Goal: Task Accomplishment & Management: Manage account settings

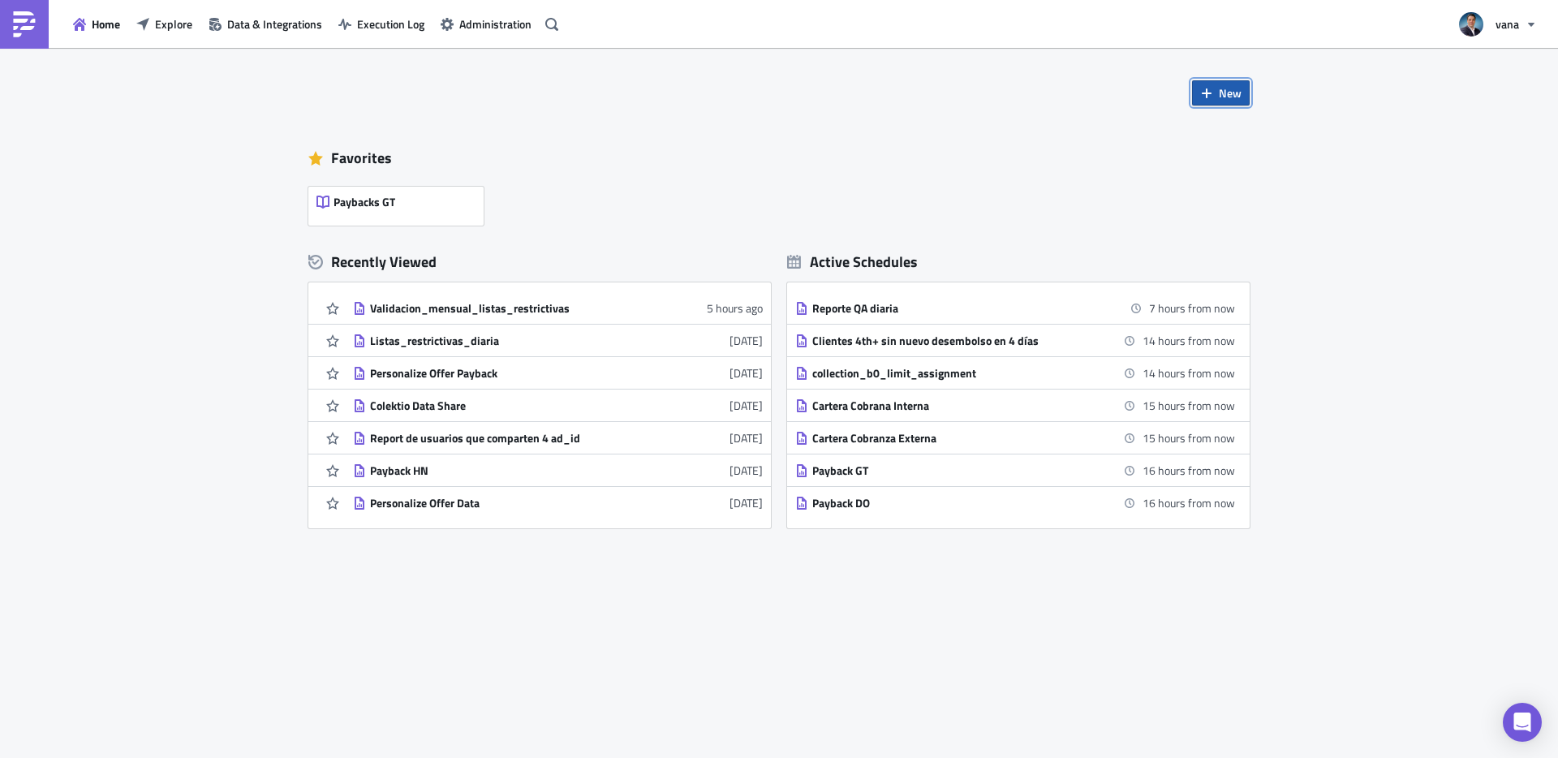
click at [1237, 96] on span "New" at bounding box center [1230, 92] width 23 height 17
click at [1234, 134] on div "Report" at bounding box center [1275, 134] width 108 height 16
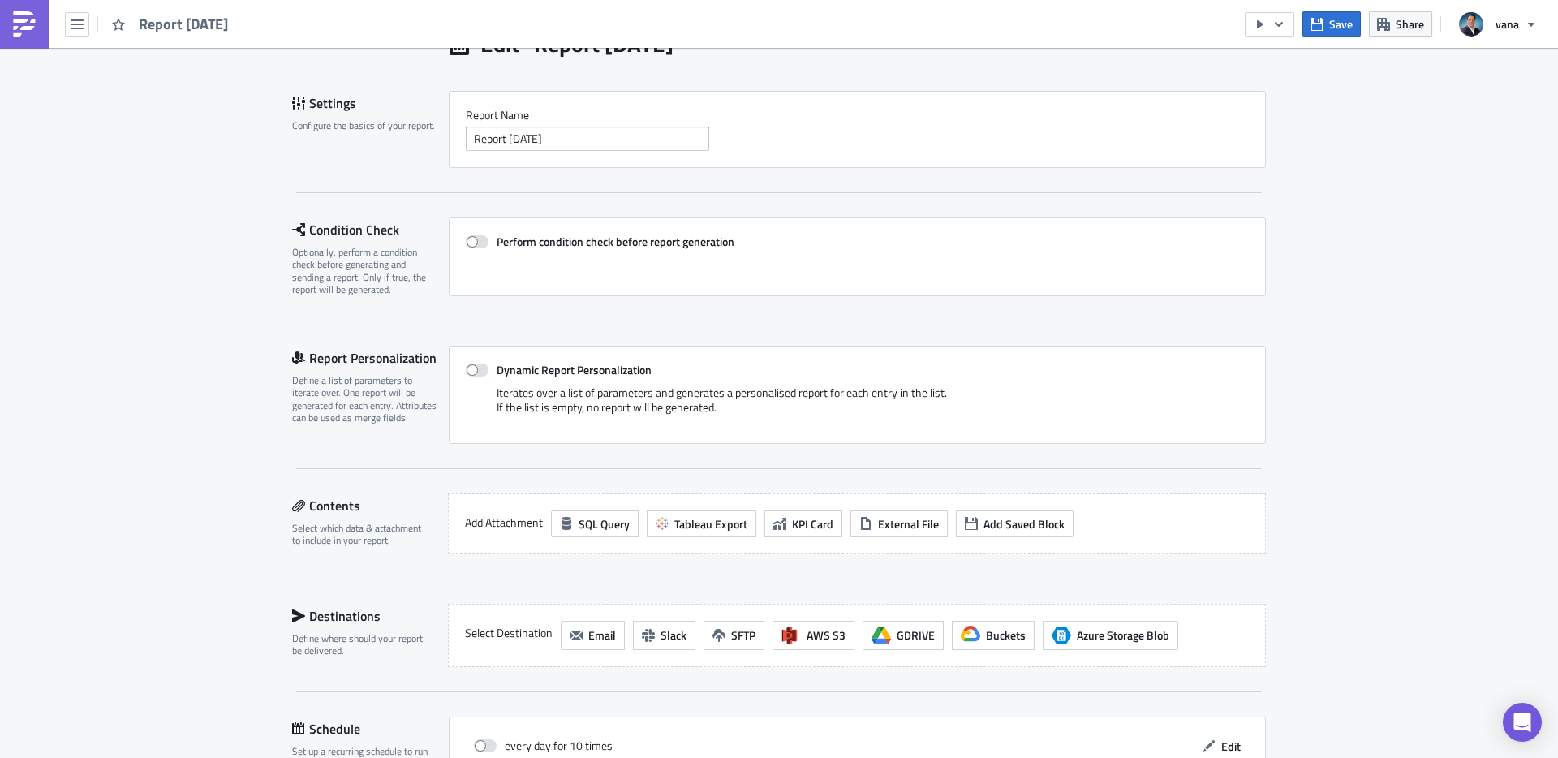
scroll to position [118, 0]
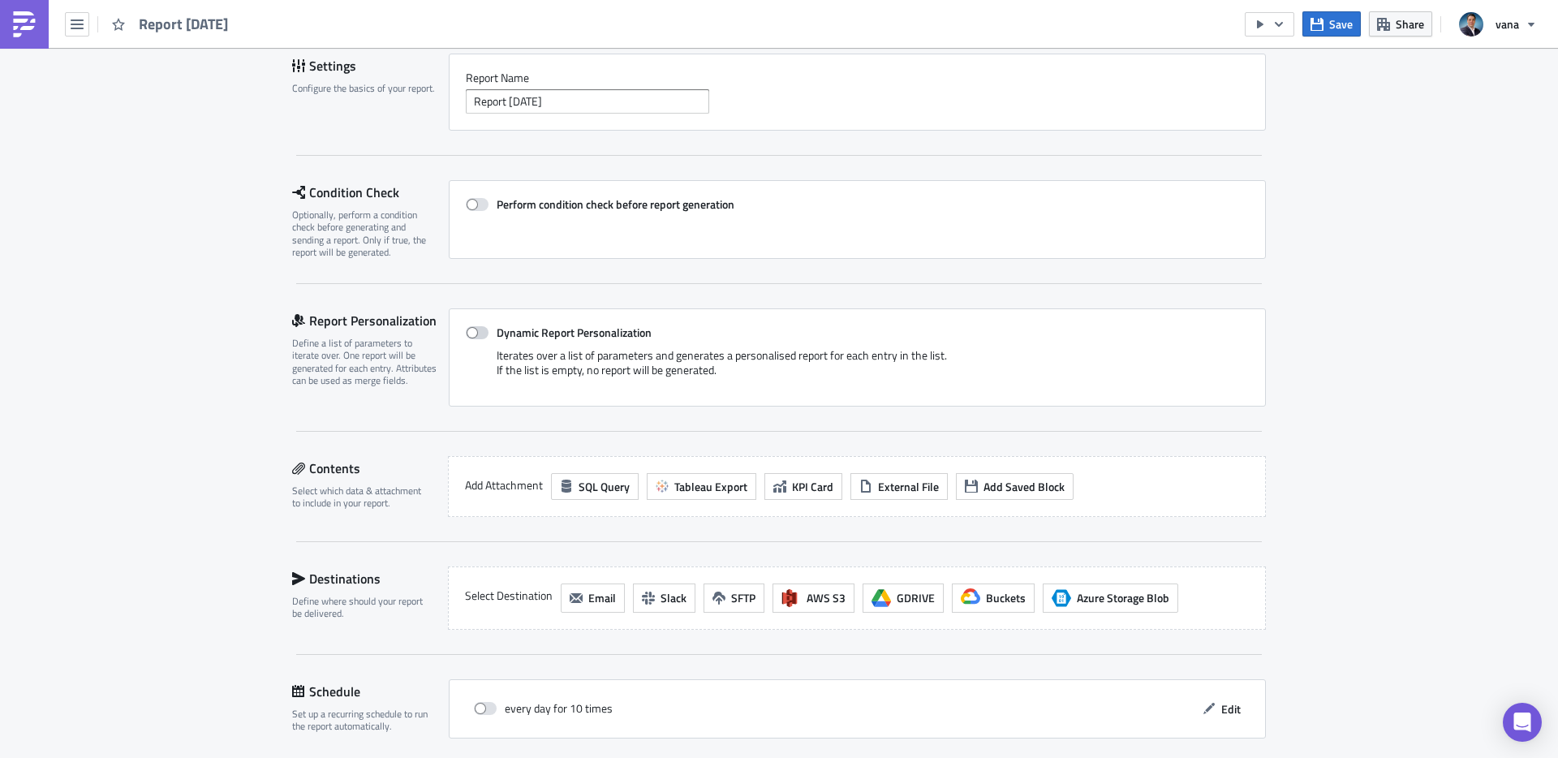
click at [484, 335] on span at bounding box center [477, 332] width 23 height 13
click at [480, 335] on input "Dynamic Report Personalization" at bounding box center [474, 333] width 11 height 11
checkbox input "true"
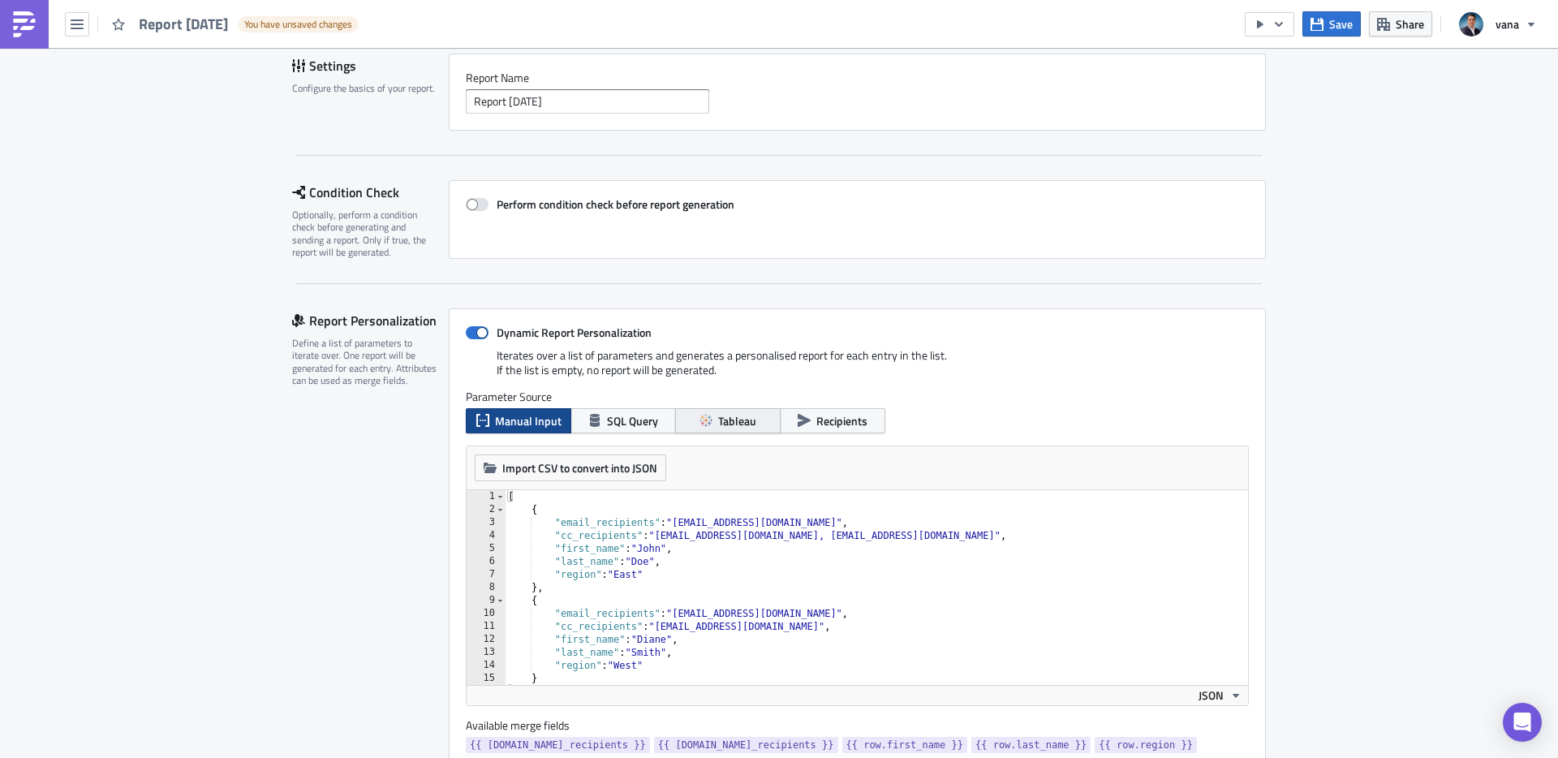
click at [752, 424] on span "Tableau" at bounding box center [737, 420] width 38 height 17
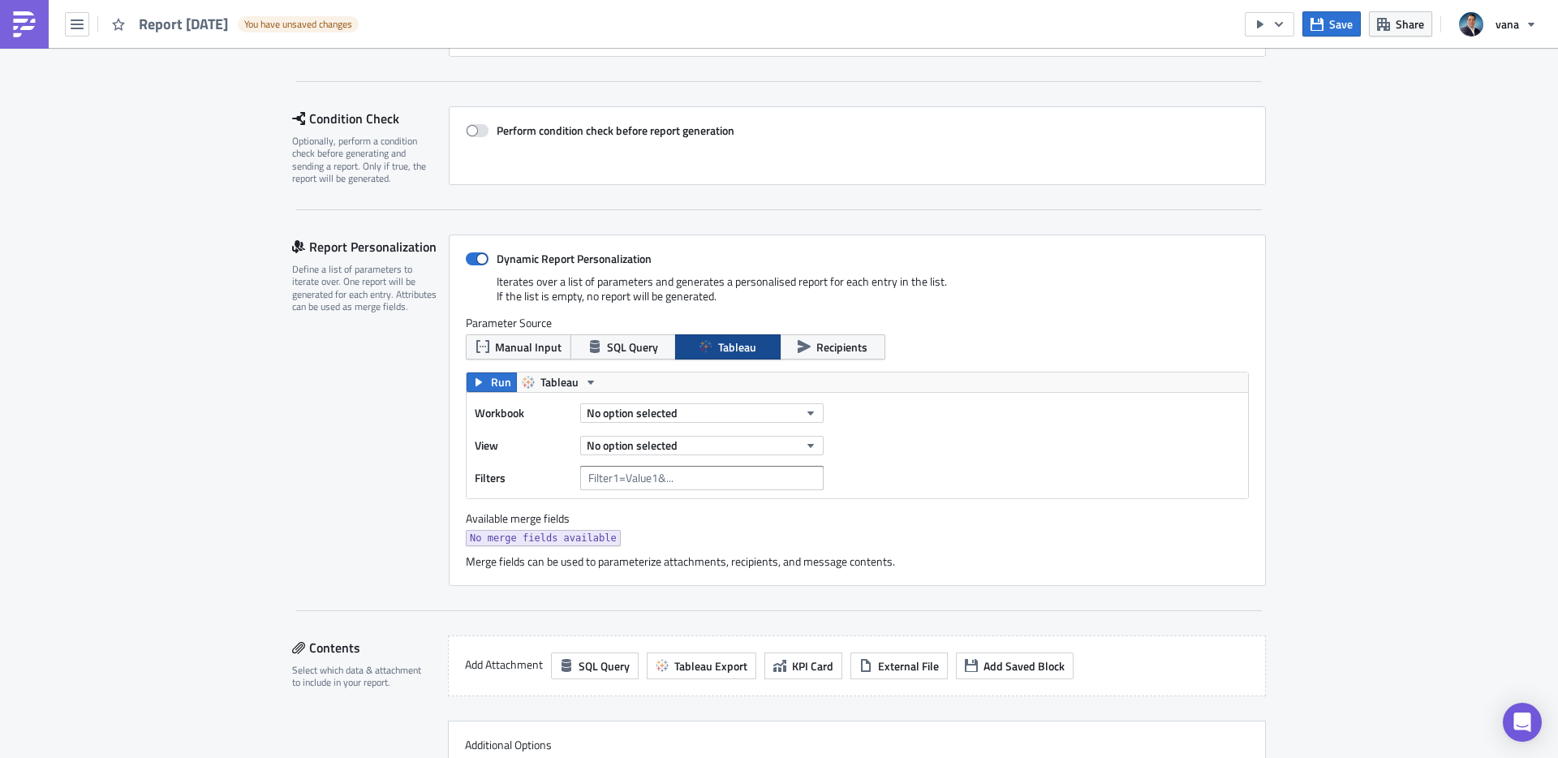
scroll to position [156, 0]
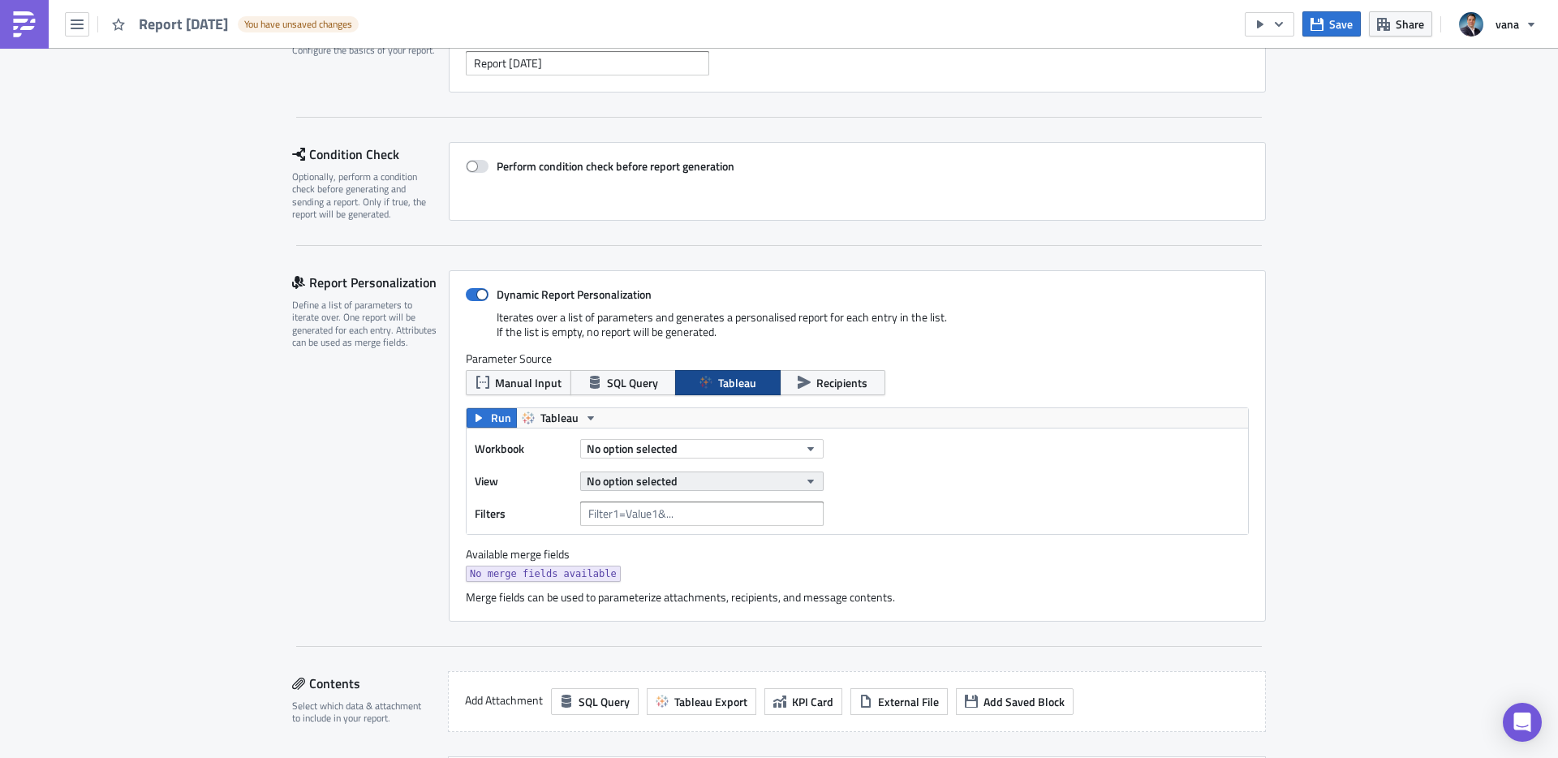
click at [664, 480] on span "No option selected" at bounding box center [632, 480] width 91 height 17
click at [677, 439] on button "No option selected" at bounding box center [701, 448] width 243 height 19
type input "payback 1"
click at [647, 501] on div "Payback 1to3" at bounding box center [627, 503] width 75 height 16
click at [663, 480] on span "No option selected" at bounding box center [632, 480] width 91 height 17
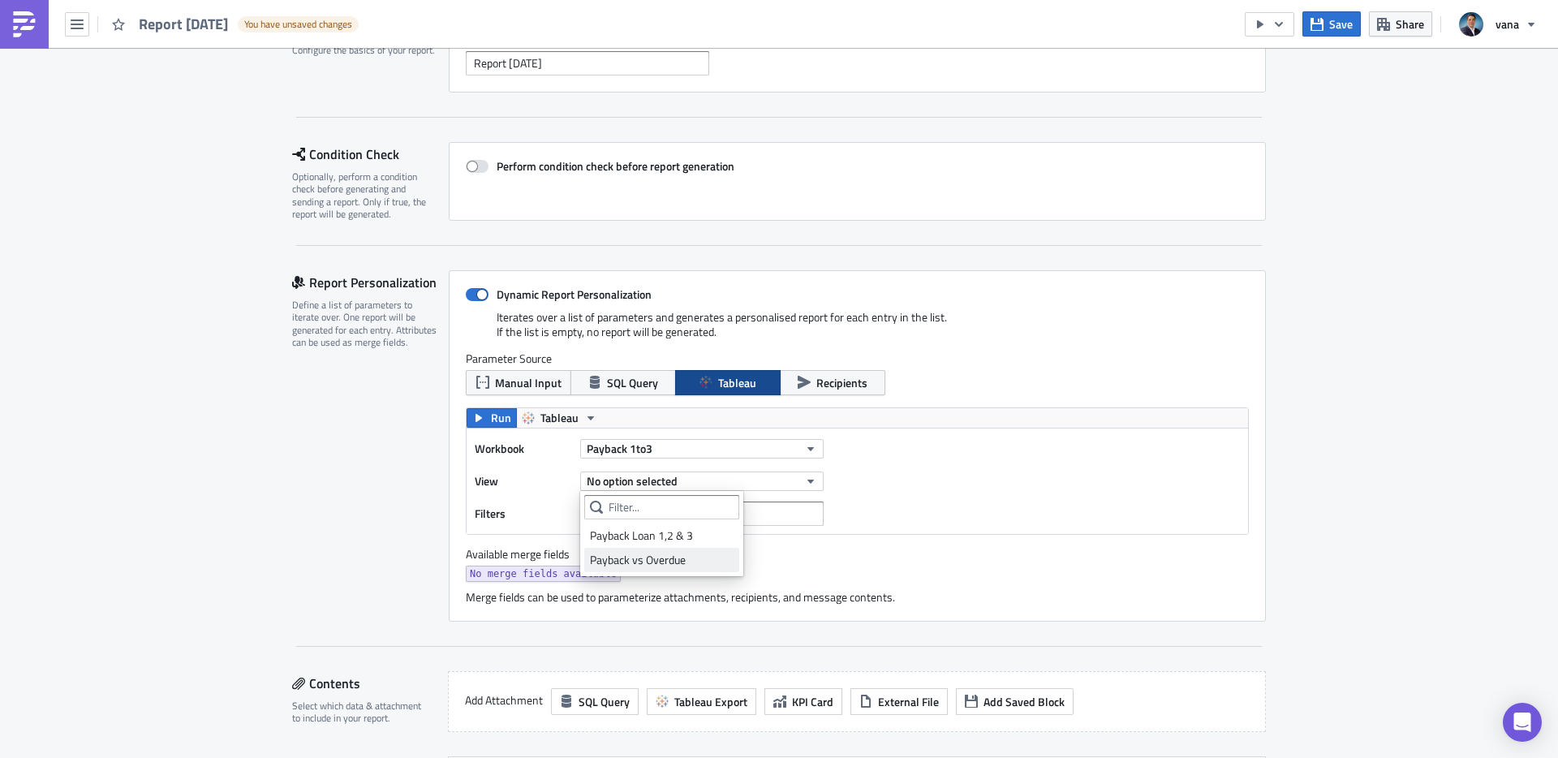
click at [662, 562] on div "Payback vs Overdue" at bounding box center [662, 560] width 144 height 16
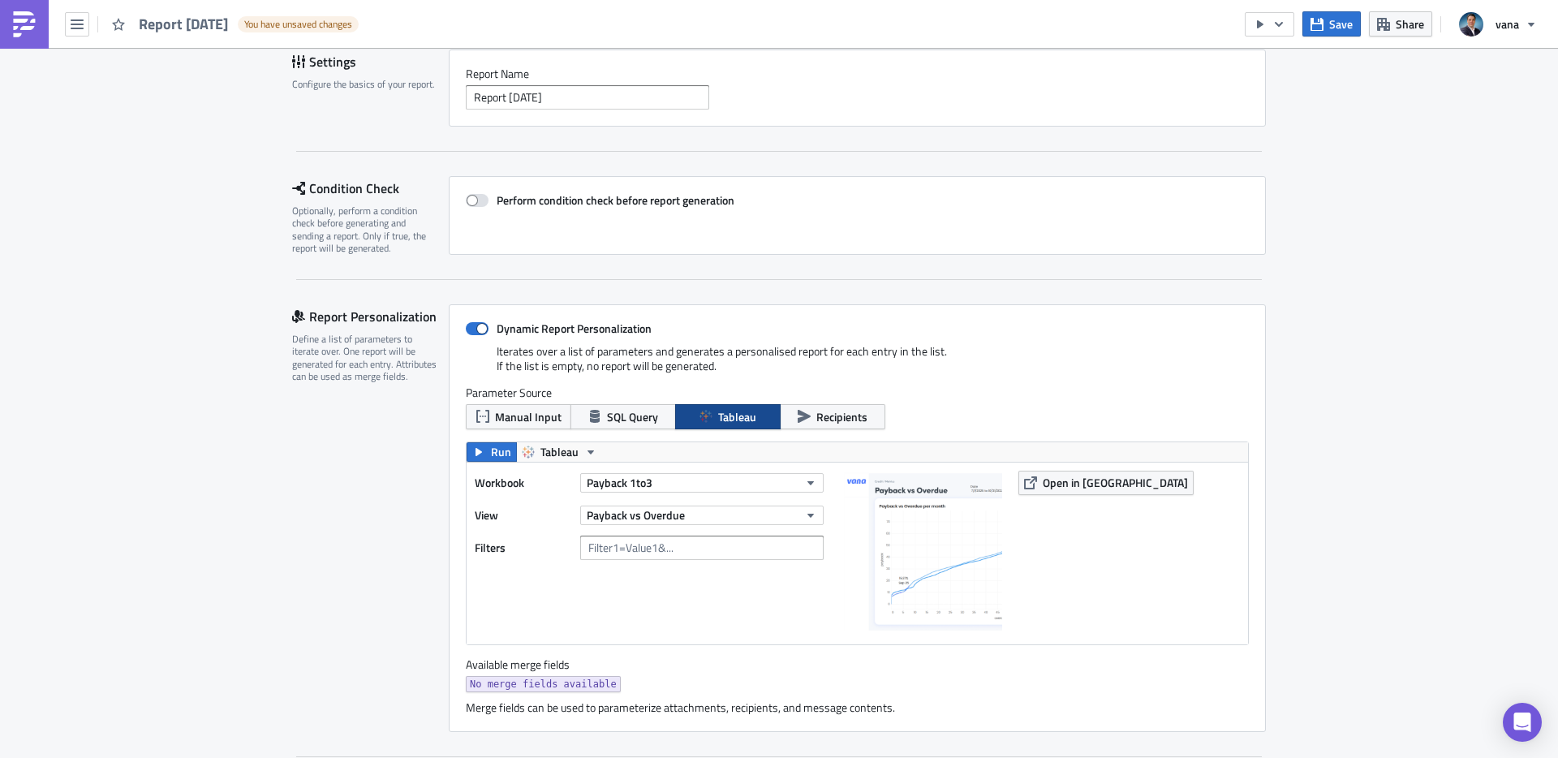
scroll to position [121, 0]
click at [480, 330] on span at bounding box center [477, 329] width 23 height 13
click at [480, 330] on input "Dynamic Report Personalization" at bounding box center [474, 330] width 11 height 11
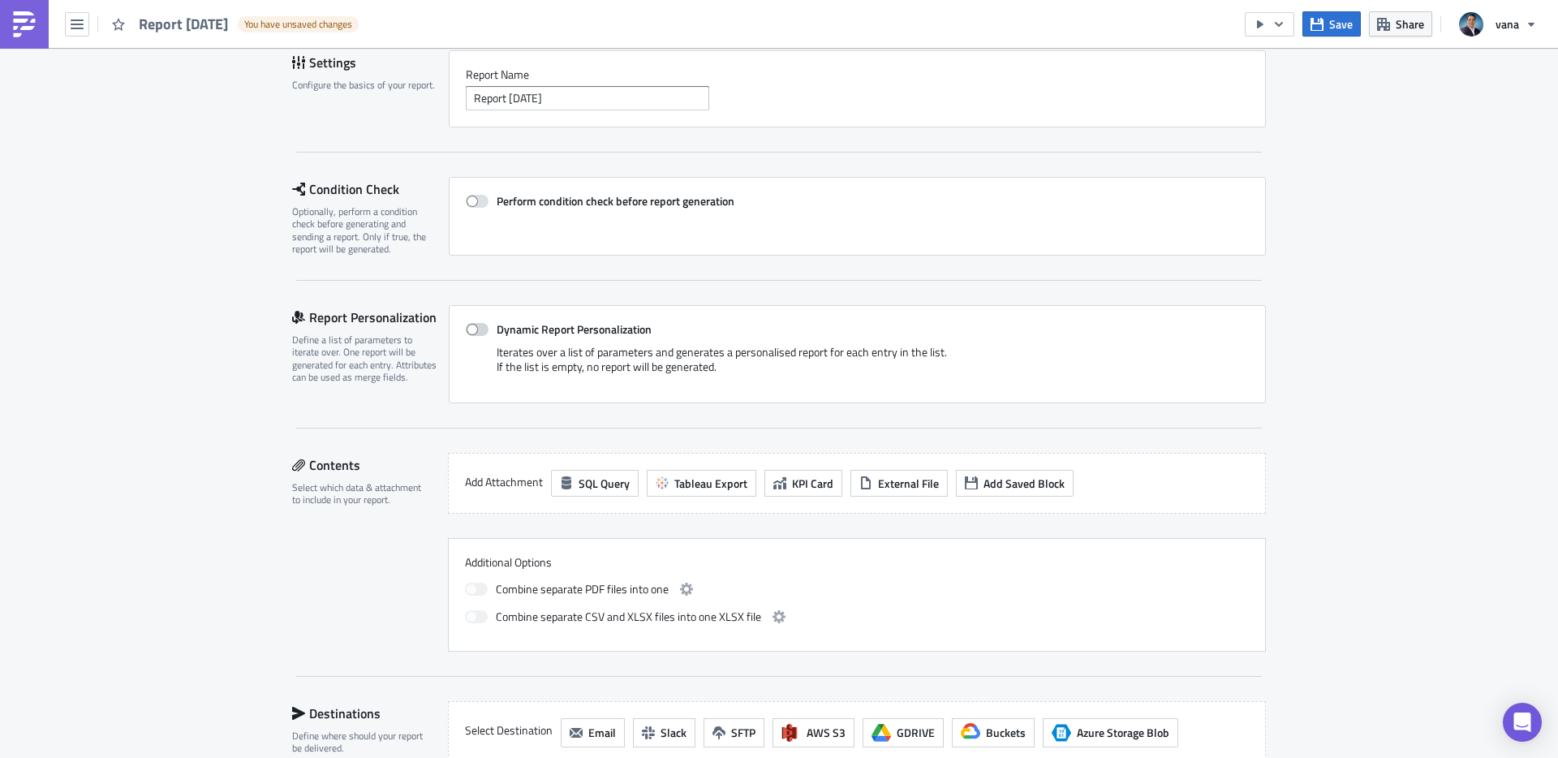
click at [472, 325] on span at bounding box center [477, 329] width 23 height 13
click at [472, 325] on input "Dynamic Report Personalization" at bounding box center [474, 330] width 11 height 11
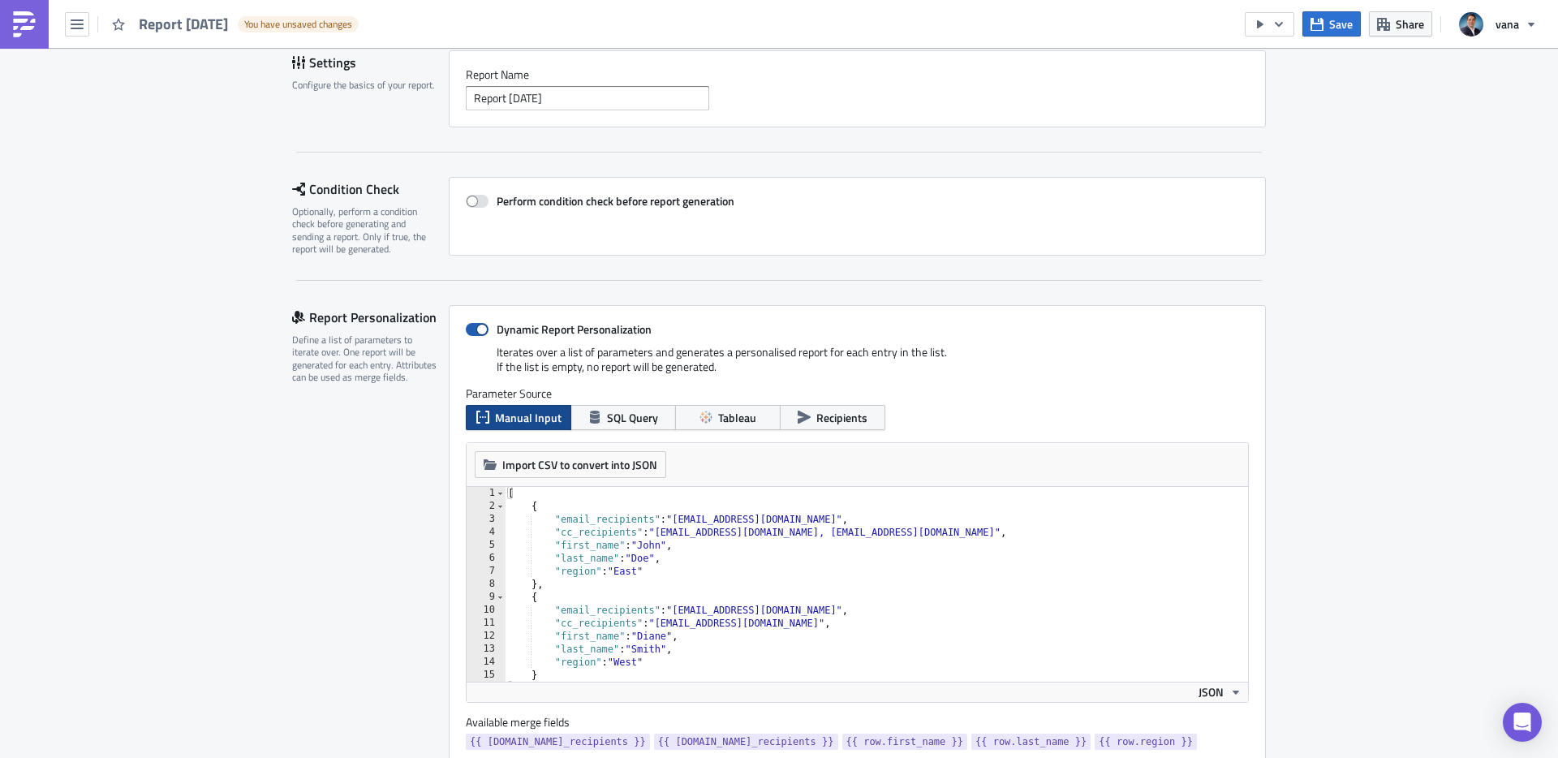
click at [476, 331] on span at bounding box center [477, 329] width 23 height 13
click at [476, 331] on input "Dynamic Report Personalization" at bounding box center [474, 330] width 11 height 11
checkbox input "false"
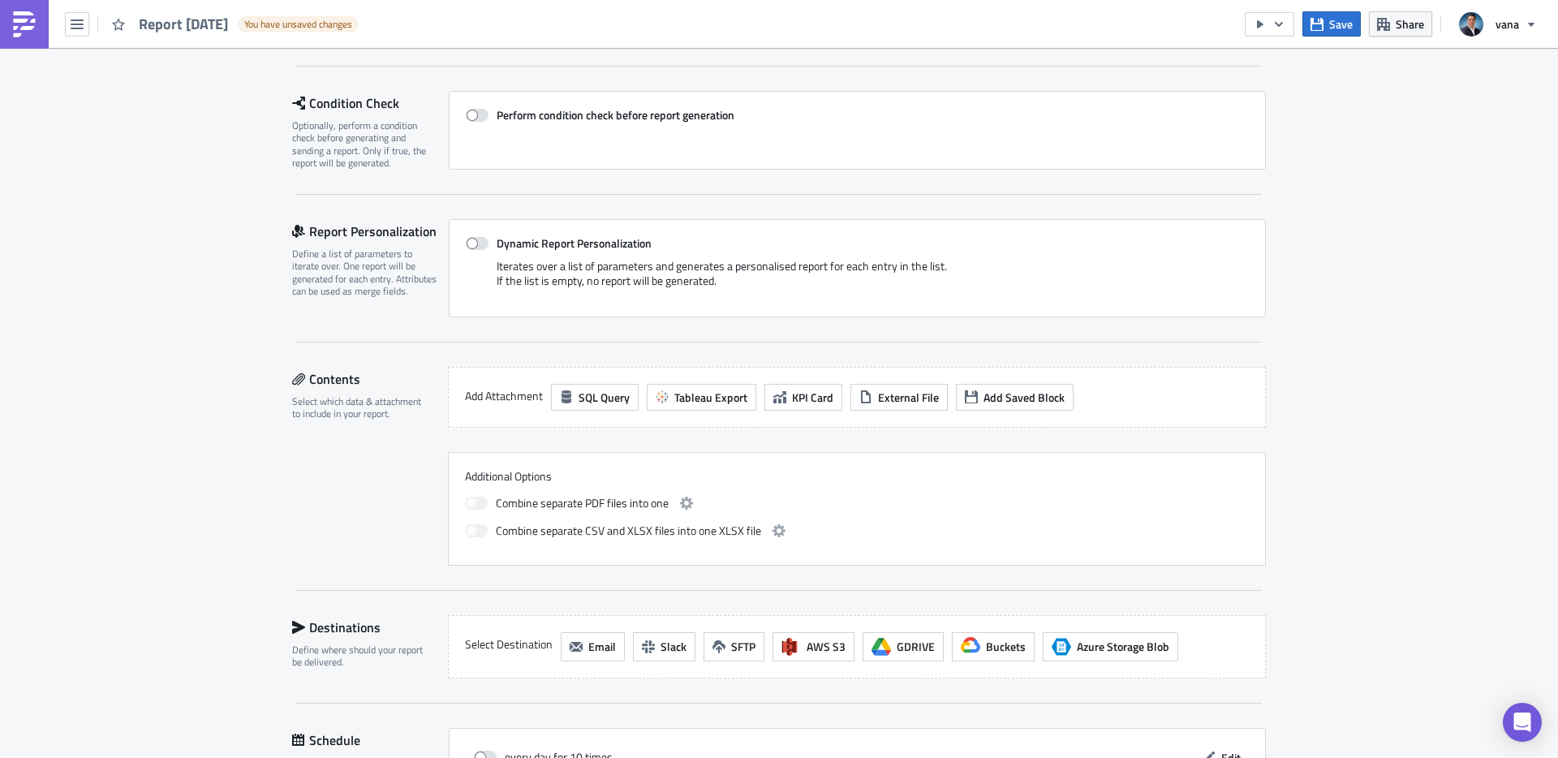
scroll to position [209, 0]
click at [687, 397] on span "Tableau Export" at bounding box center [710, 394] width 73 height 17
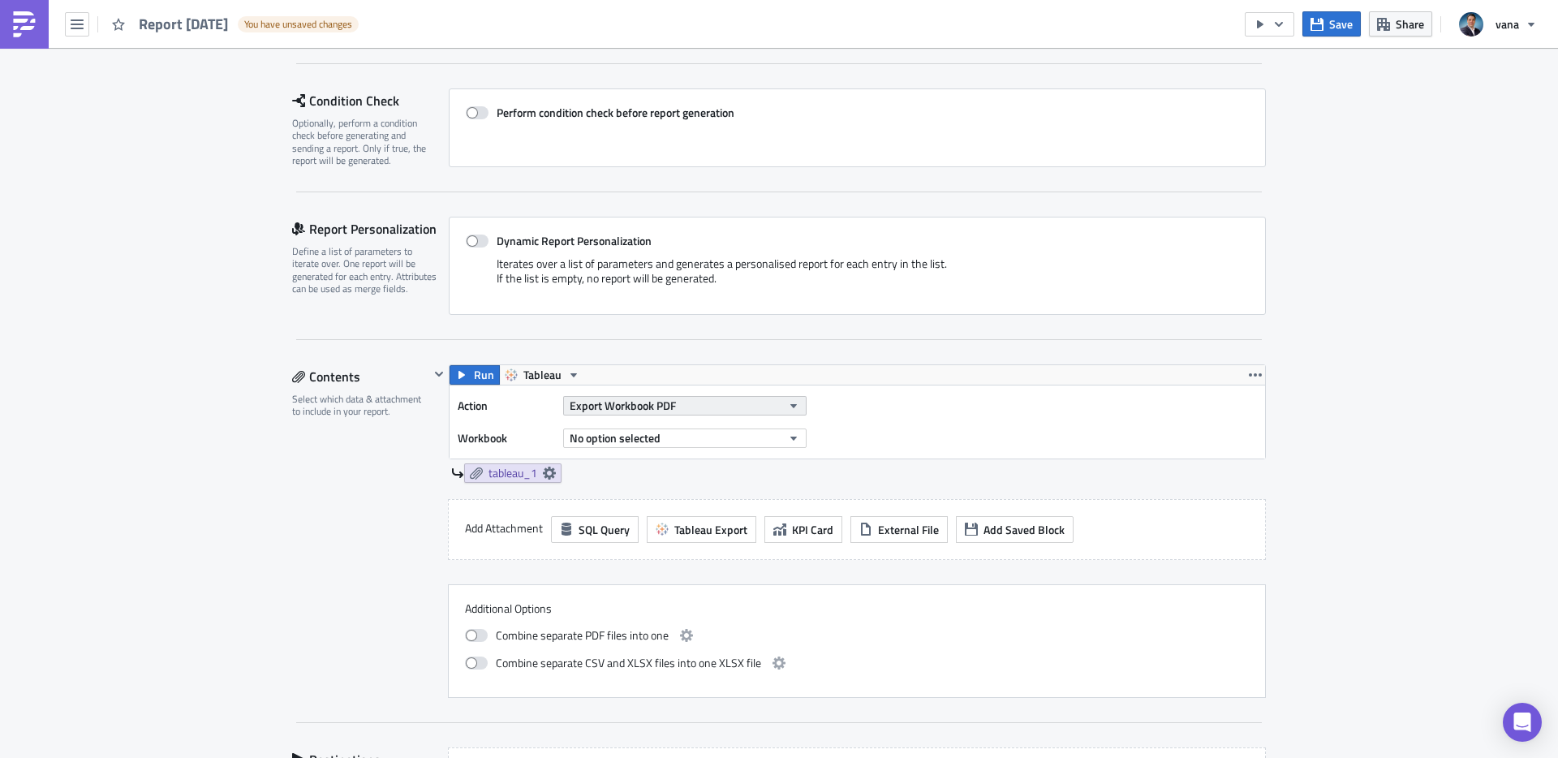
click at [682, 396] on button "Export Workbook PDF" at bounding box center [684, 405] width 243 height 19
click at [935, 410] on div "Action Export Workbook PDF Workbook No option selected" at bounding box center [857, 421] width 815 height 73
click at [735, 442] on button "No option selected" at bounding box center [684, 437] width 243 height 19
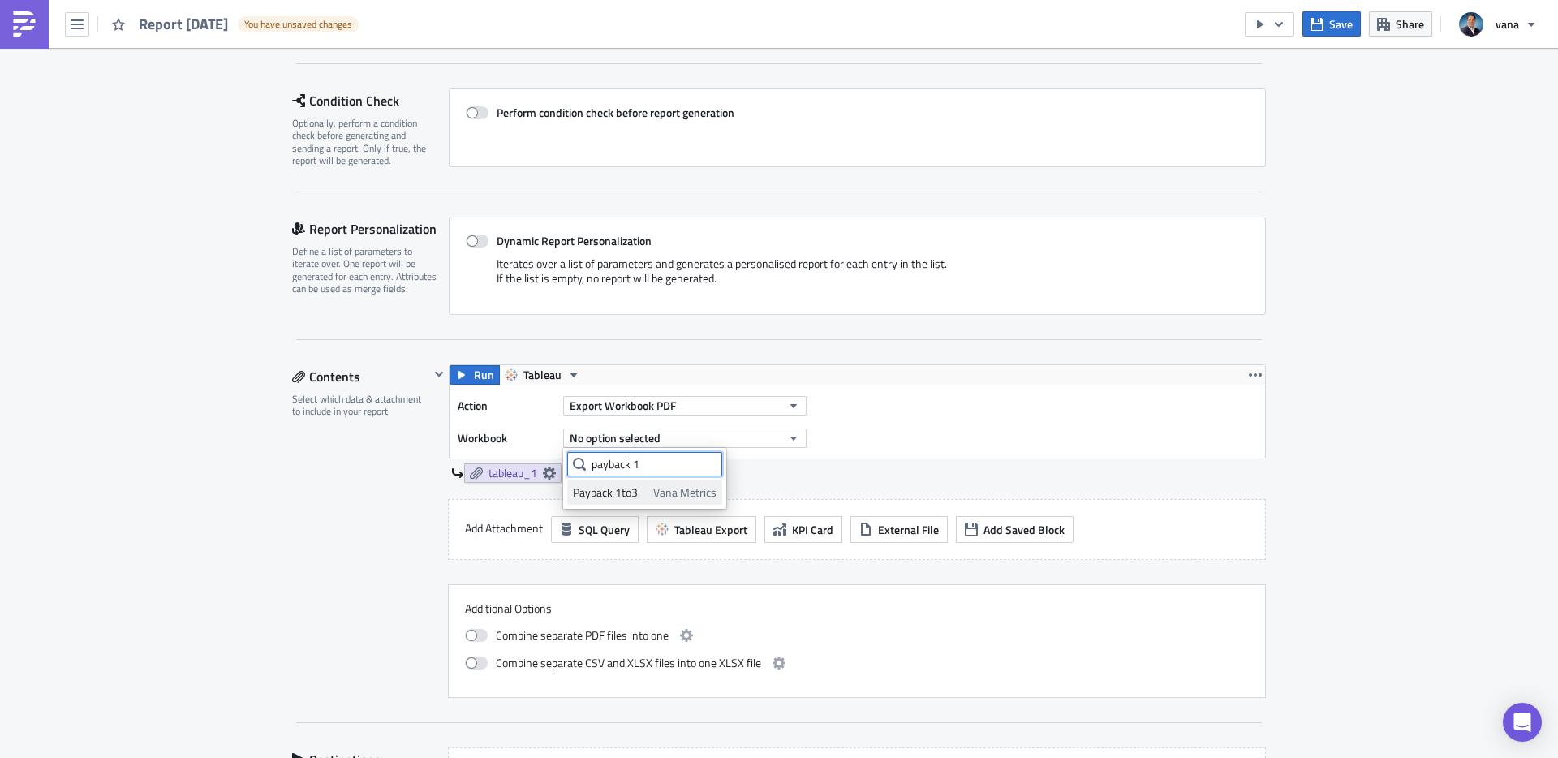
type input "payback 1"
click at [695, 487] on span "Vana Metrics" at bounding box center [684, 492] width 63 height 16
click at [480, 237] on span at bounding box center [477, 241] width 23 height 13
click at [480, 237] on input "Dynamic Report Personalization" at bounding box center [474, 241] width 11 height 11
checkbox input "true"
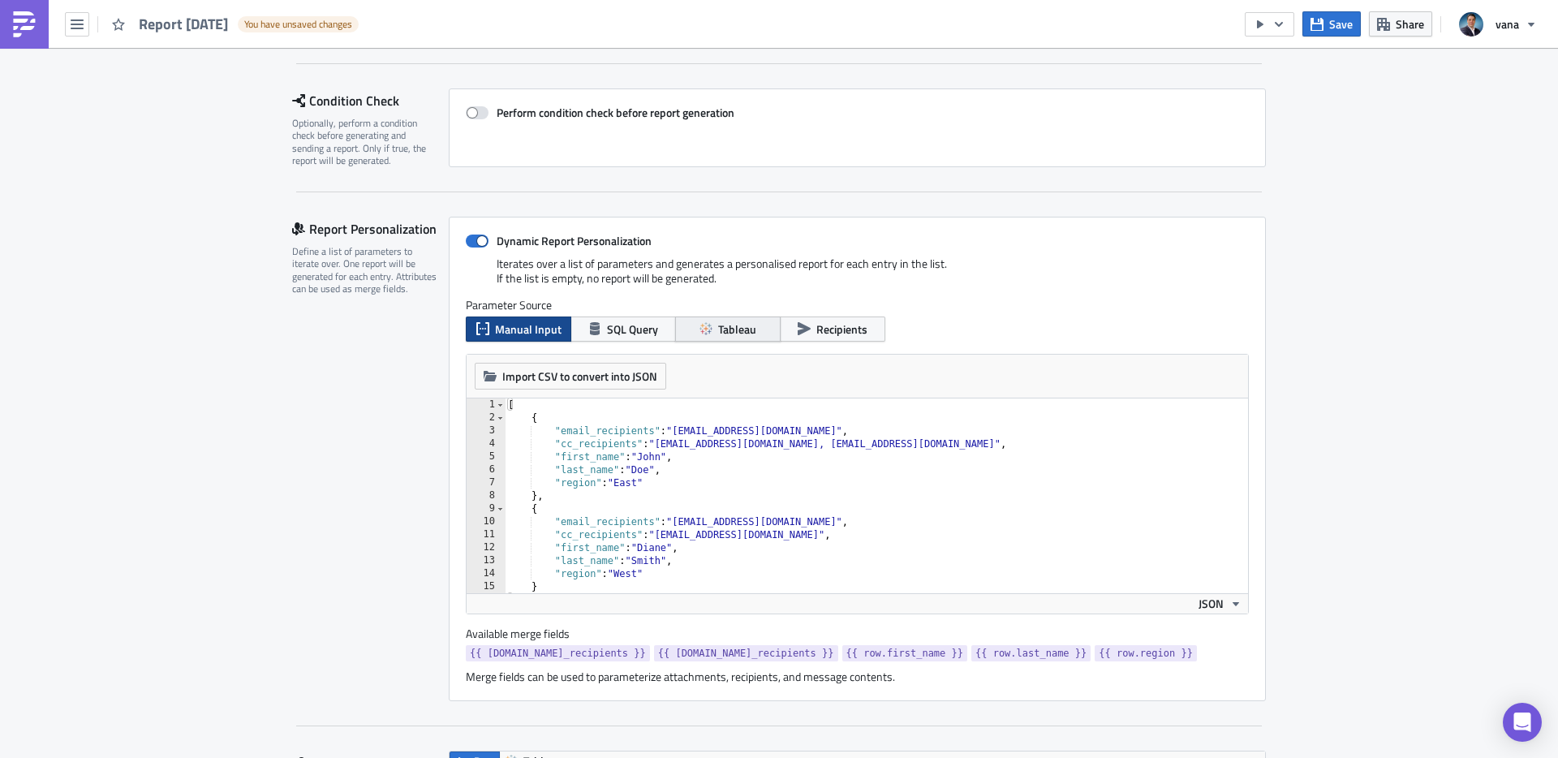
click at [729, 331] on span "Tableau" at bounding box center [737, 329] width 38 height 17
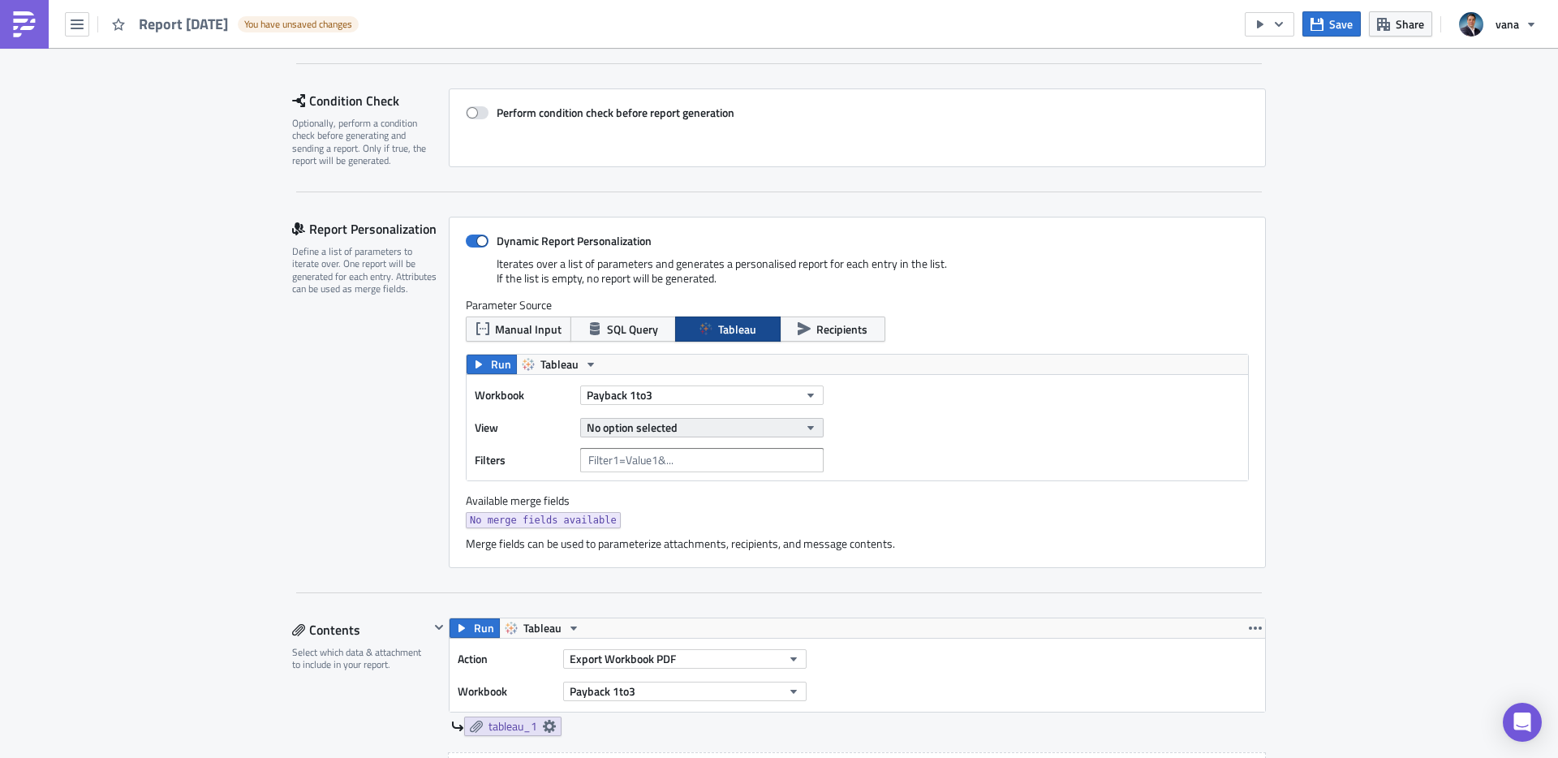
click at [659, 423] on span "No option selected" at bounding box center [632, 427] width 91 height 17
click at [958, 449] on div "Workbook Payback 1to3 View No option selected Filters" at bounding box center [857, 427] width 781 height 105
click at [721, 394] on button "Payback 1to3" at bounding box center [701, 394] width 243 height 19
type input "payback 1"
click at [902, 445] on div "Workbook Payback 1to3 View No option selected Filters" at bounding box center [857, 427] width 781 height 105
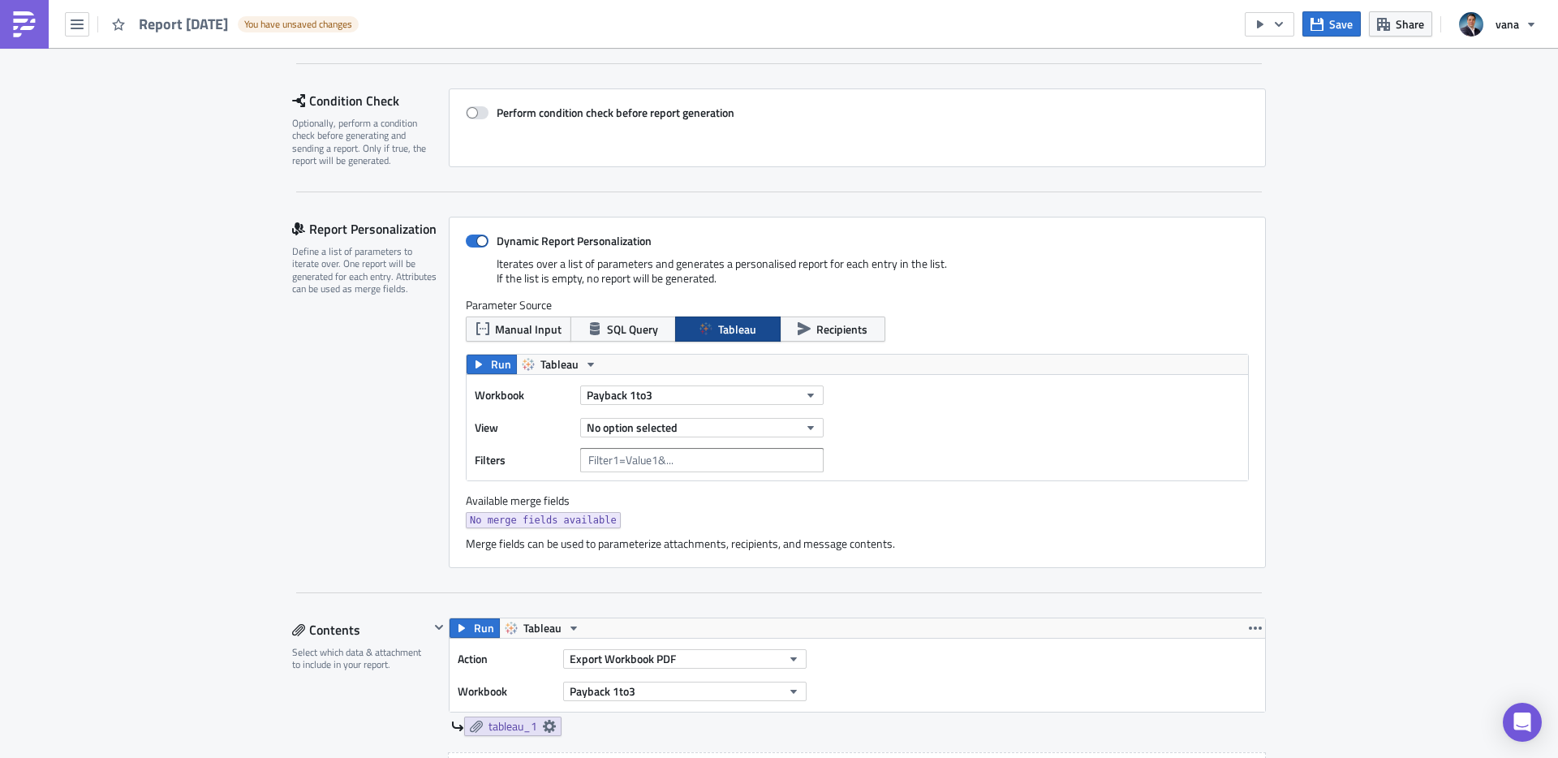
scroll to position [365, 0]
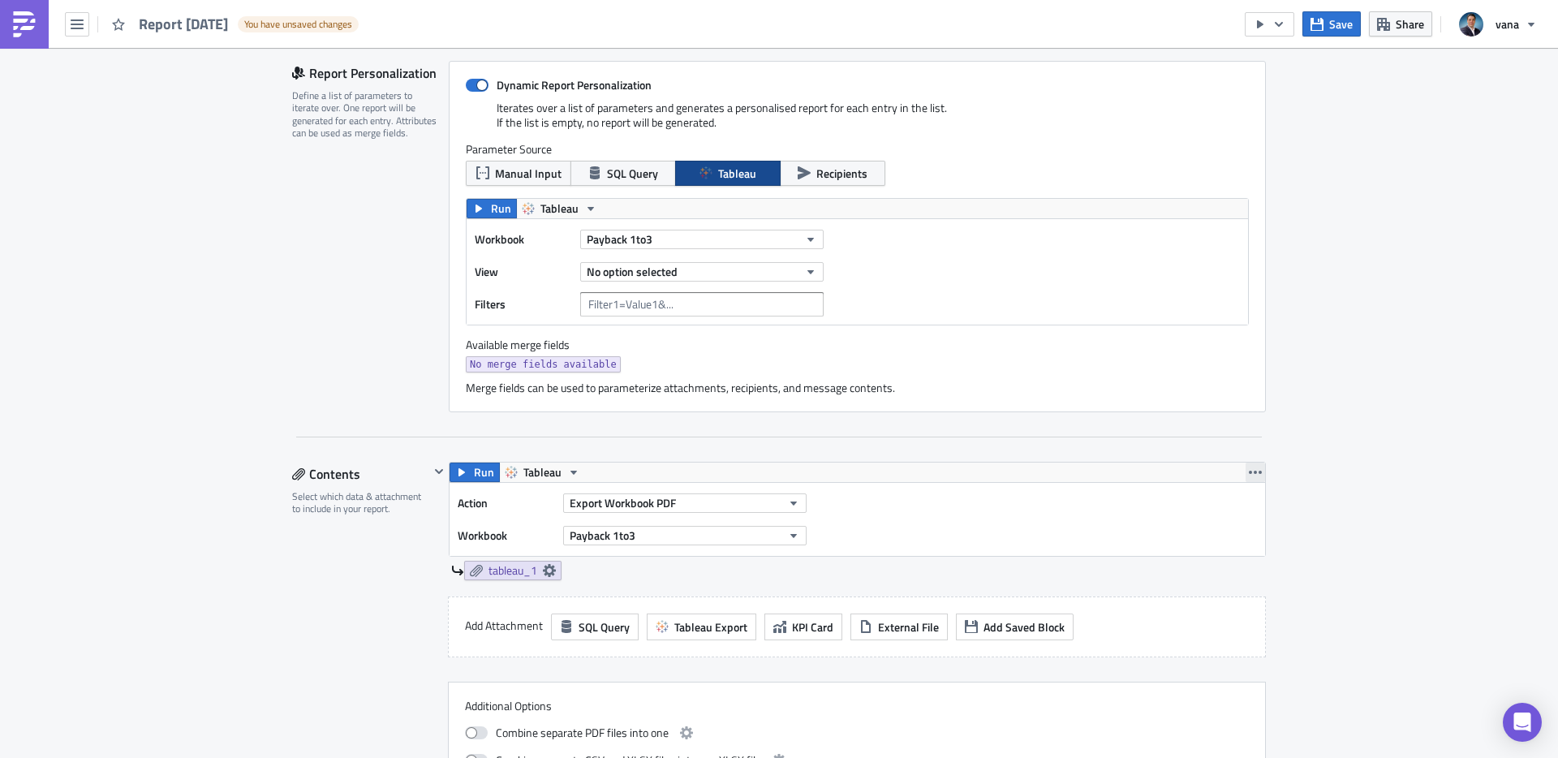
click at [1257, 474] on icon "button" at bounding box center [1255, 472] width 13 height 13
click at [1224, 570] on div "Remove" at bounding box center [1265, 568] width 108 height 16
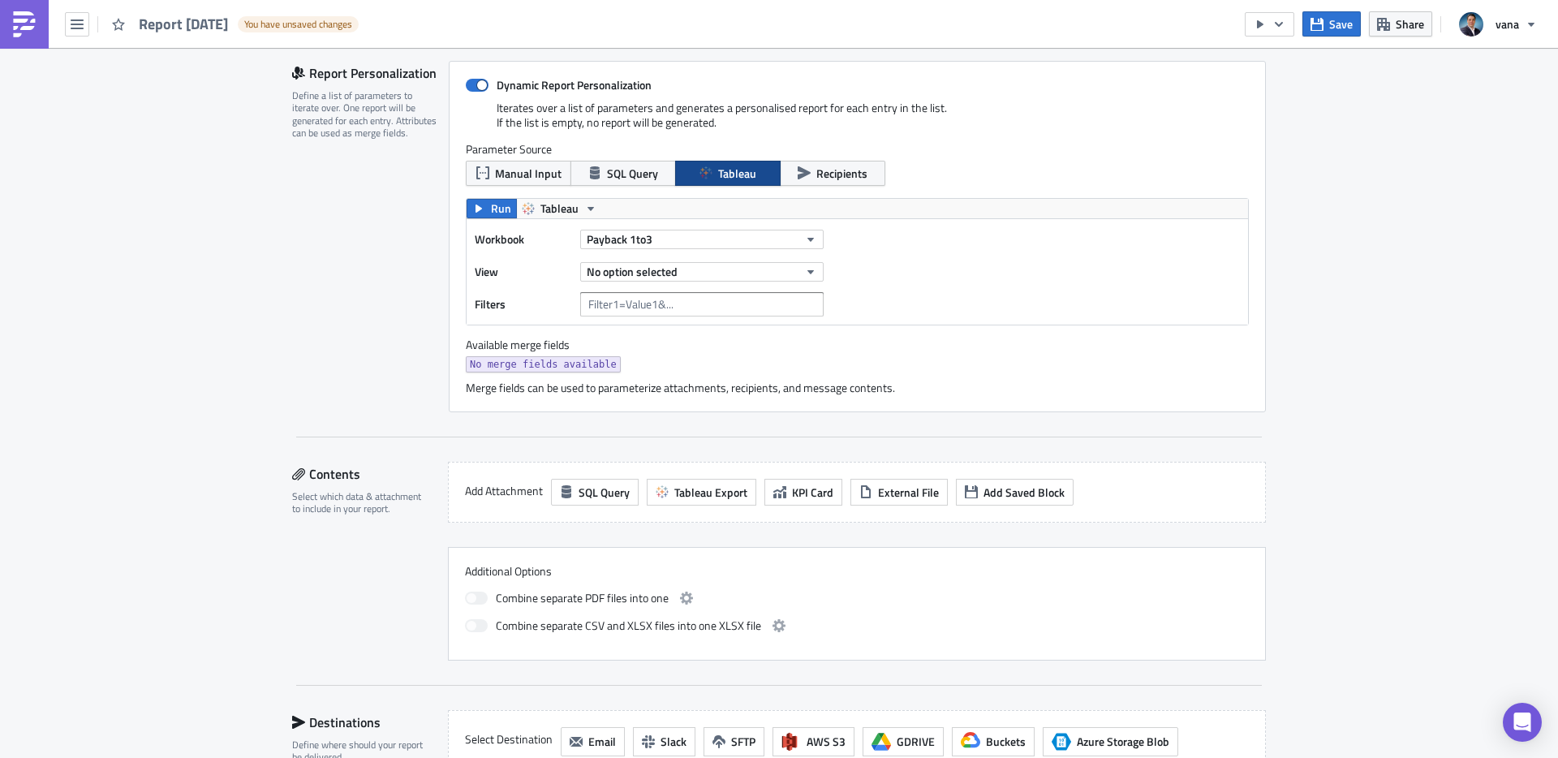
scroll to position [330, 0]
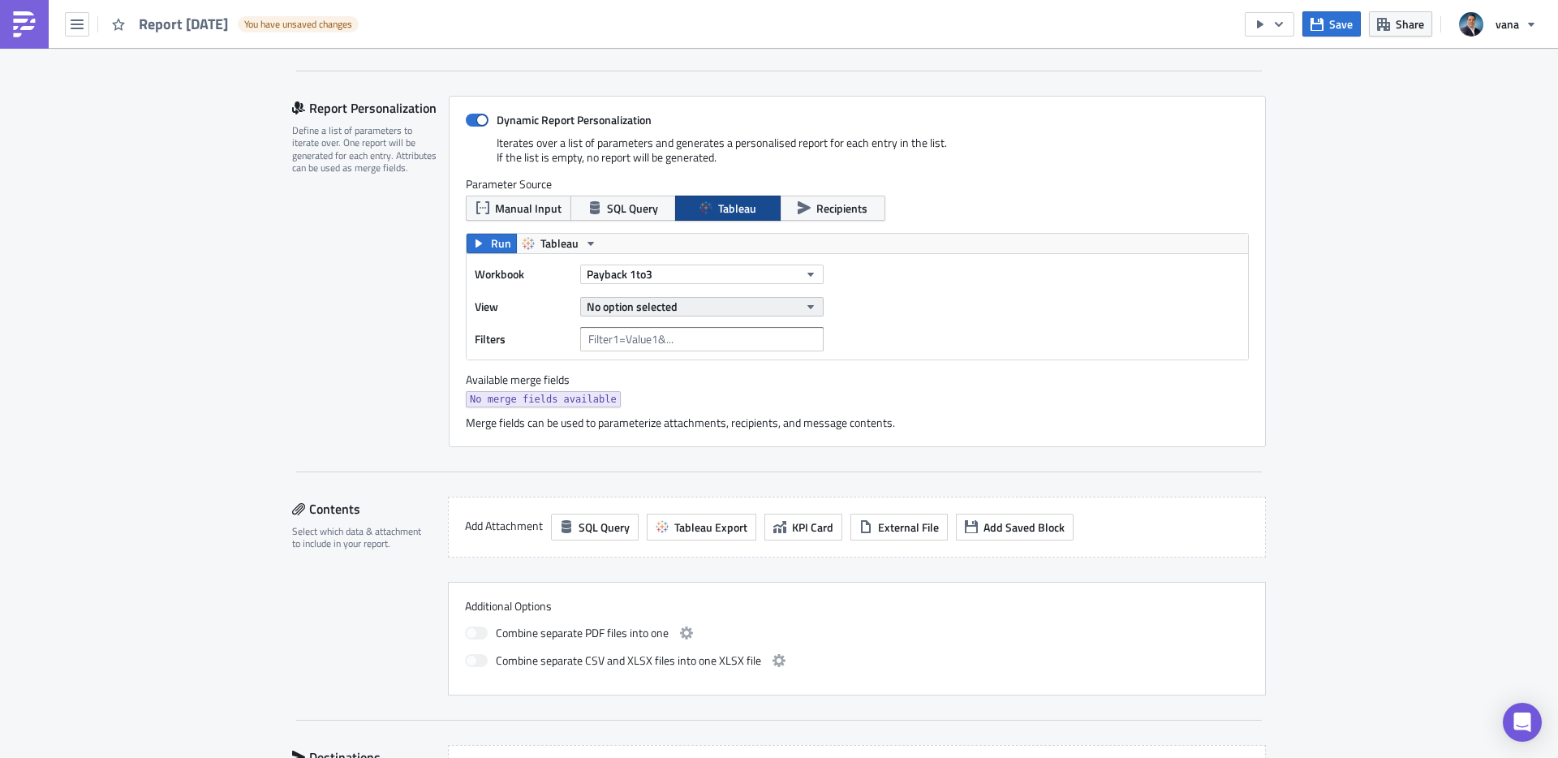
click at [652, 304] on span "No option selected" at bounding box center [632, 306] width 91 height 17
click at [634, 337] on input "text" at bounding box center [661, 333] width 155 height 24
type input "gt1"
click at [1005, 293] on div "Workbook Payback 1to3 View No option selected Filters" at bounding box center [857, 306] width 781 height 105
click at [557, 246] on span "Tableau" at bounding box center [559, 243] width 38 height 19
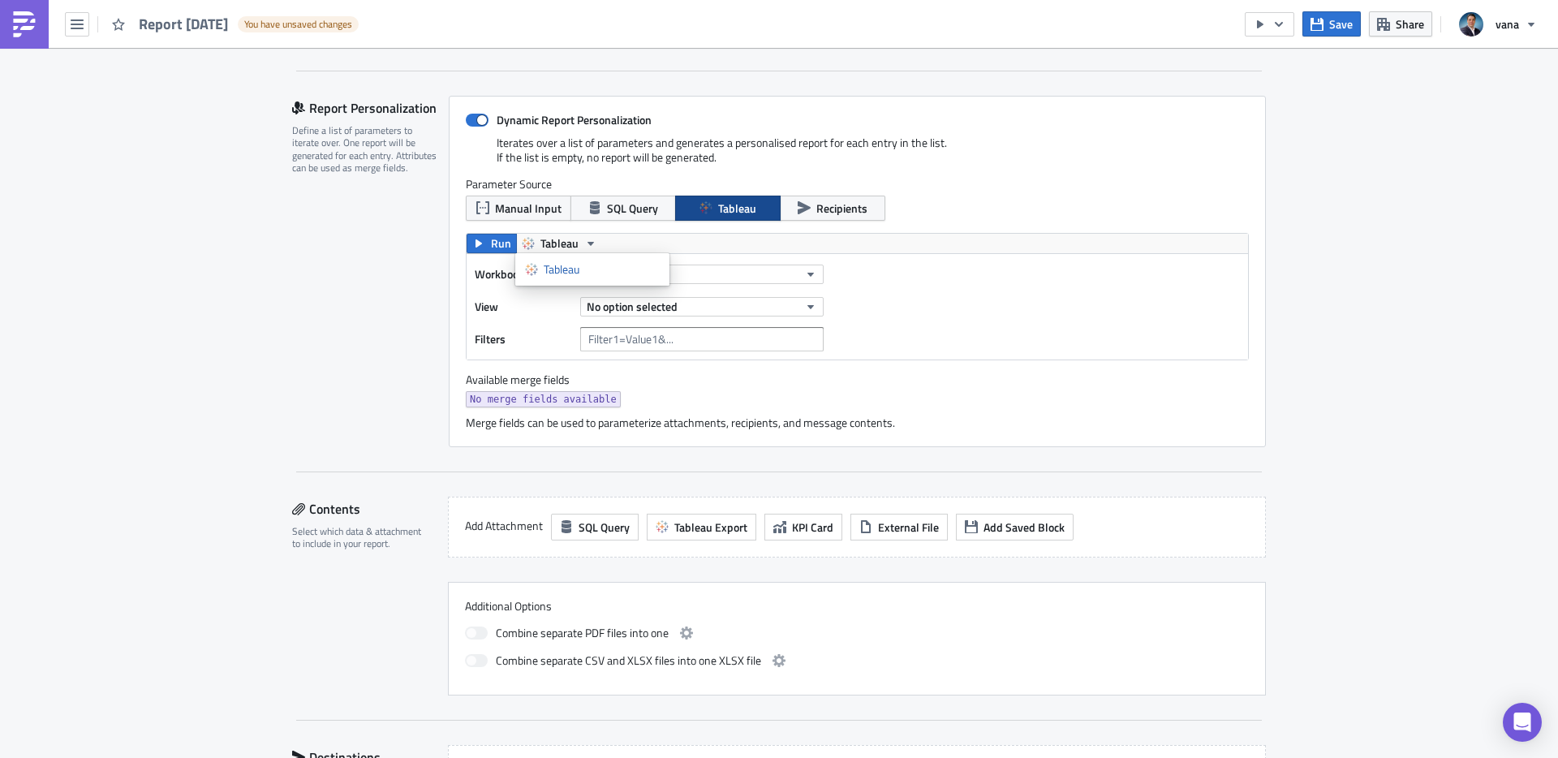
drag, startPoint x: 1023, startPoint y: 151, endPoint x: 909, endPoint y: 158, distance: 114.6
click at [1023, 151] on div "Iterates over a list of parameters and generates a personalised report for each…" at bounding box center [857, 156] width 783 height 41
click at [654, 209] on span "SQL Query" at bounding box center [632, 208] width 51 height 17
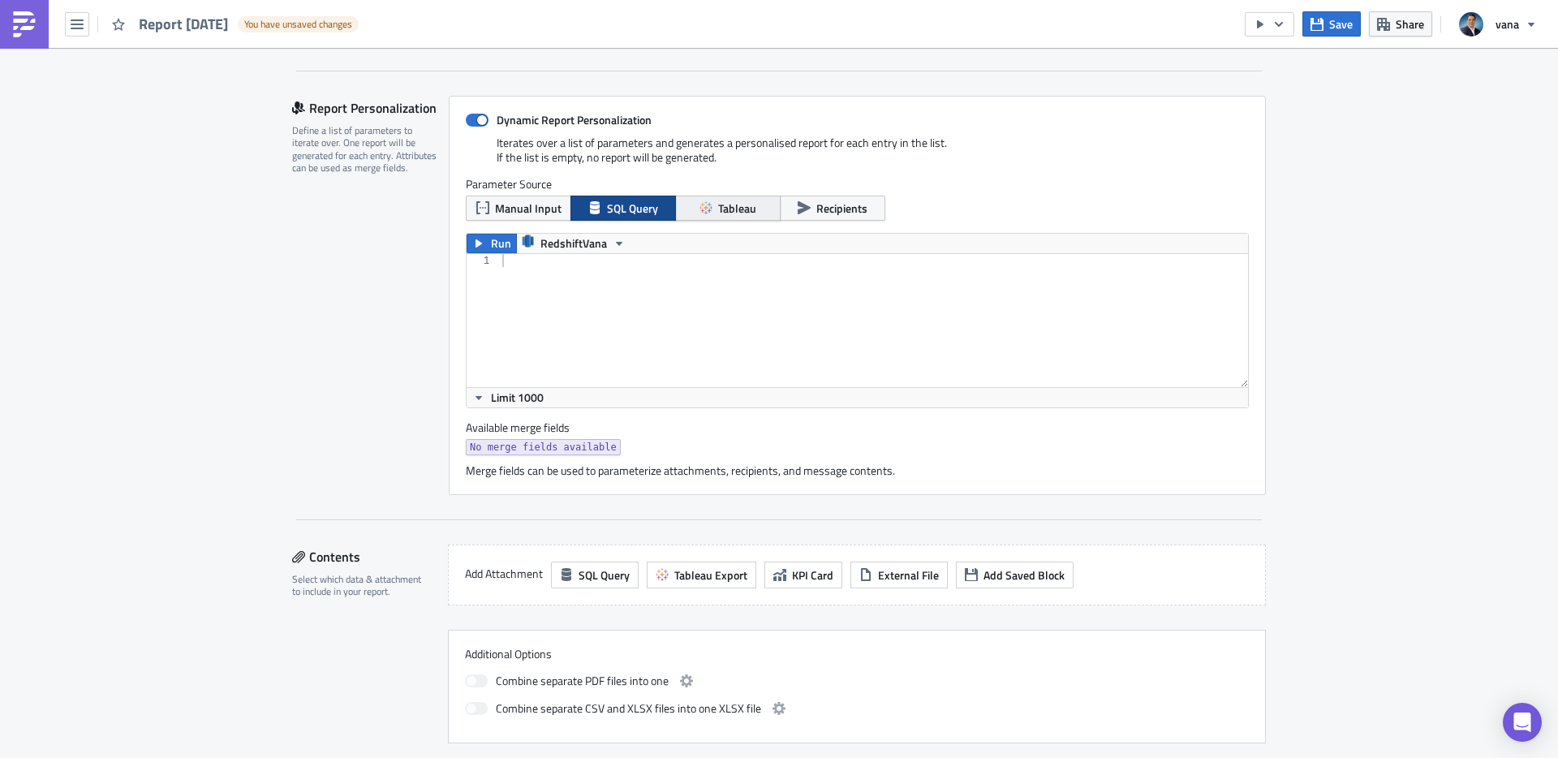
click at [728, 209] on span "Tableau" at bounding box center [737, 208] width 38 height 17
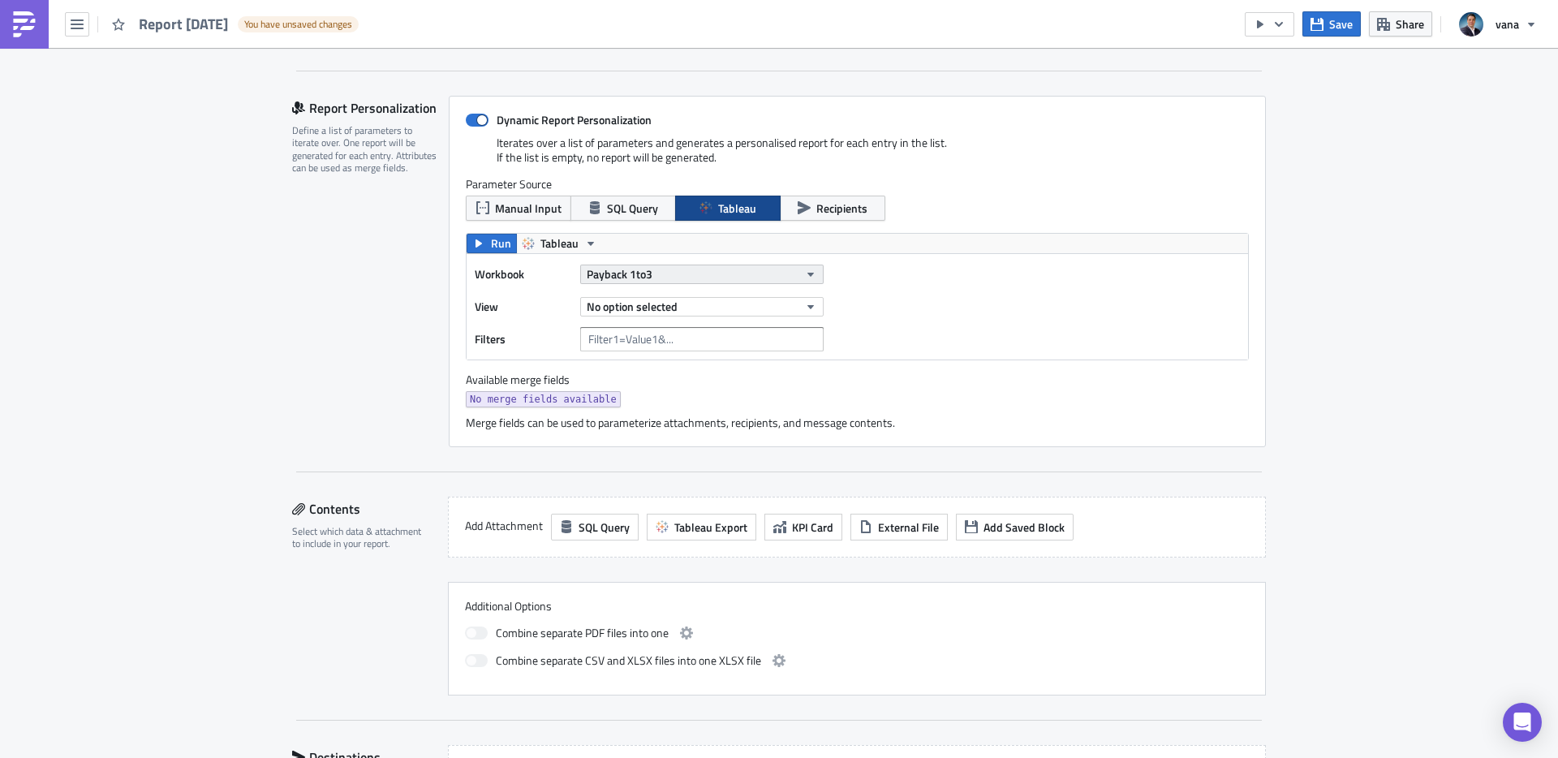
click at [665, 280] on button "Payback 1to3" at bounding box center [701, 274] width 243 height 19
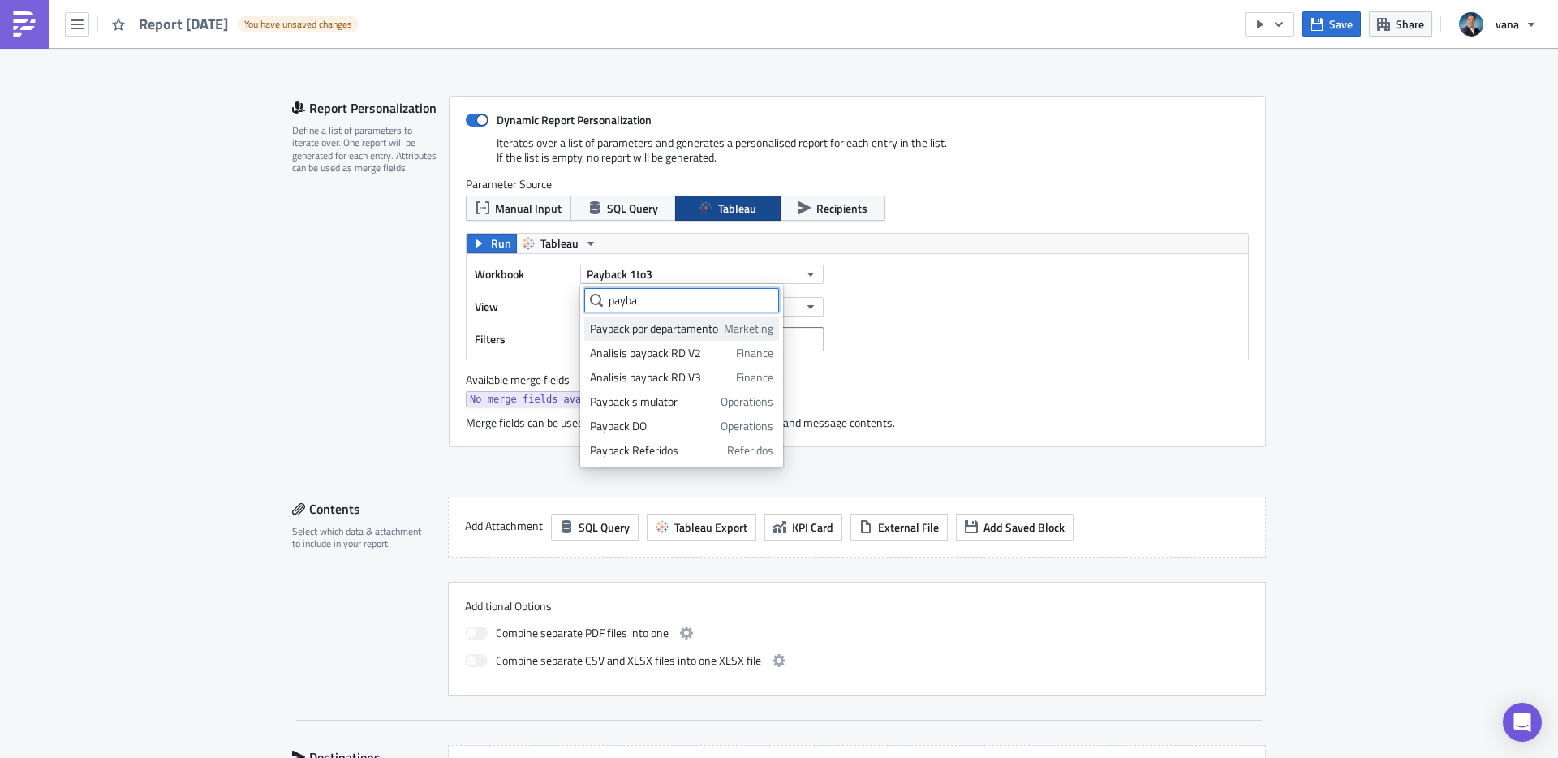
type input "payba"
click at [682, 329] on div "Payback por departamento" at bounding box center [654, 329] width 128 height 16
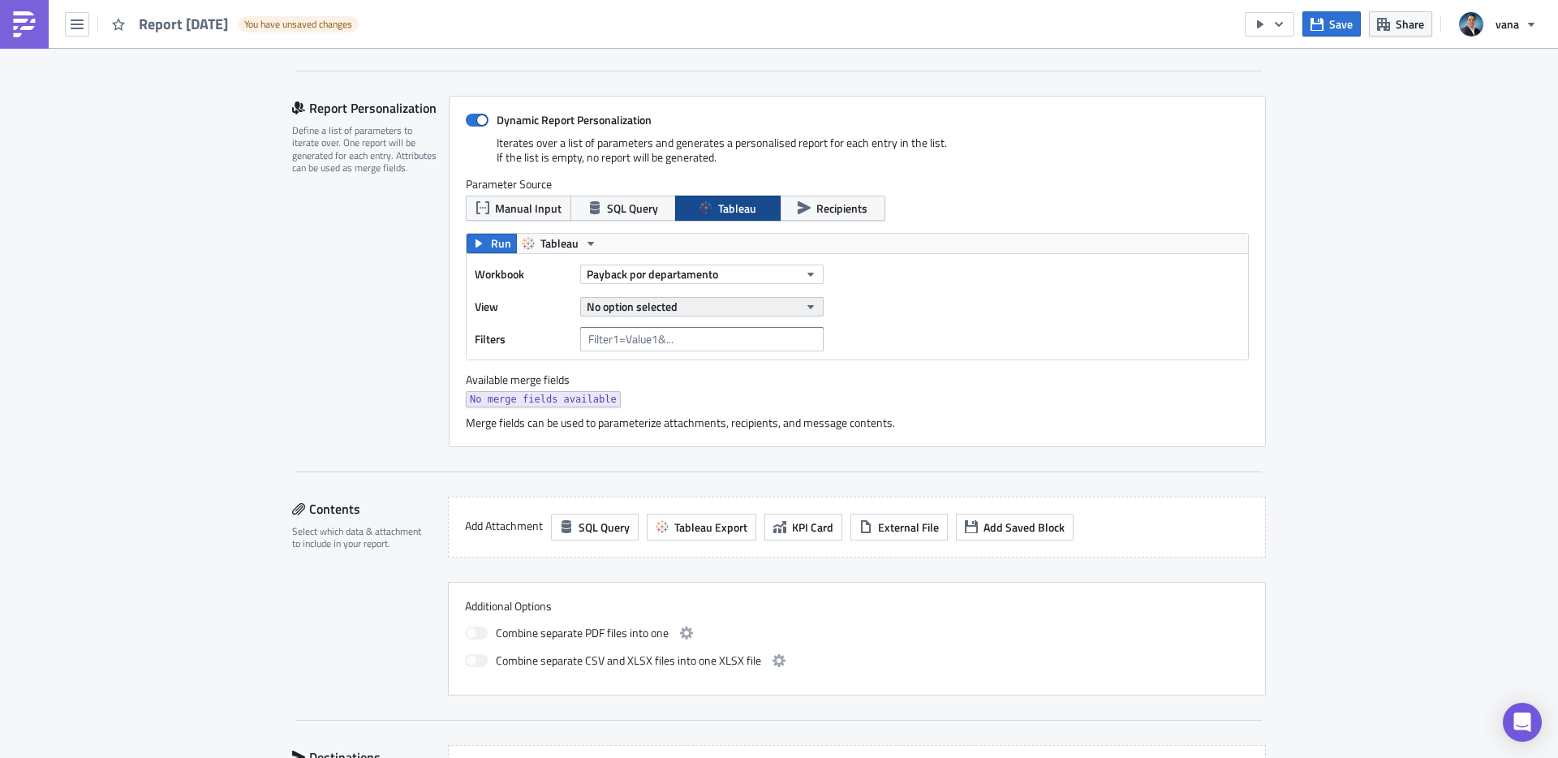
click at [683, 303] on button "No option selected" at bounding box center [701, 306] width 243 height 19
type input "g"
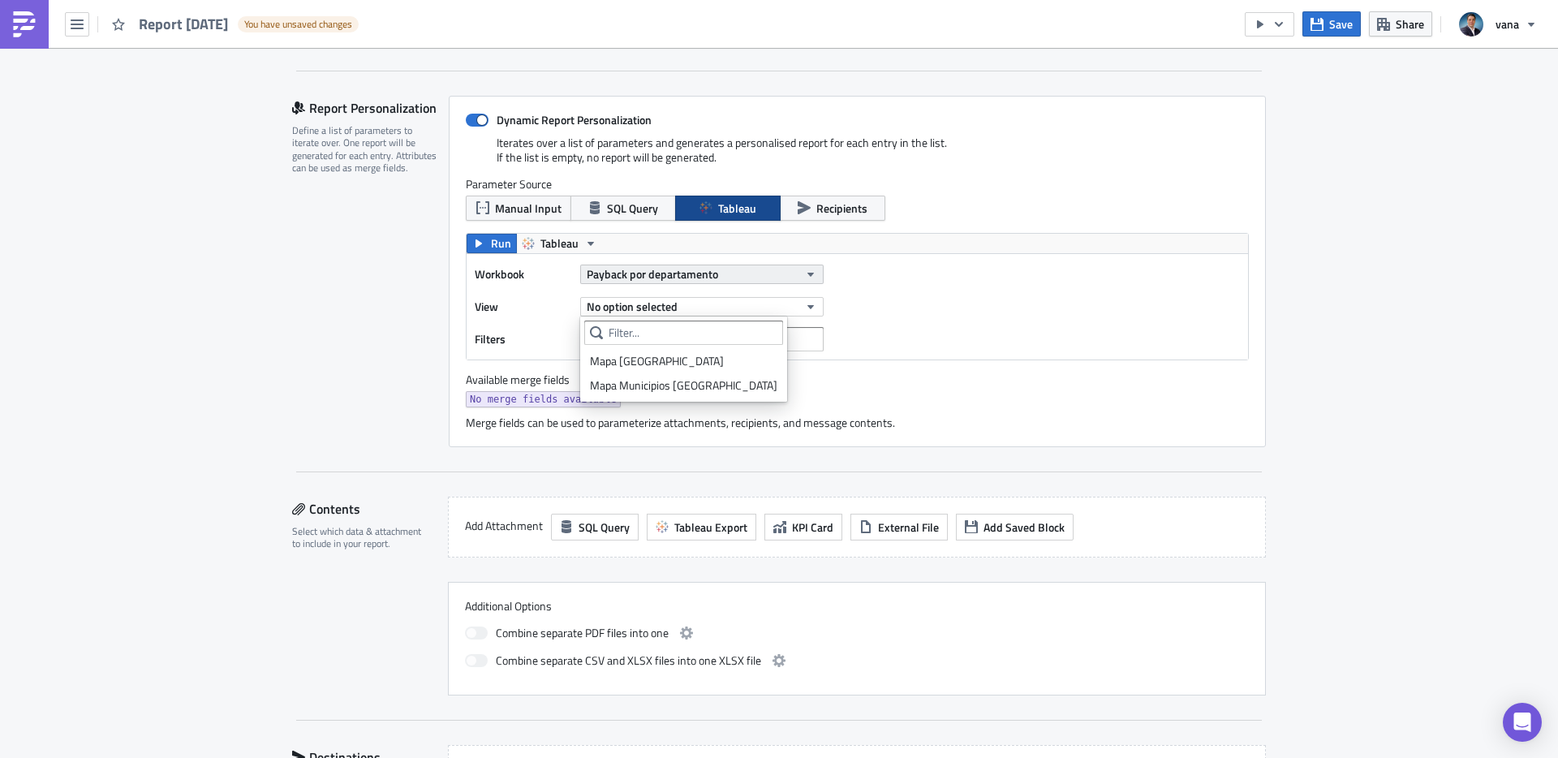
click at [667, 270] on span "Payback por departamento" at bounding box center [652, 273] width 131 height 17
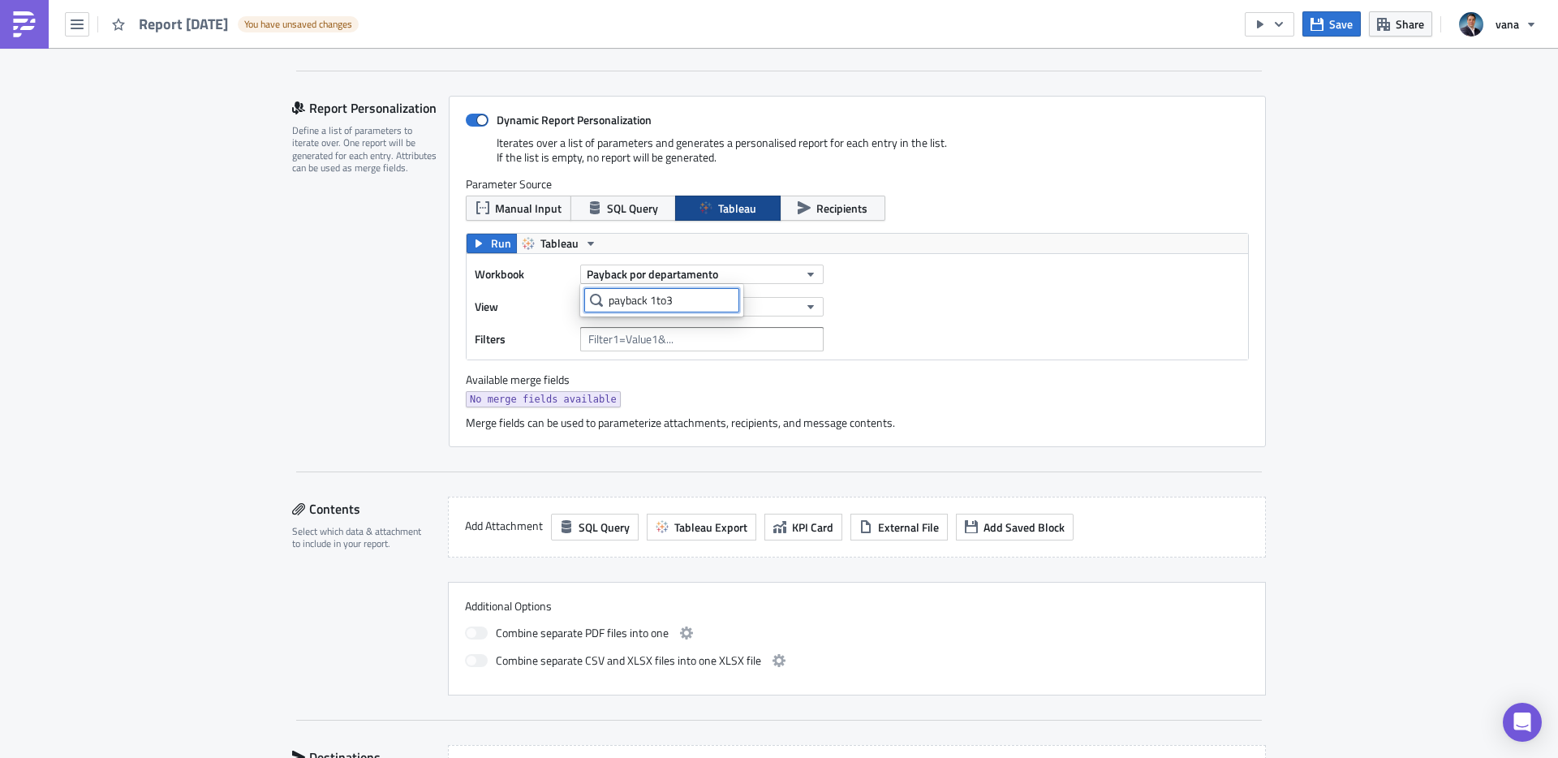
type input "payback 1to3"
click at [1163, 346] on div "Workbook Payback por departamento View No option selected Filters" at bounding box center [857, 306] width 781 height 105
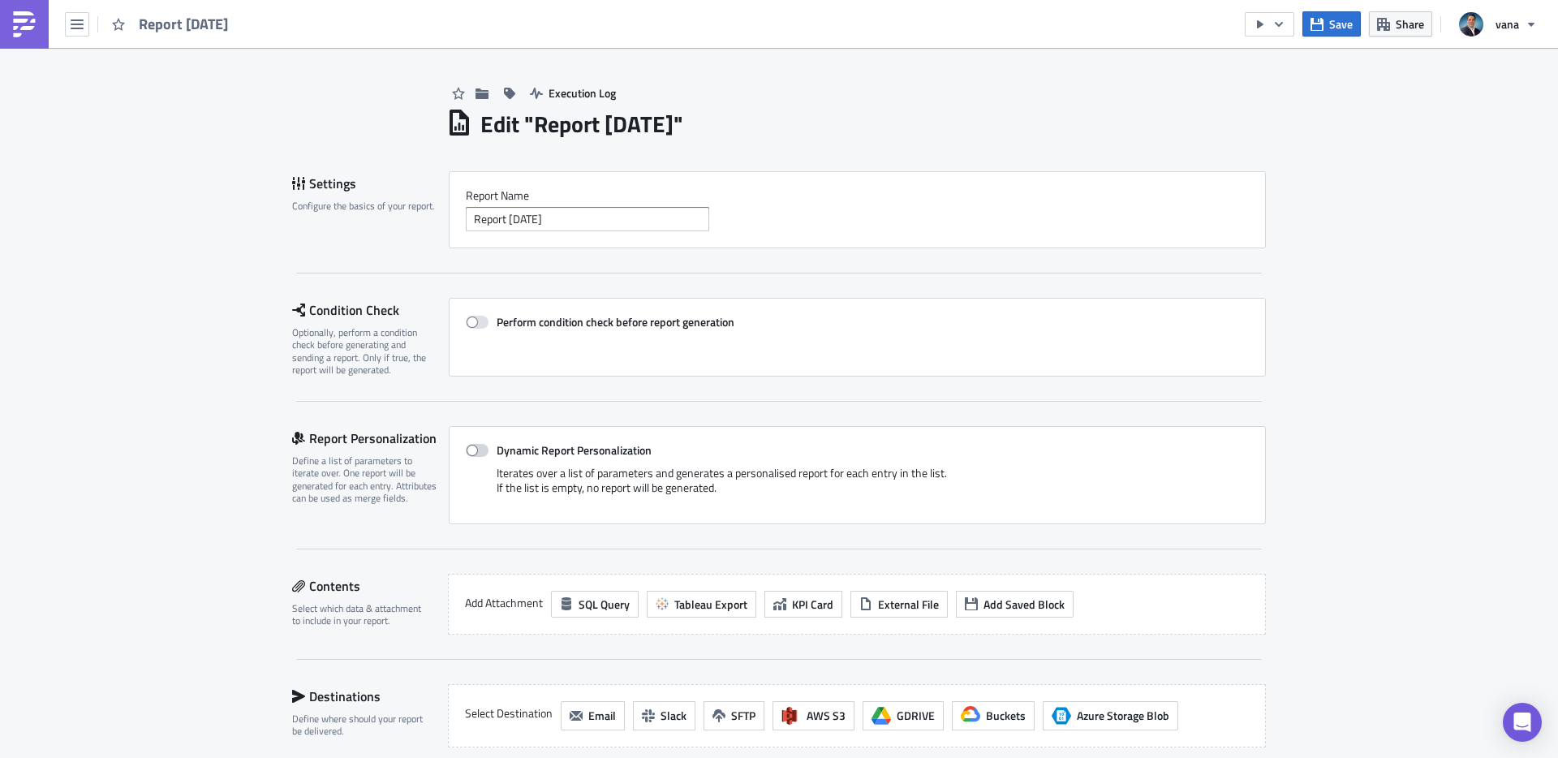
click at [484, 451] on span at bounding box center [477, 450] width 23 height 13
click at [480, 451] on input "Dynamic Report Personalization" at bounding box center [474, 450] width 11 height 11
checkbox input "true"
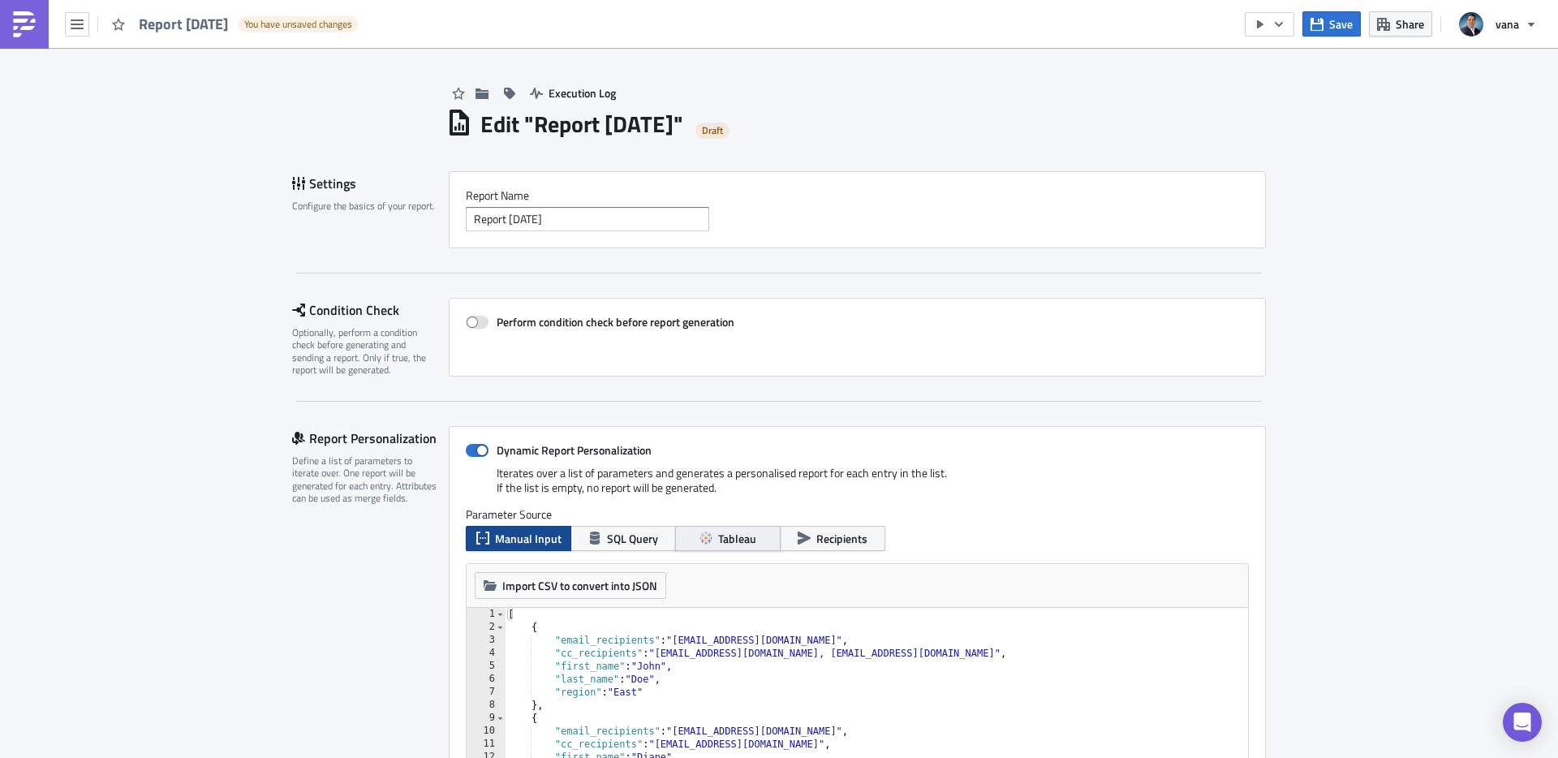
click at [725, 538] on span "Tableau" at bounding box center [737, 538] width 38 height 17
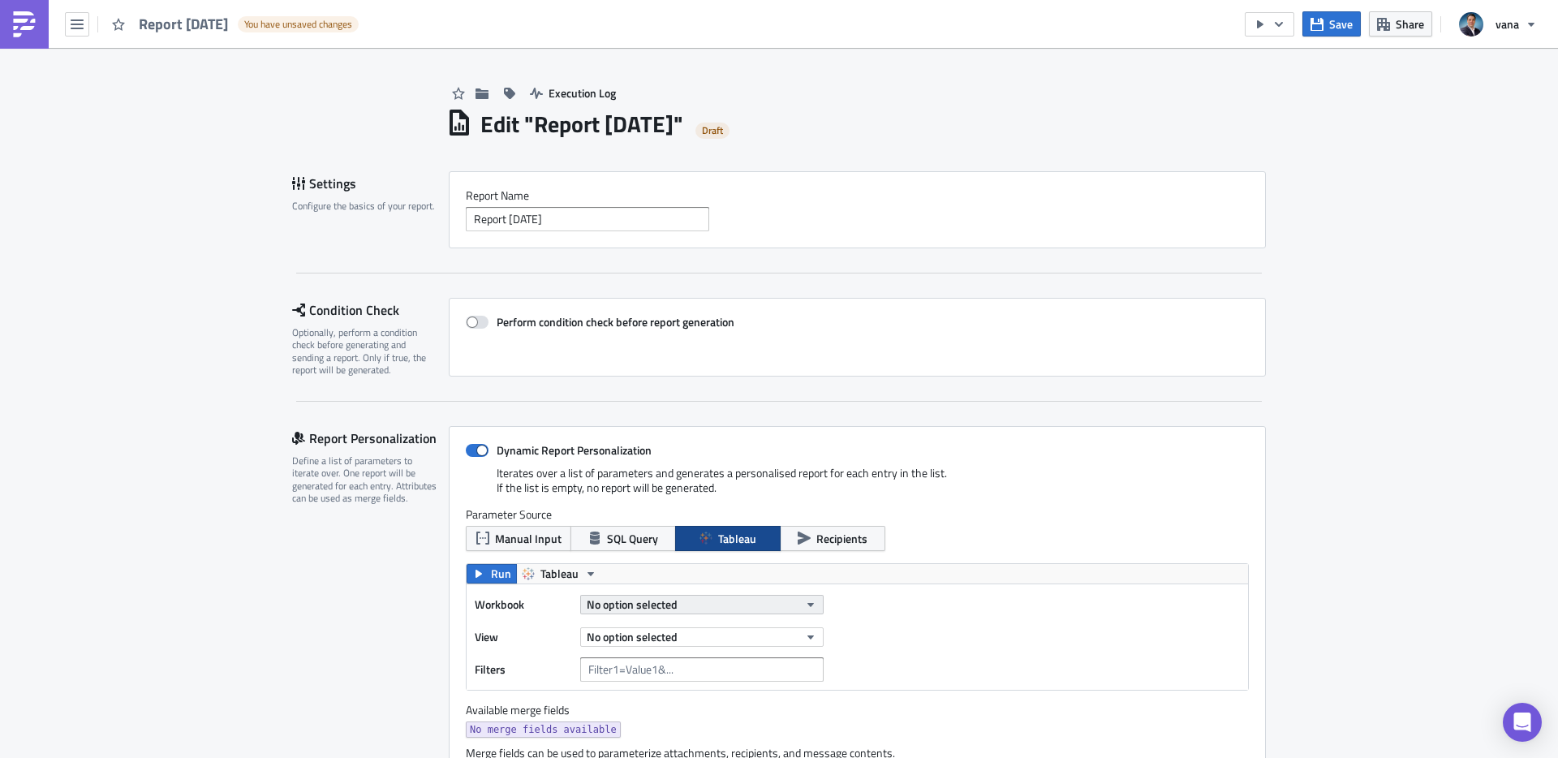
click at [627, 610] on span "No option selected" at bounding box center [632, 604] width 91 height 17
type input "payback 1"
click at [670, 656] on span "Vana Metrics" at bounding box center [701, 659] width 63 height 16
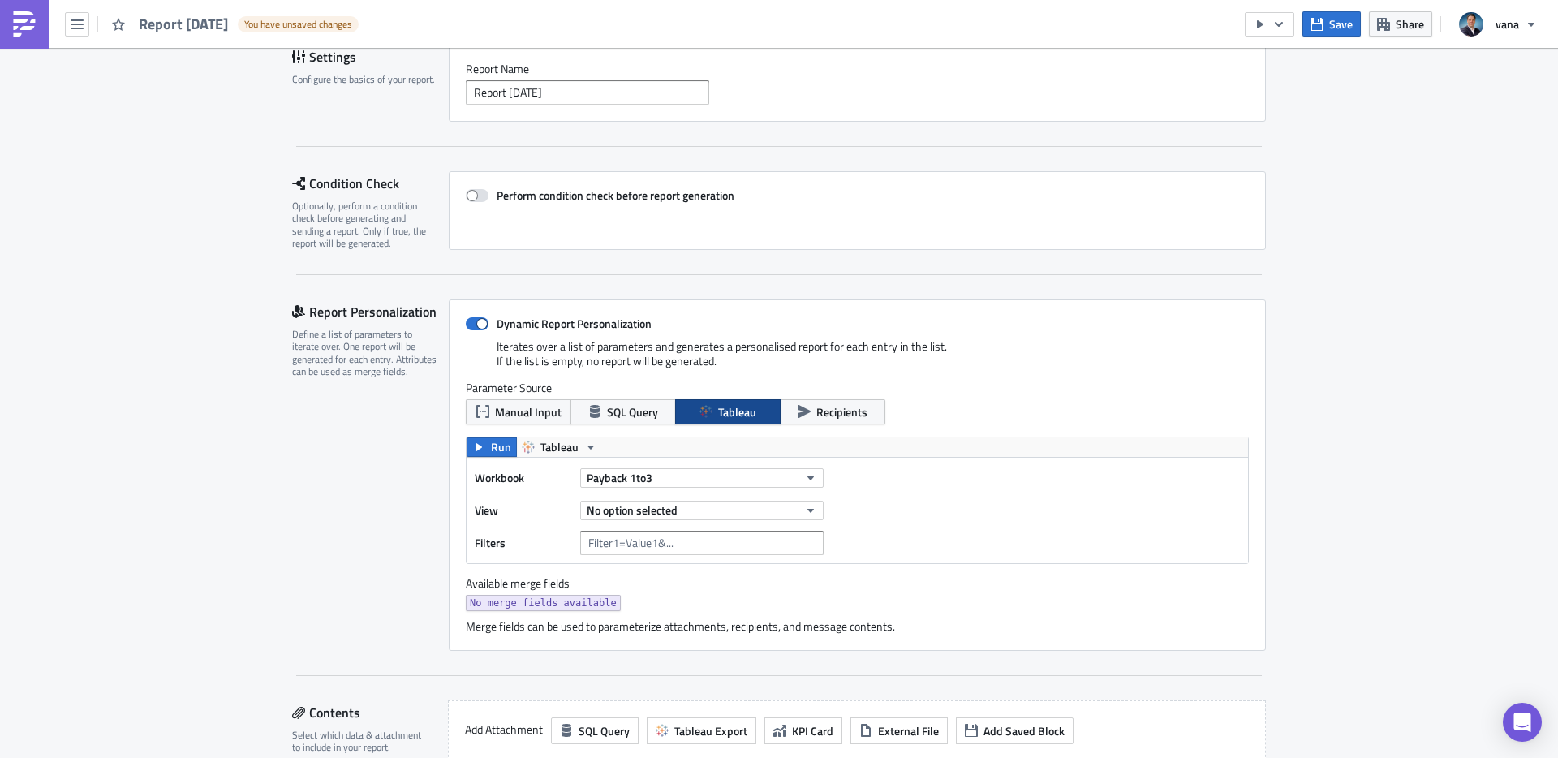
scroll to position [148, 0]
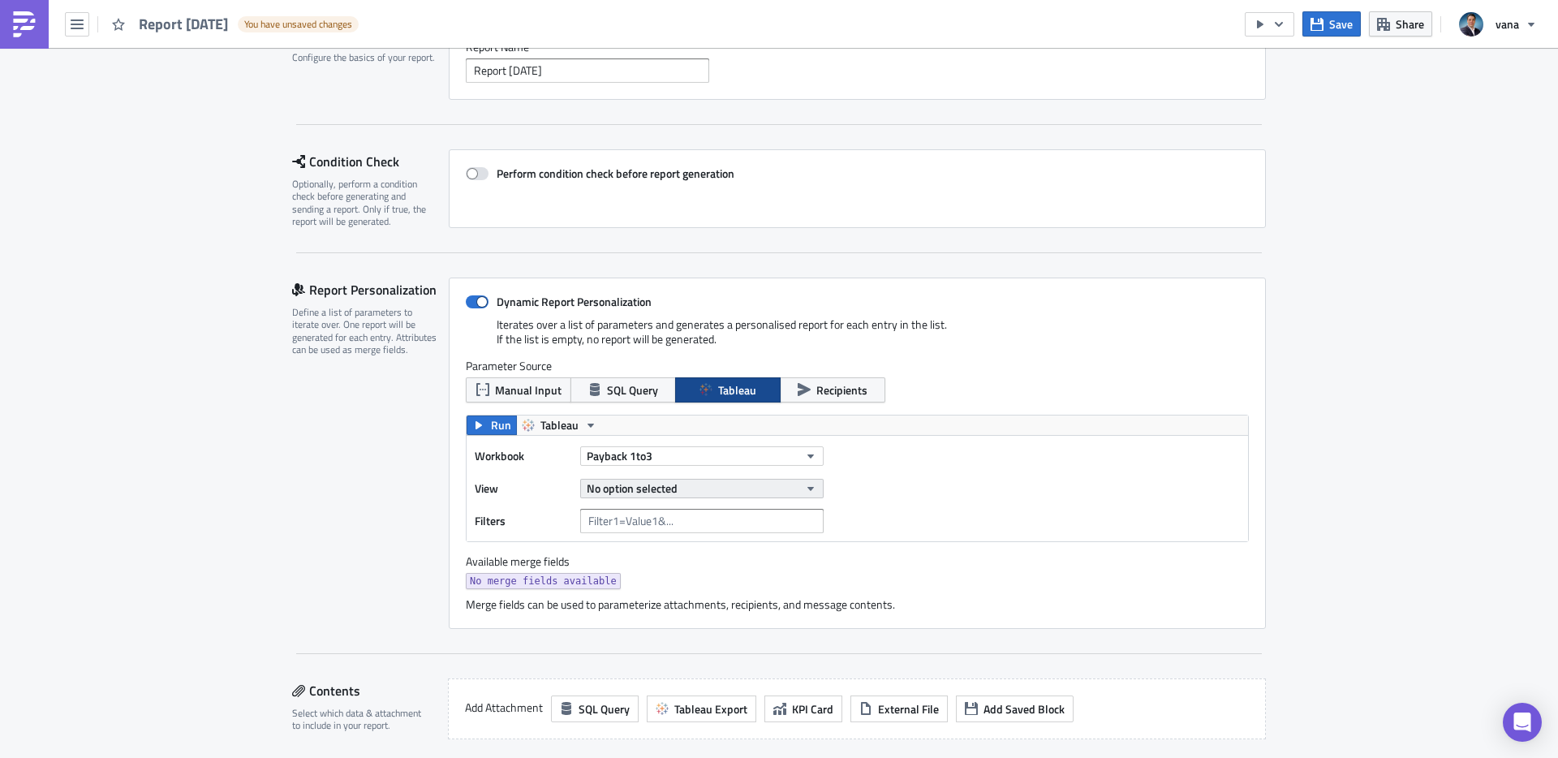
click at [721, 494] on button "No option selected" at bounding box center [701, 488] width 243 height 19
click at [681, 562] on div "Payback vs Overdue" at bounding box center [662, 567] width 144 height 16
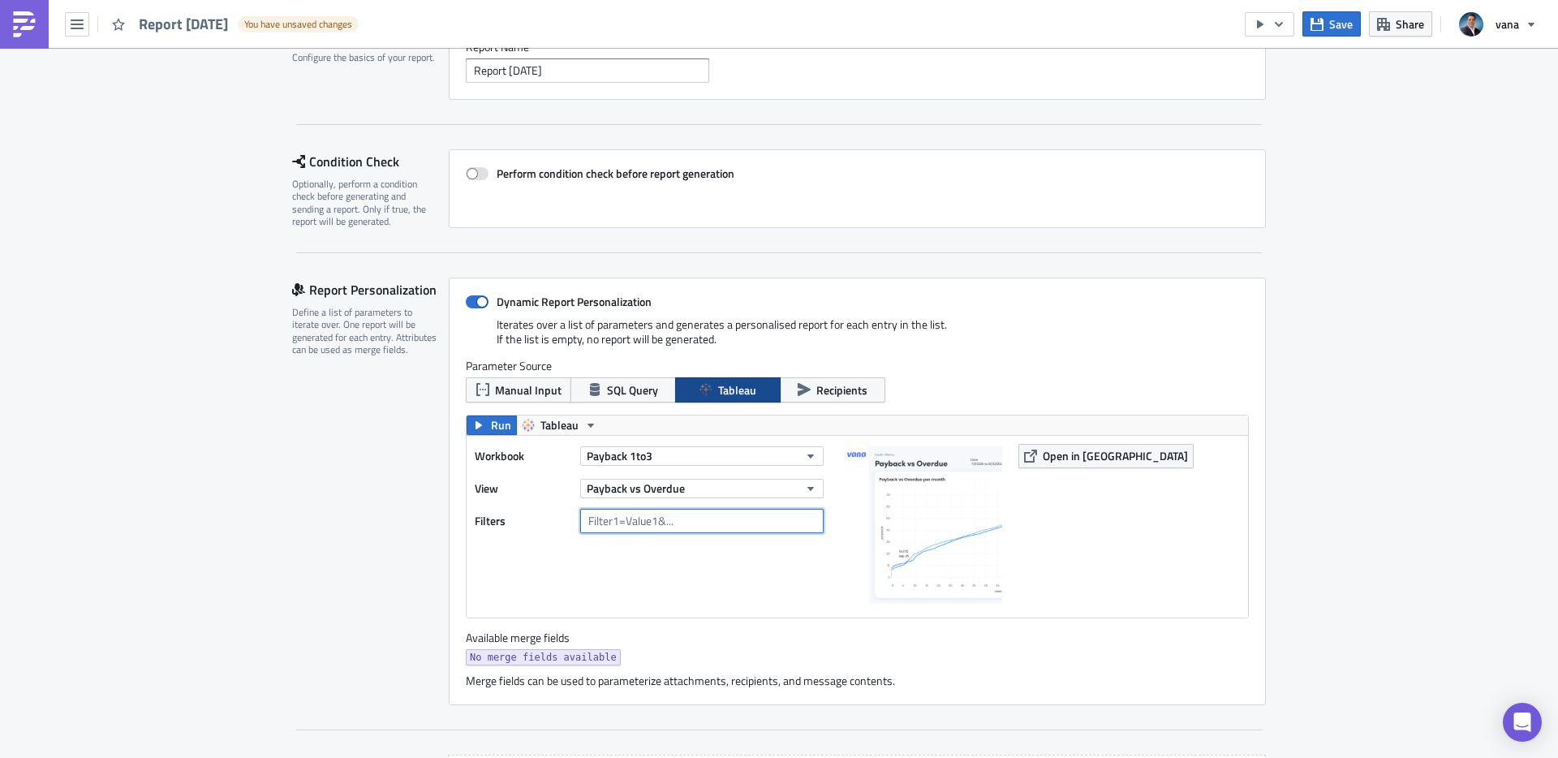
click at [649, 523] on input "text" at bounding box center [701, 521] width 243 height 24
paste input "gt2"
type input "gt2"
click at [794, 598] on div "Workbook Payback 1to3 View Payback vs Overdue Filters gt2" at bounding box center [653, 527] width 357 height 166
click at [482, 426] on icon "button" at bounding box center [478, 425] width 13 height 13
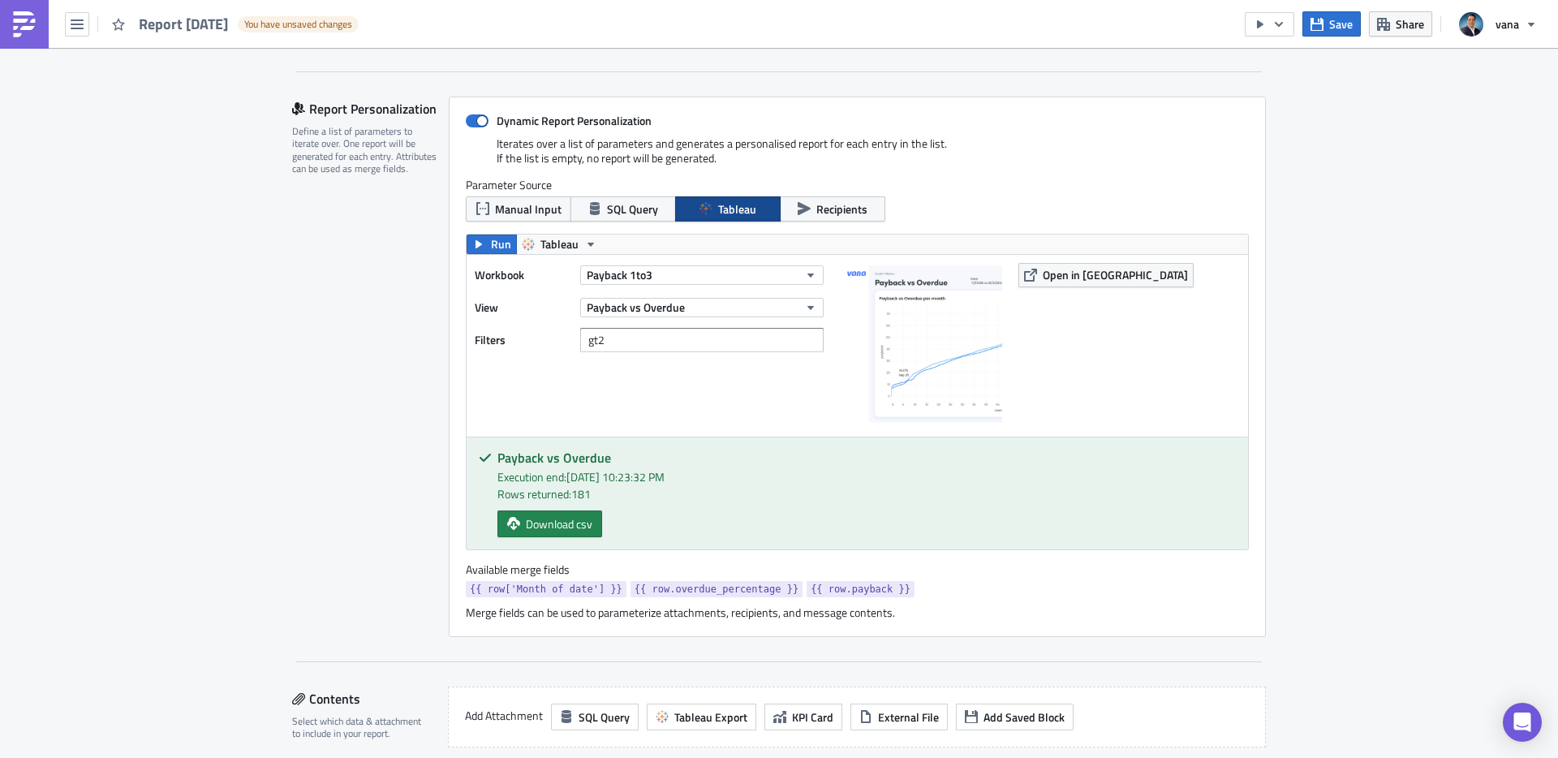
scroll to position [379, 0]
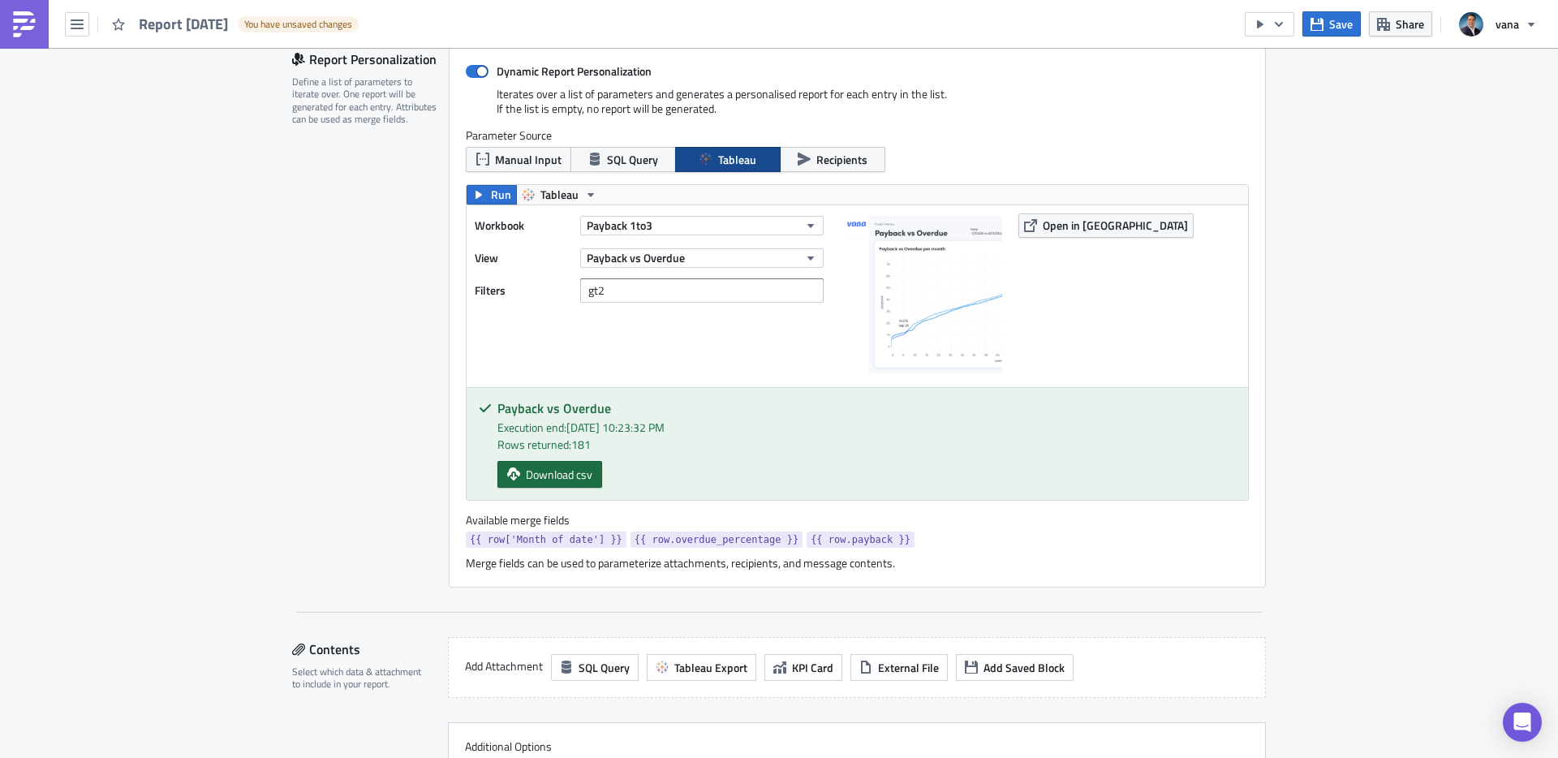
click at [540, 474] on span "Download csv" at bounding box center [559, 474] width 67 height 17
click at [592, 201] on button "Tableau" at bounding box center [559, 194] width 87 height 19
click at [316, 304] on div "Report Personalization Define a list of parameters to iterate over. One report …" at bounding box center [370, 317] width 157 height 540
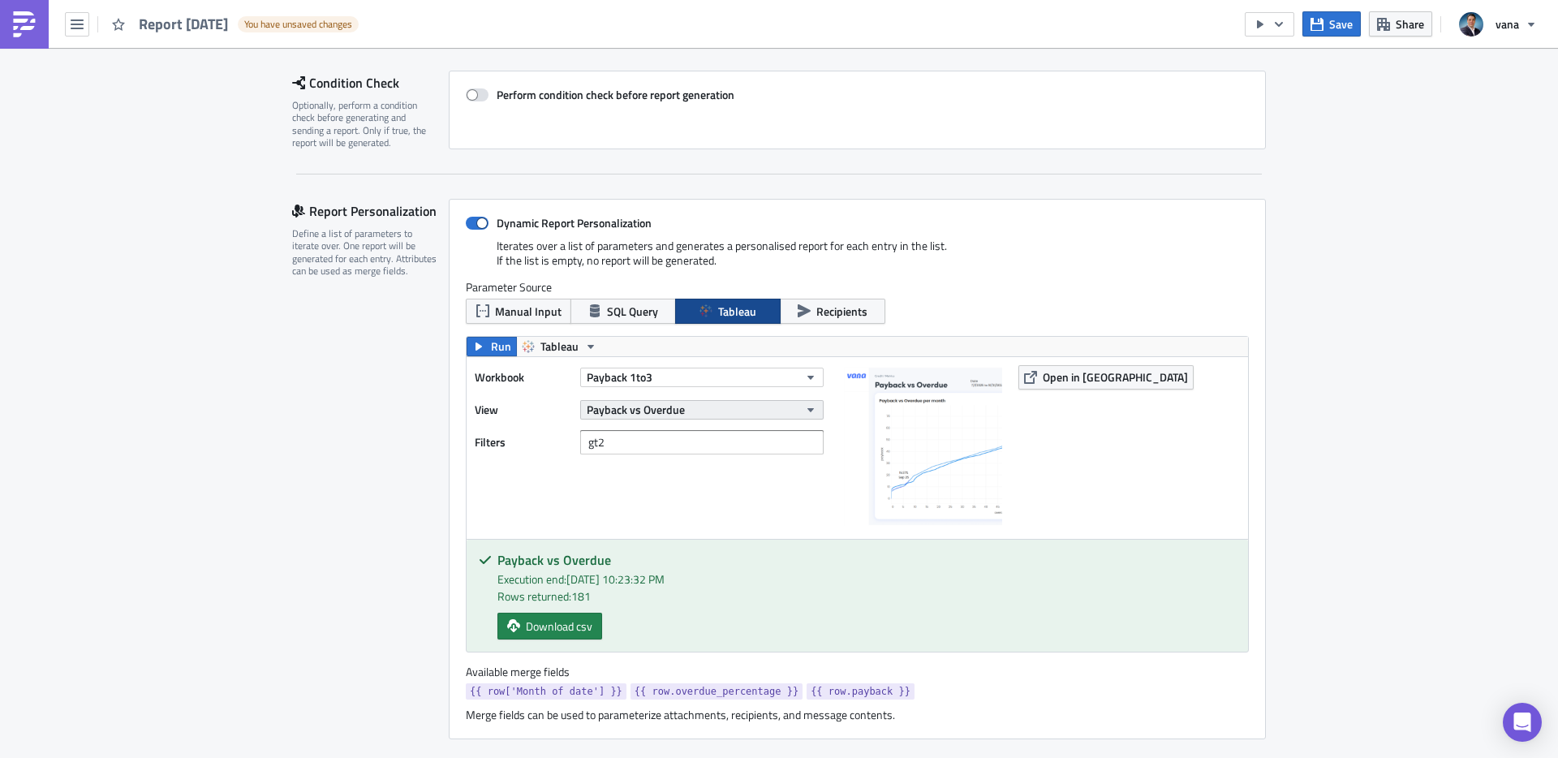
scroll to position [226, 0]
click at [473, 223] on span at bounding box center [477, 223] width 23 height 13
click at [473, 223] on input "Dynamic Report Personalization" at bounding box center [474, 224] width 11 height 11
checkbox input "false"
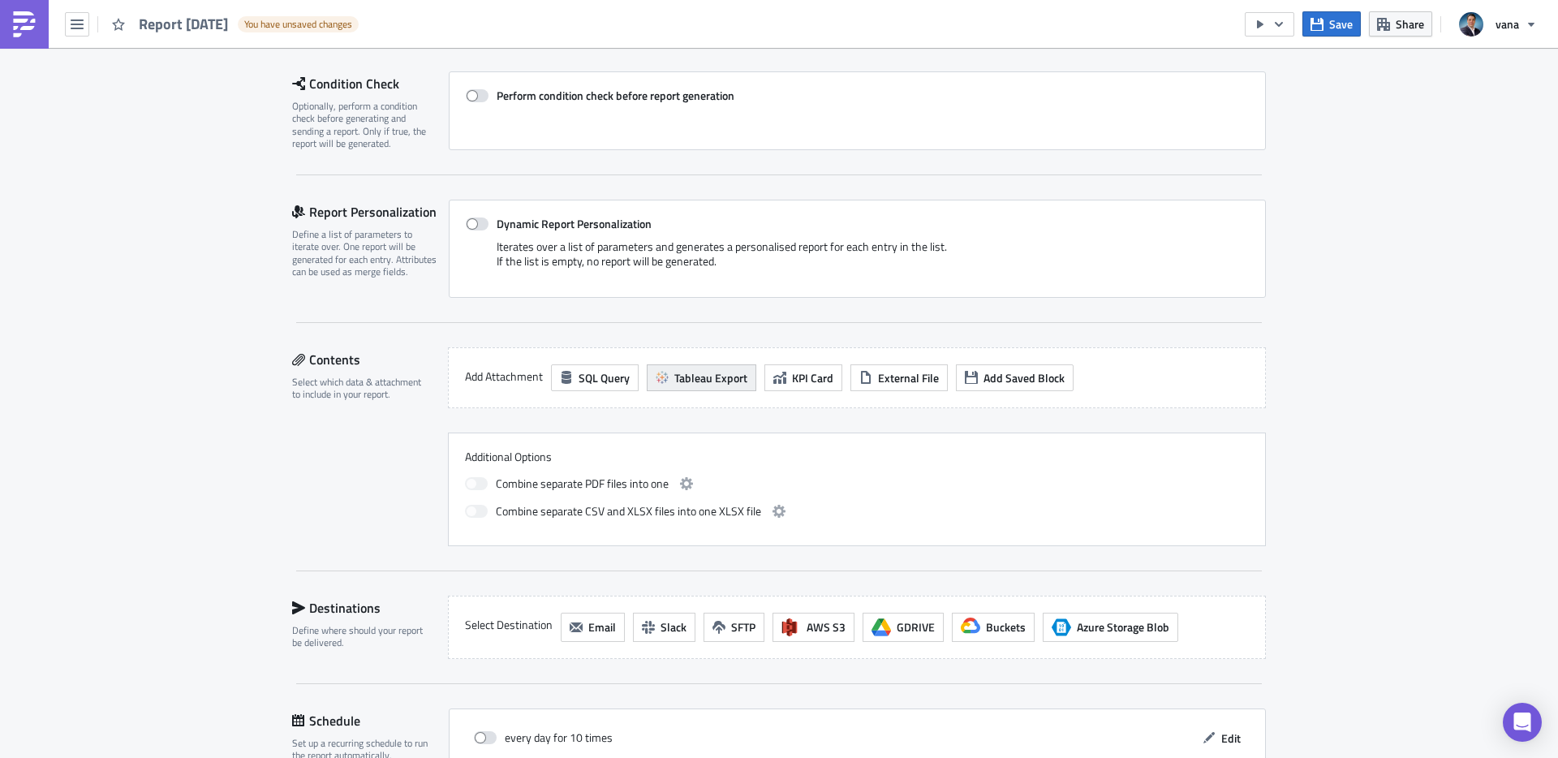
click at [701, 375] on span "Tableau Export" at bounding box center [710, 377] width 73 height 17
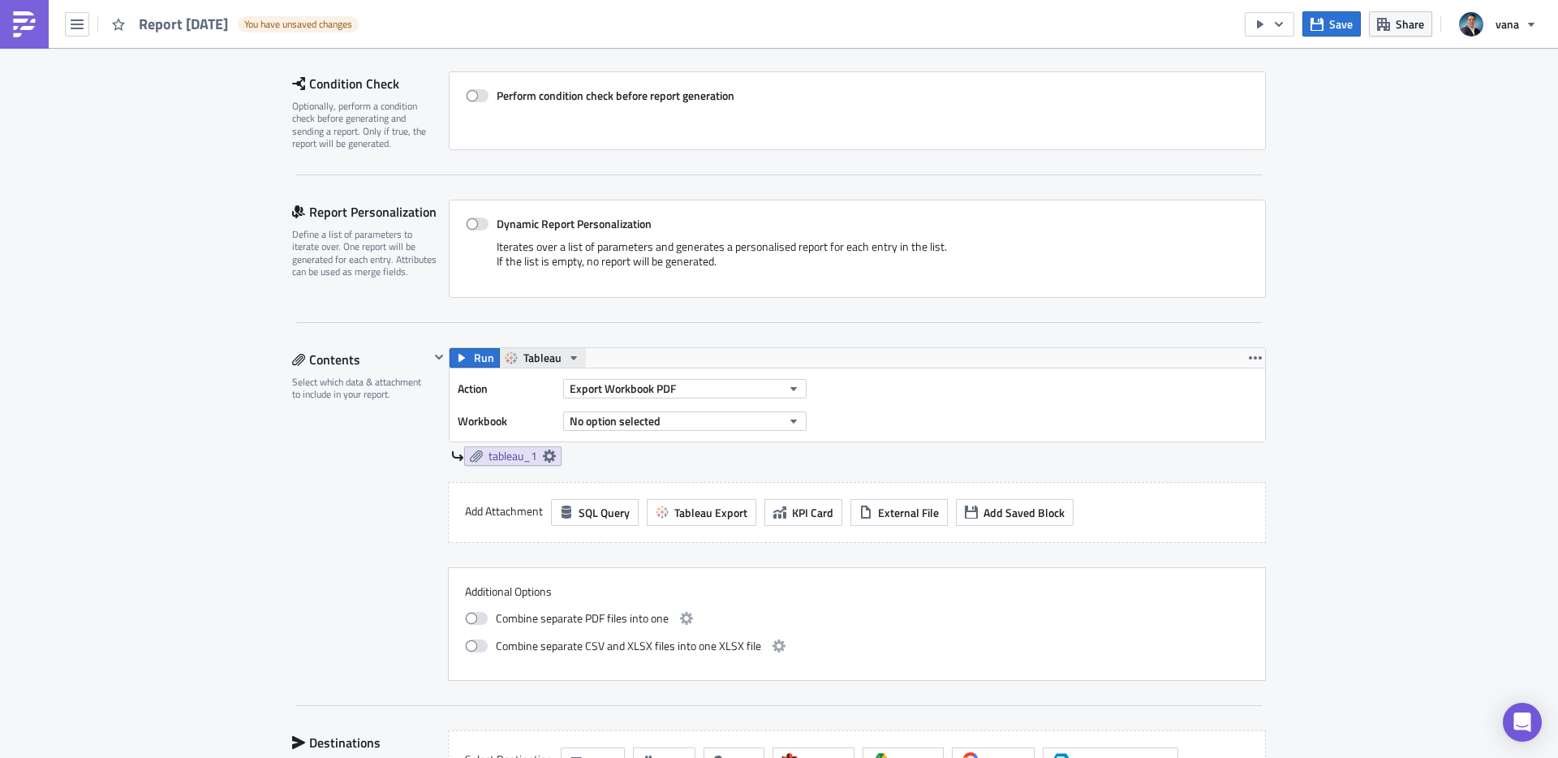
click at [535, 358] on span "Tableau" at bounding box center [542, 357] width 38 height 19
click at [406, 432] on div "Contents Select which data & attachment to include in your report." at bounding box center [360, 514] width 137 height 334
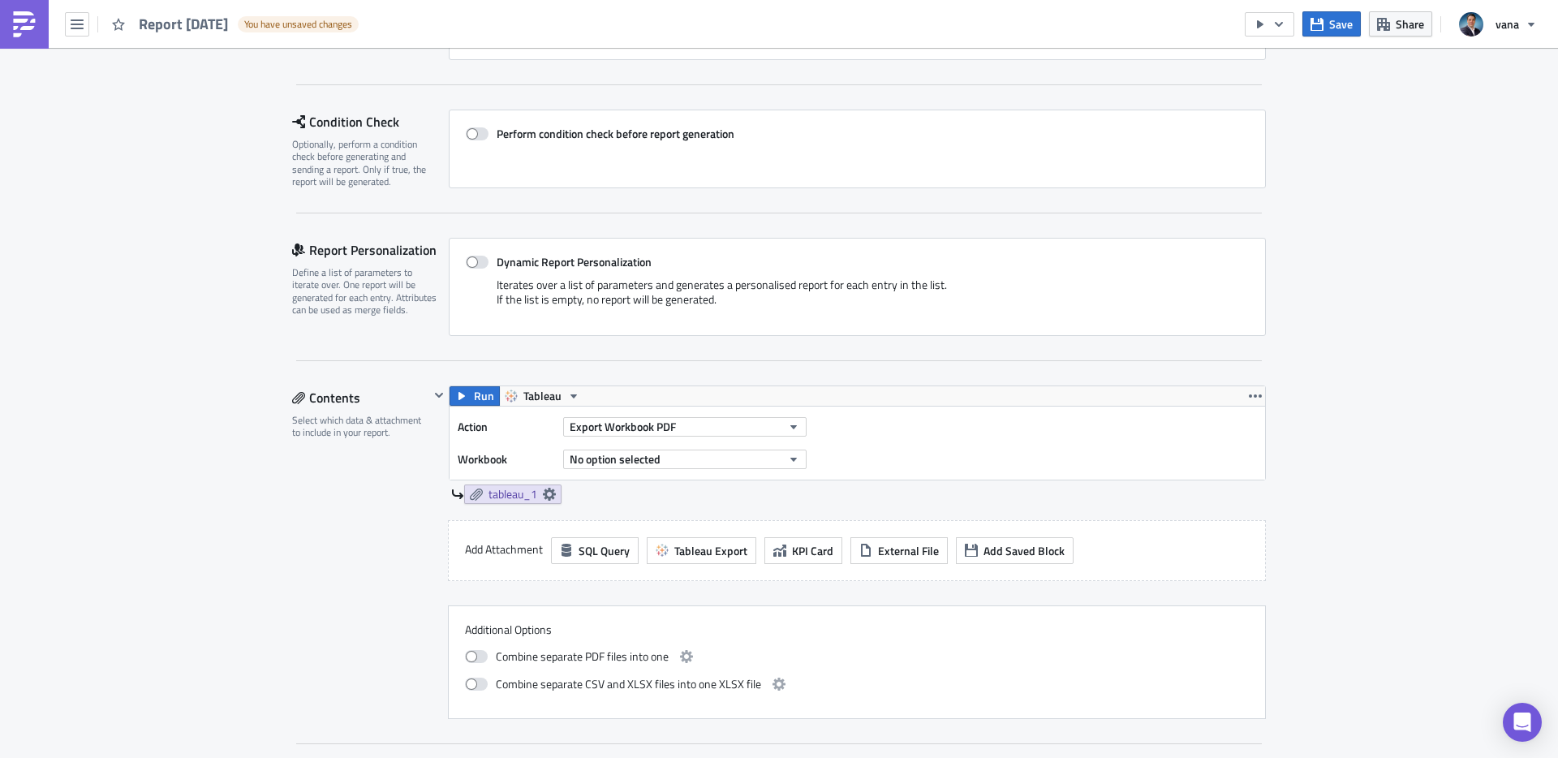
scroll to position [0, 0]
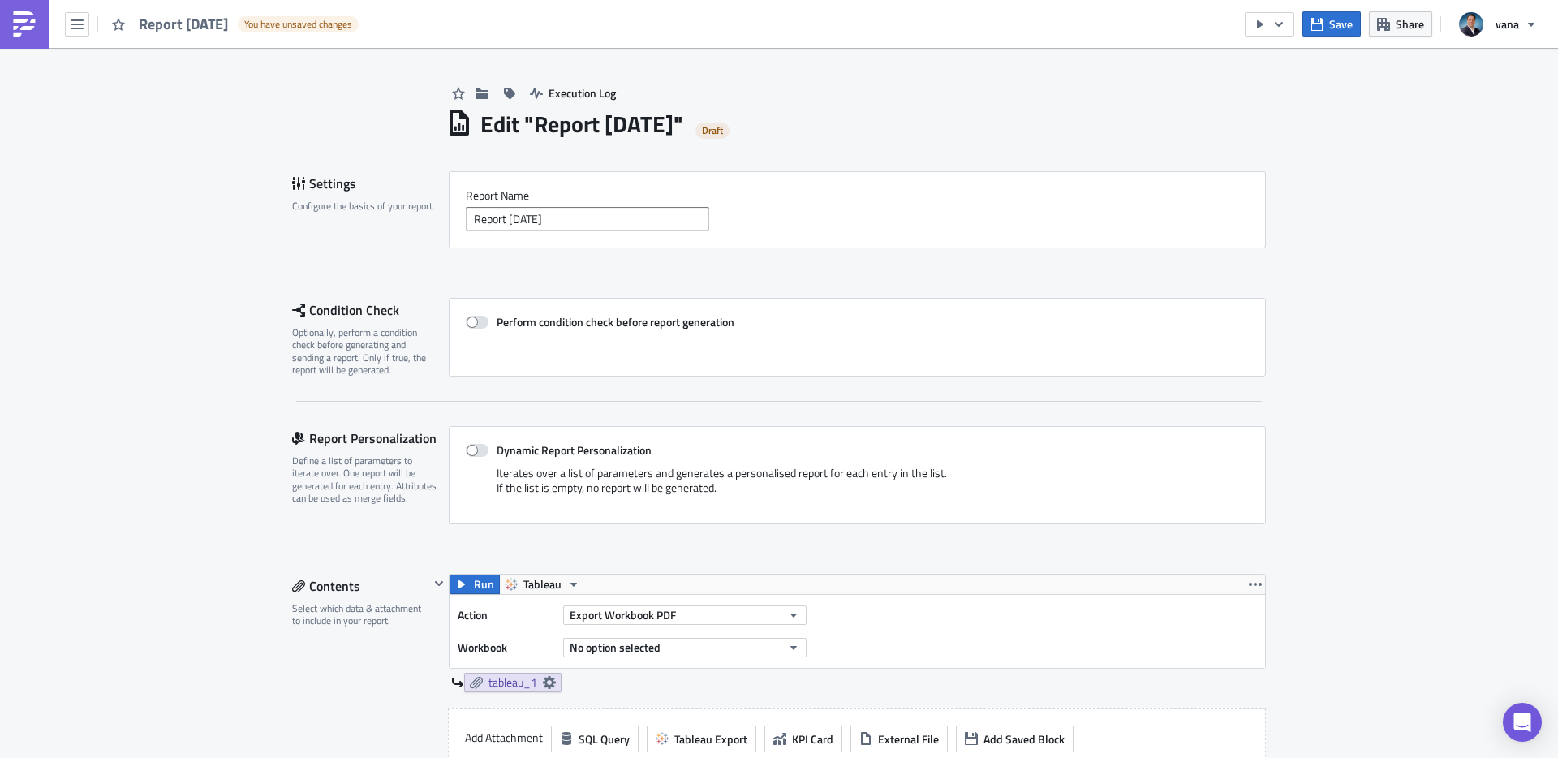
click at [21, 11] on img at bounding box center [24, 24] width 26 height 26
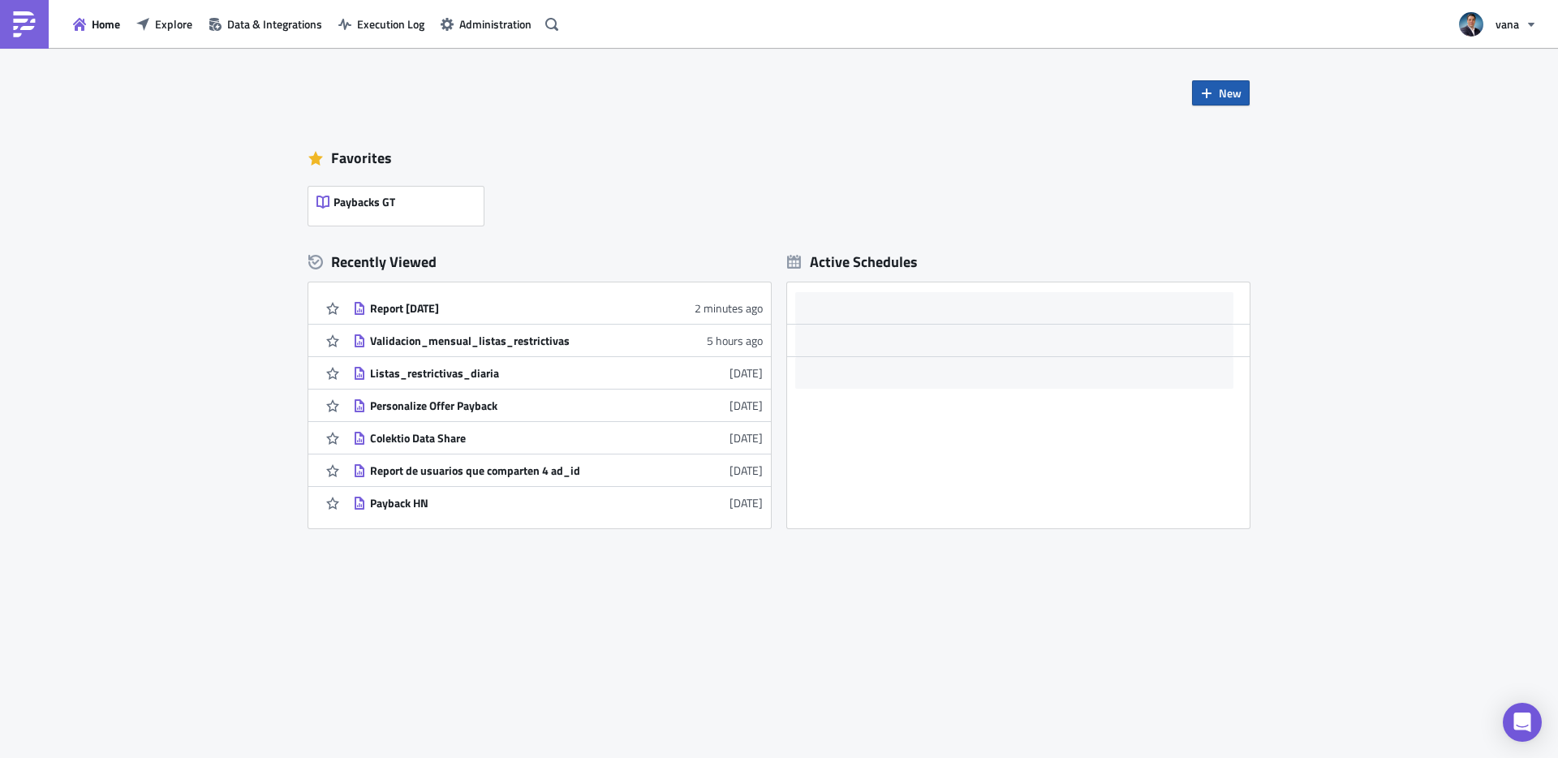
click at [1228, 93] on span "New" at bounding box center [1230, 92] width 23 height 17
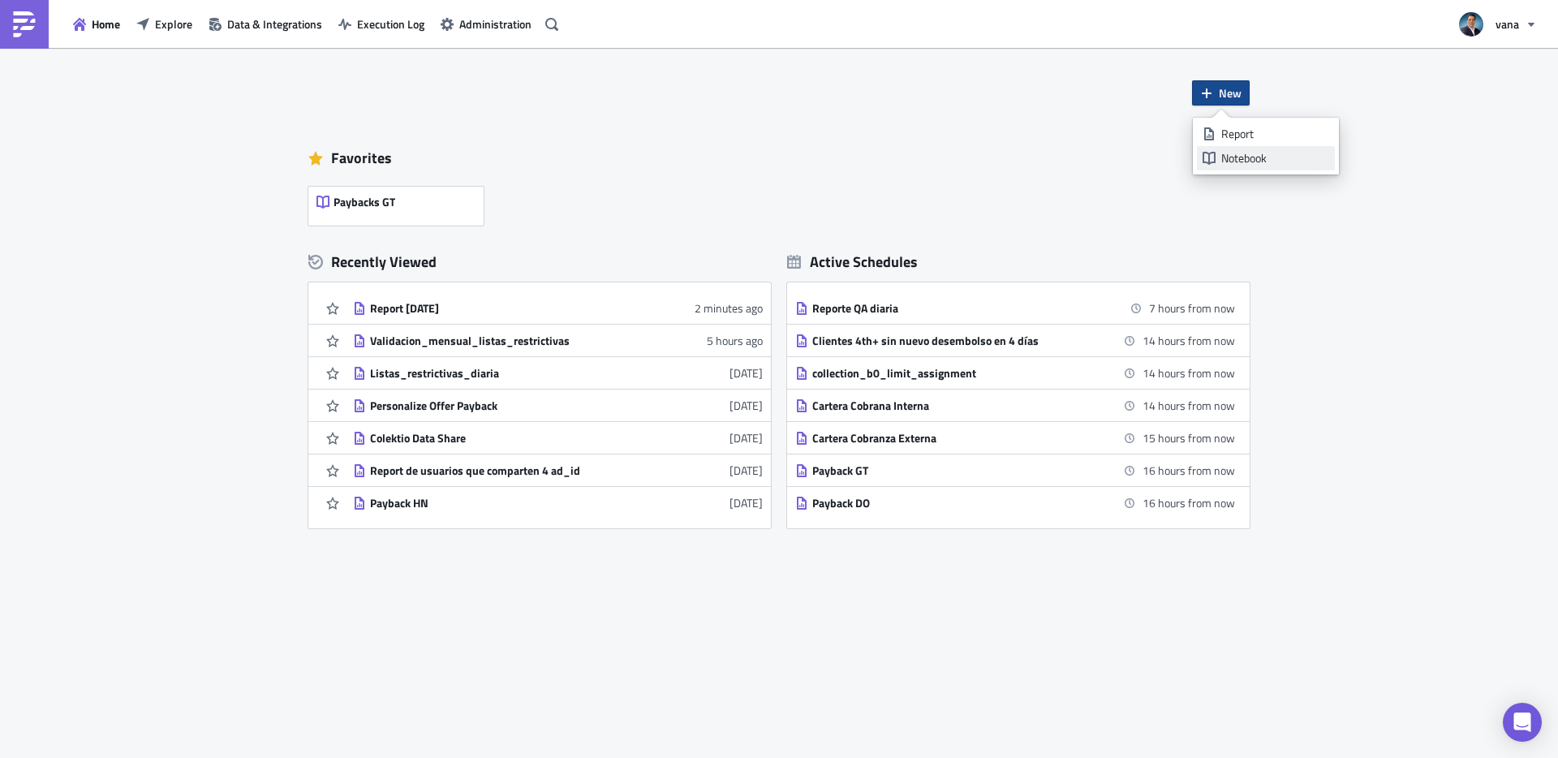
click at [1230, 164] on div "Notebook" at bounding box center [1275, 158] width 108 height 16
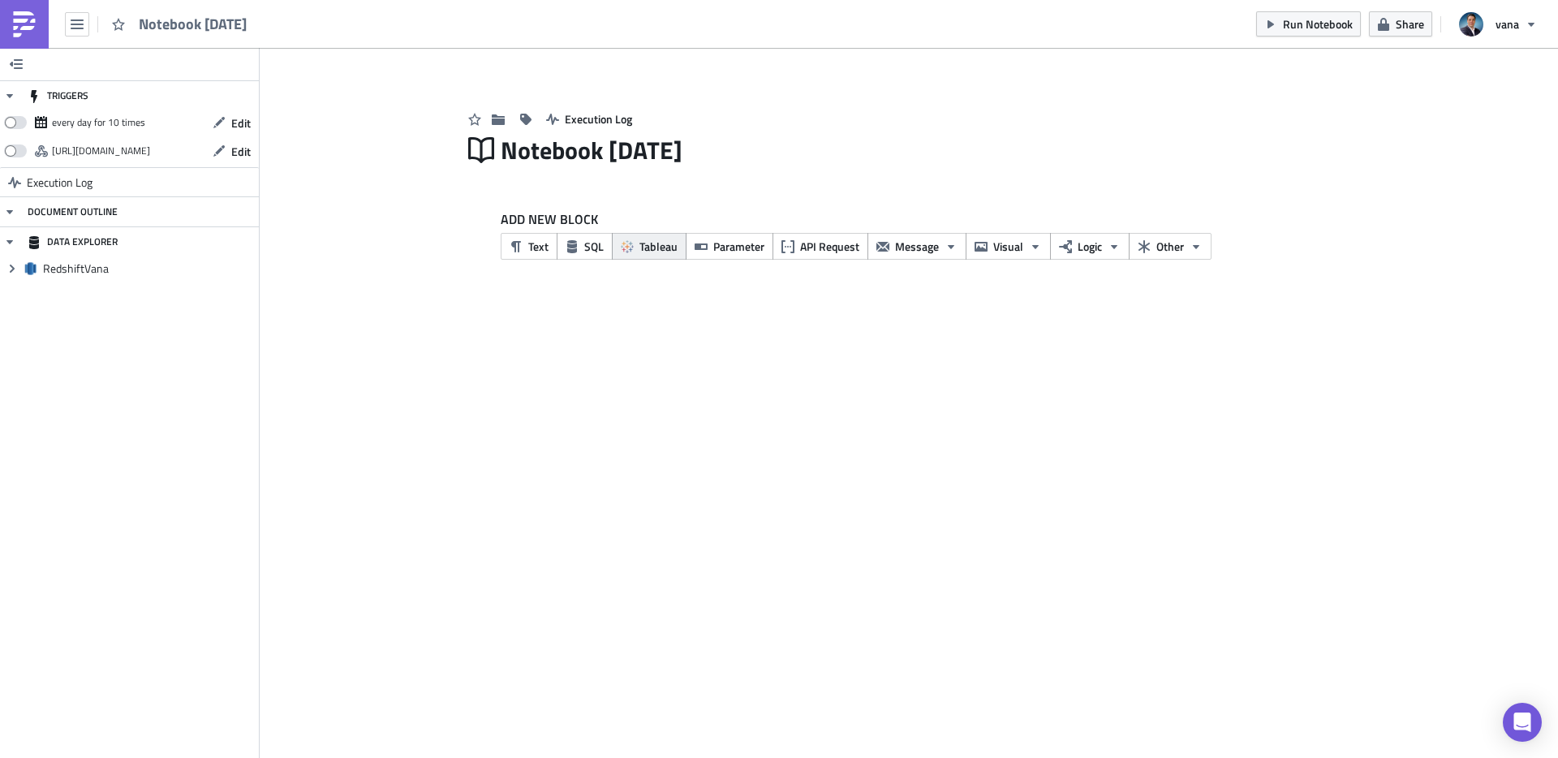
click at [655, 246] on span "Tableau" at bounding box center [658, 246] width 38 height 17
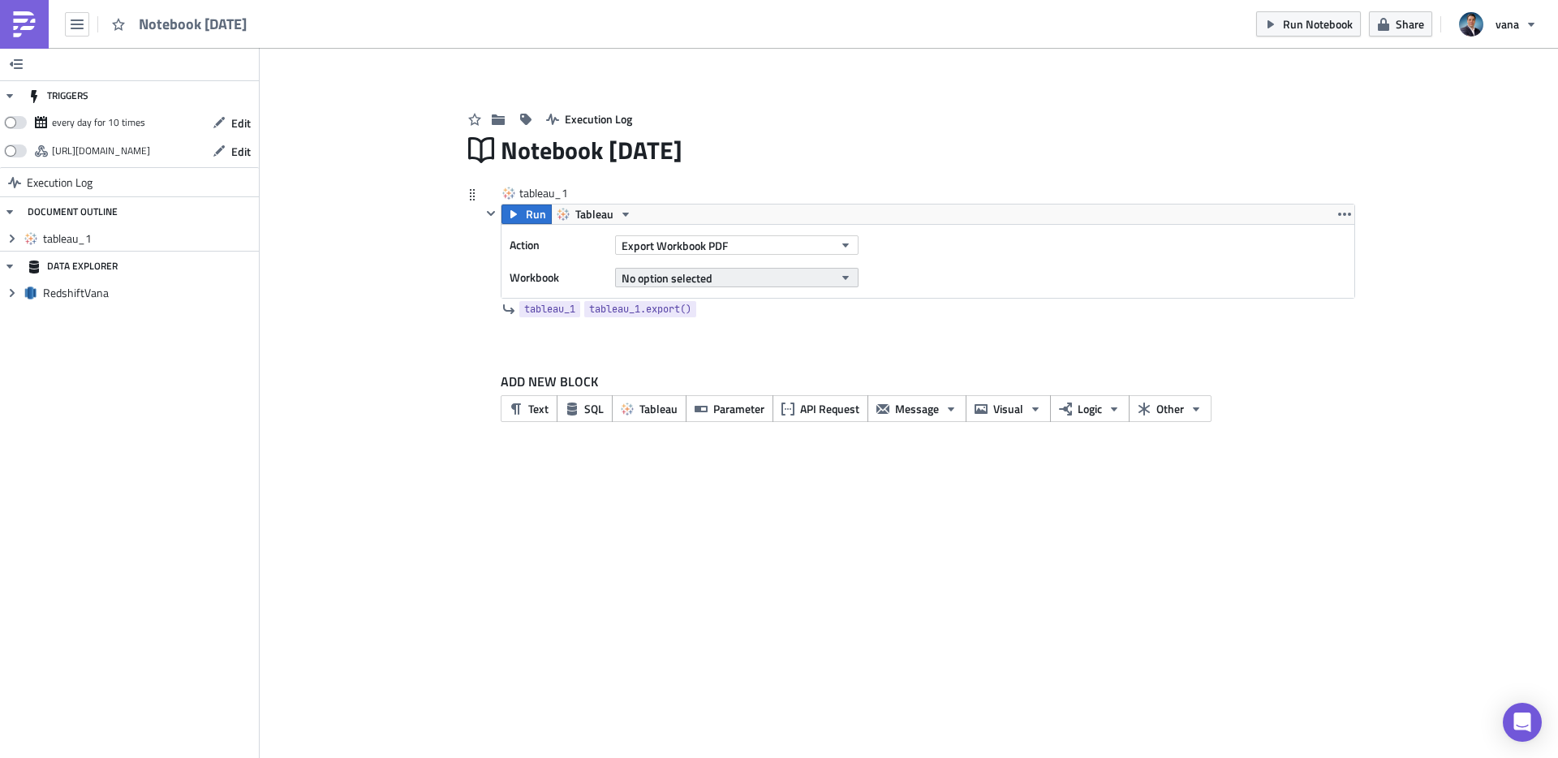
click at [673, 278] on span "No option selected" at bounding box center [667, 277] width 91 height 17
type input "payback 1to"
click at [664, 329] on div "Payback 1to3" at bounding box center [662, 332] width 75 height 16
click at [34, 18] on img at bounding box center [24, 24] width 26 height 26
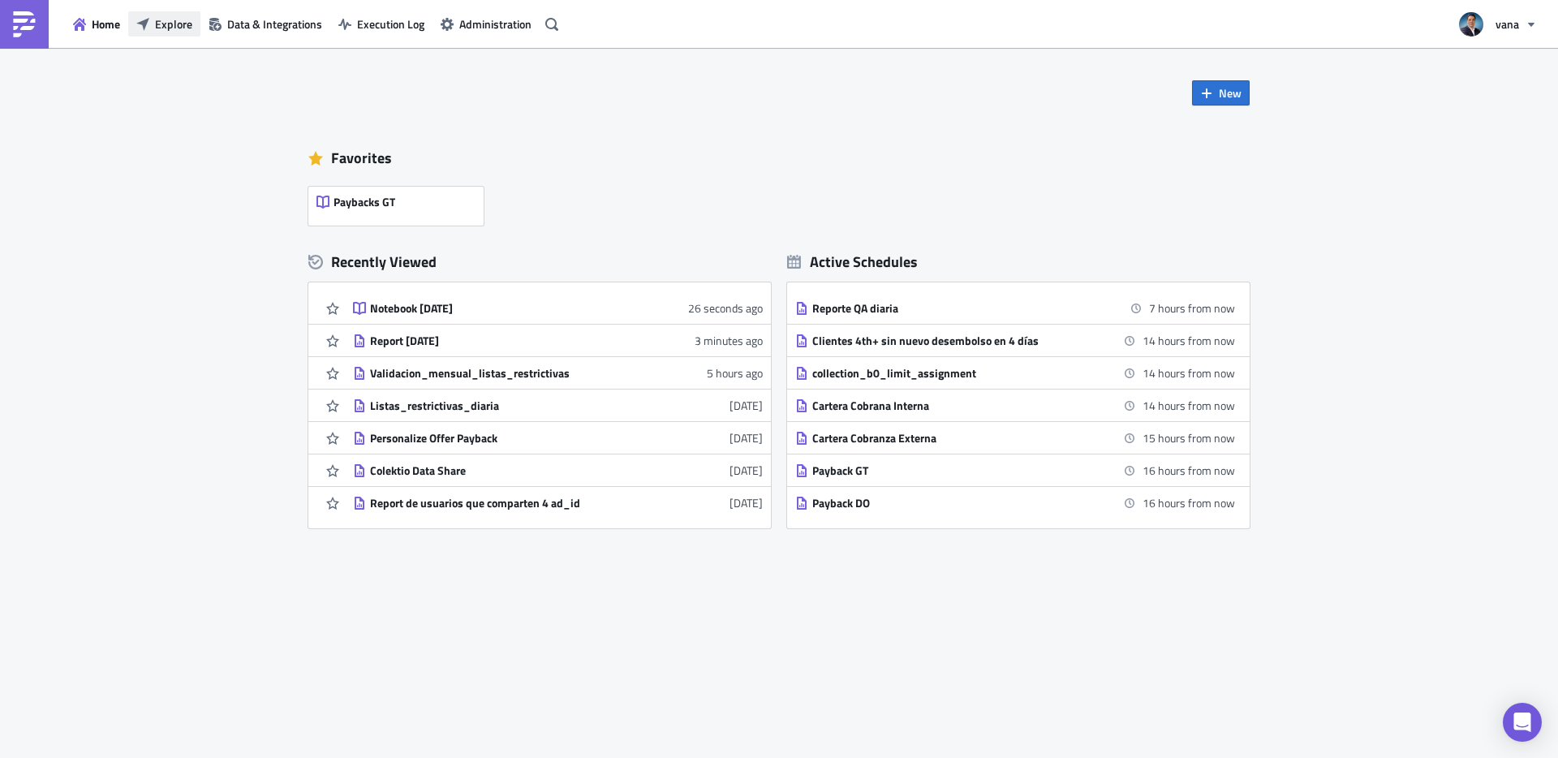
click at [170, 30] on span "Explore" at bounding box center [173, 23] width 37 height 17
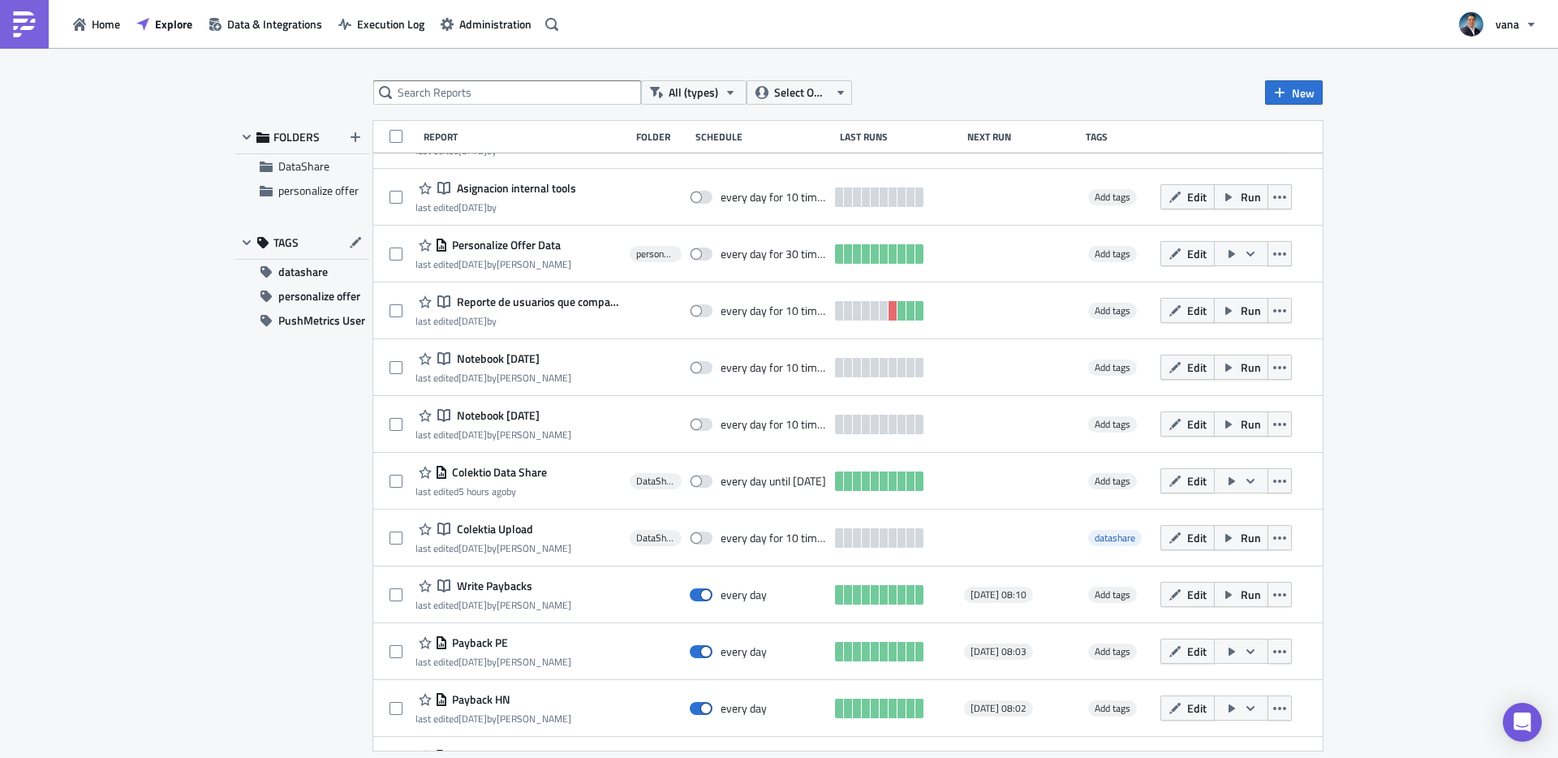
scroll to position [1280, 0]
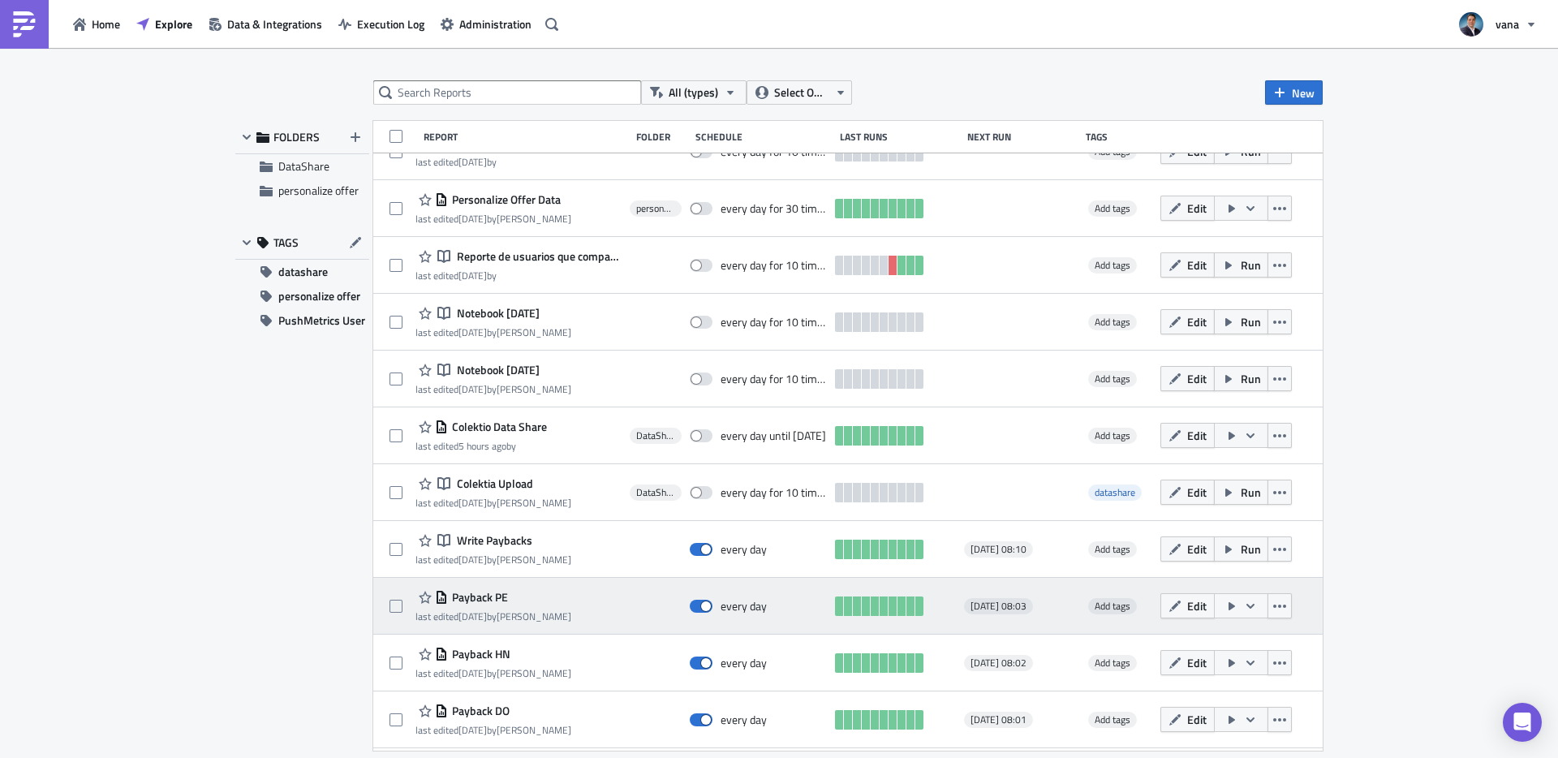
click at [488, 600] on span "Payback PE" at bounding box center [478, 597] width 60 height 15
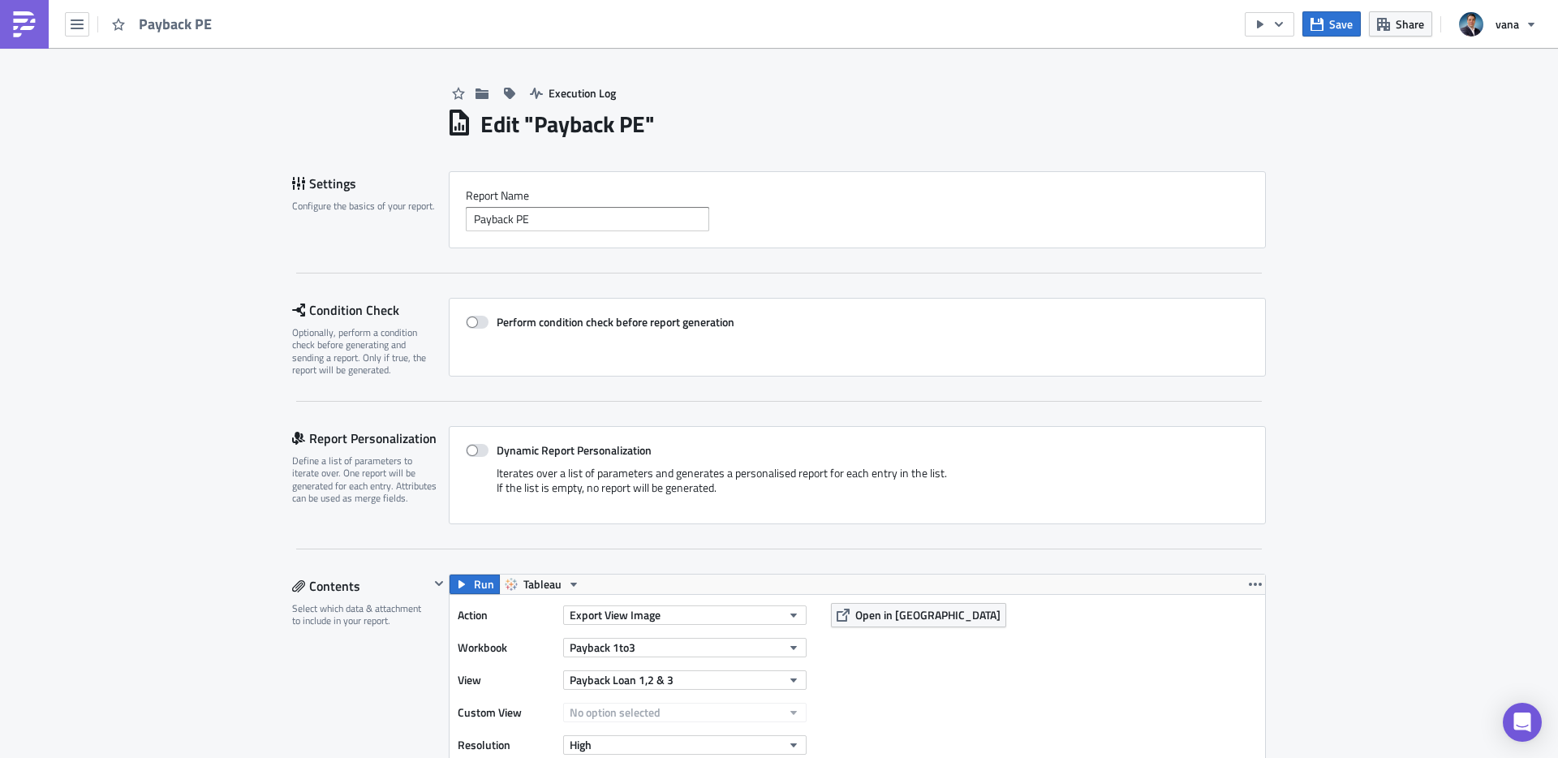
scroll to position [117, 0]
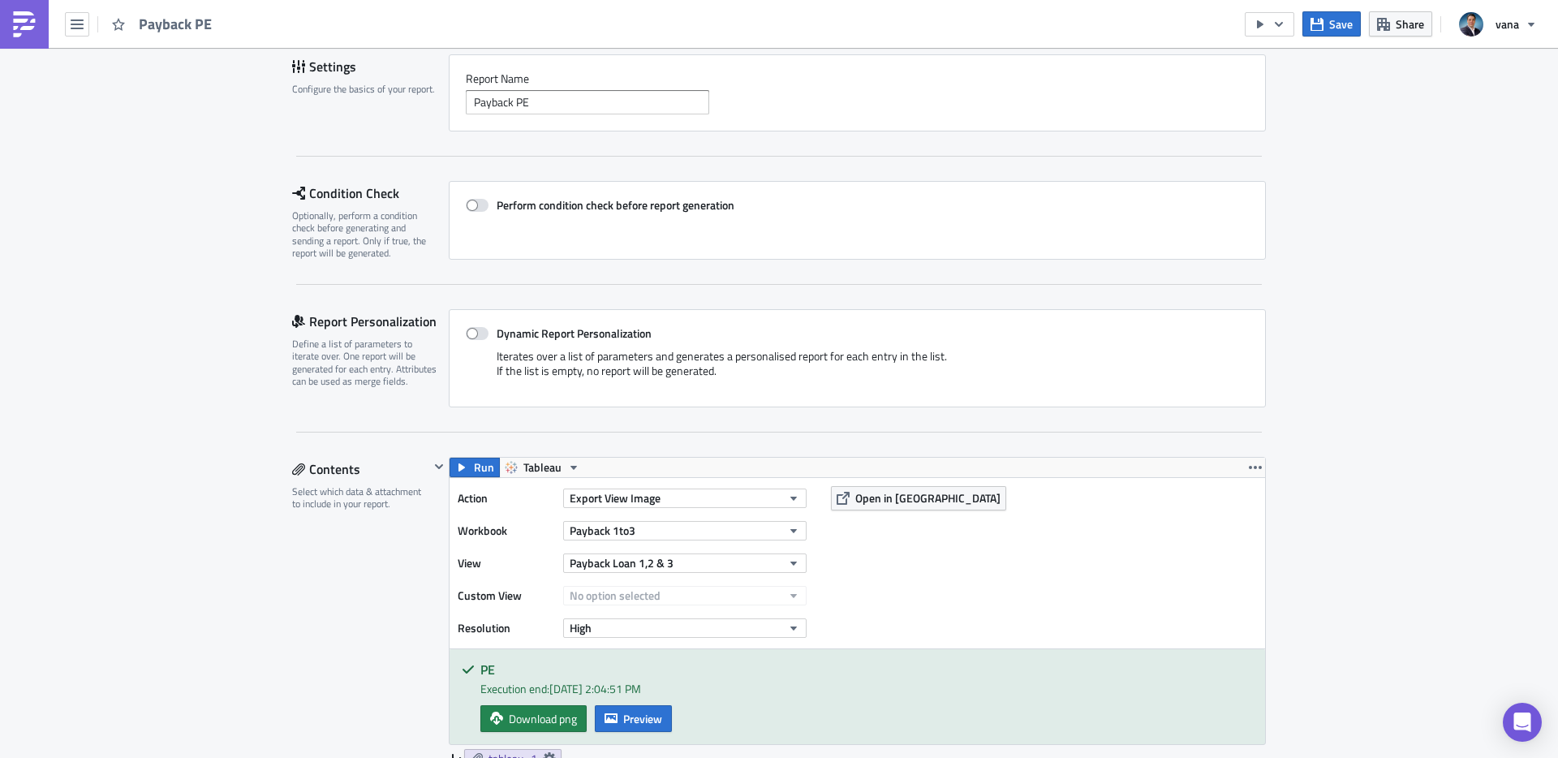
click at [30, 24] on img at bounding box center [24, 24] width 26 height 26
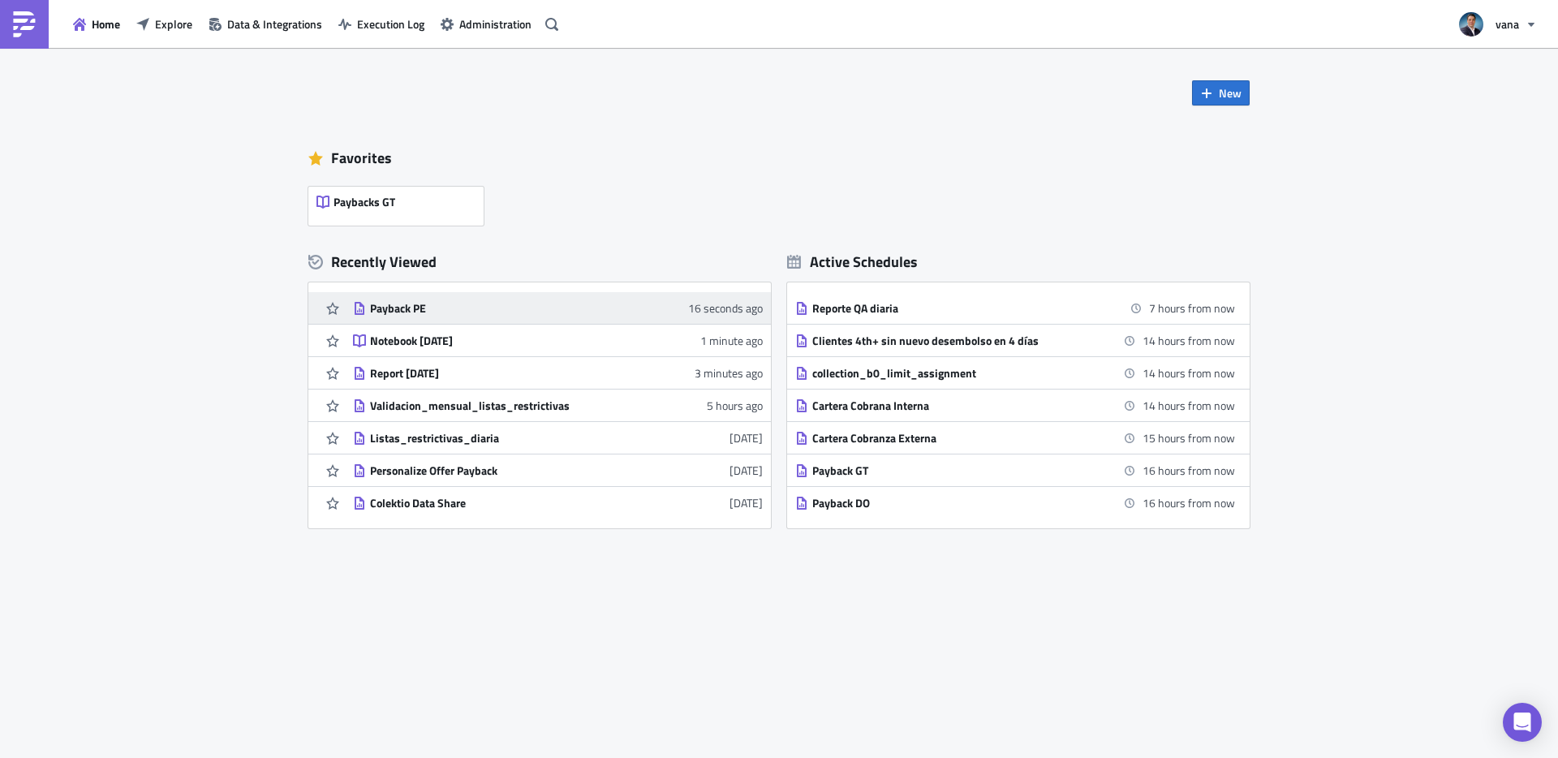
click at [404, 303] on div "Payback PE" at bounding box center [512, 308] width 284 height 15
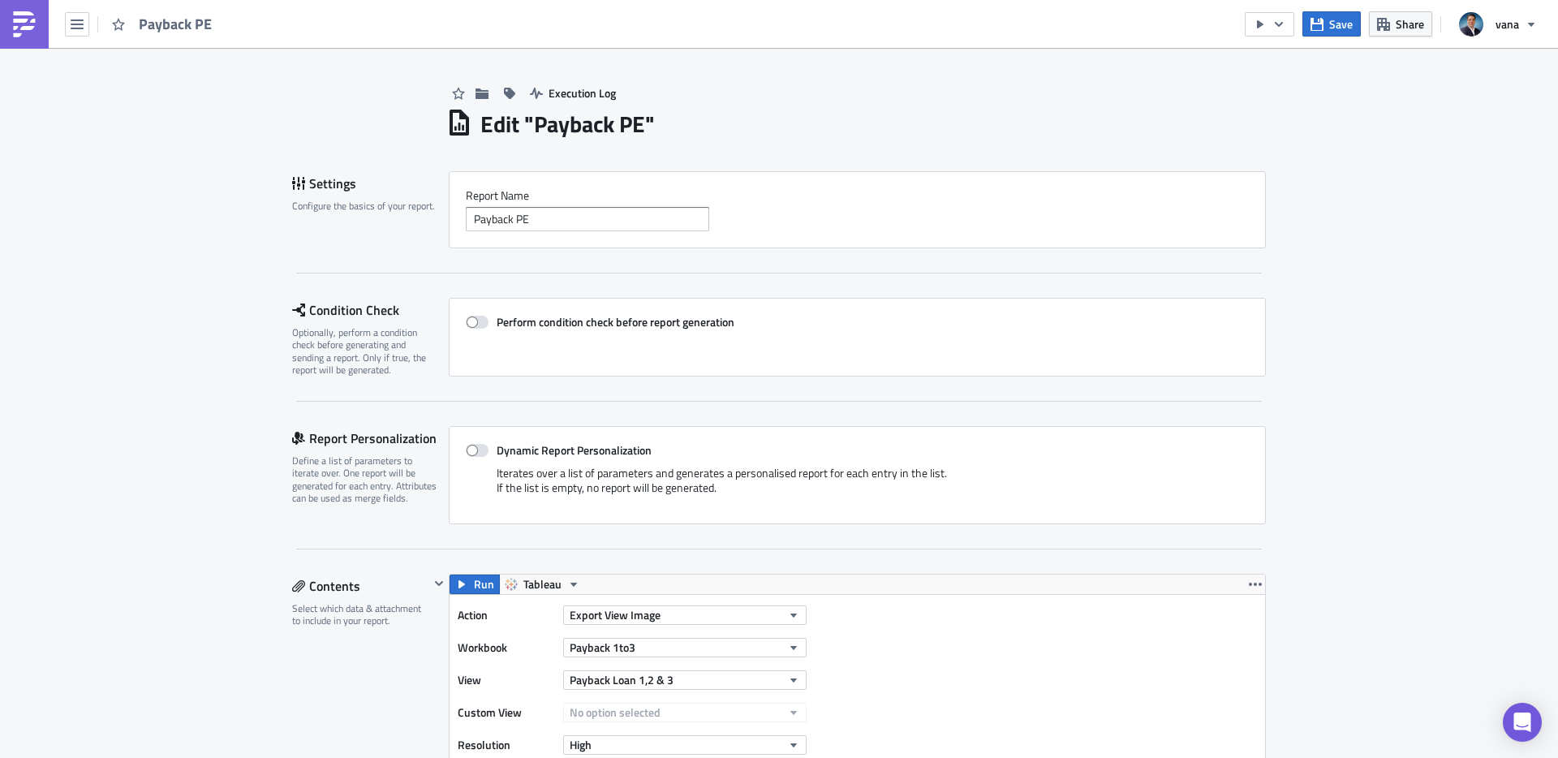
click at [15, 29] on img at bounding box center [24, 24] width 26 height 26
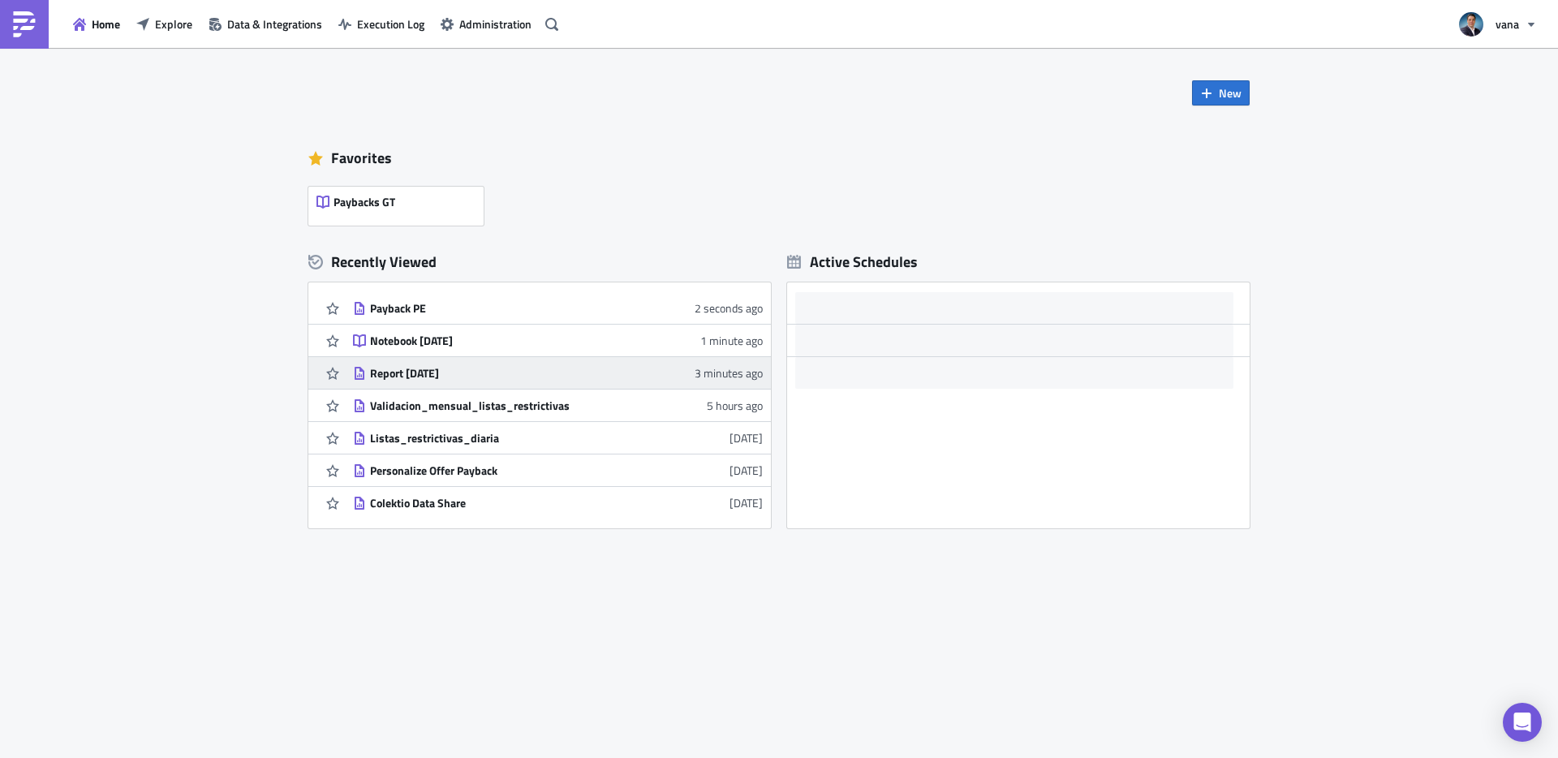
click at [390, 380] on div "Report [DATE]" at bounding box center [512, 373] width 284 height 15
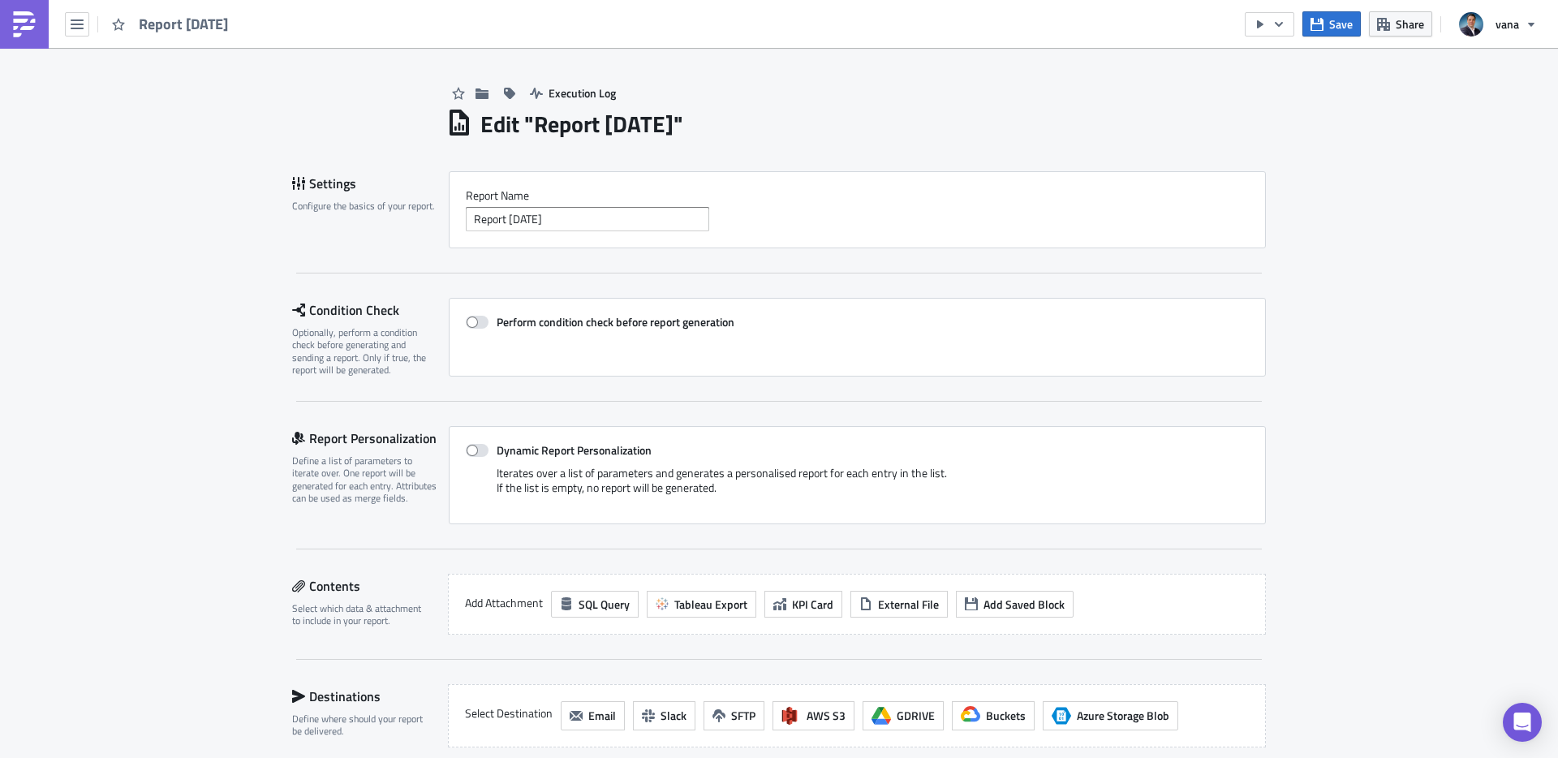
scroll to position [1, 0]
click at [705, 605] on span "Tableau Export" at bounding box center [710, 603] width 73 height 17
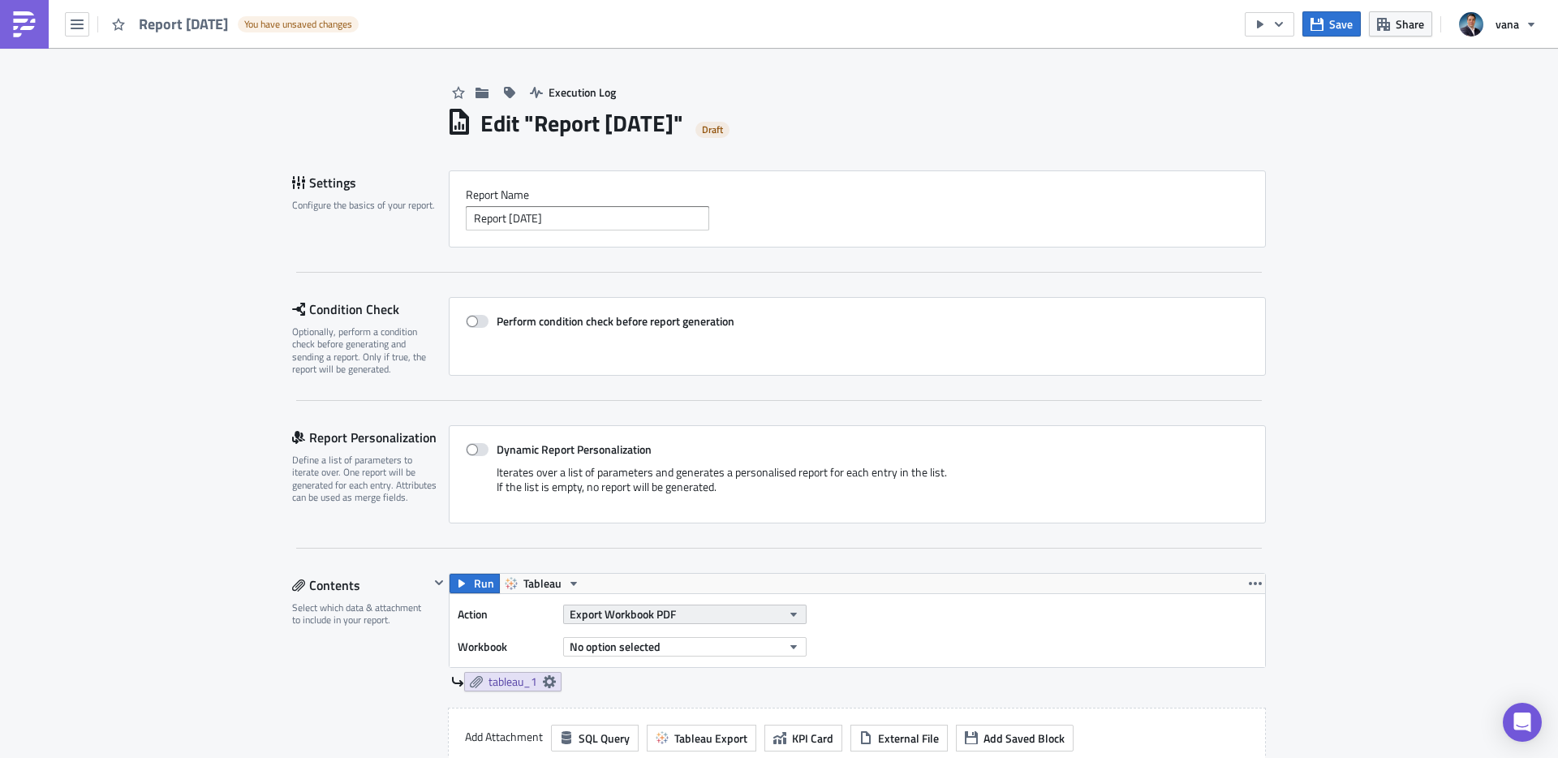
click at [699, 616] on button "Export Workbook PDF" at bounding box center [684, 614] width 243 height 19
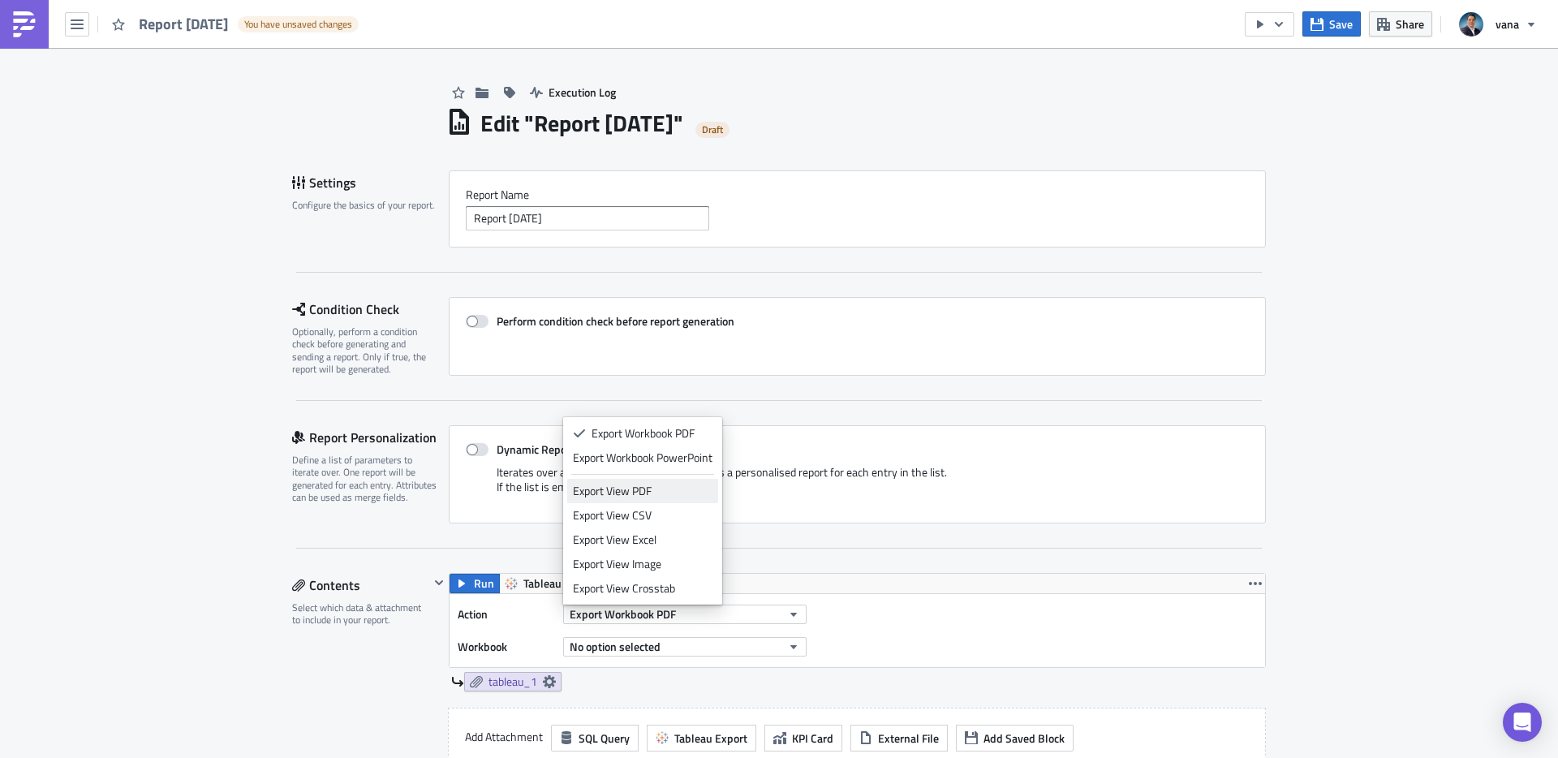
click at [660, 495] on div "Export View PDF" at bounding box center [643, 491] width 140 height 16
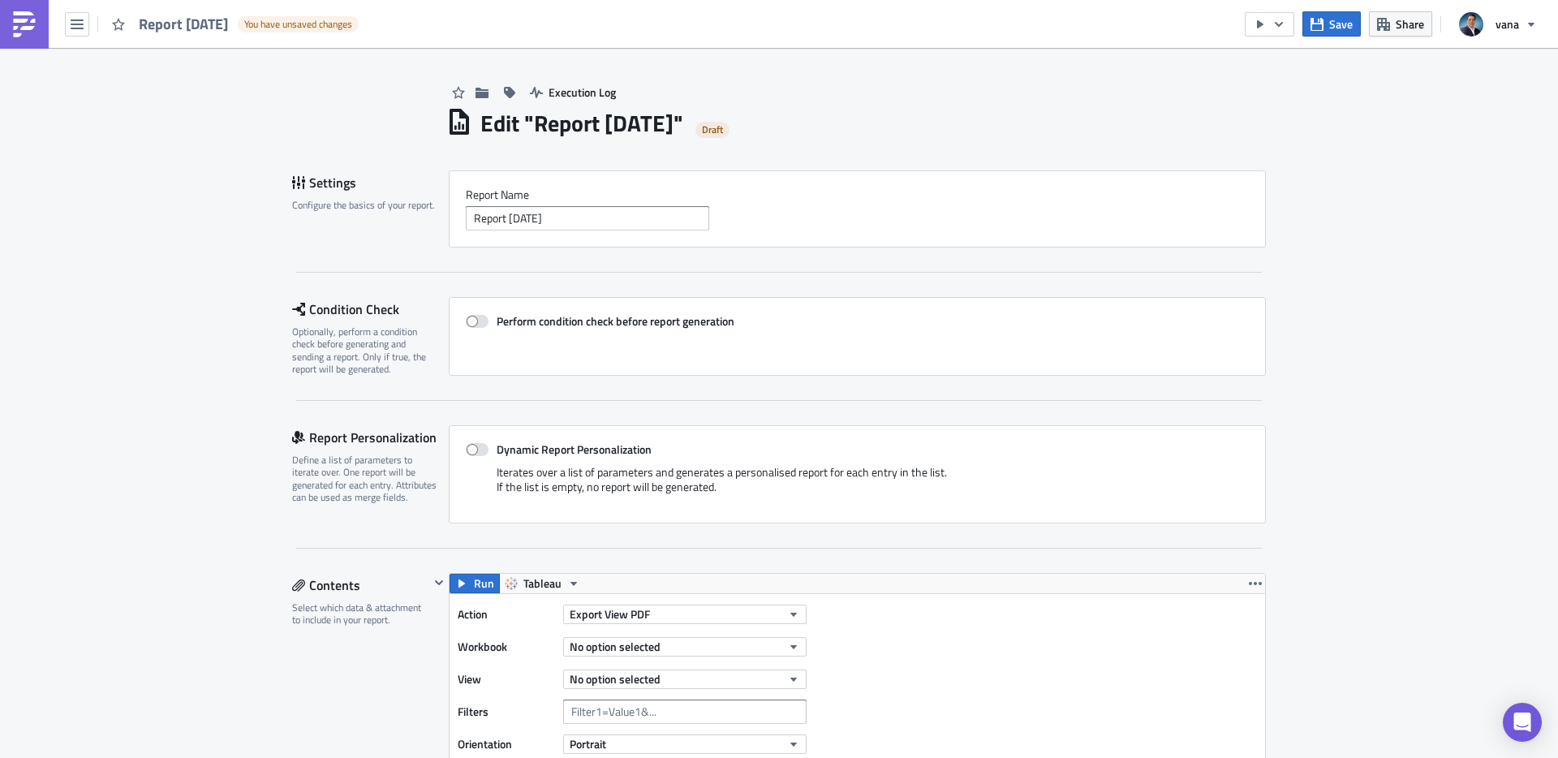
scroll to position [151, 0]
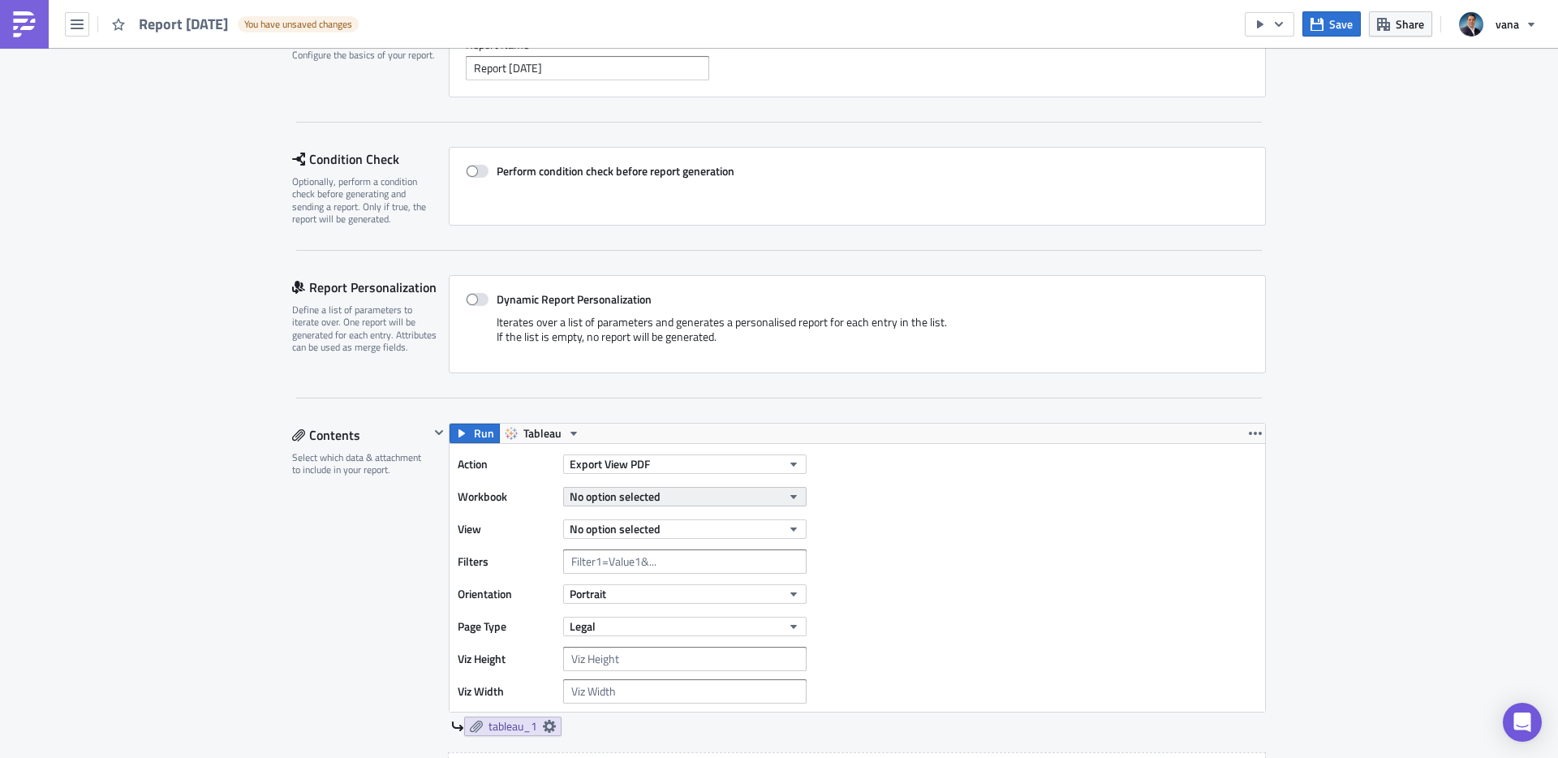
click at [790, 501] on icon "button" at bounding box center [793, 496] width 13 height 13
type input "payback 1to"
click at [643, 560] on link "Payback 1to3 Vana Metrics" at bounding box center [644, 551] width 155 height 24
click at [597, 527] on span "No option selected" at bounding box center [615, 528] width 91 height 17
click at [595, 606] on div "Payback vs Overdue" at bounding box center [645, 608] width 144 height 16
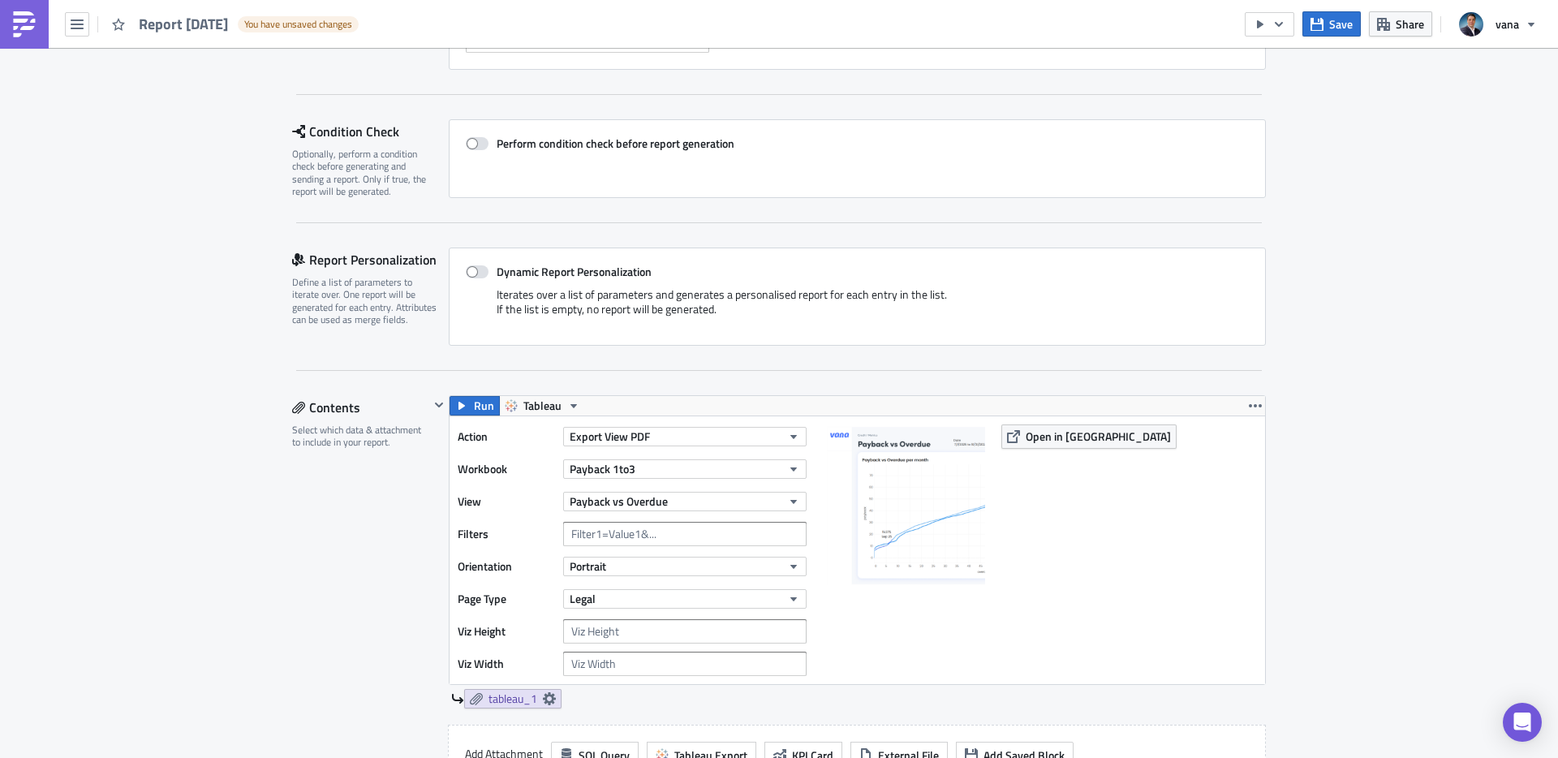
scroll to position [201, 0]
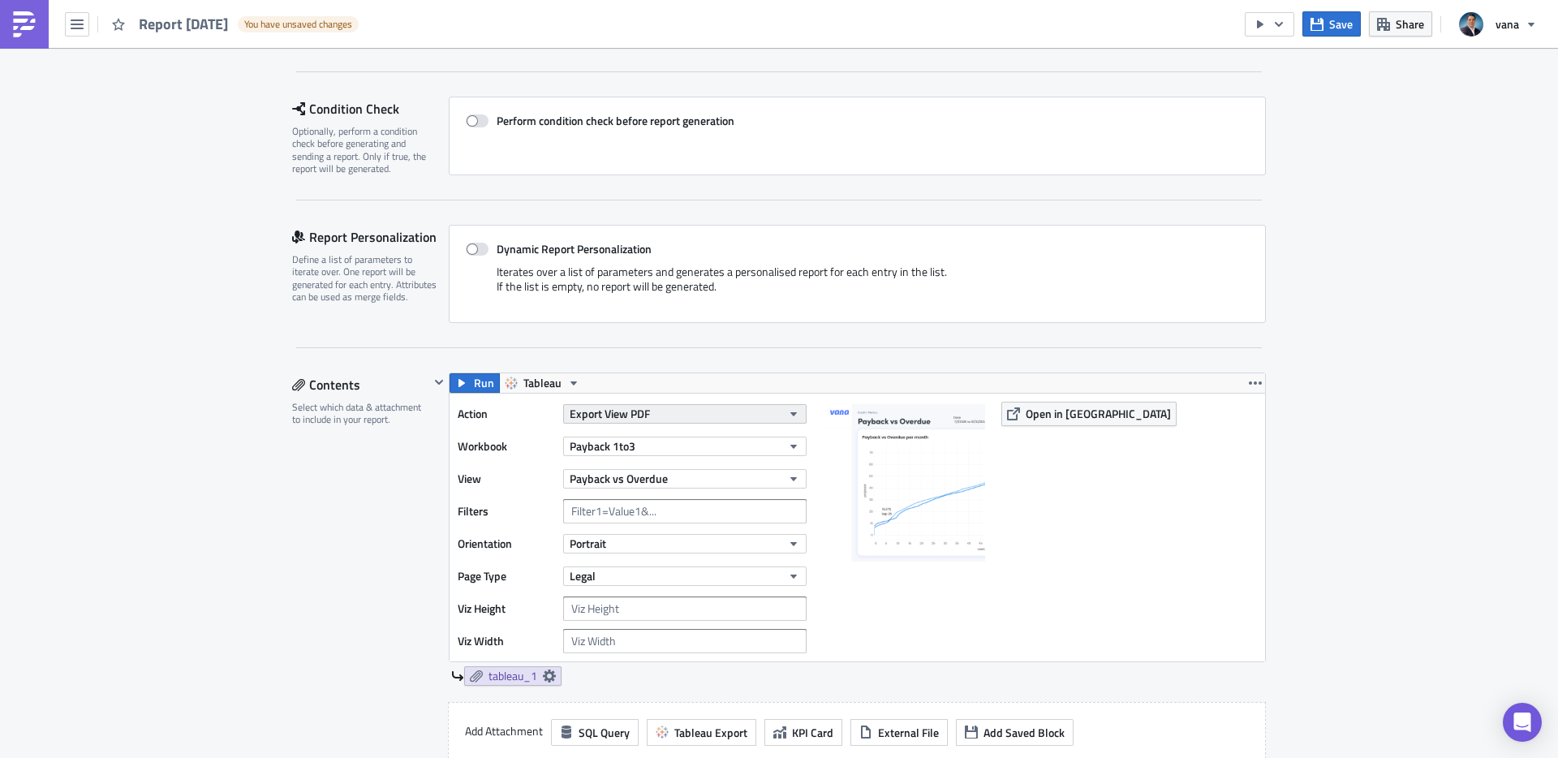
click at [650, 414] on span "Export View PDF" at bounding box center [610, 413] width 80 height 17
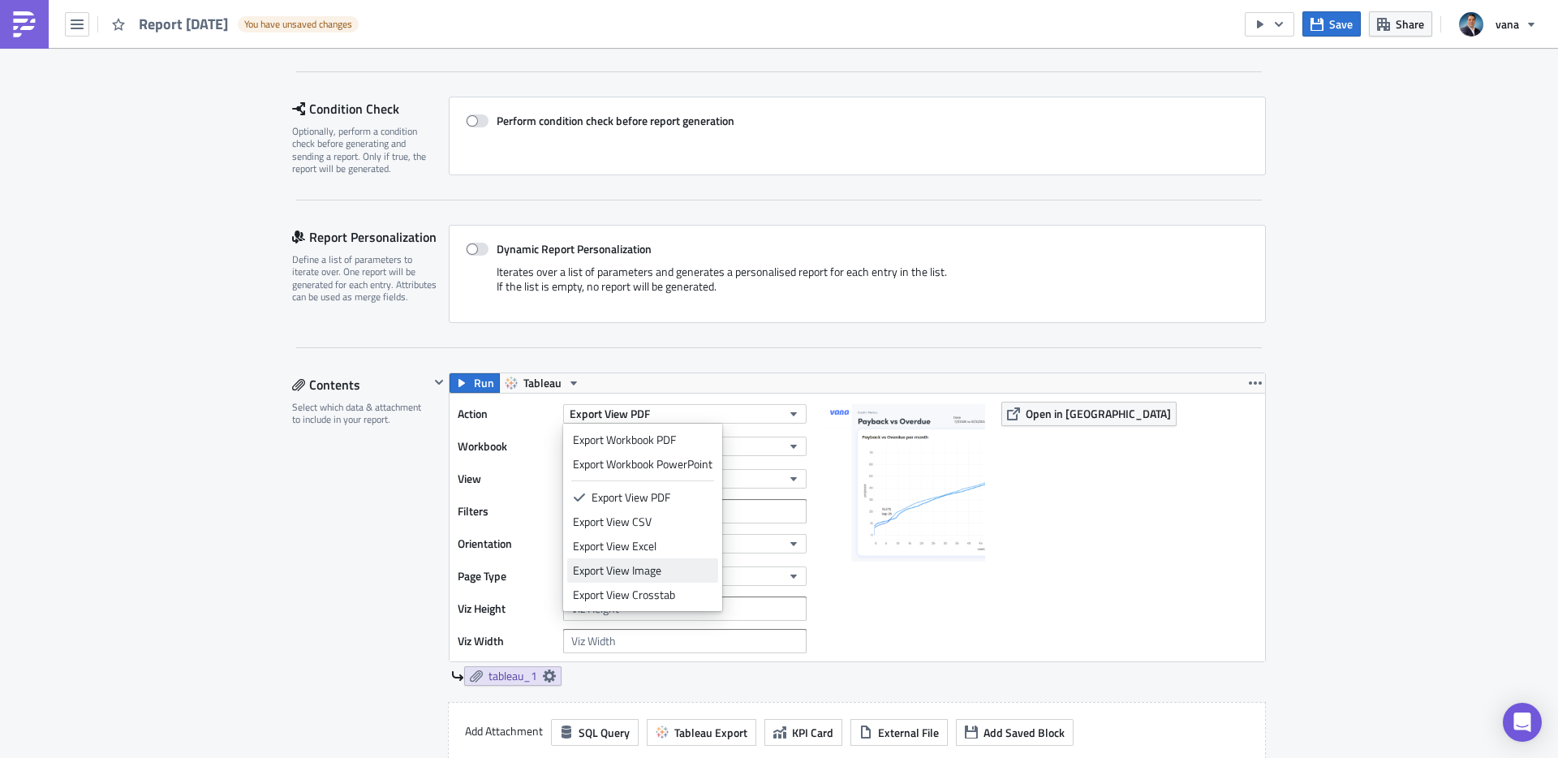
click at [618, 566] on div "Export View Image" at bounding box center [643, 570] width 140 height 16
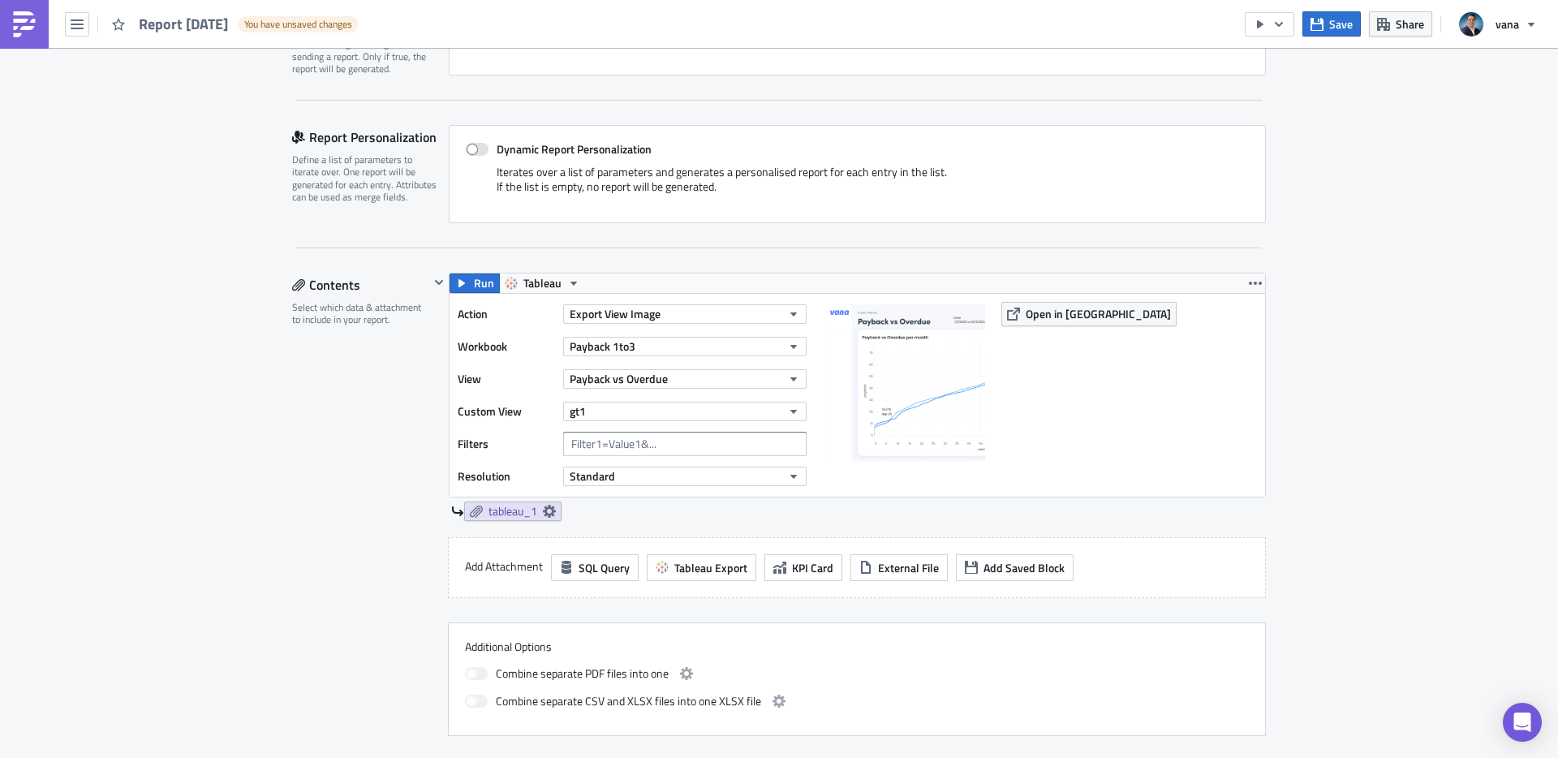
scroll to position [344, 0]
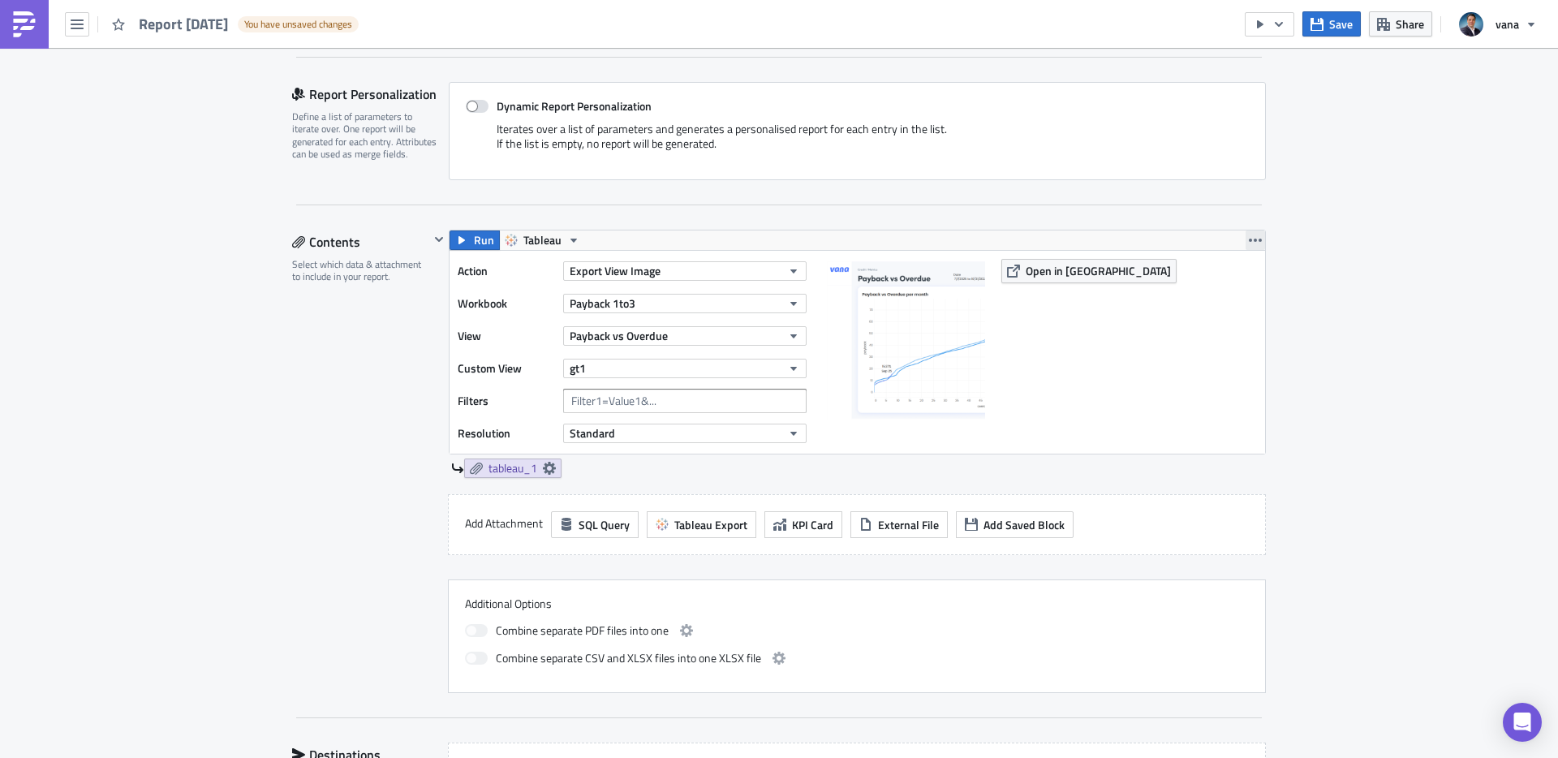
click at [1256, 244] on icon "button" at bounding box center [1255, 240] width 13 height 13
click at [1235, 280] on div "Duplicate" at bounding box center [1265, 278] width 108 height 16
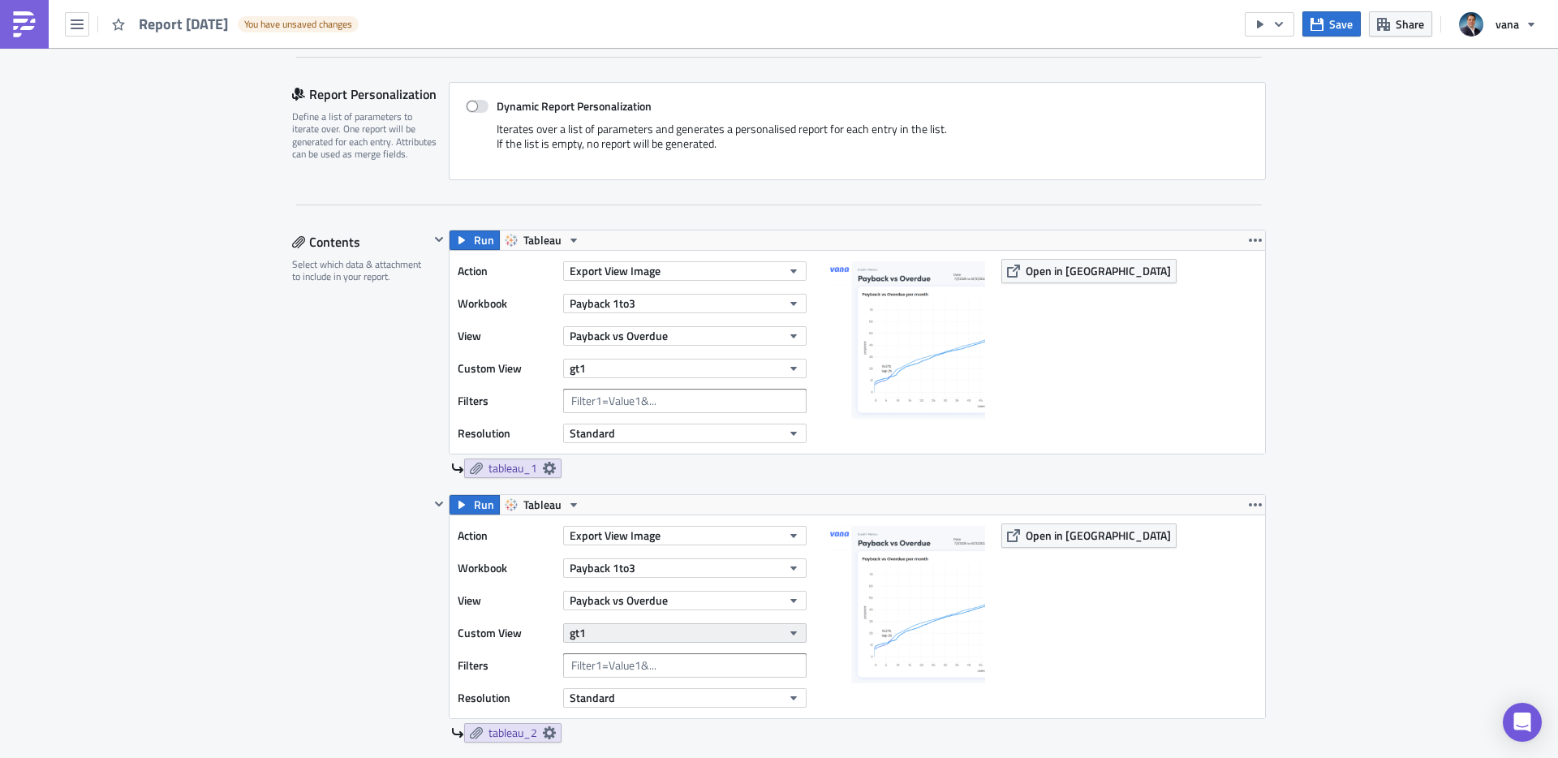
click at [626, 633] on button "gt1" at bounding box center [684, 632] width 243 height 19
click at [594, 514] on div "gt2" at bounding box center [645, 509] width 144 height 16
click at [1250, 501] on icon "button" at bounding box center [1255, 504] width 13 height 13
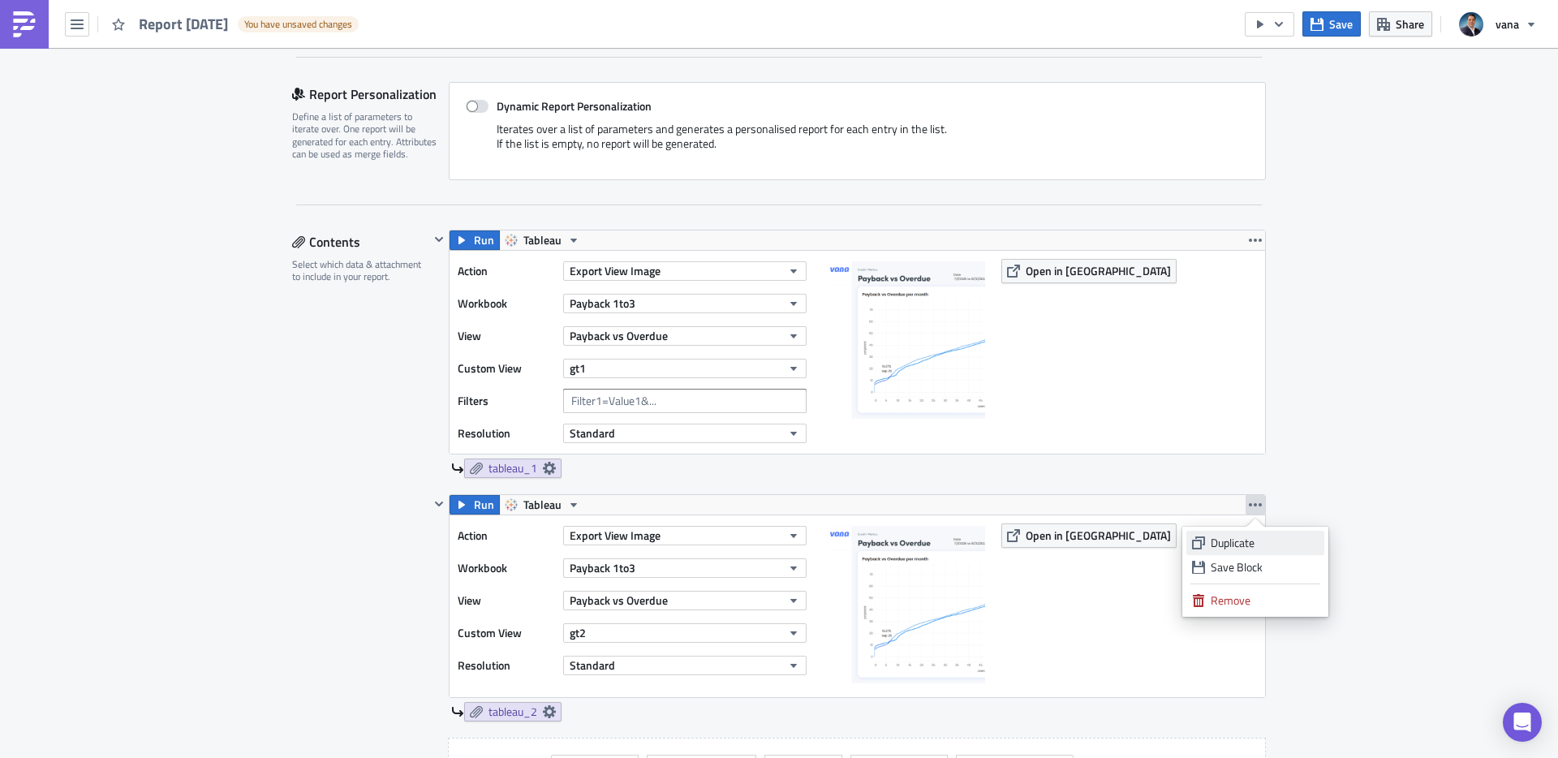
click at [1232, 539] on div "Duplicate" at bounding box center [1265, 543] width 108 height 16
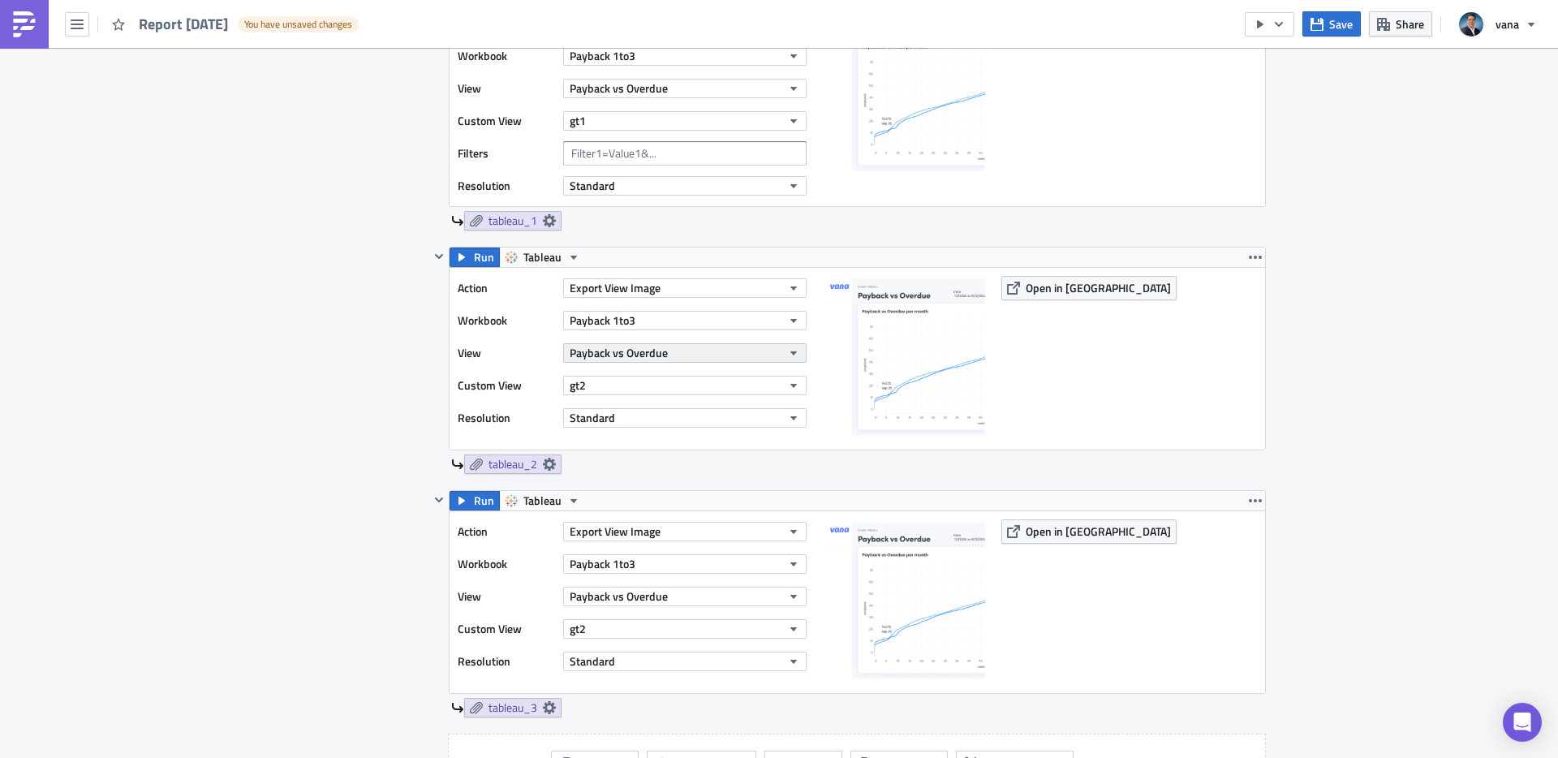
scroll to position [593, 0]
click at [662, 627] on button "gt2" at bounding box center [684, 627] width 243 height 19
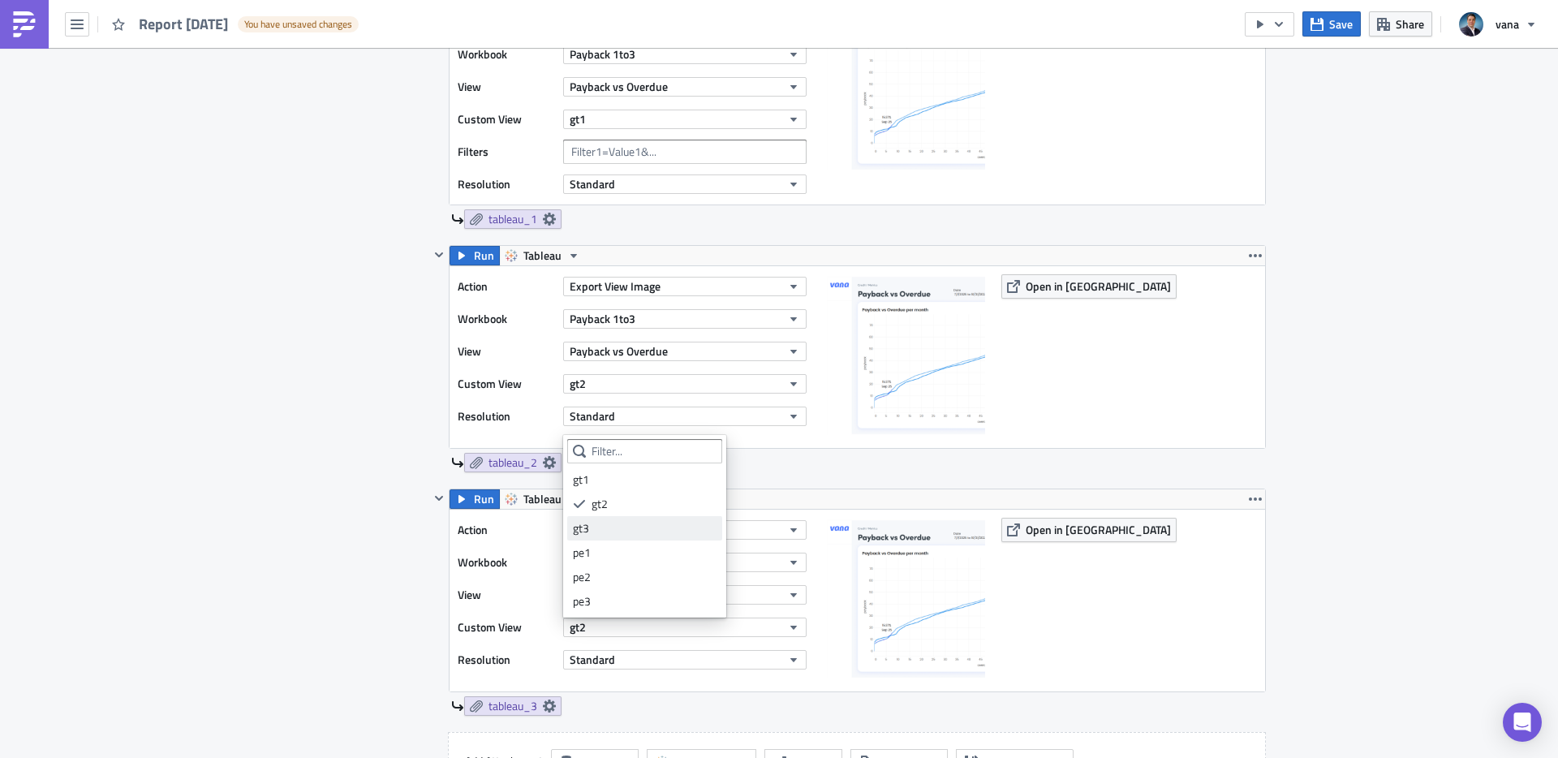
click at [600, 531] on div "gt3" at bounding box center [645, 528] width 144 height 16
click at [1254, 495] on icon "button" at bounding box center [1255, 499] width 13 height 13
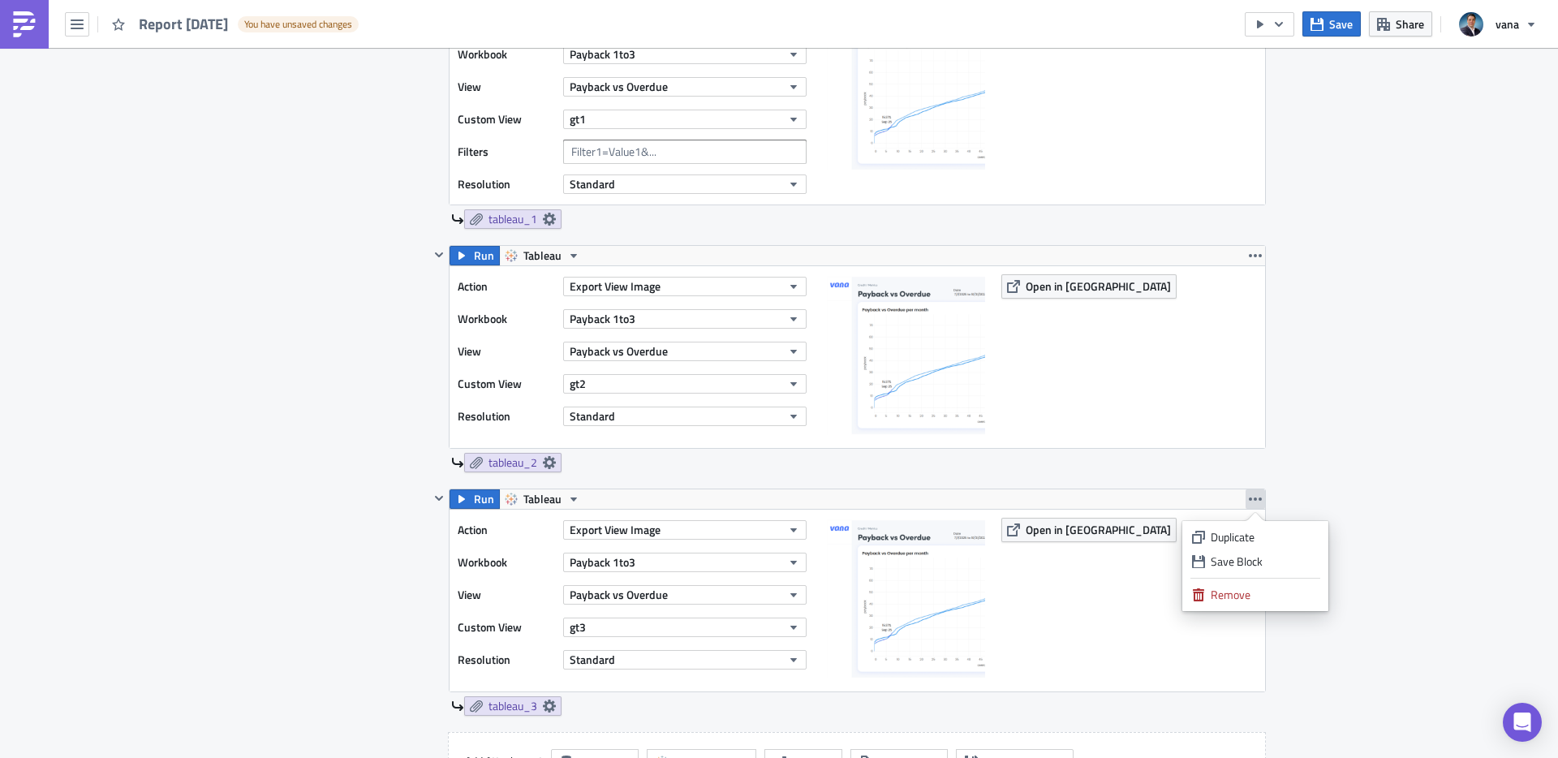
click at [1220, 544] on div "Duplicate" at bounding box center [1265, 537] width 108 height 16
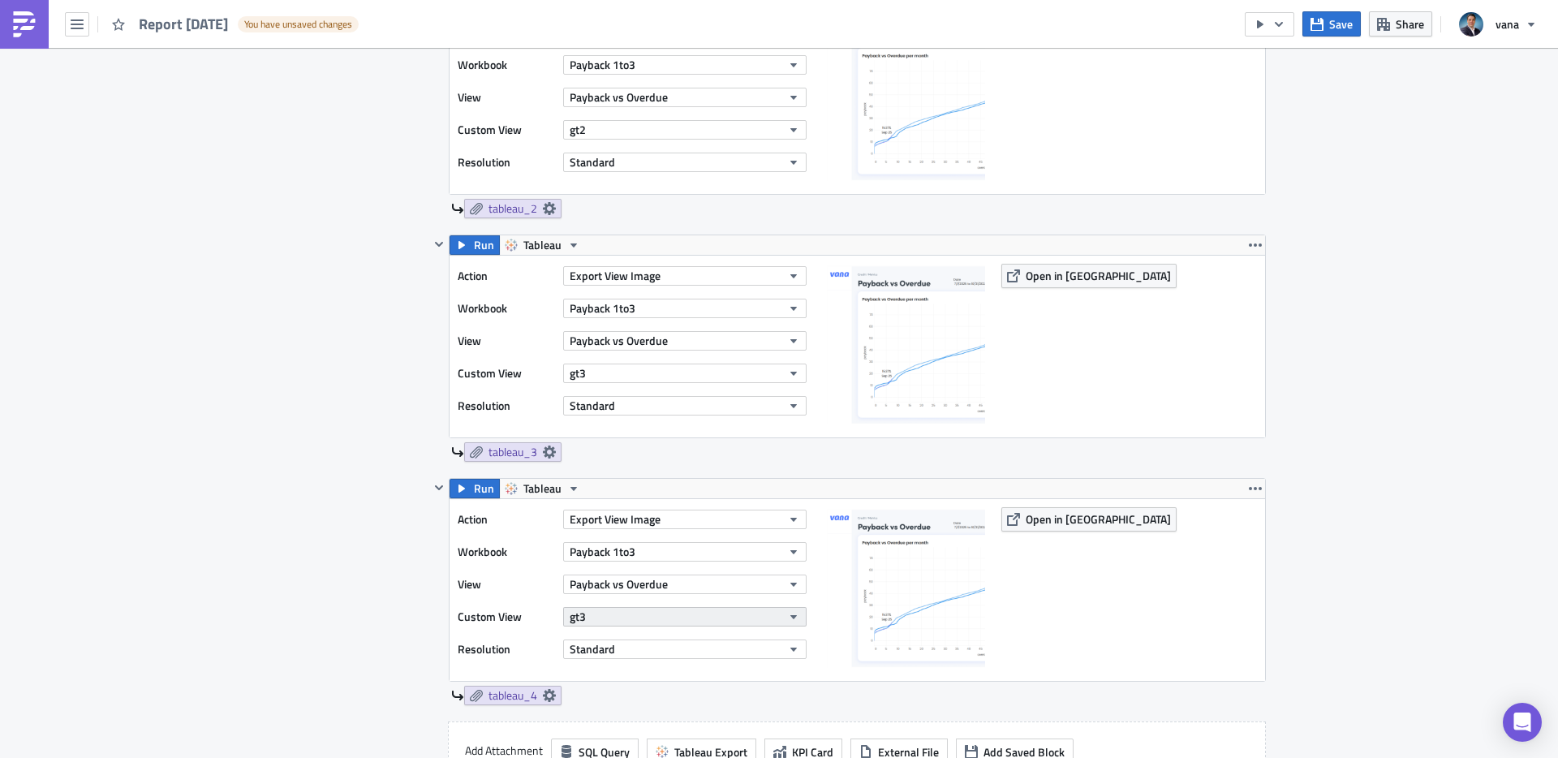
click at [620, 618] on button "gt3" at bounding box center [684, 616] width 243 height 19
click at [592, 540] on div "pe1" at bounding box center [645, 542] width 144 height 16
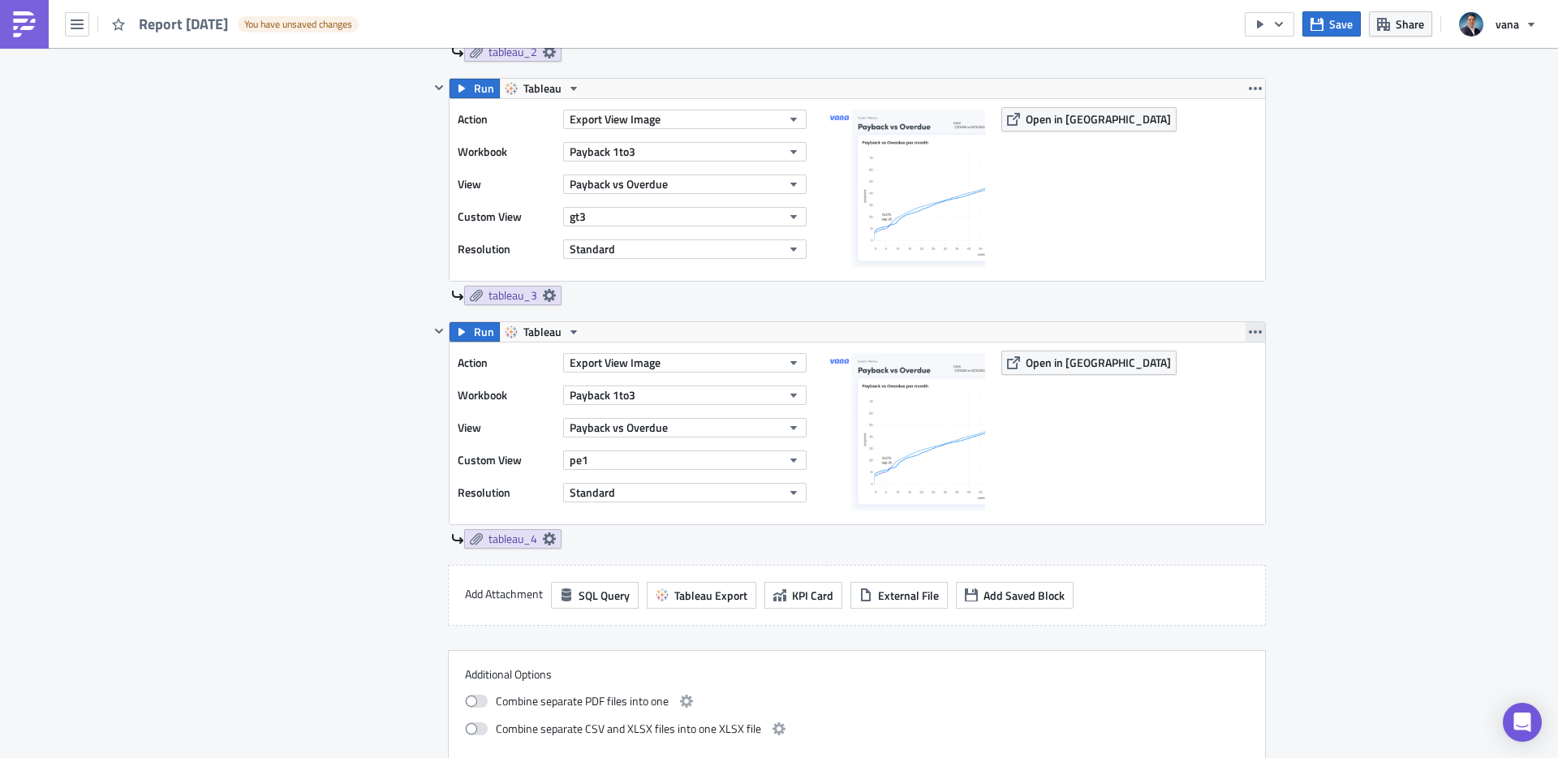
click at [1259, 334] on icon "button" at bounding box center [1255, 331] width 13 height 13
click at [1232, 372] on div "Duplicate" at bounding box center [1265, 370] width 108 height 16
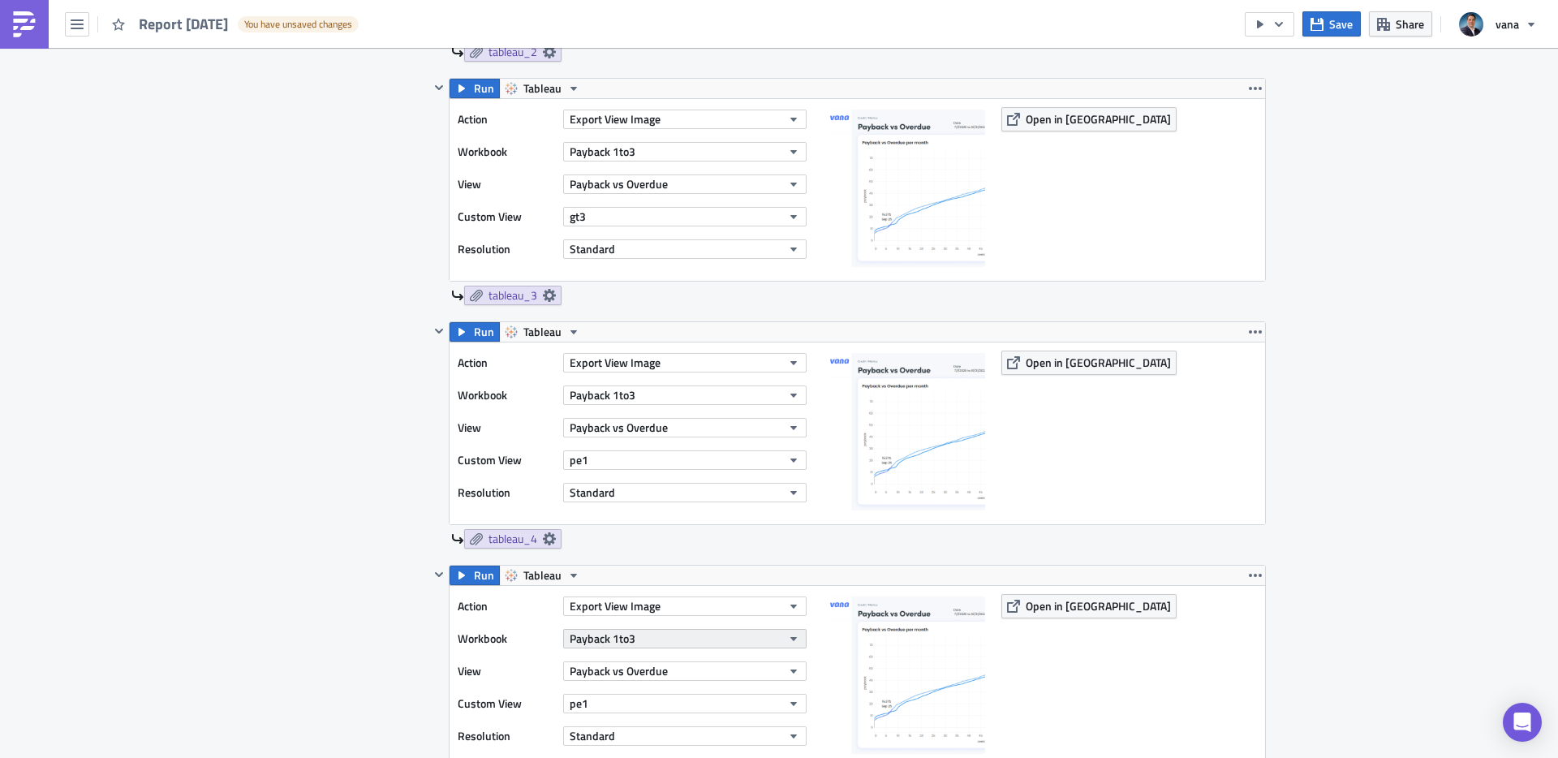
scroll to position [1150, 0]
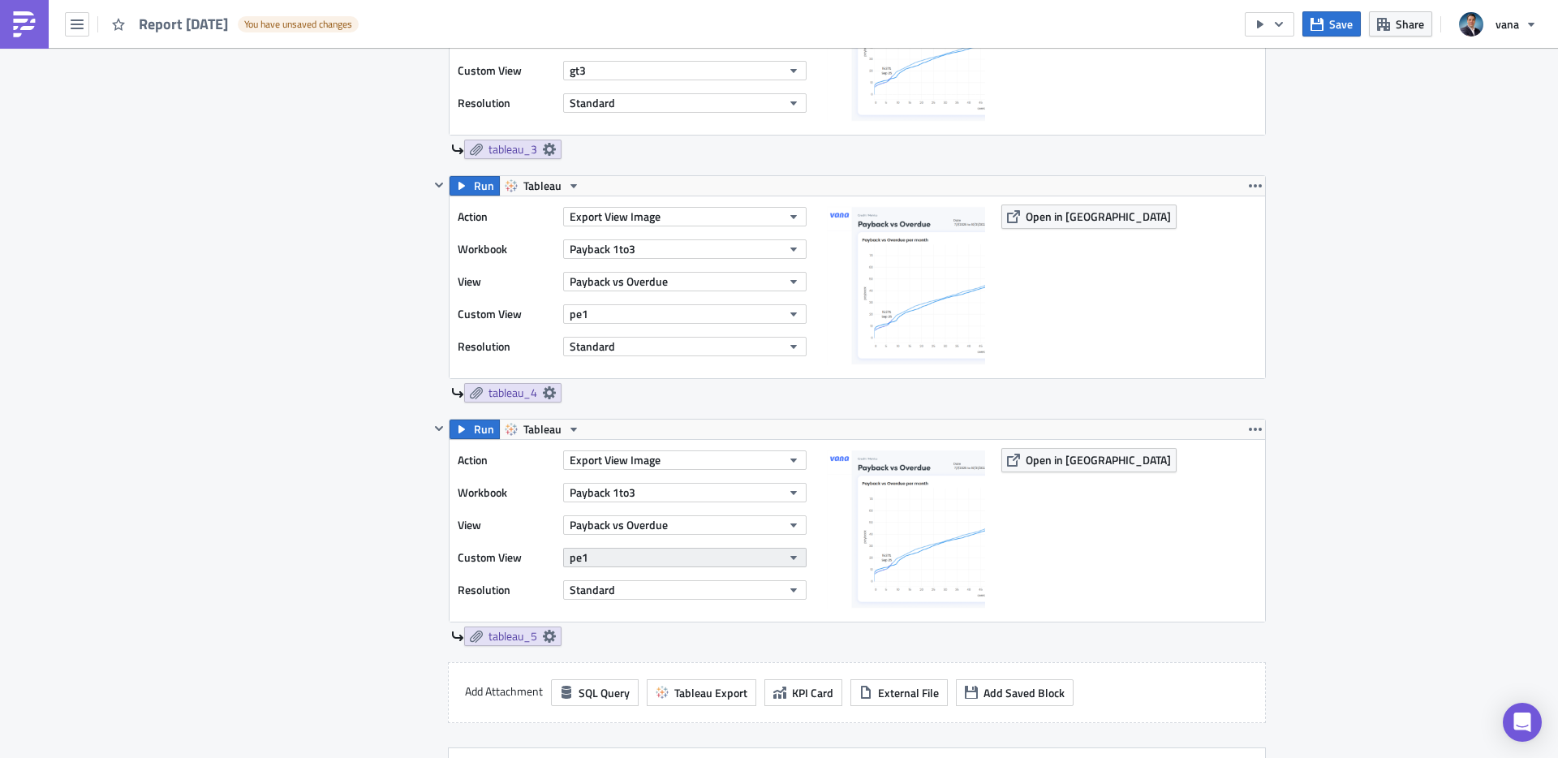
click at [660, 559] on button "pe1" at bounding box center [684, 557] width 243 height 19
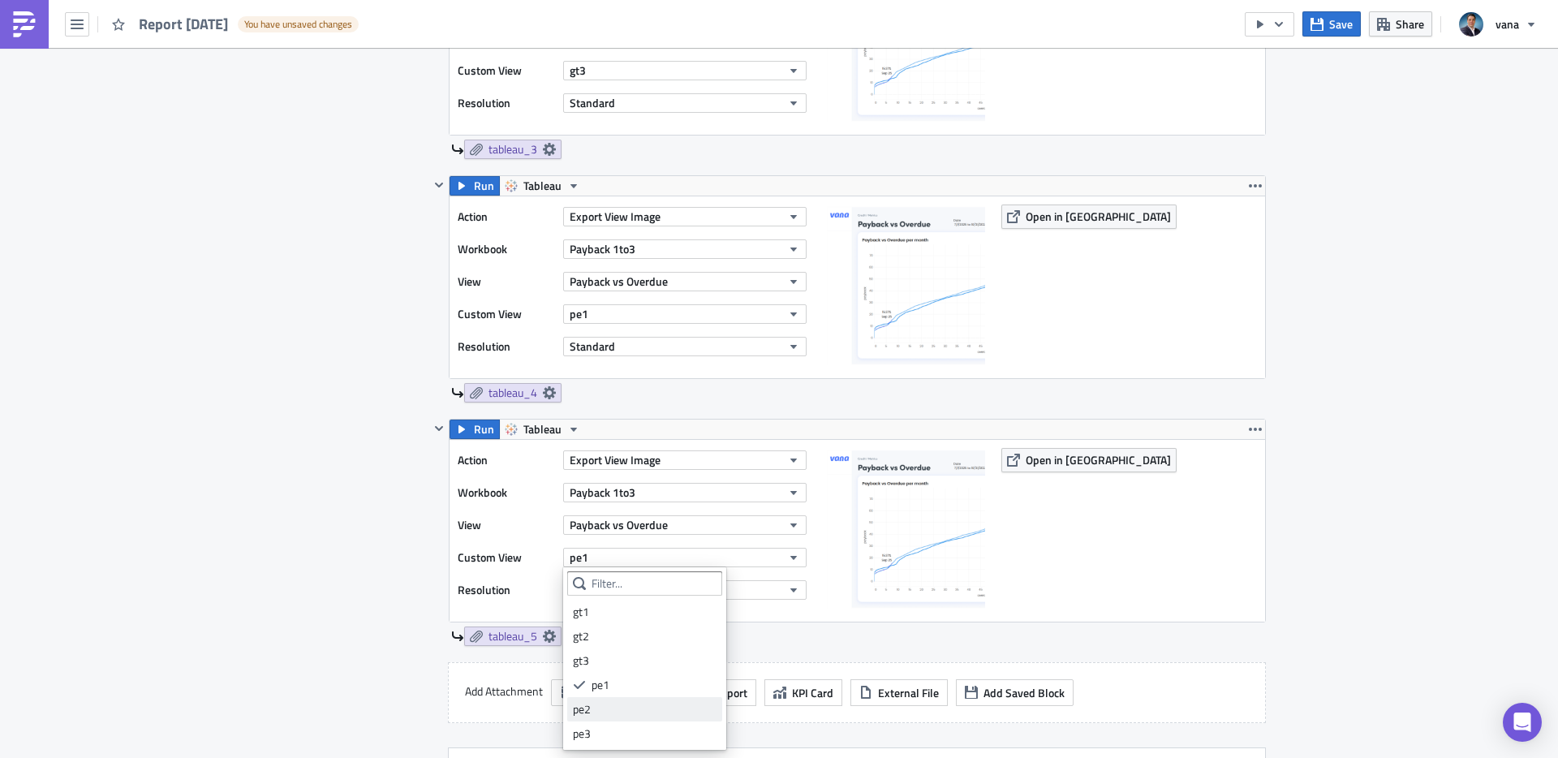
click at [599, 711] on div "pe2" at bounding box center [645, 709] width 144 height 16
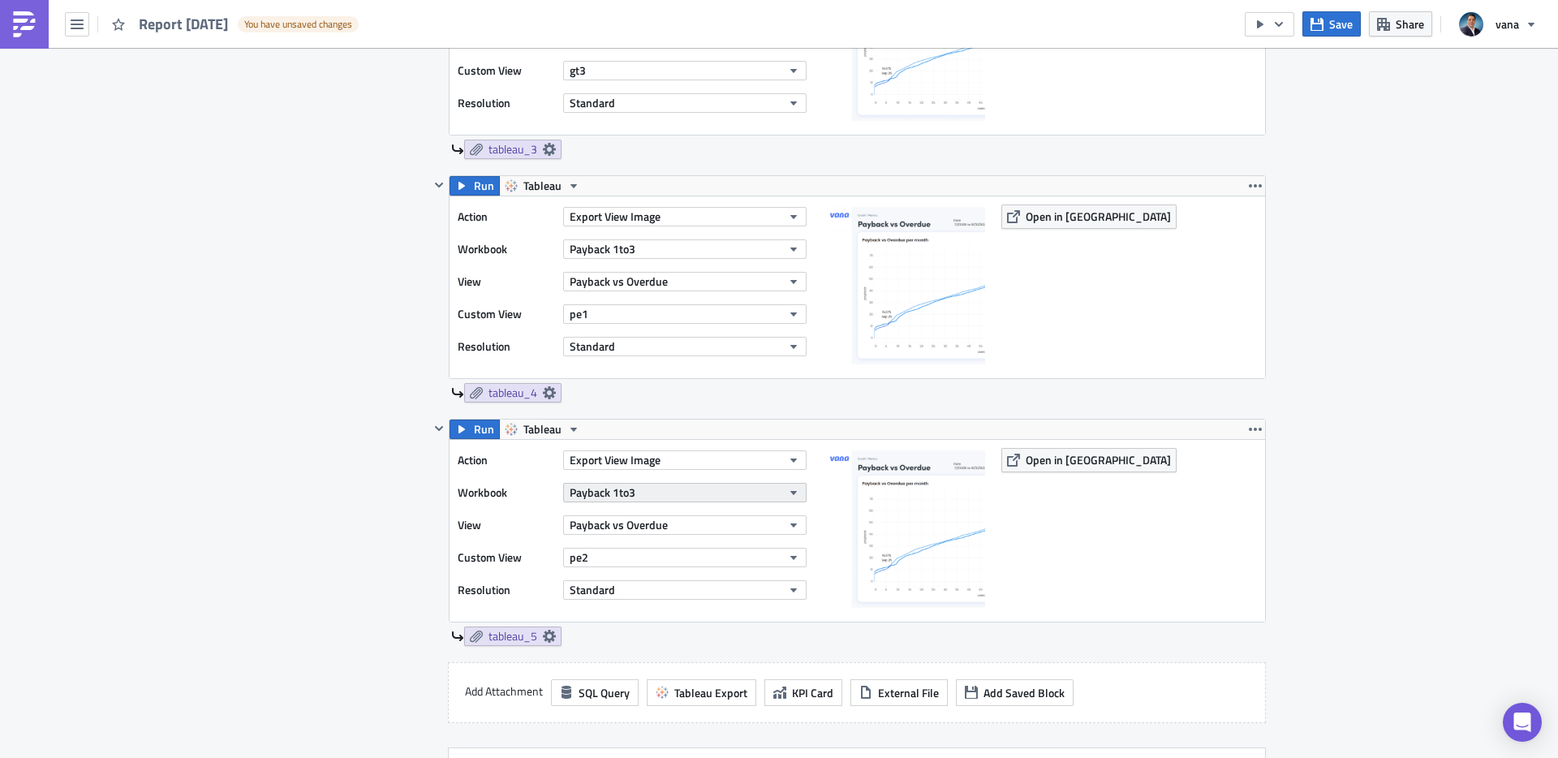
scroll to position [1226, 0]
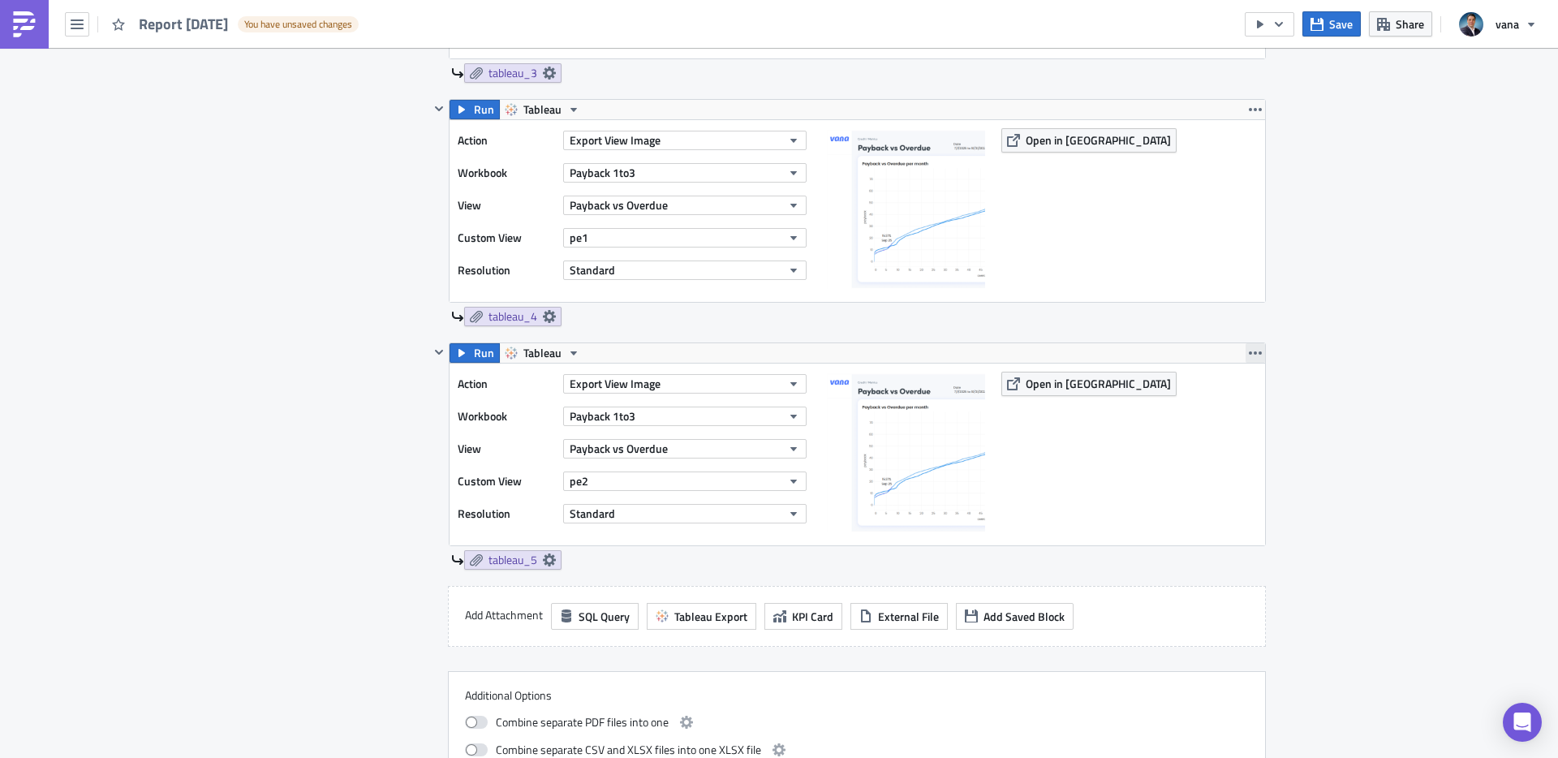
click at [1258, 358] on icon "button" at bounding box center [1255, 352] width 13 height 13
click at [1245, 389] on div "Duplicate" at bounding box center [1265, 391] width 108 height 16
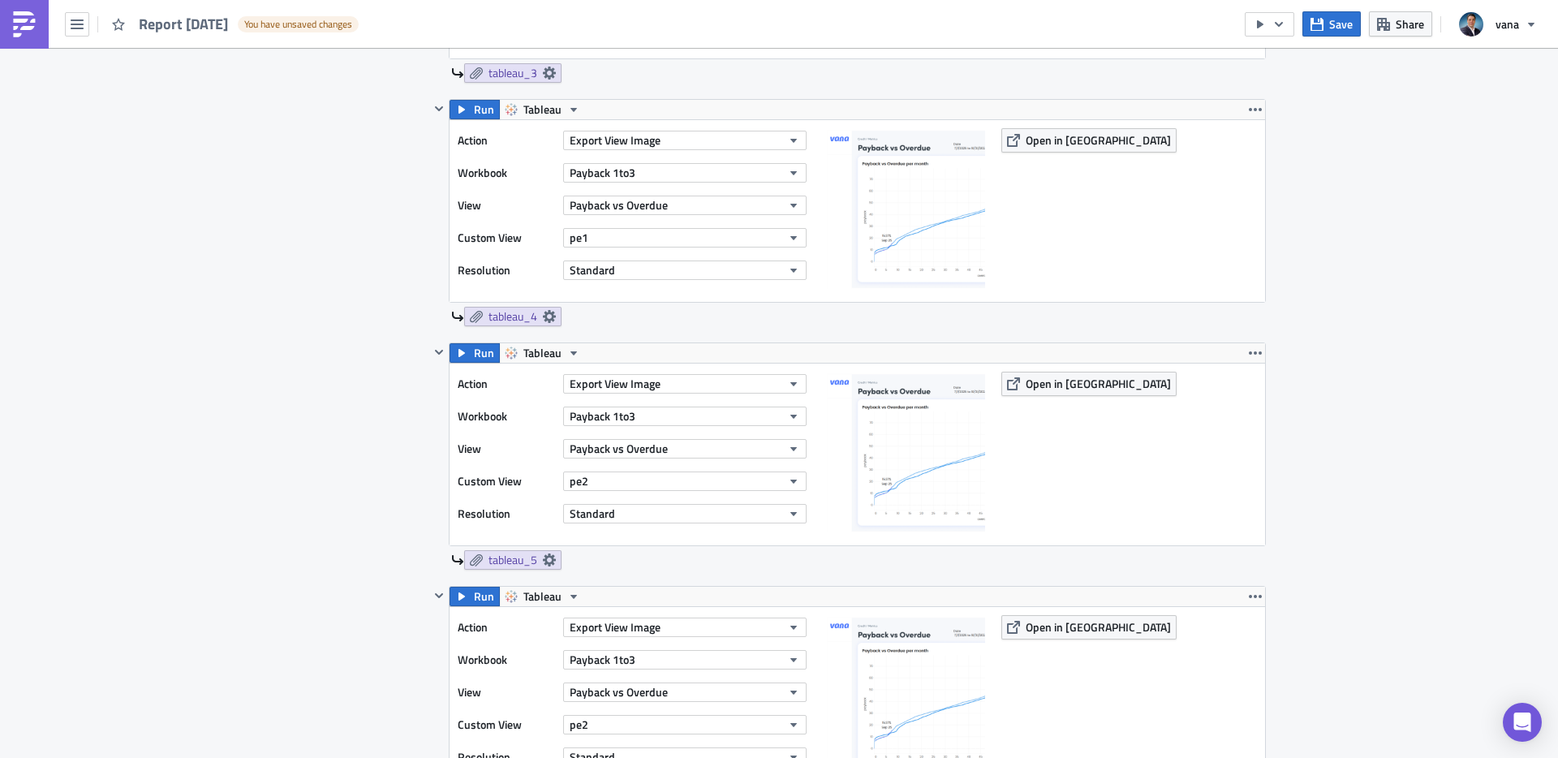
scroll to position [1376, 0]
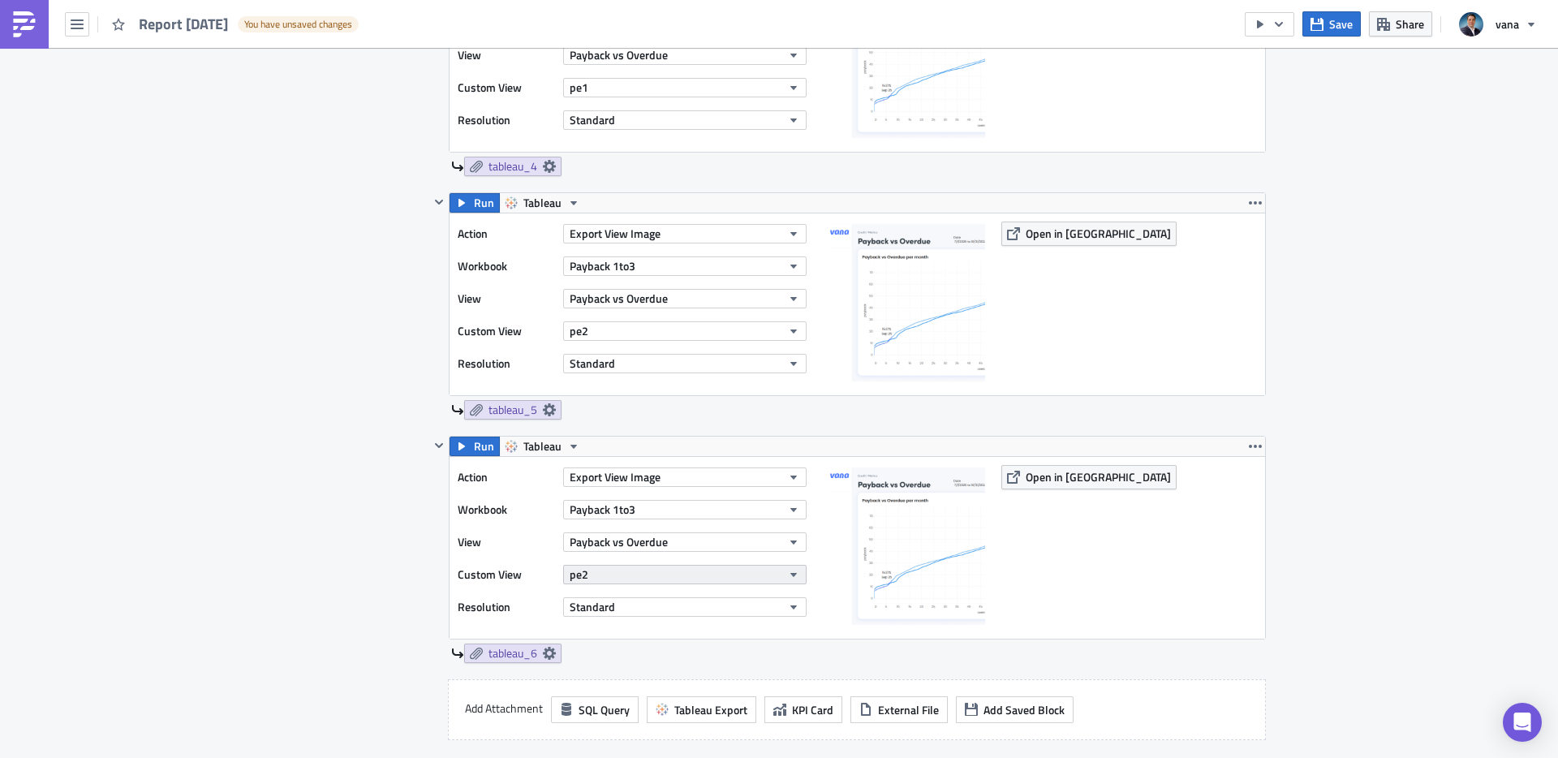
click at [673, 579] on button "pe2" at bounding box center [684, 574] width 243 height 19
click at [605, 543] on div "pe3" at bounding box center [645, 548] width 144 height 16
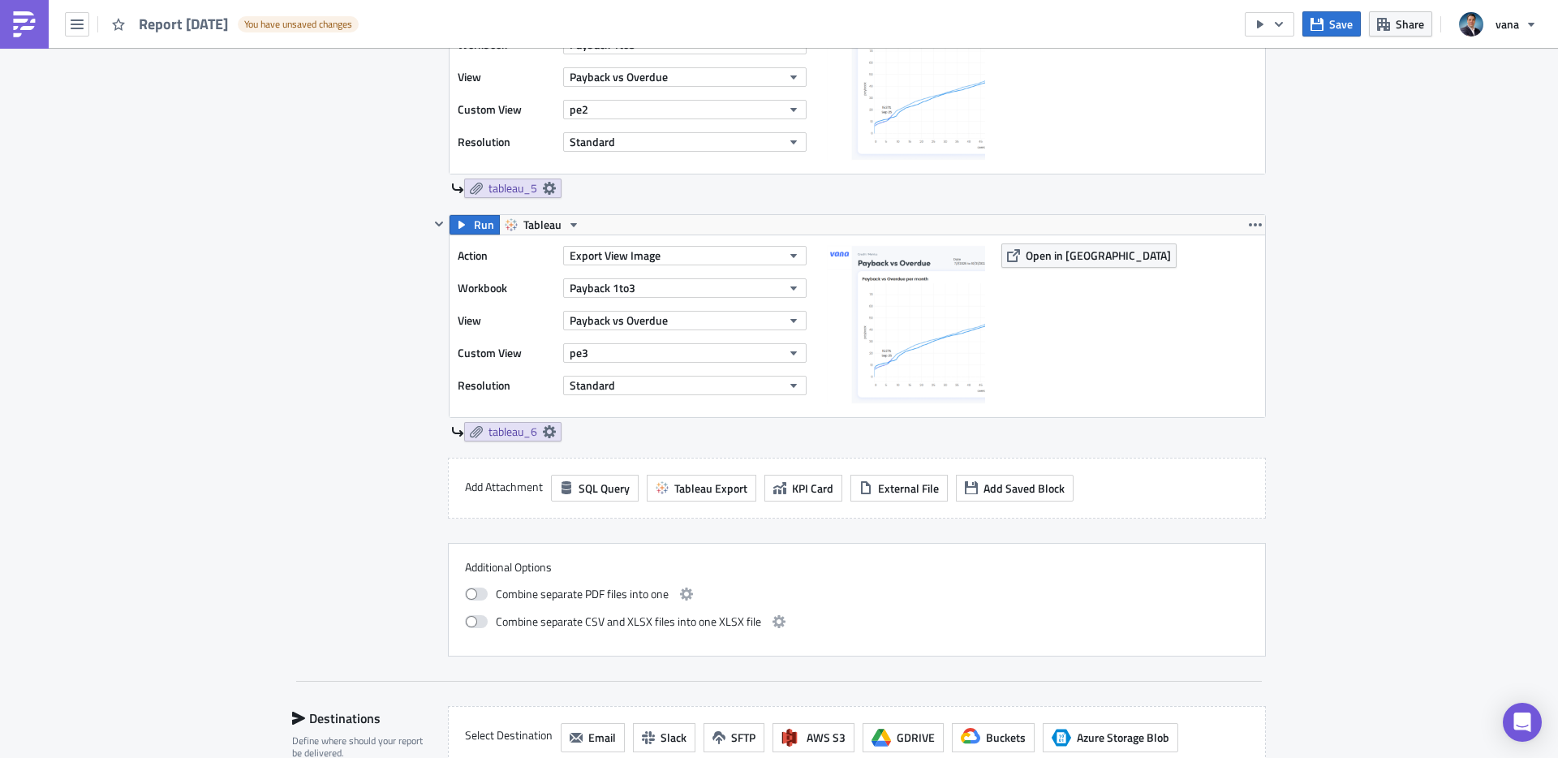
scroll to position [1880, 0]
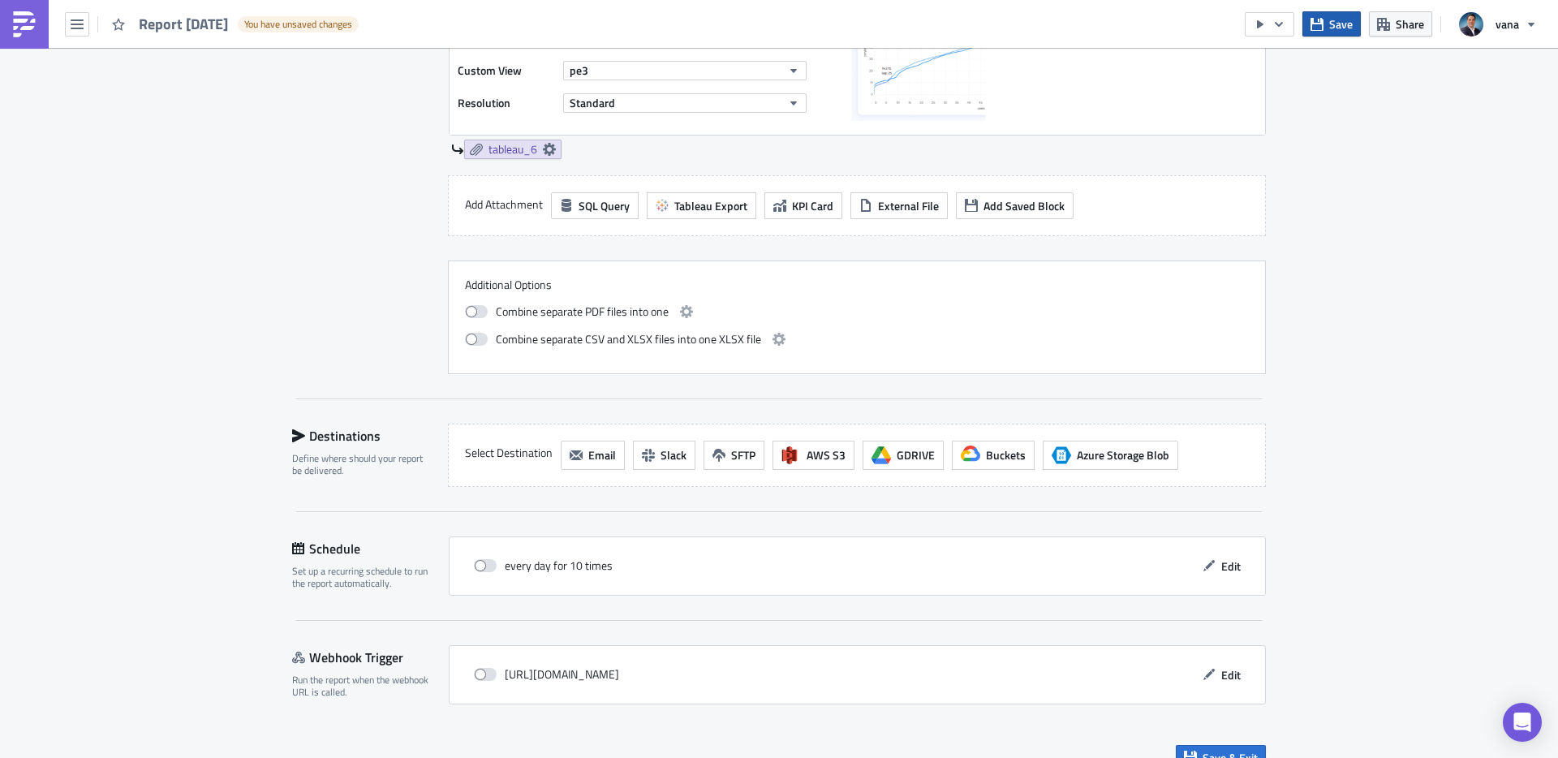
click at [1328, 29] on button "Save" at bounding box center [1331, 23] width 58 height 25
click at [1263, 30] on icon "button" at bounding box center [1260, 24] width 13 height 13
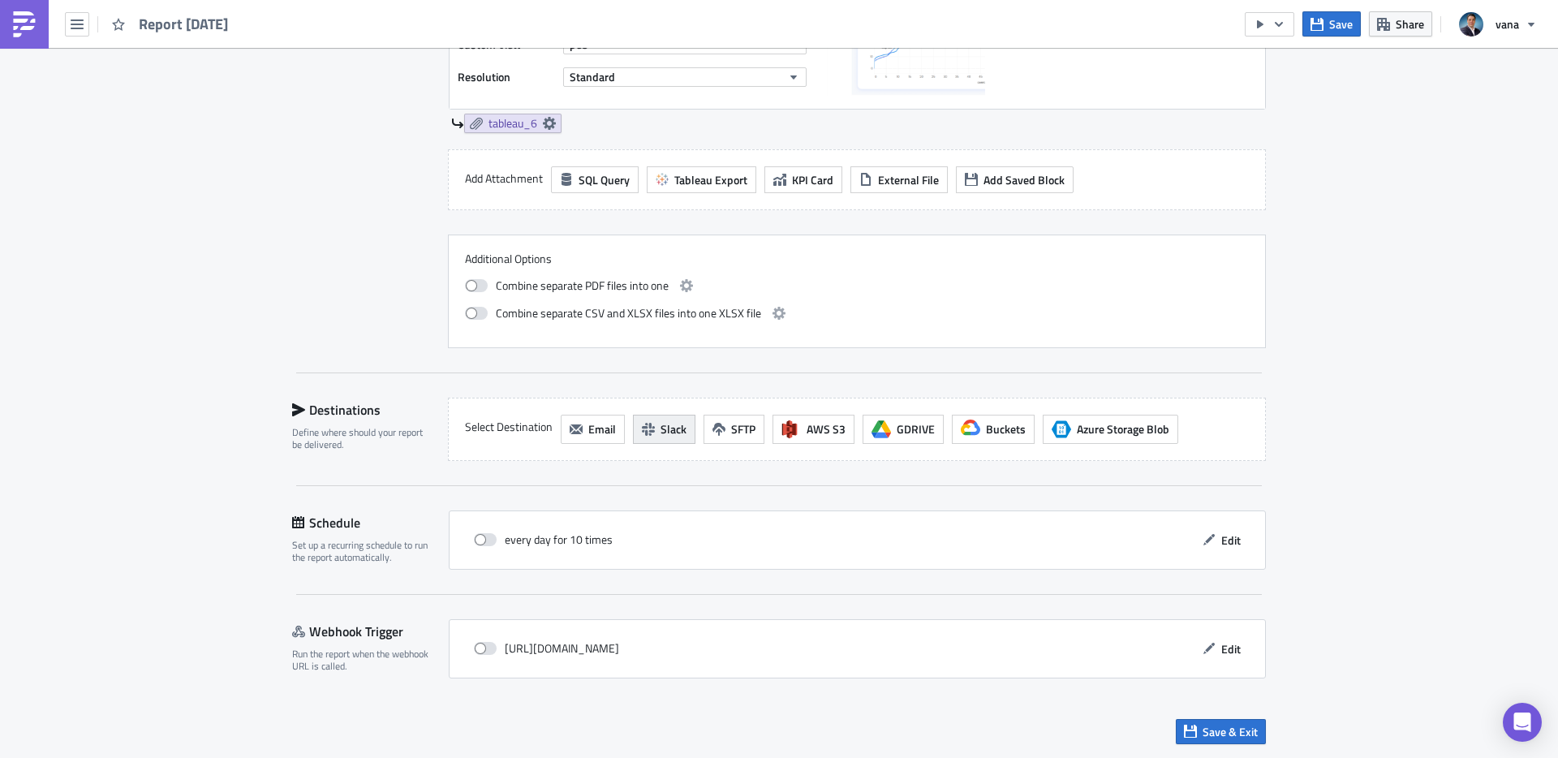
click at [661, 434] on span "Slack" at bounding box center [674, 428] width 26 height 17
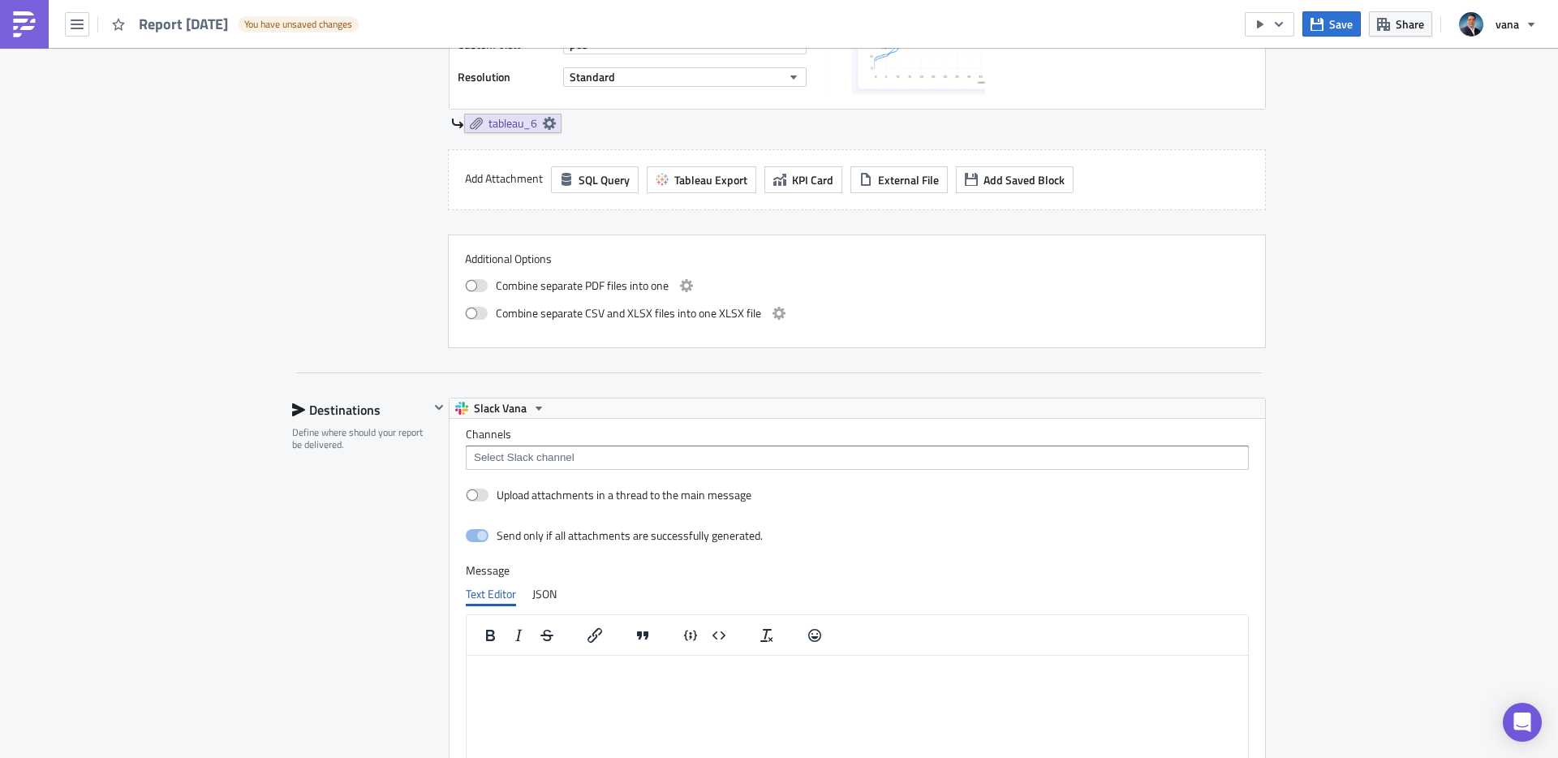
scroll to position [0, 0]
click at [520, 454] on input at bounding box center [856, 458] width 773 height 16
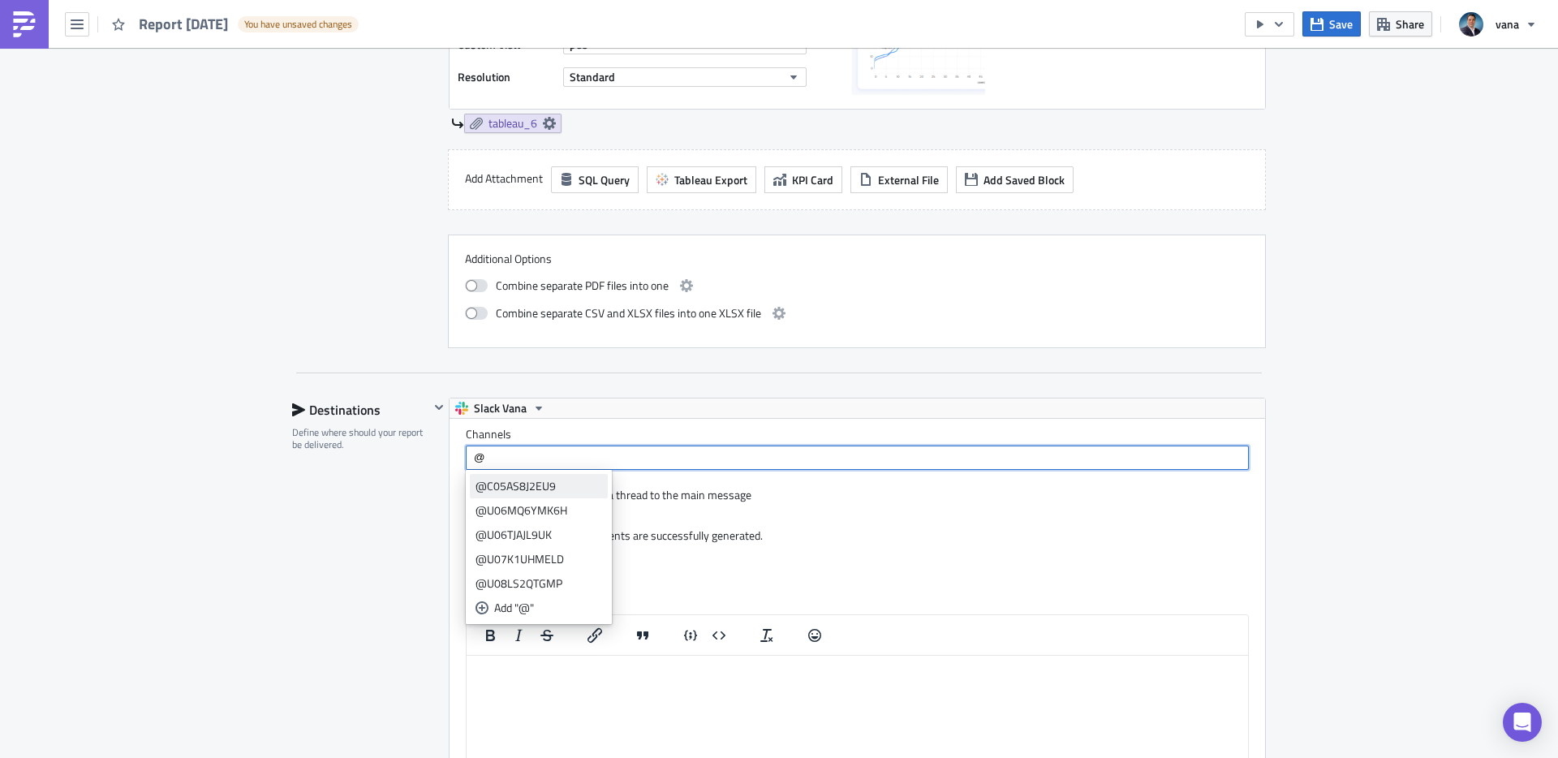
paste input "U07K1UHMELD"
type input "@U07K1UHMELD"
click at [498, 478] on div "@U07K1UHMELD" at bounding box center [544, 486] width 136 height 16
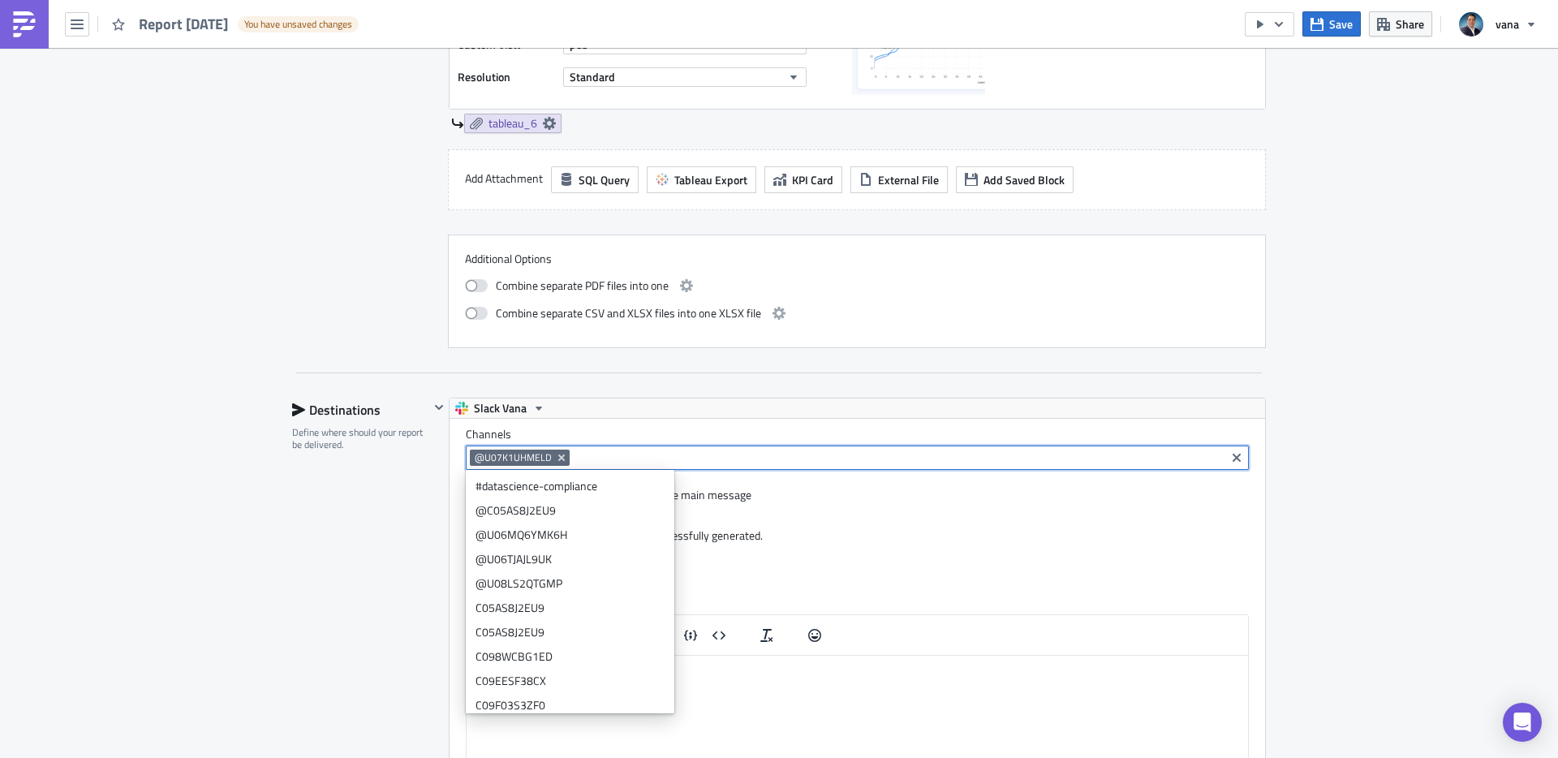
click at [368, 541] on div "Destinations Define where should your report be delivered." at bounding box center [360, 676] width 137 height 557
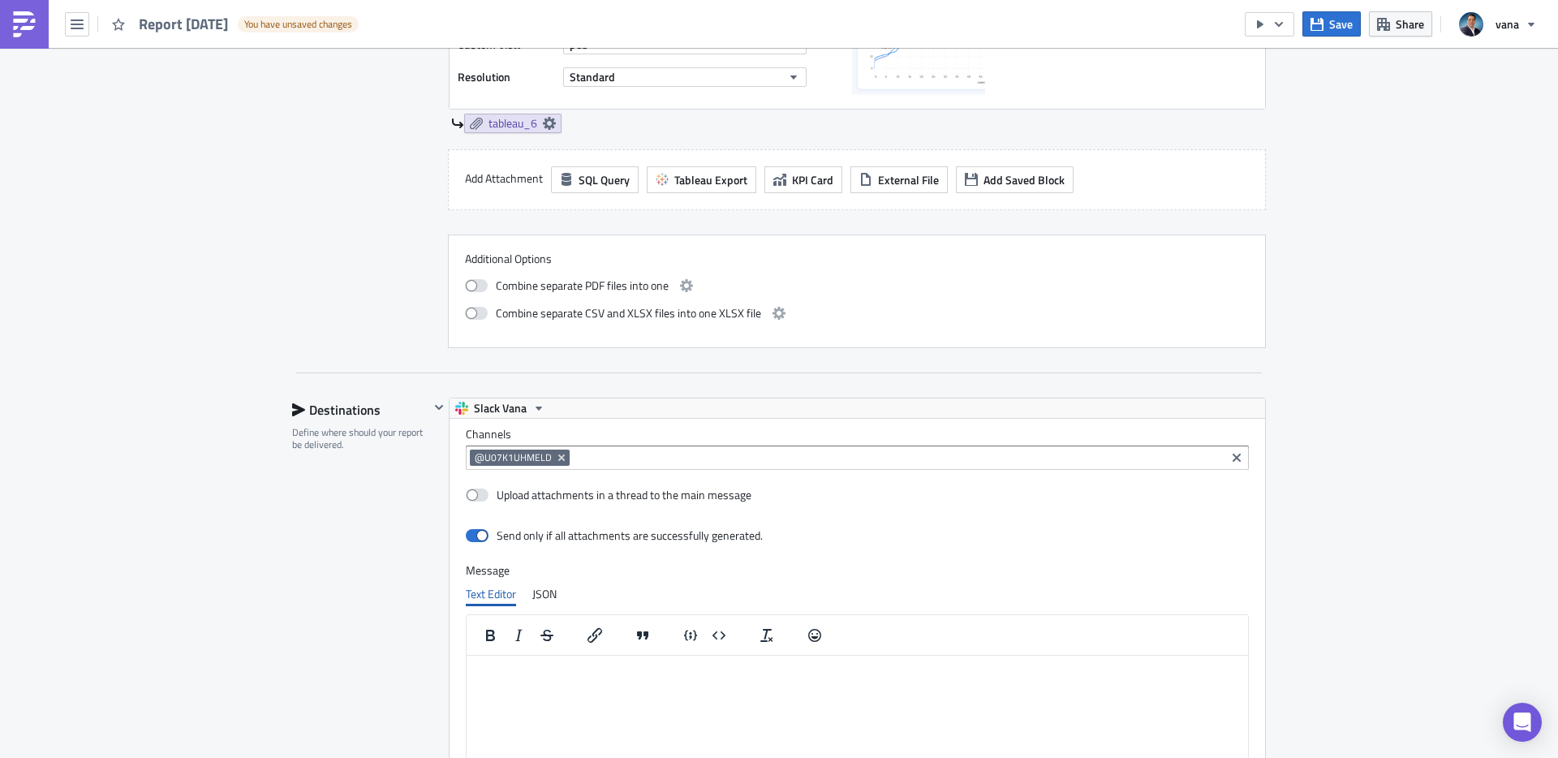
scroll to position [1954, 0]
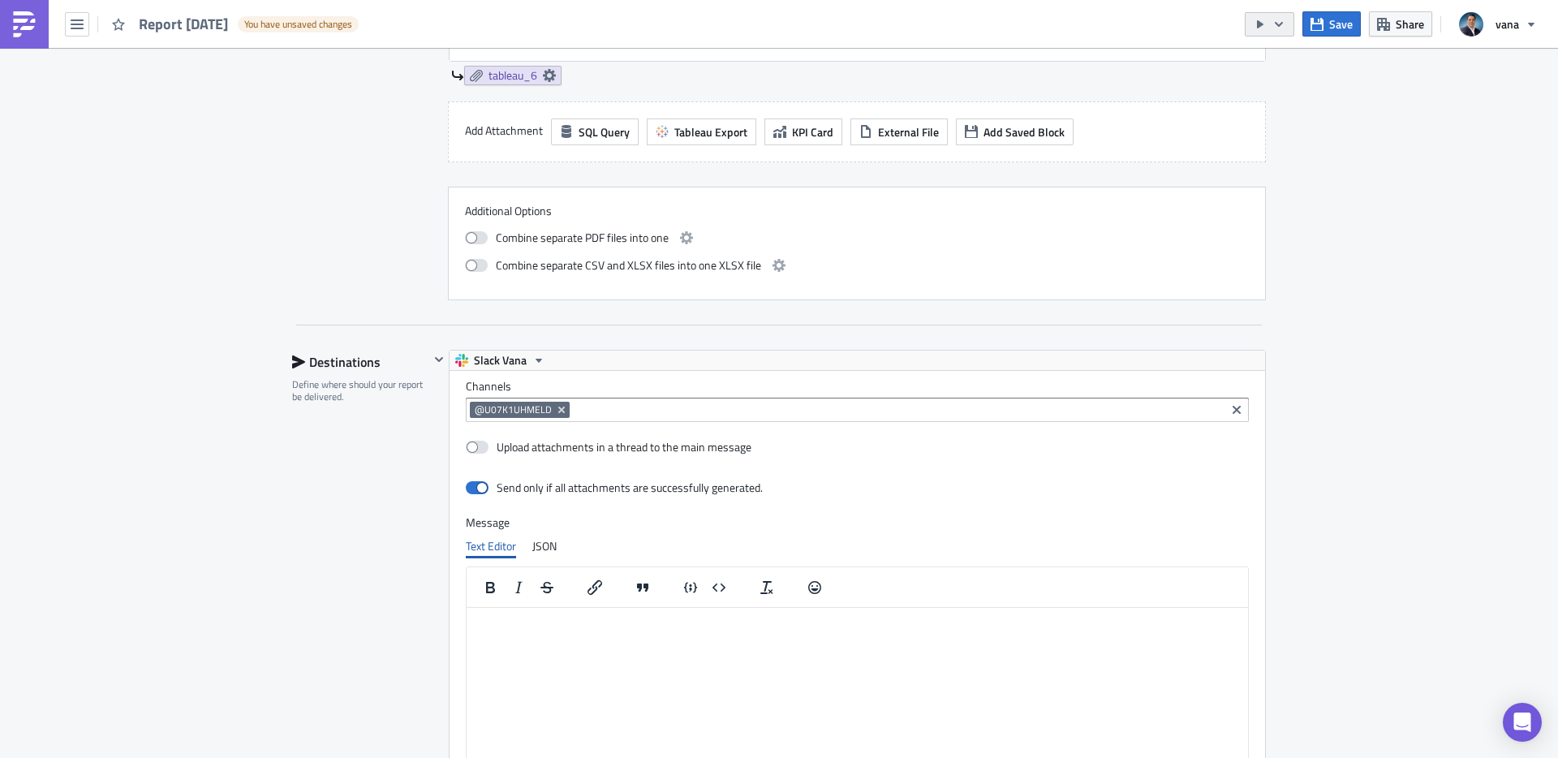
click at [1259, 24] on icon "button" at bounding box center [1260, 24] width 6 height 8
click at [1278, 93] on div "Run Report" at bounding box center [1318, 89] width 127 height 16
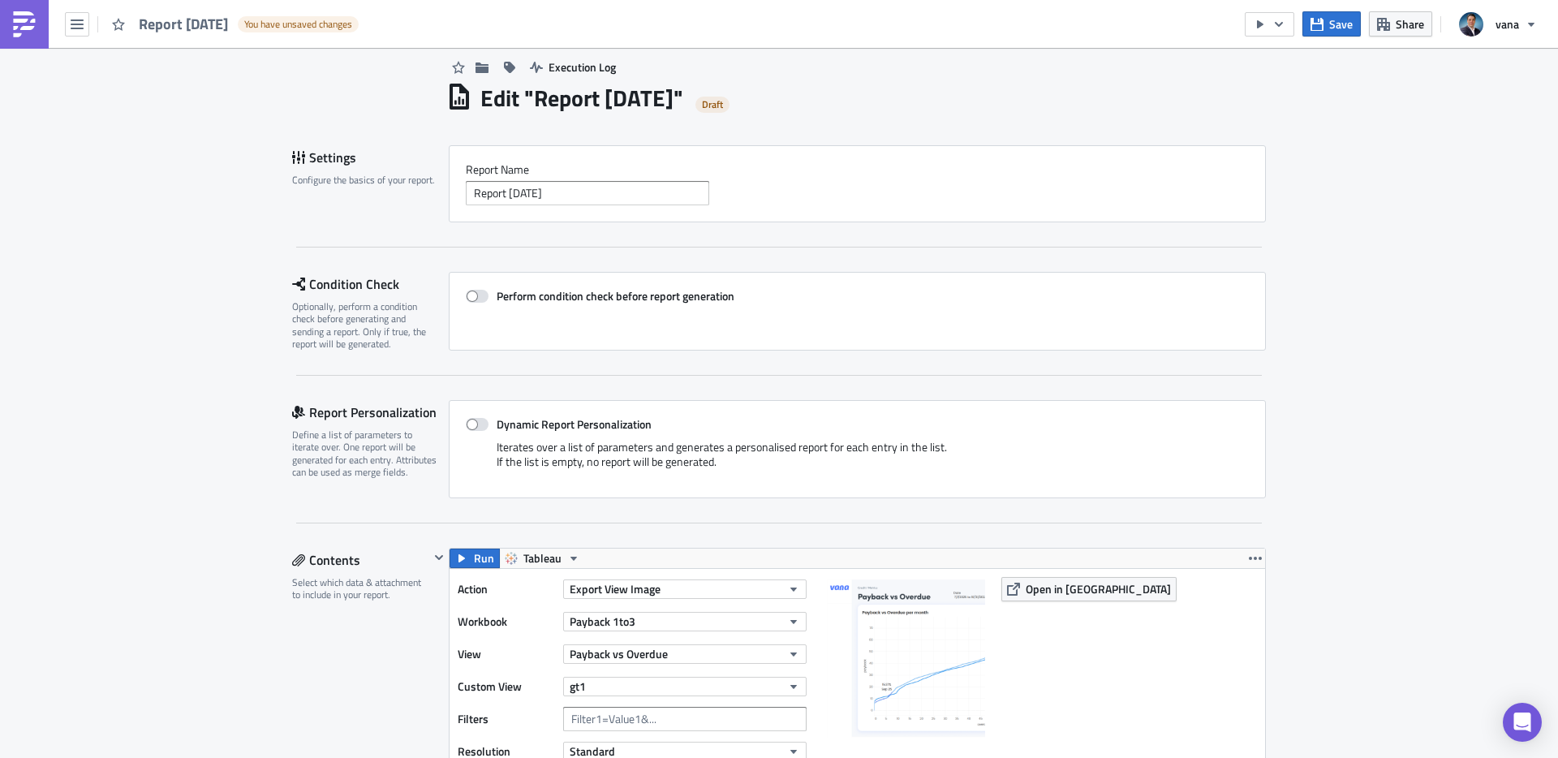
scroll to position [0, 0]
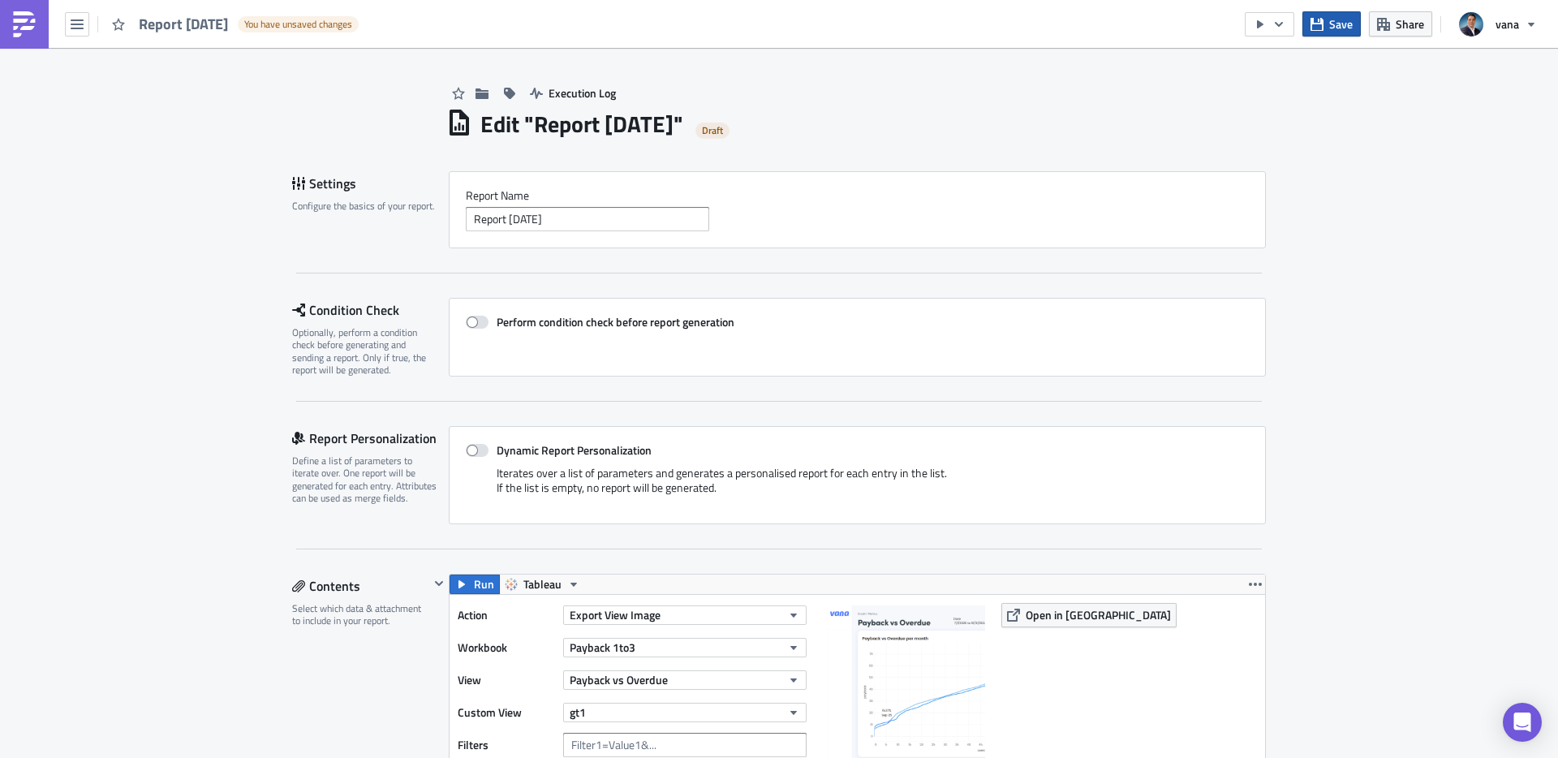
click at [1328, 29] on button "Save" at bounding box center [1331, 23] width 58 height 25
click at [507, 220] on input "Report [DATE]" at bounding box center [587, 219] width 243 height 24
type input "payback vs overdue"
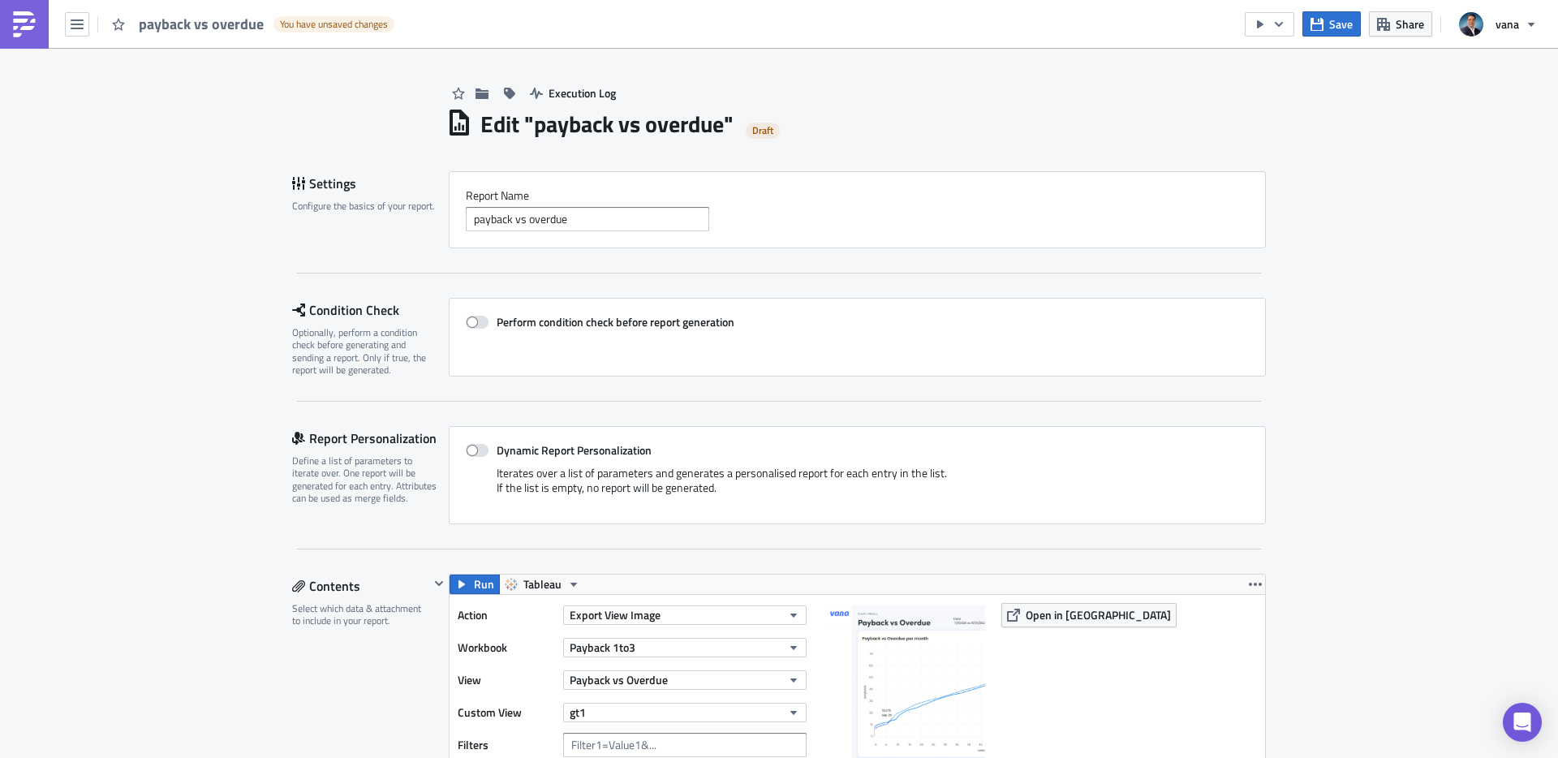
click at [910, 120] on div "Edit " payback vs overdue " Draft" at bounding box center [856, 121] width 820 height 33
click at [1327, 27] on button "Save" at bounding box center [1331, 23] width 58 height 25
click at [564, 93] on span "Execution Log" at bounding box center [582, 92] width 67 height 17
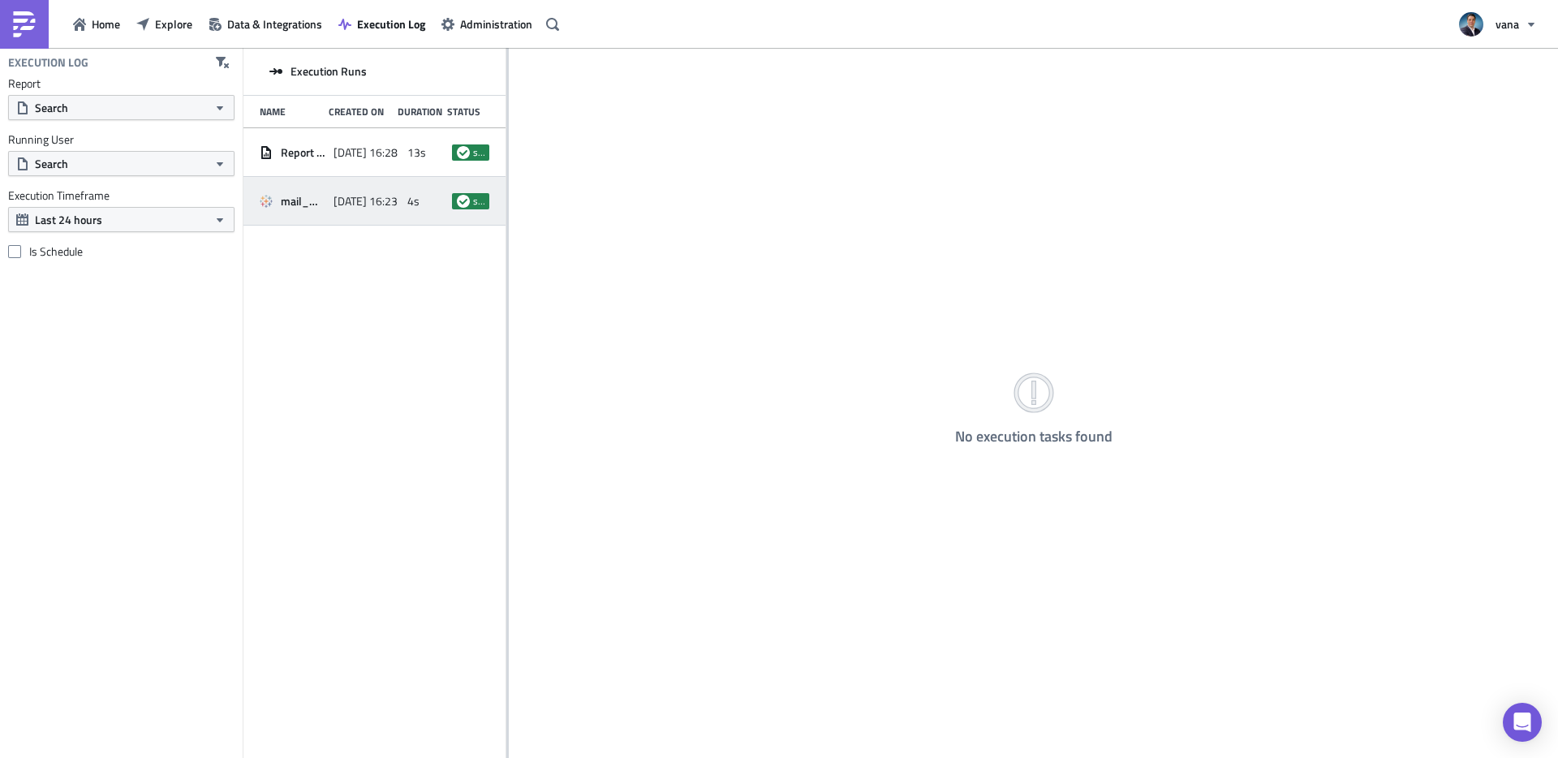
click at [340, 196] on span "2025-10-01 16:23" at bounding box center [366, 201] width 64 height 15
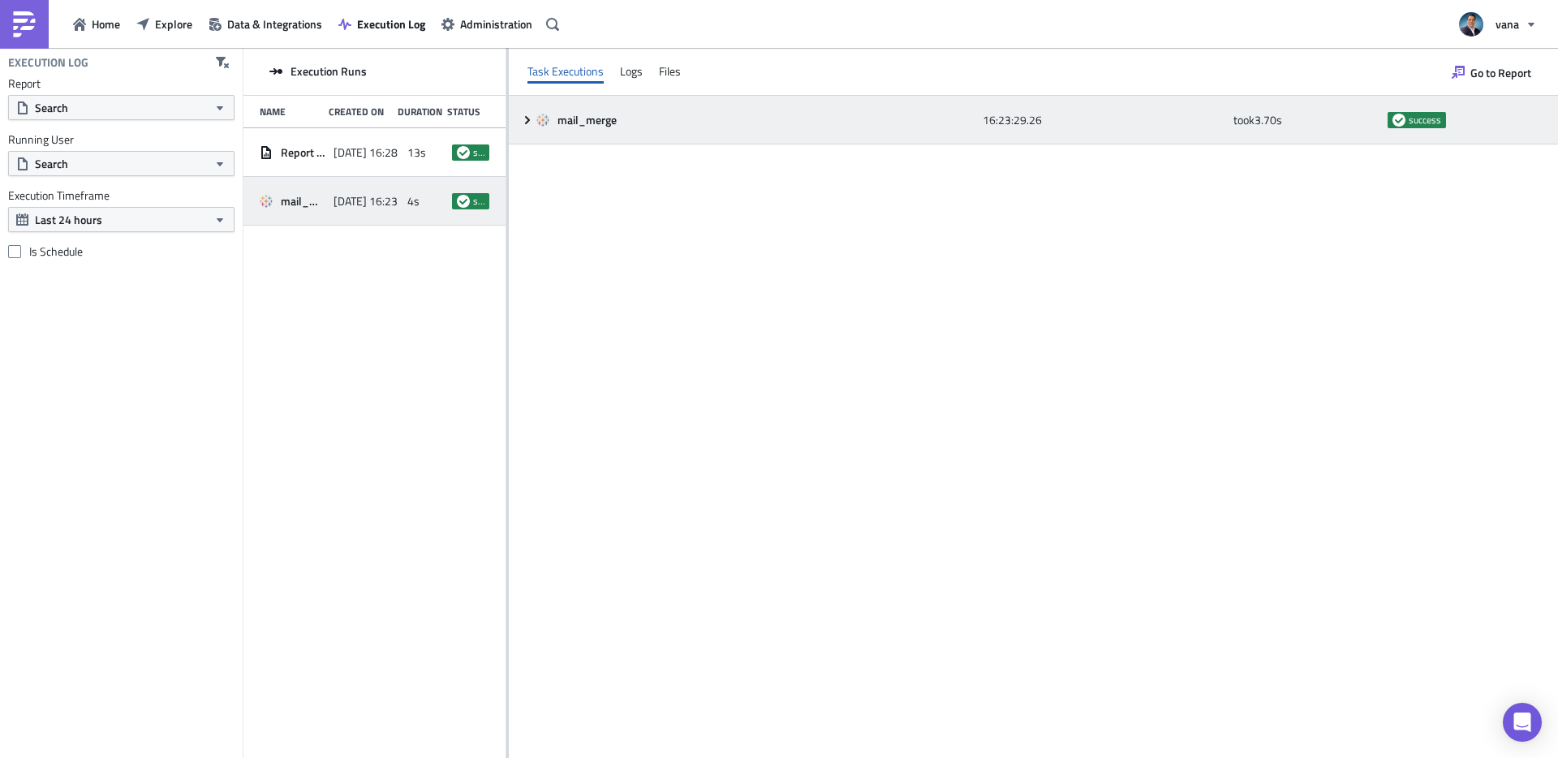
click at [523, 121] on icon at bounding box center [527, 120] width 13 height 13
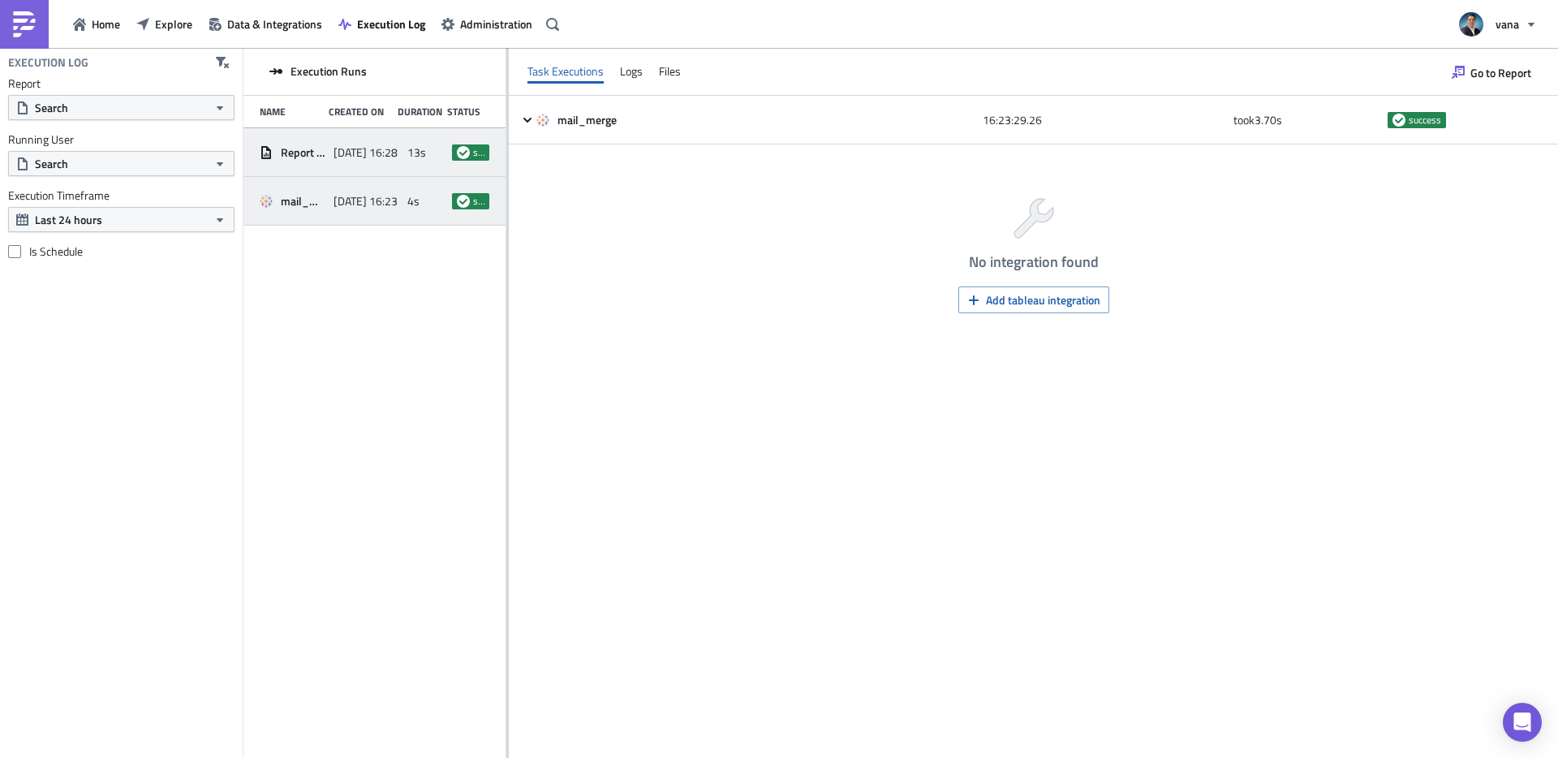
click at [313, 150] on span "Report [DATE]" at bounding box center [303, 152] width 45 height 15
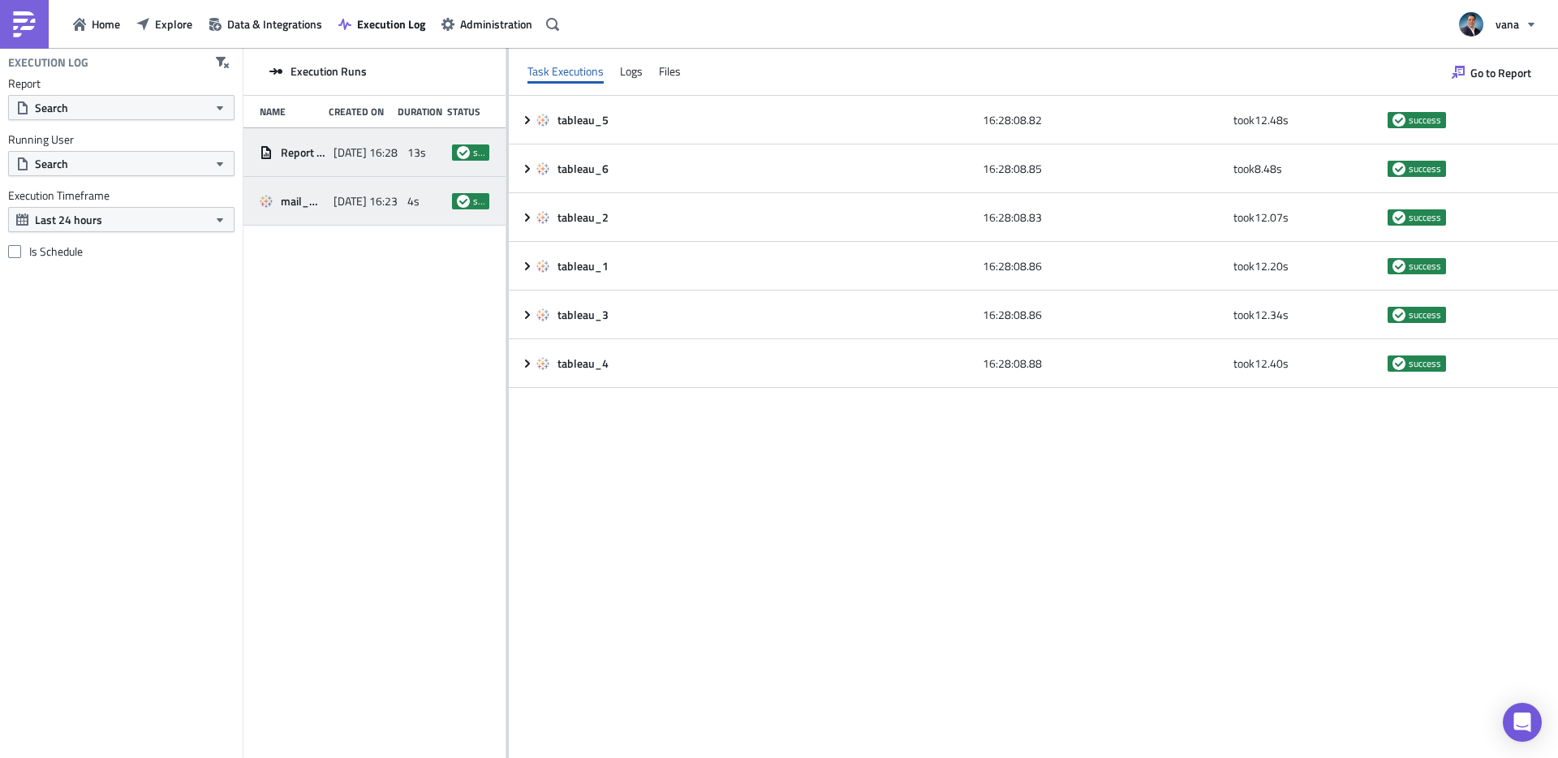
click at [277, 199] on div "mail_merge" at bounding box center [293, 201] width 66 height 15
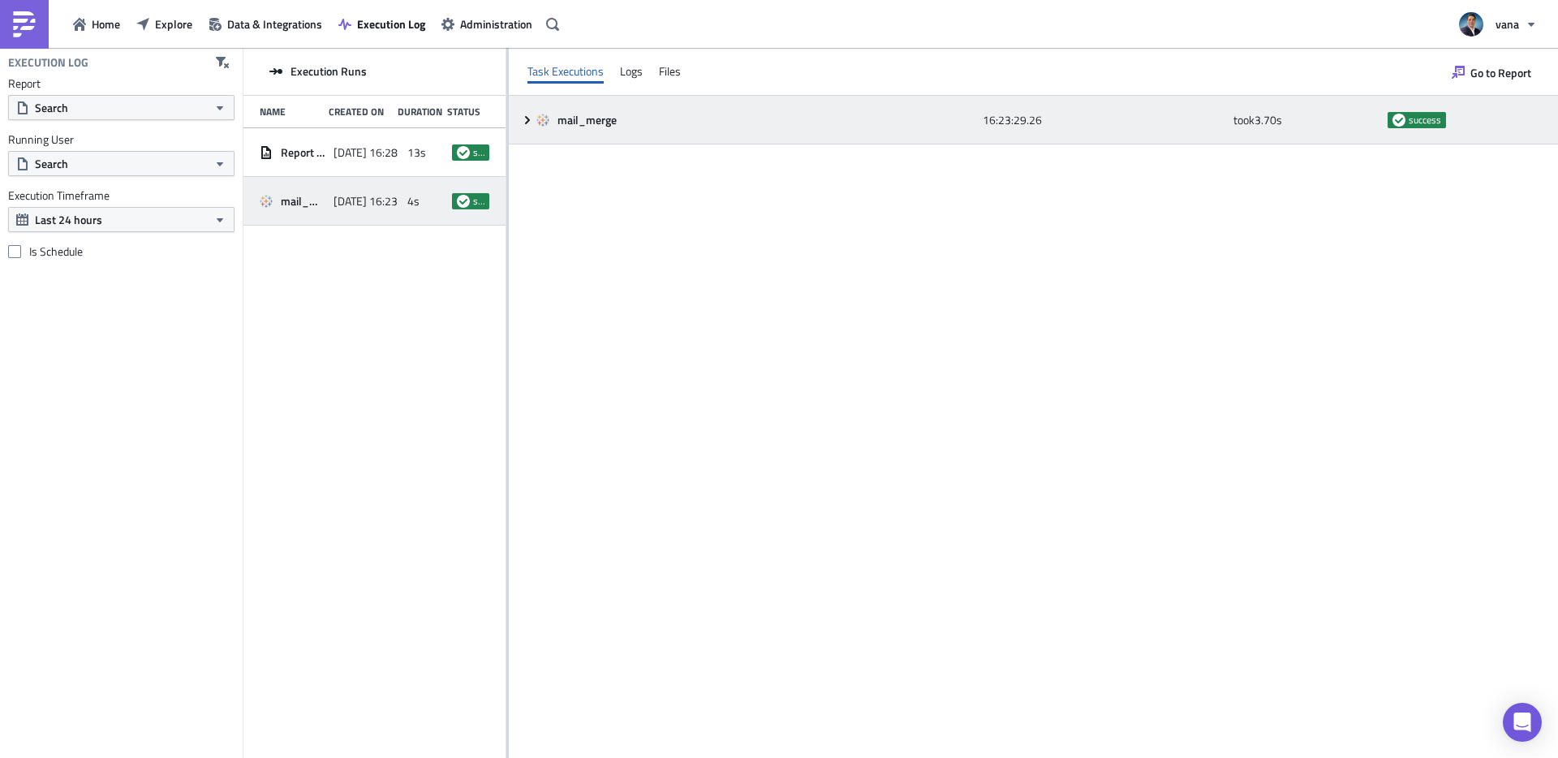
click at [529, 114] on icon at bounding box center [527, 120] width 13 height 13
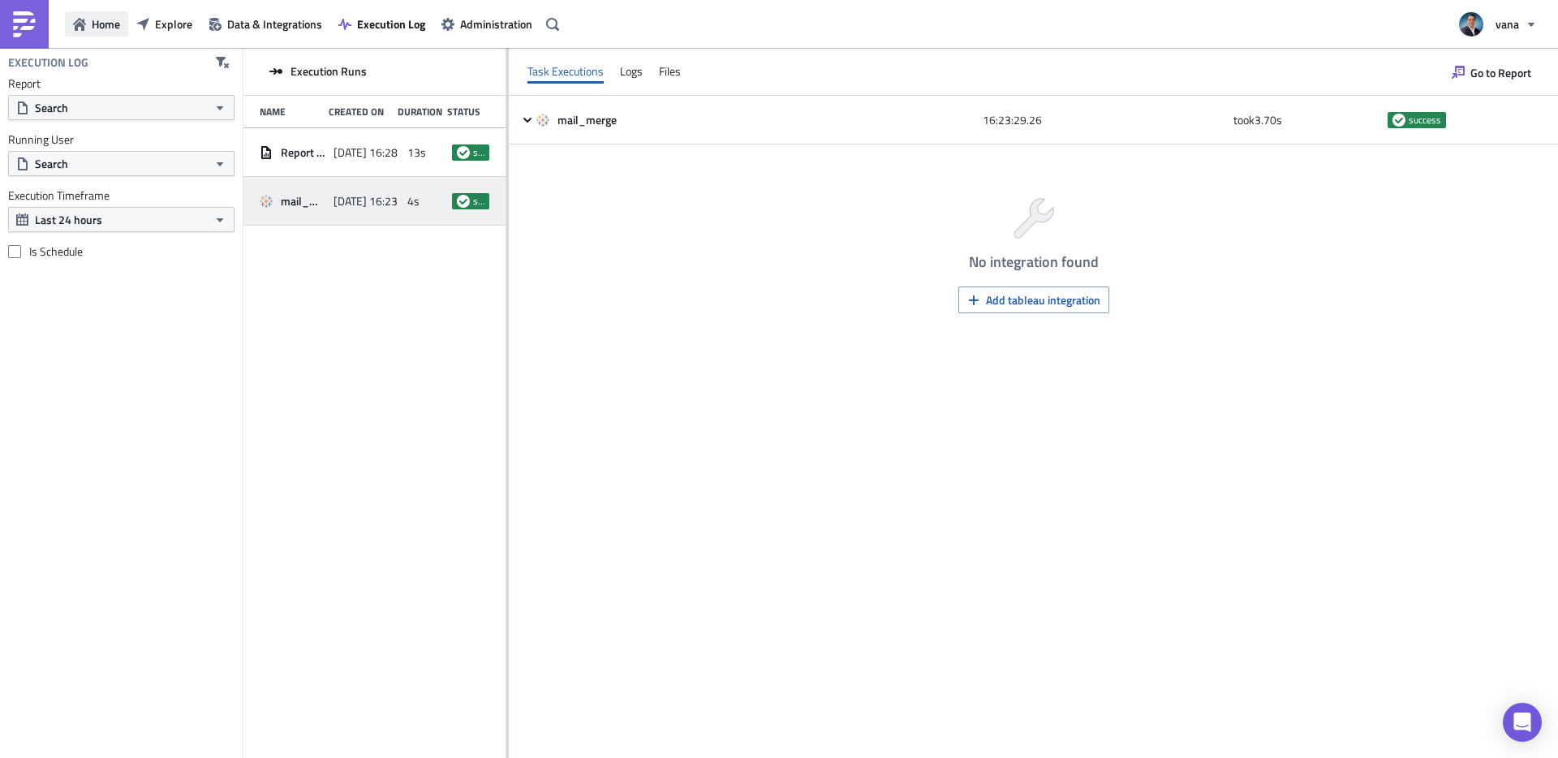
click at [106, 24] on span "Home" at bounding box center [106, 23] width 28 height 17
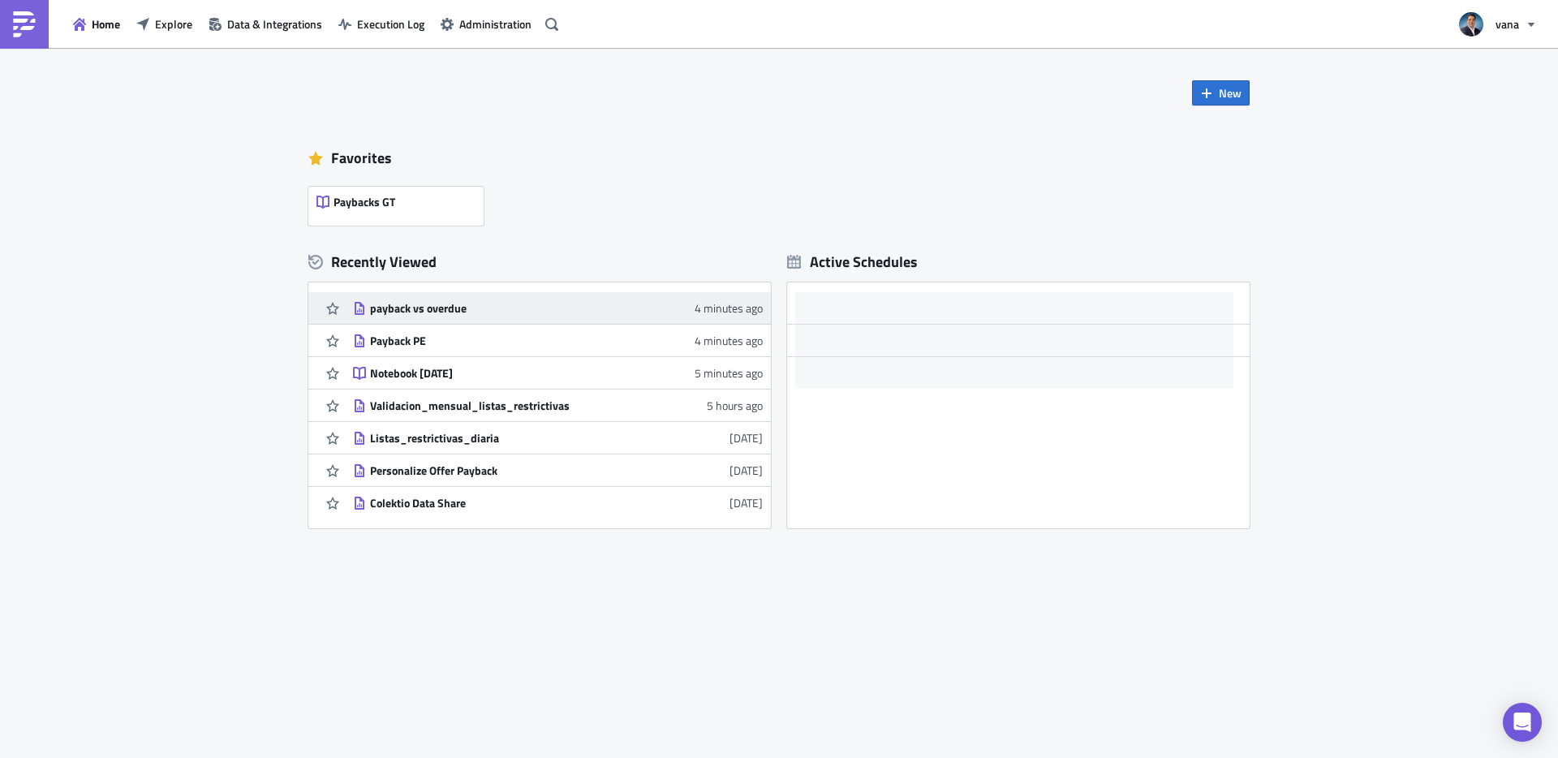
click at [431, 311] on div "payback vs overdue" at bounding box center [512, 308] width 284 height 15
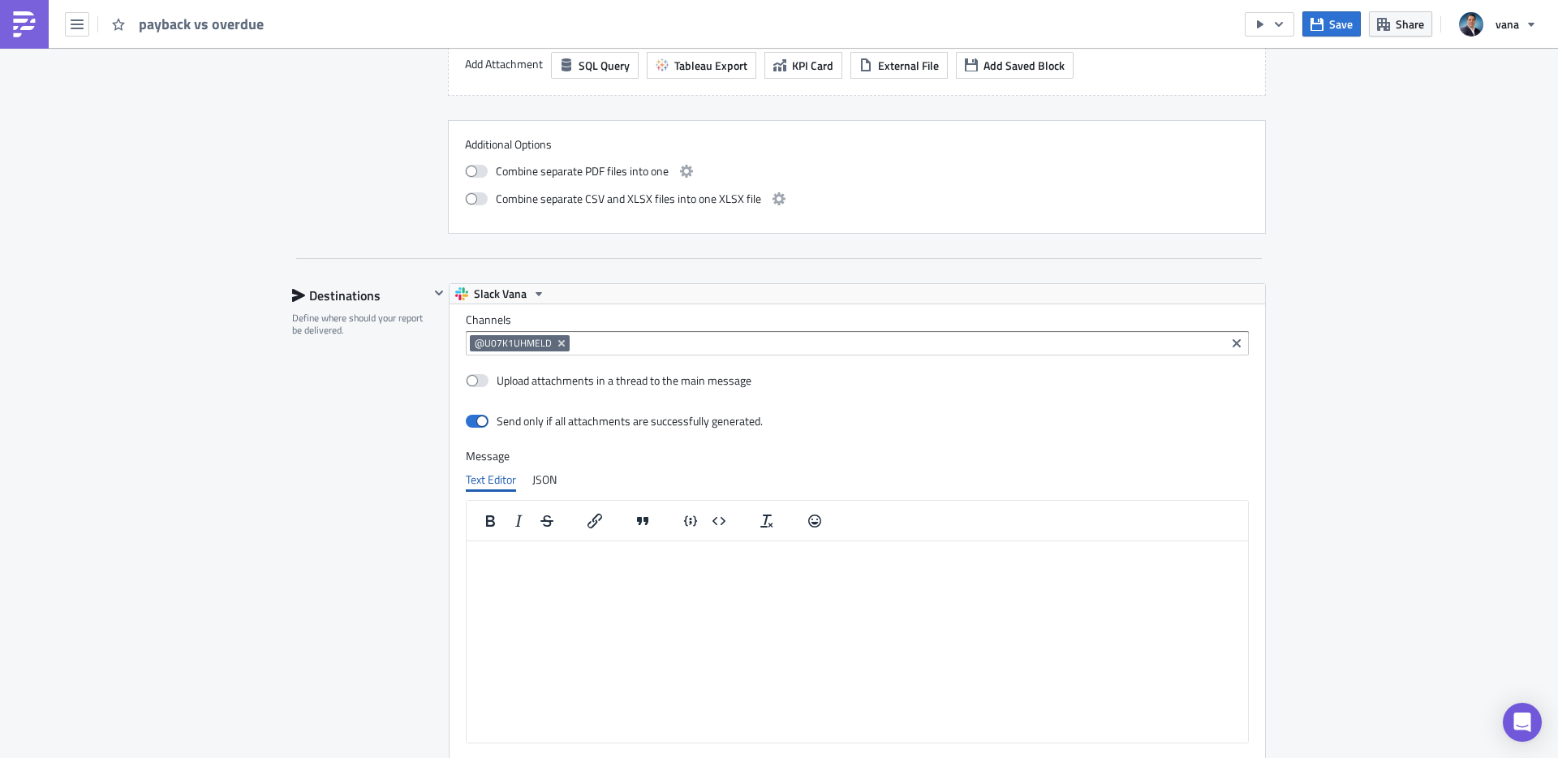
scroll to position [2663, 0]
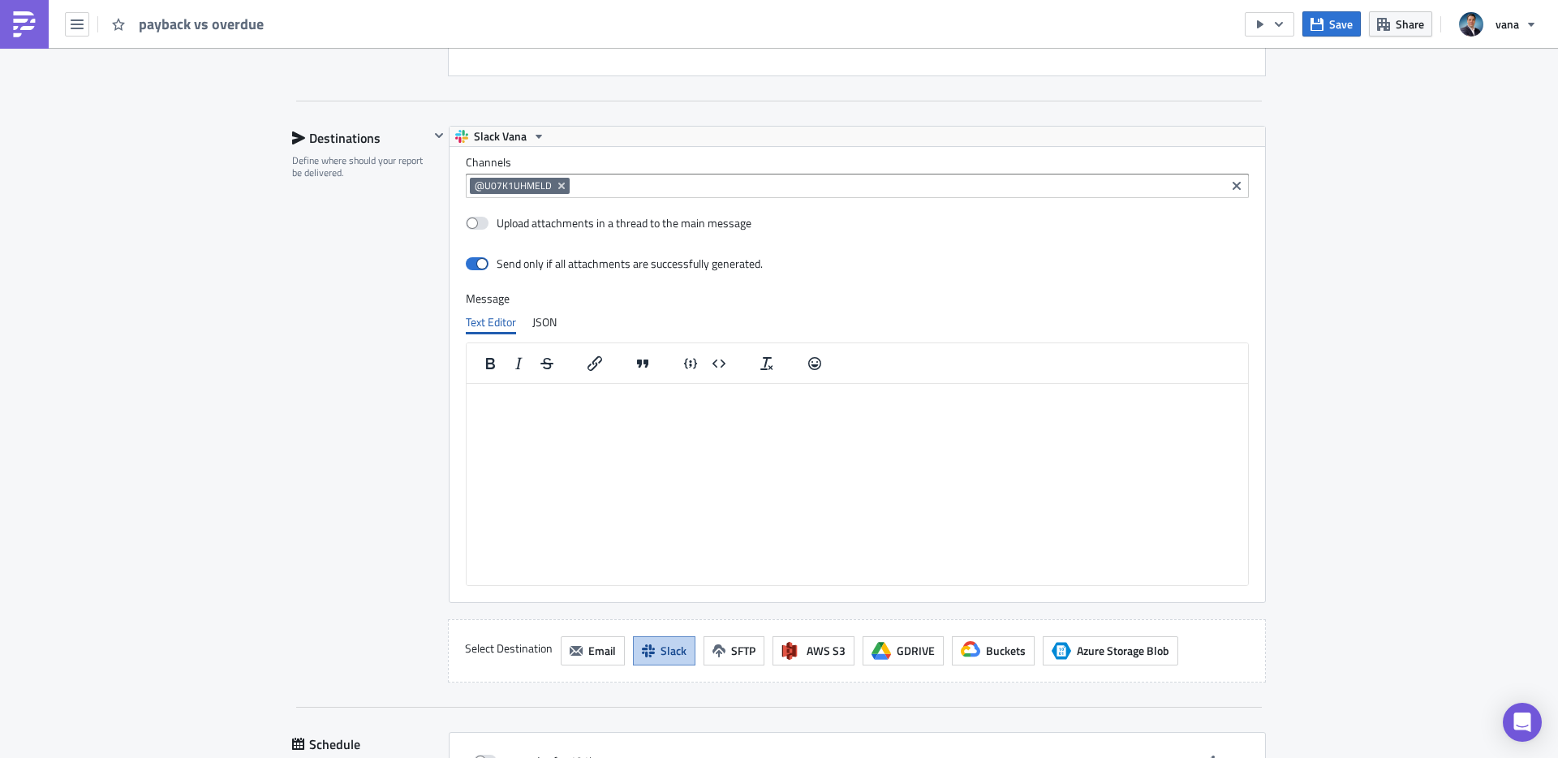
click at [502, 409] on html at bounding box center [857, 396] width 781 height 26
click at [312, 494] on div "Destinations Define where should your report be delivered." at bounding box center [360, 404] width 137 height 557
click at [562, 186] on icon "Remove Tag" at bounding box center [561, 185] width 13 height 13
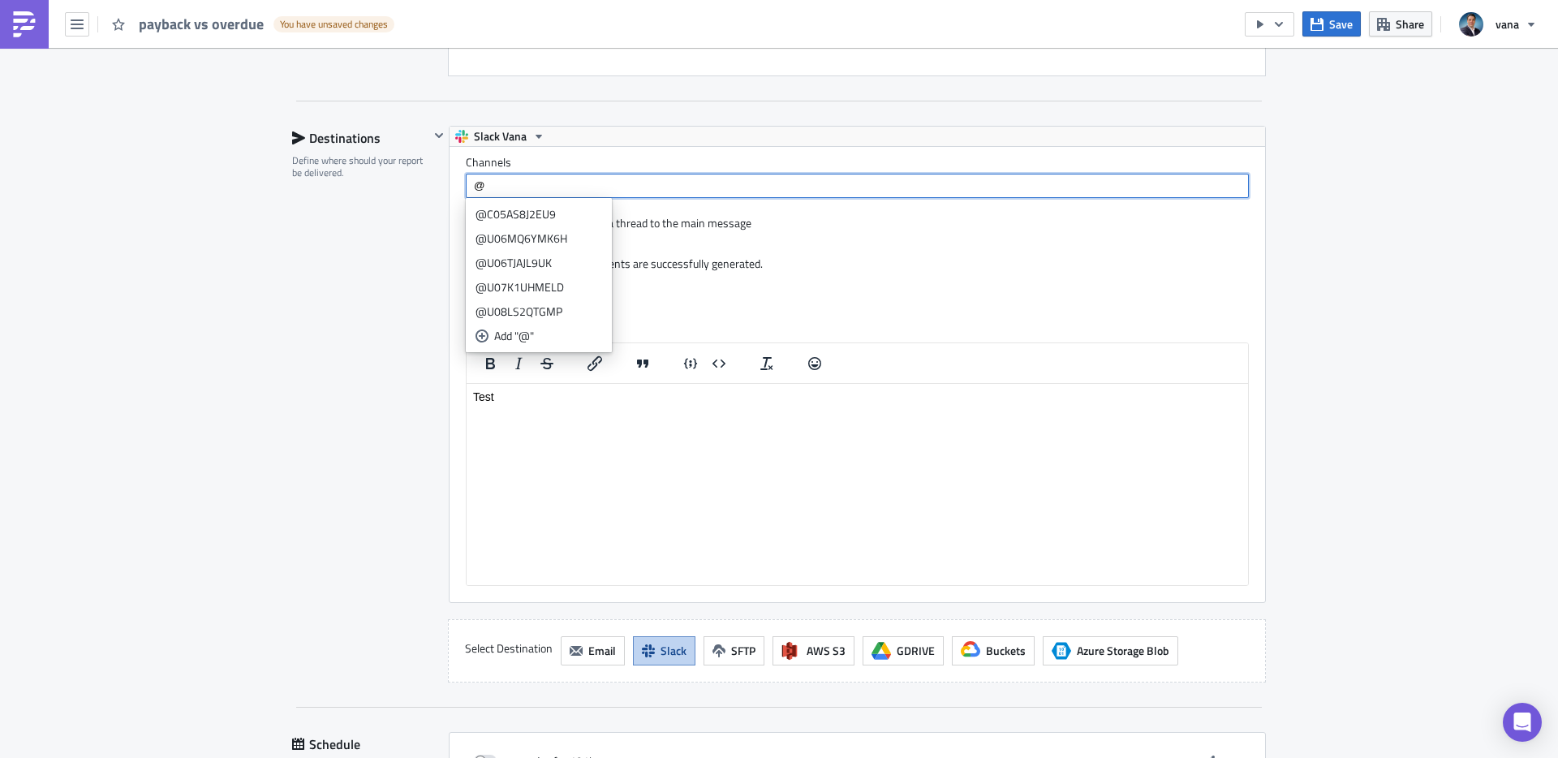
paste input "U07K1UHMELD"
type input "@U07K1UHMELD"
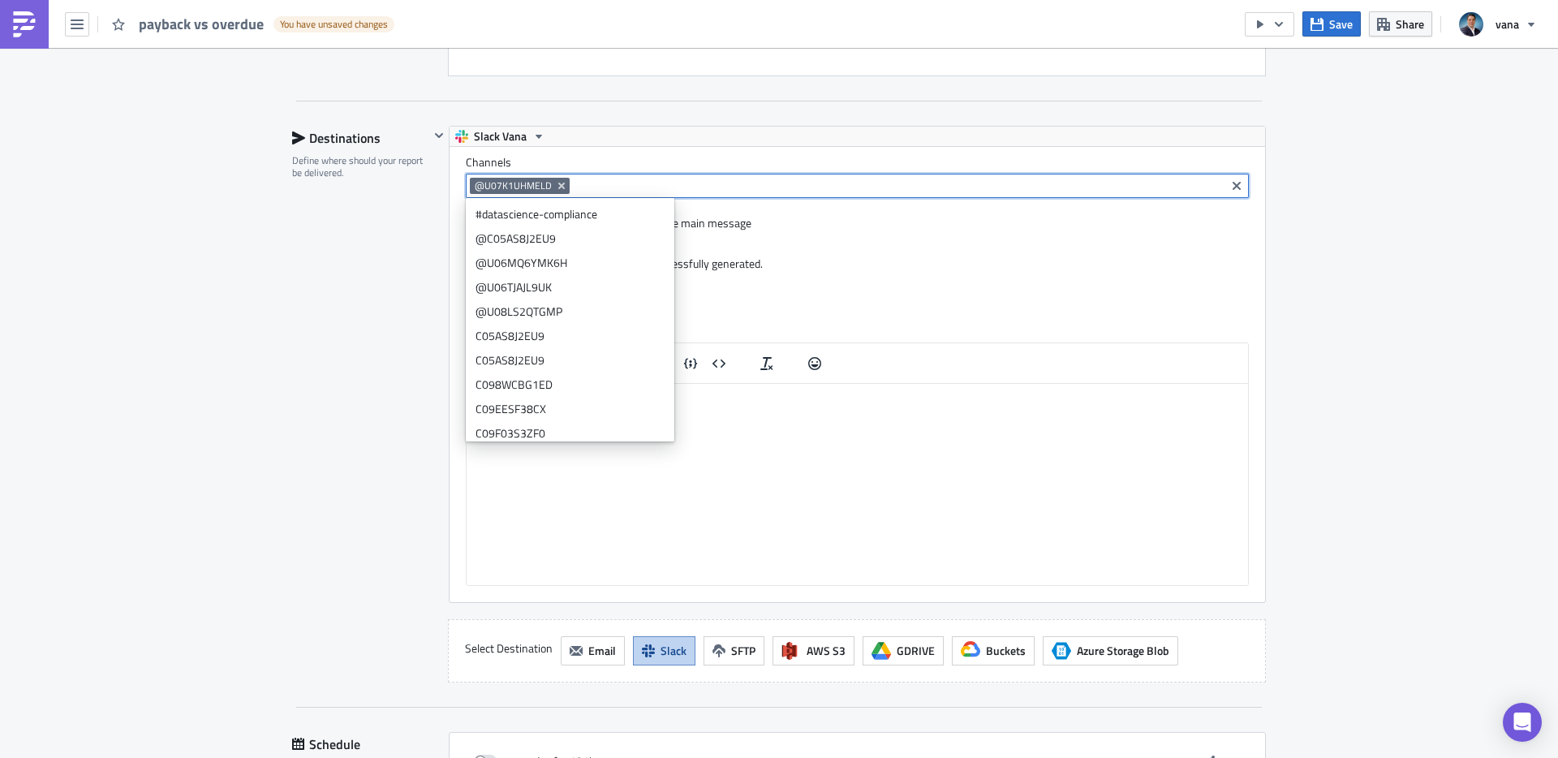
click at [349, 290] on div "Destinations Define where should your report be delivered." at bounding box center [360, 404] width 137 height 557
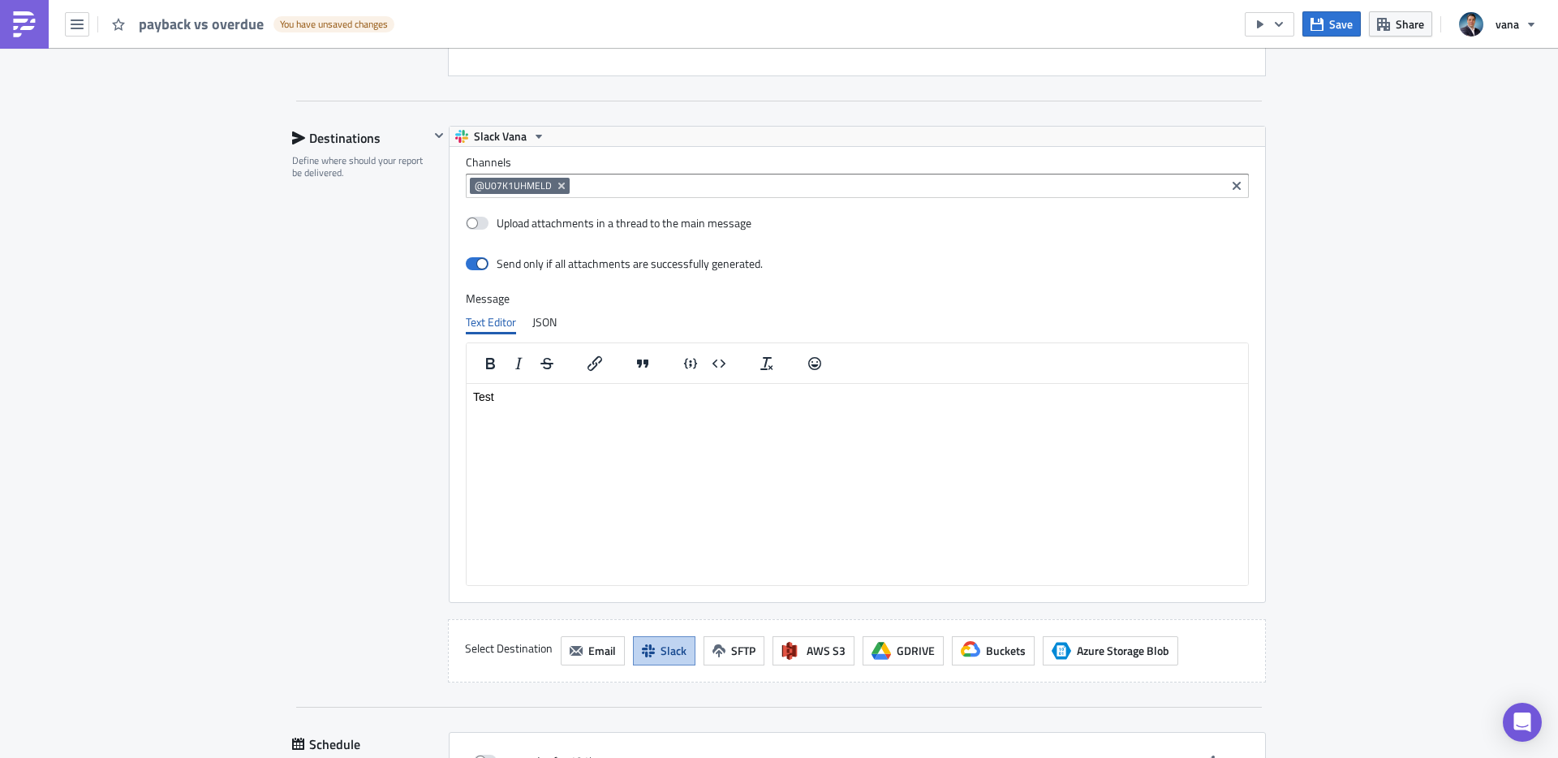
click at [650, 190] on input at bounding box center [898, 186] width 648 height 16
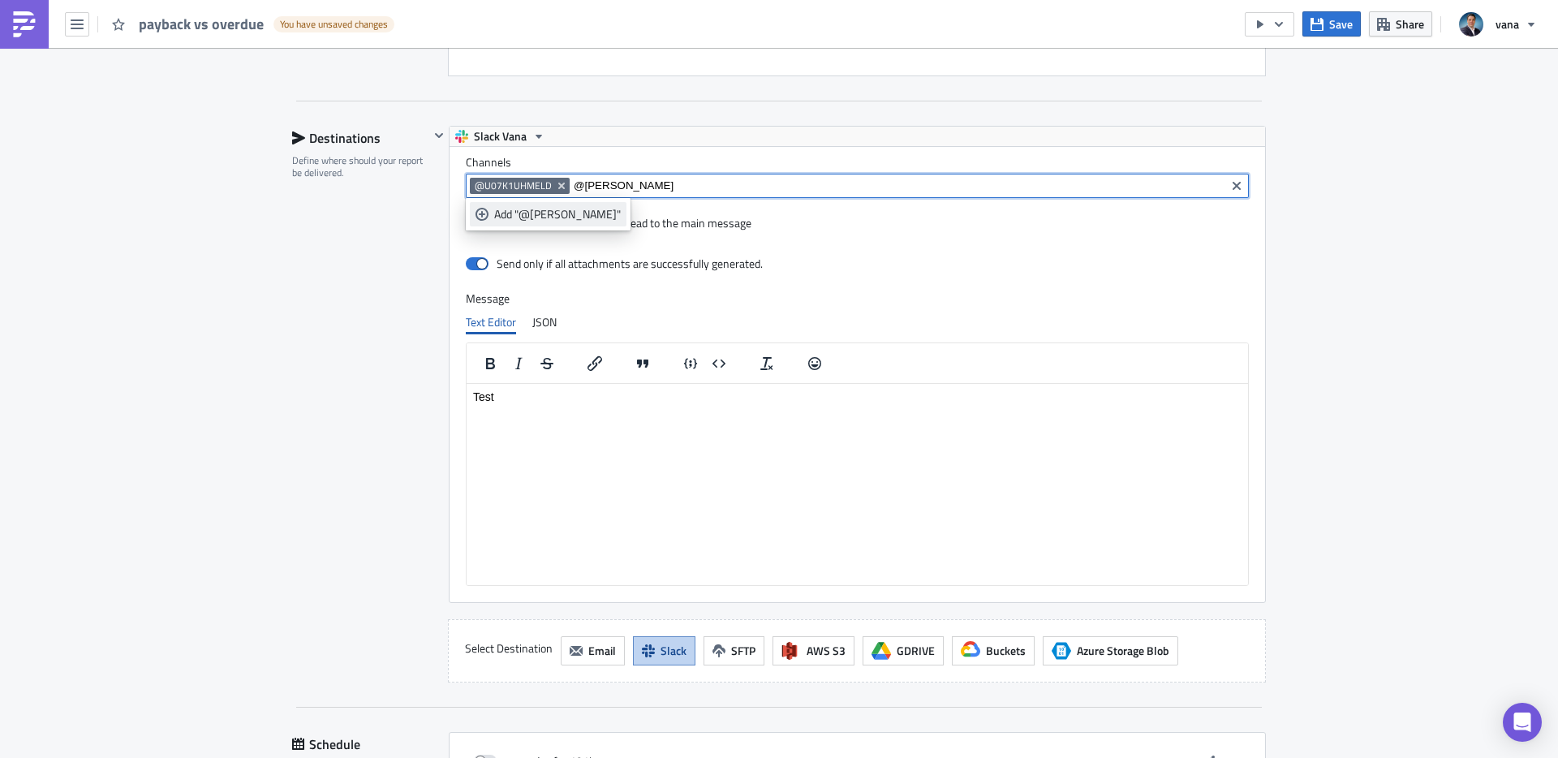
type input "@carlos zelada"
click at [527, 216] on div "Add "@carlos zelada"" at bounding box center [557, 214] width 127 height 16
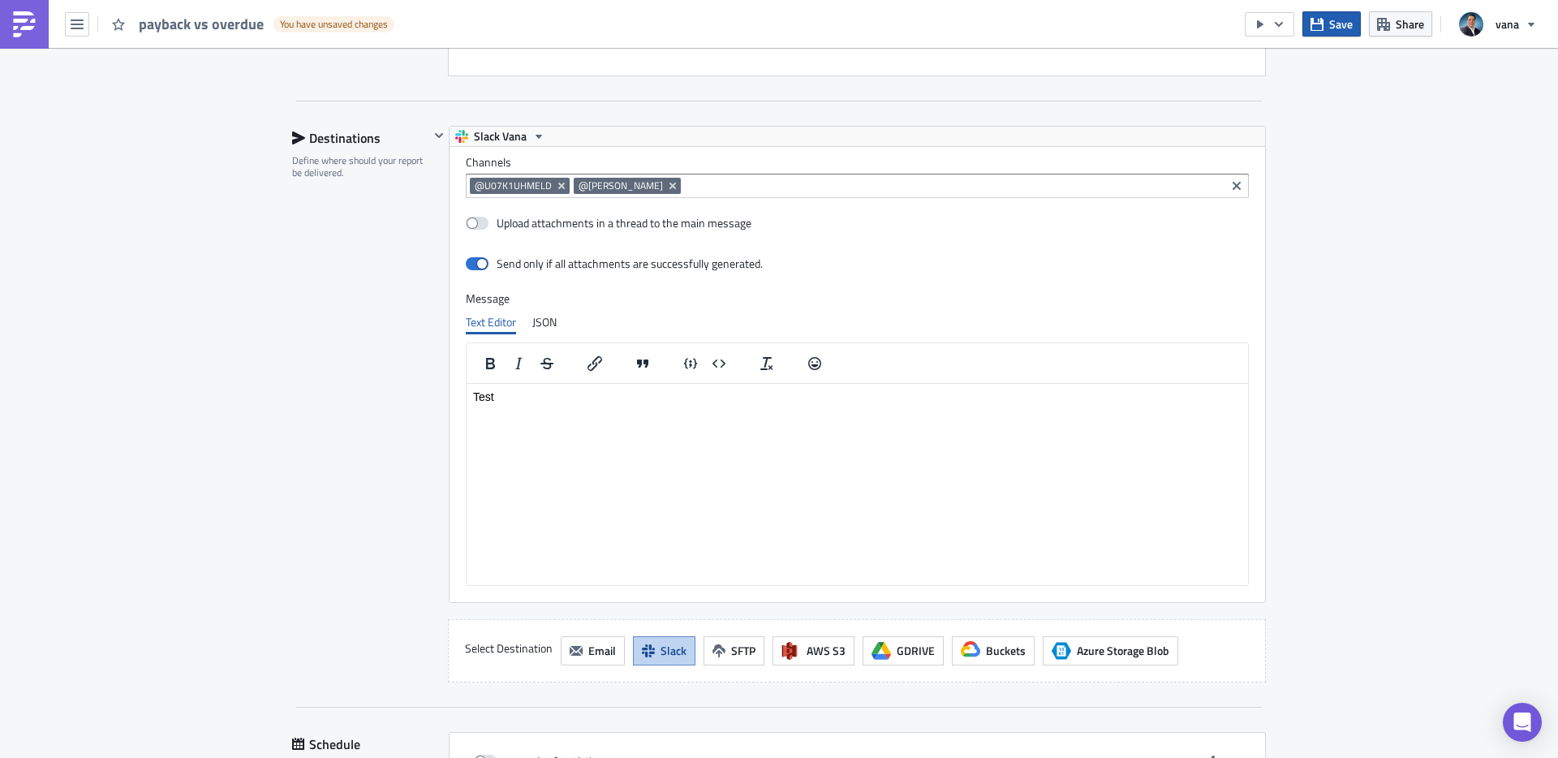
click at [1337, 27] on span "Save" at bounding box center [1341, 23] width 24 height 17
click at [1325, 23] on button "Save" at bounding box center [1331, 23] width 58 height 25
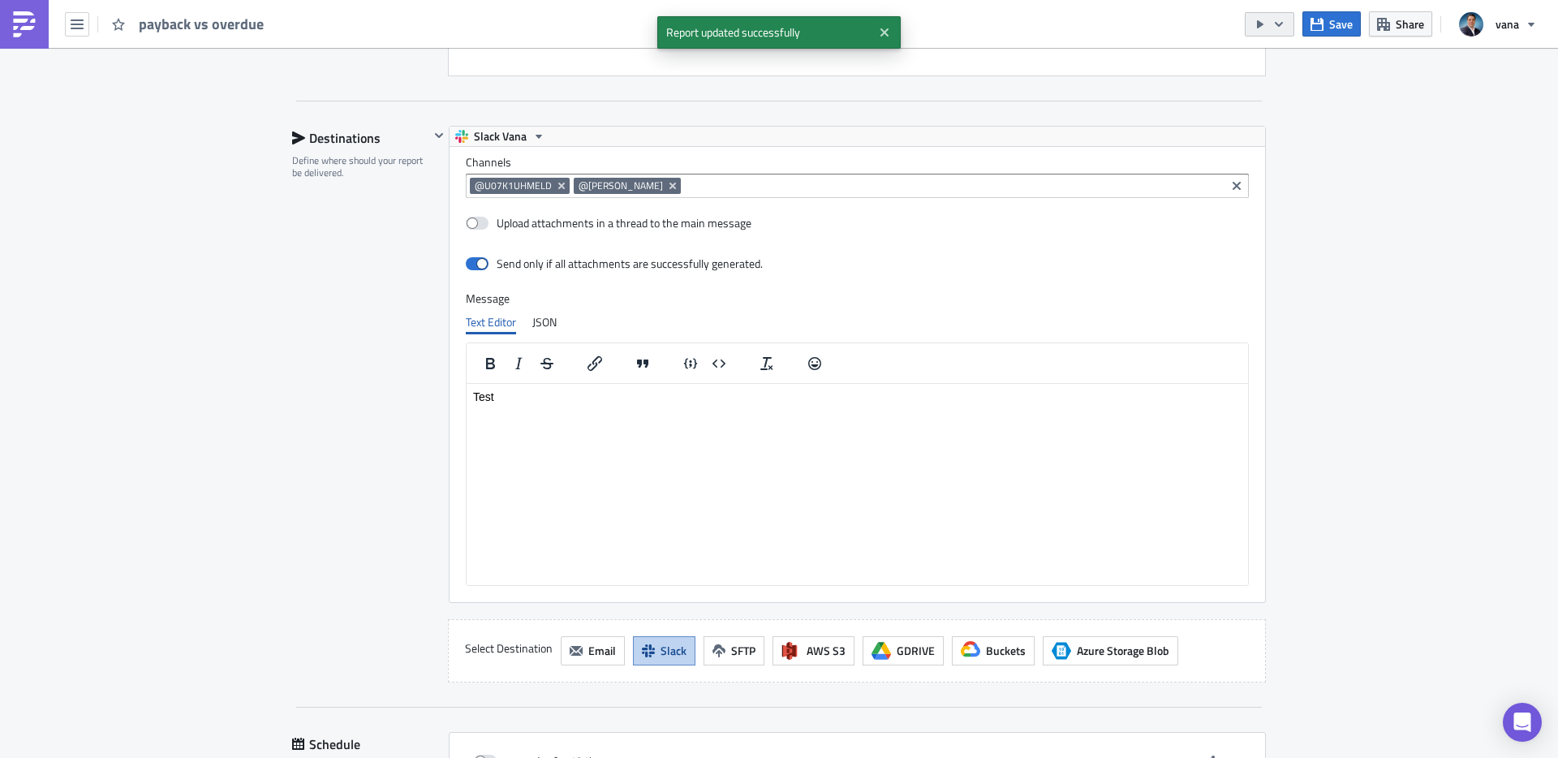
click at [1264, 28] on icon "button" at bounding box center [1260, 24] width 13 height 13
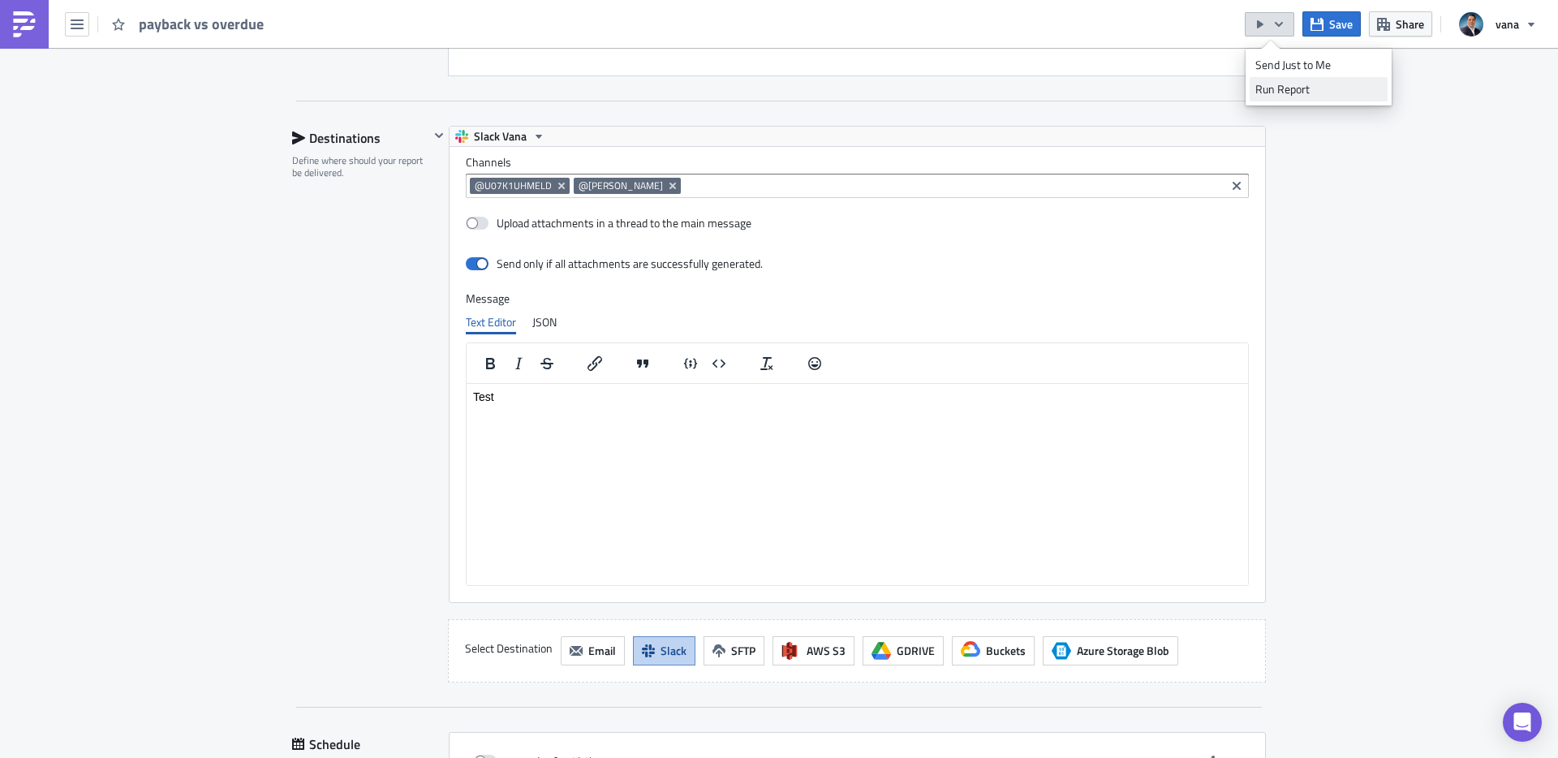
click at [1276, 87] on div "Run Report" at bounding box center [1318, 89] width 127 height 16
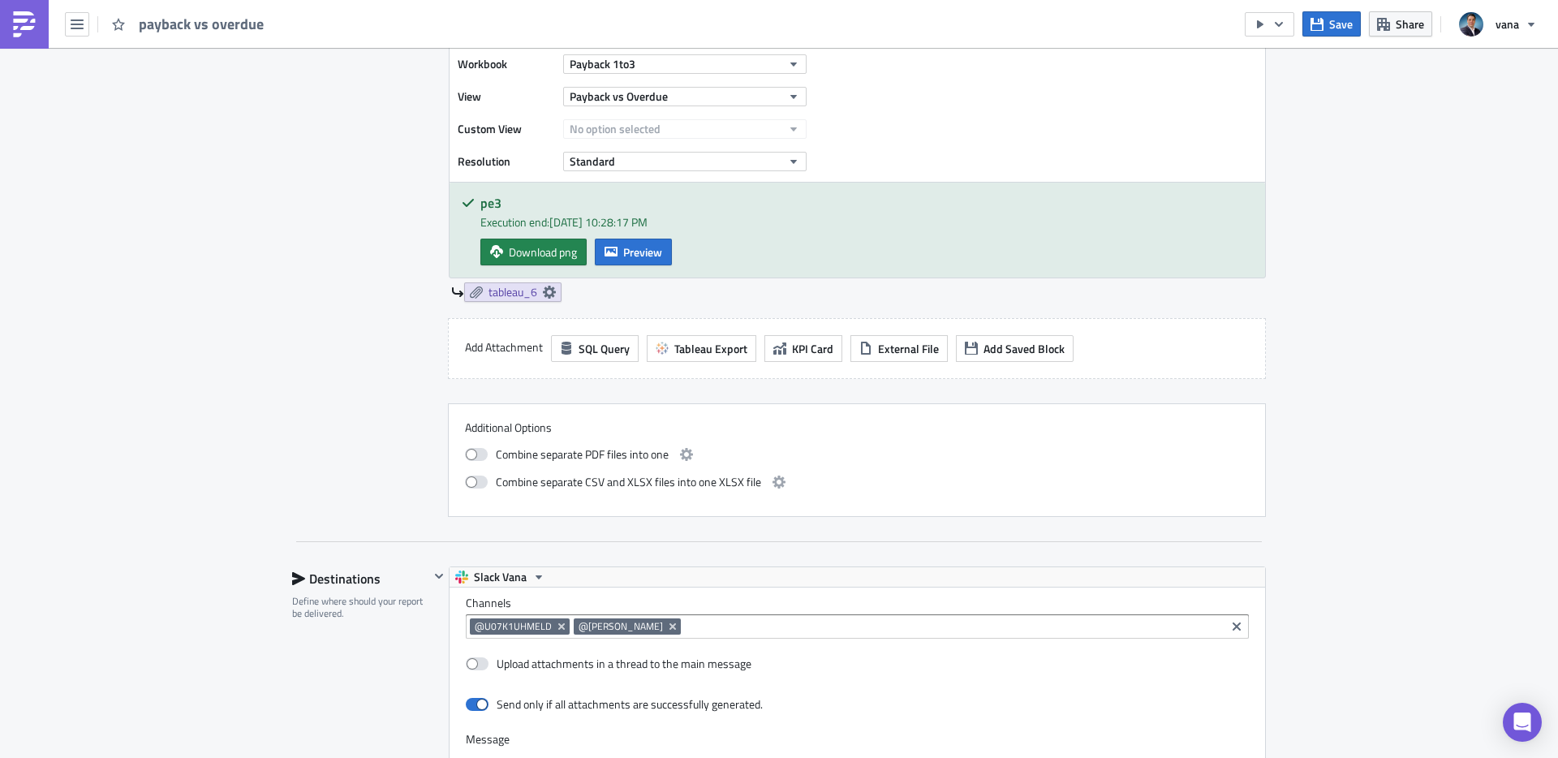
scroll to position [2237, 0]
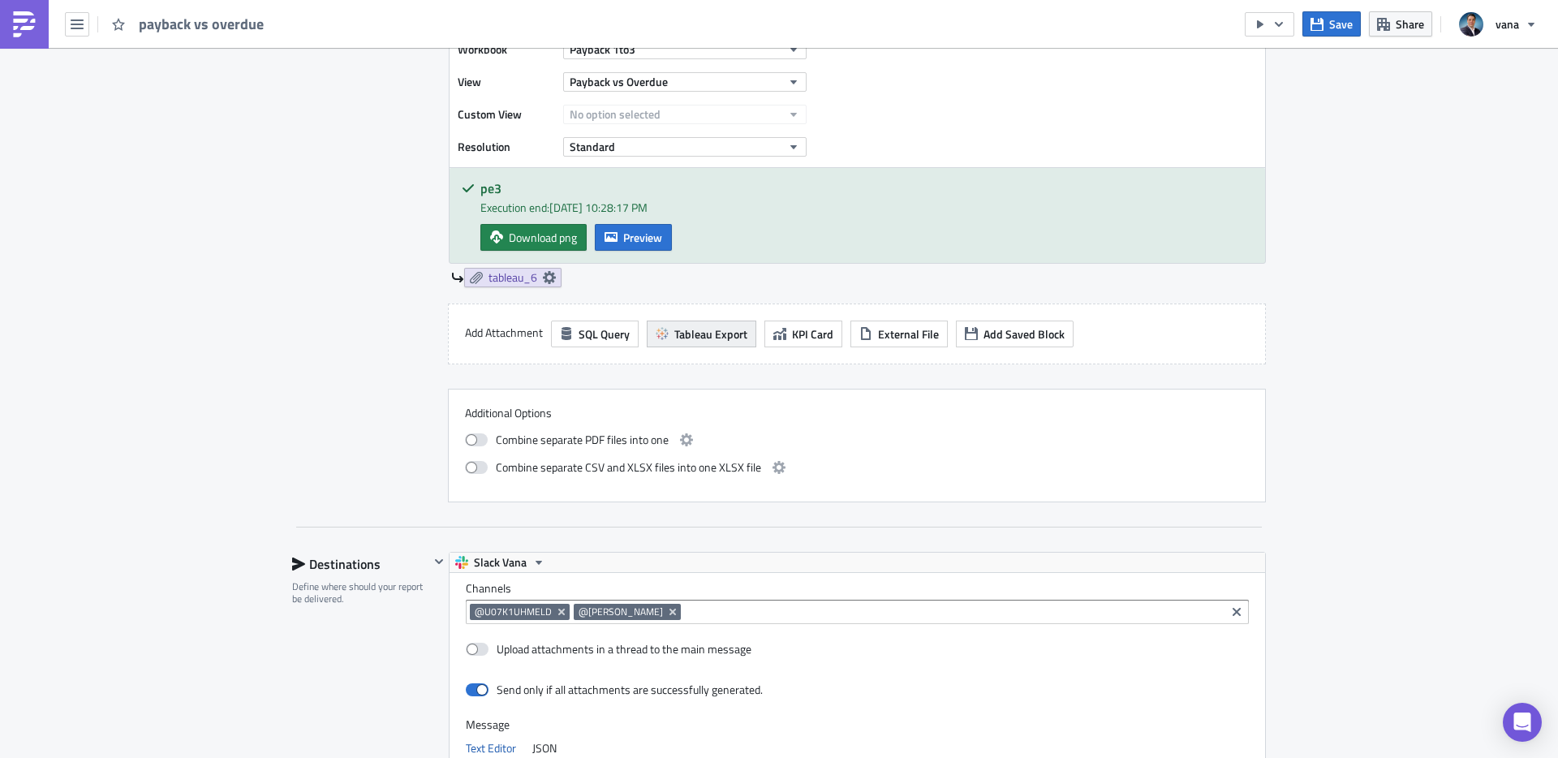
click at [708, 331] on span "Tableau Export" at bounding box center [710, 333] width 73 height 17
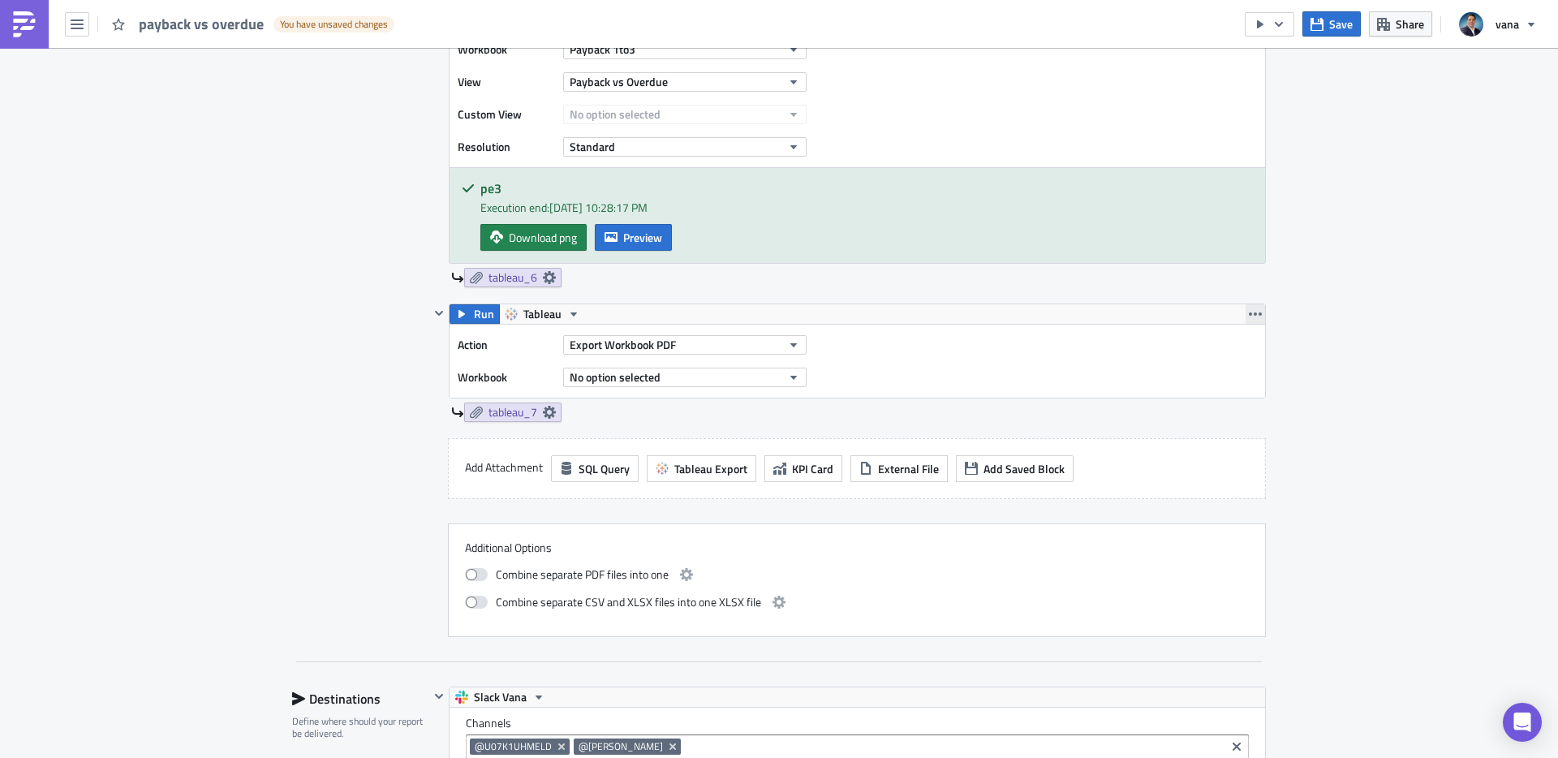
click at [1260, 310] on icon "button" at bounding box center [1255, 314] width 13 height 13
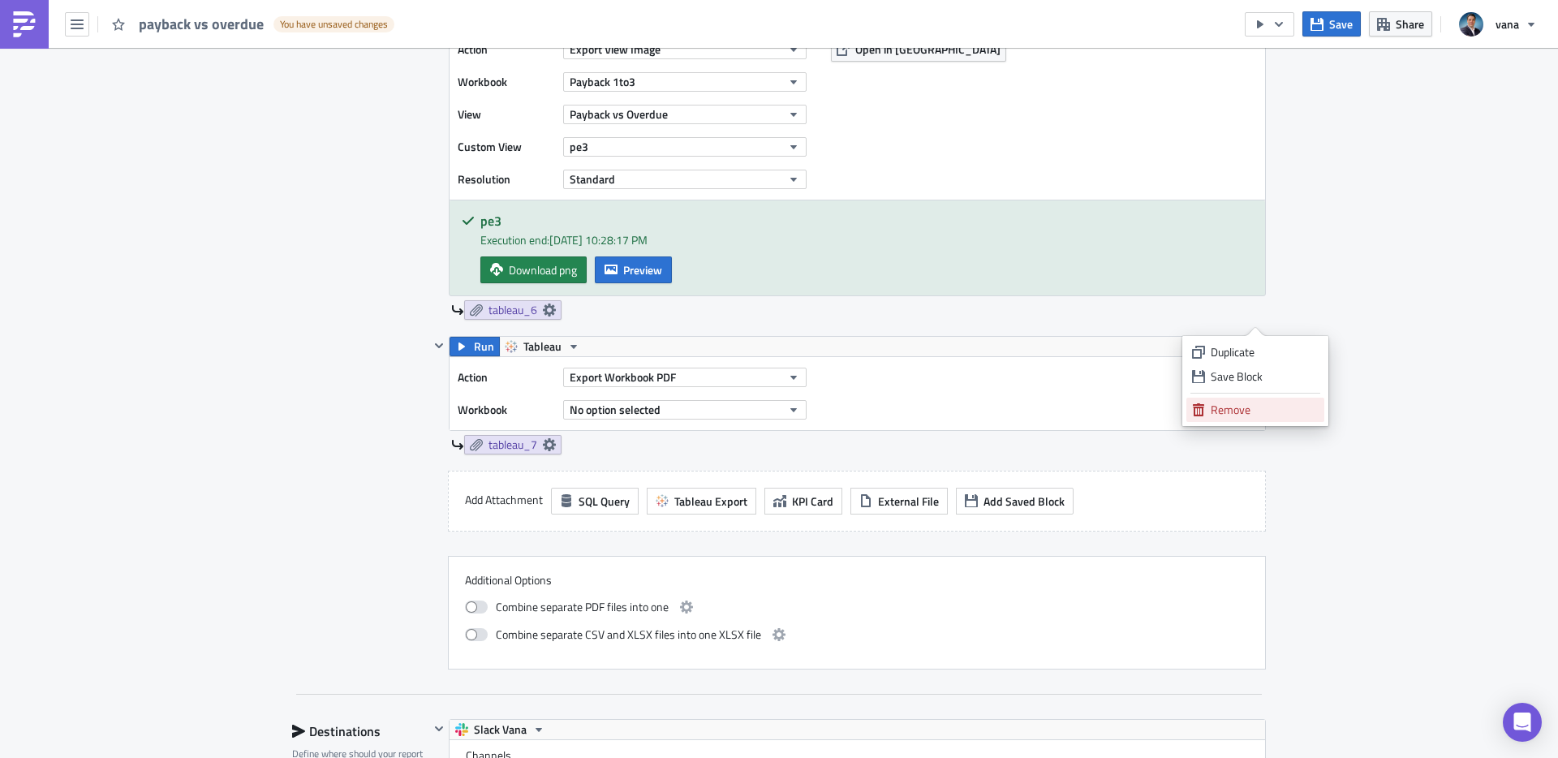
click at [1245, 411] on div "Remove" at bounding box center [1265, 410] width 108 height 16
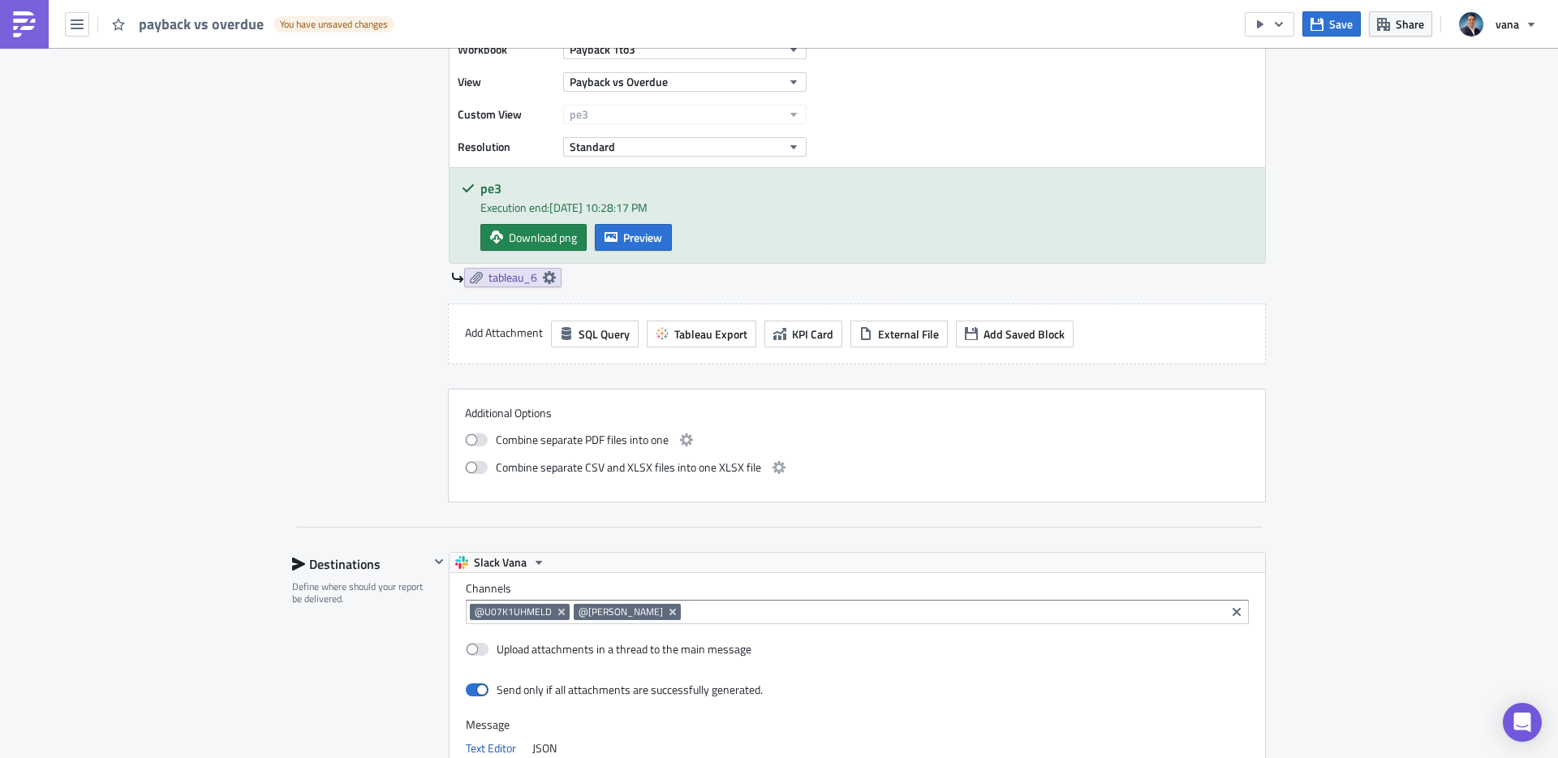
scroll to position [1863, 0]
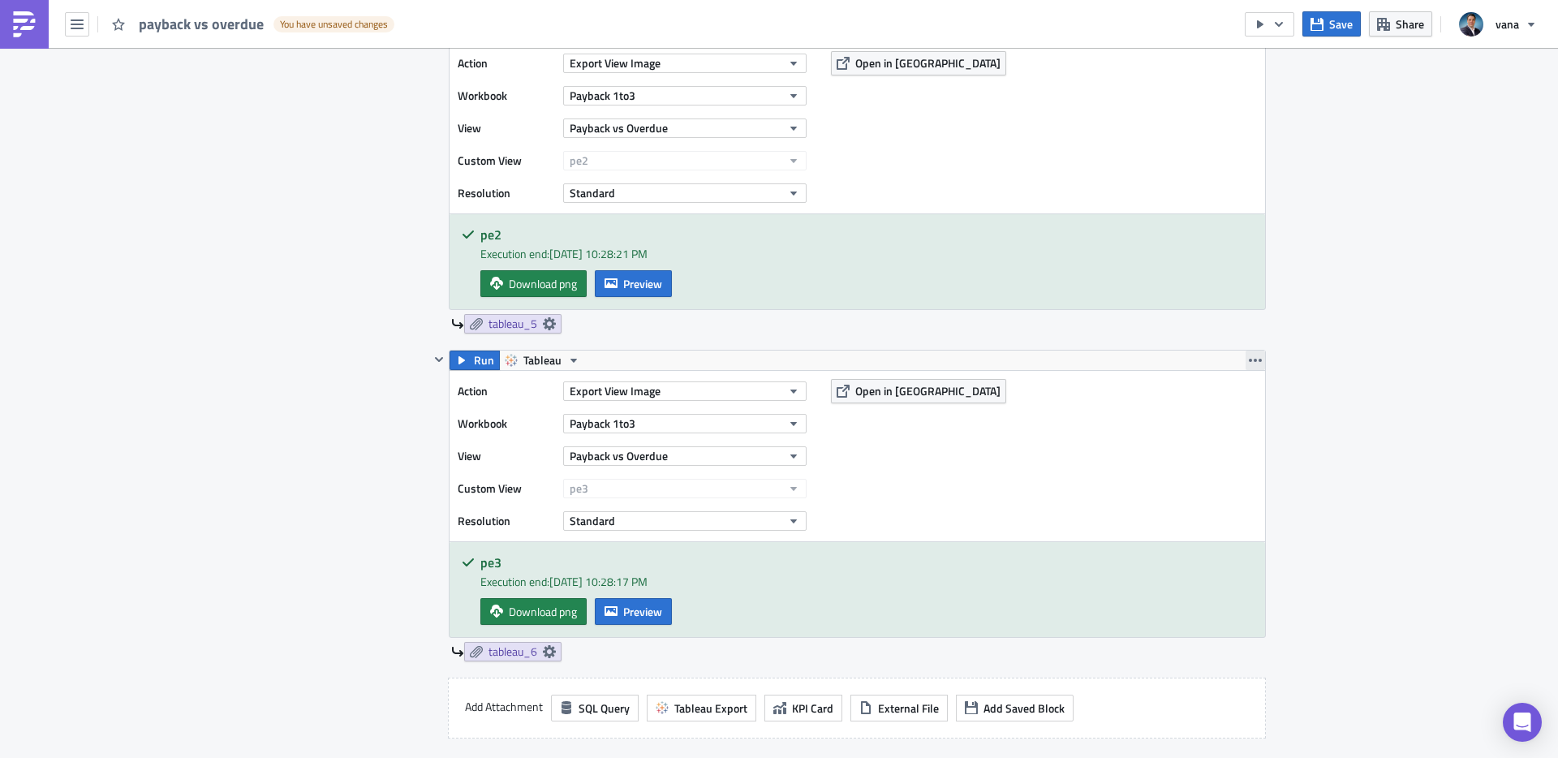
click at [1256, 360] on icon "button" at bounding box center [1255, 360] width 13 height 3
click at [1227, 394] on div "Duplicate" at bounding box center [1265, 398] width 108 height 16
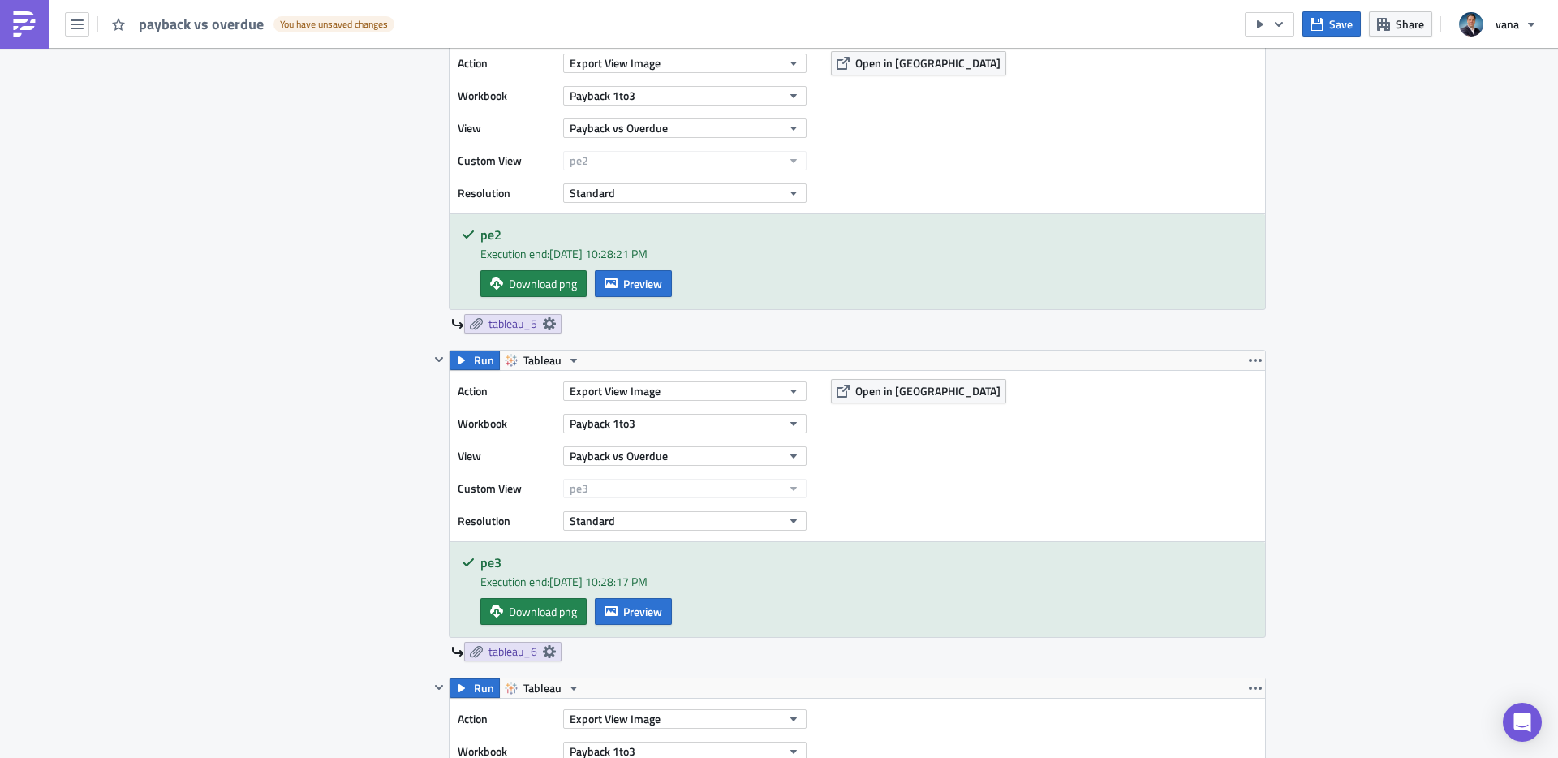
scroll to position [2147, 0]
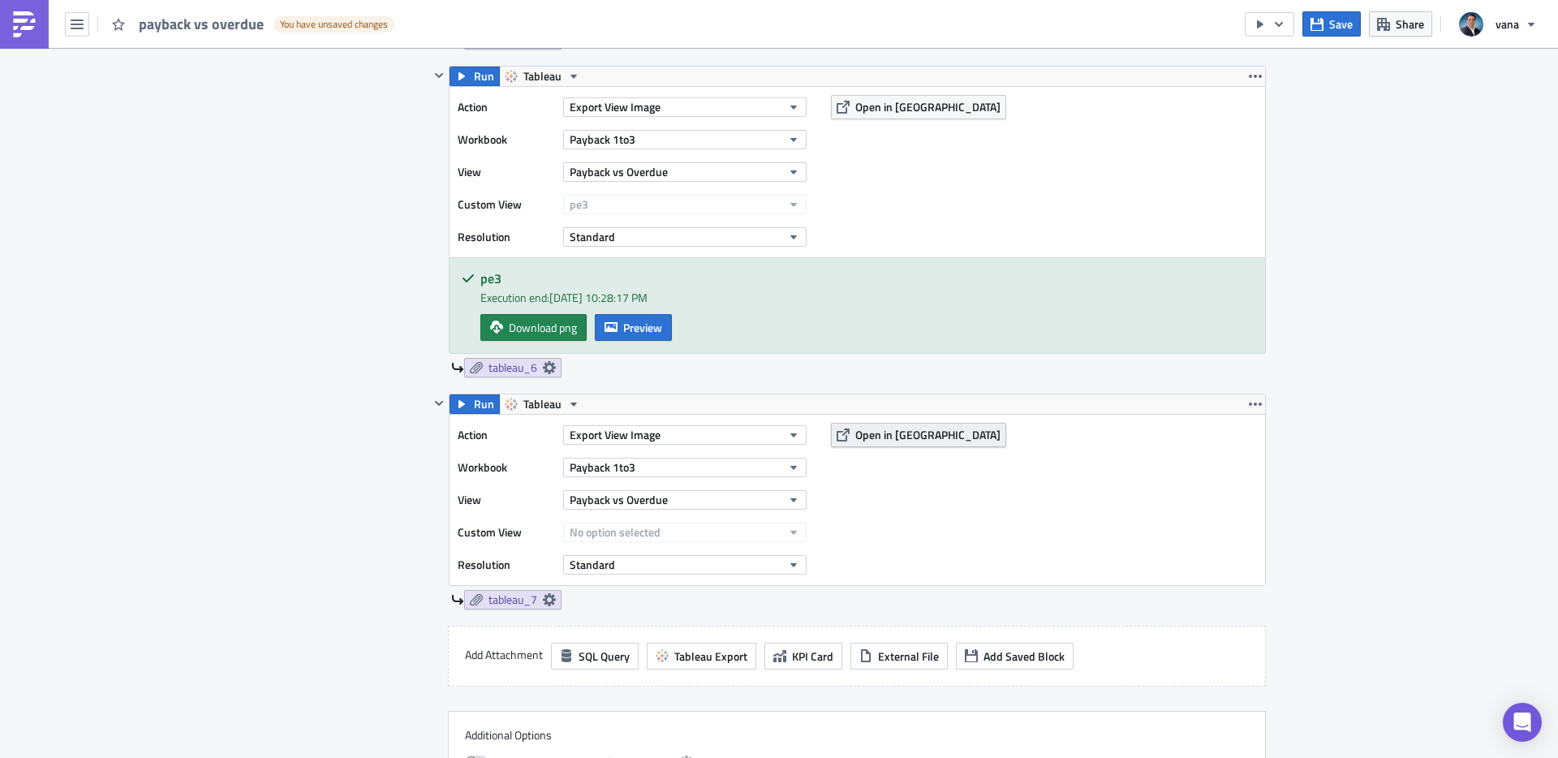
click at [893, 437] on span "Open in [GEOGRAPHIC_DATA]" at bounding box center [927, 434] width 145 height 17
click at [667, 501] on button "Payback vs Overdue" at bounding box center [684, 499] width 243 height 19
click at [633, 584] on div "Payback vs Overdue" at bounding box center [654, 578] width 125 height 16
click at [622, 566] on button "Standard" at bounding box center [684, 564] width 243 height 19
click at [982, 537] on div "Action Export View Image Workbook Payback 1to3 View Payback vs Overdue Custom V…" at bounding box center [857, 500] width 815 height 170
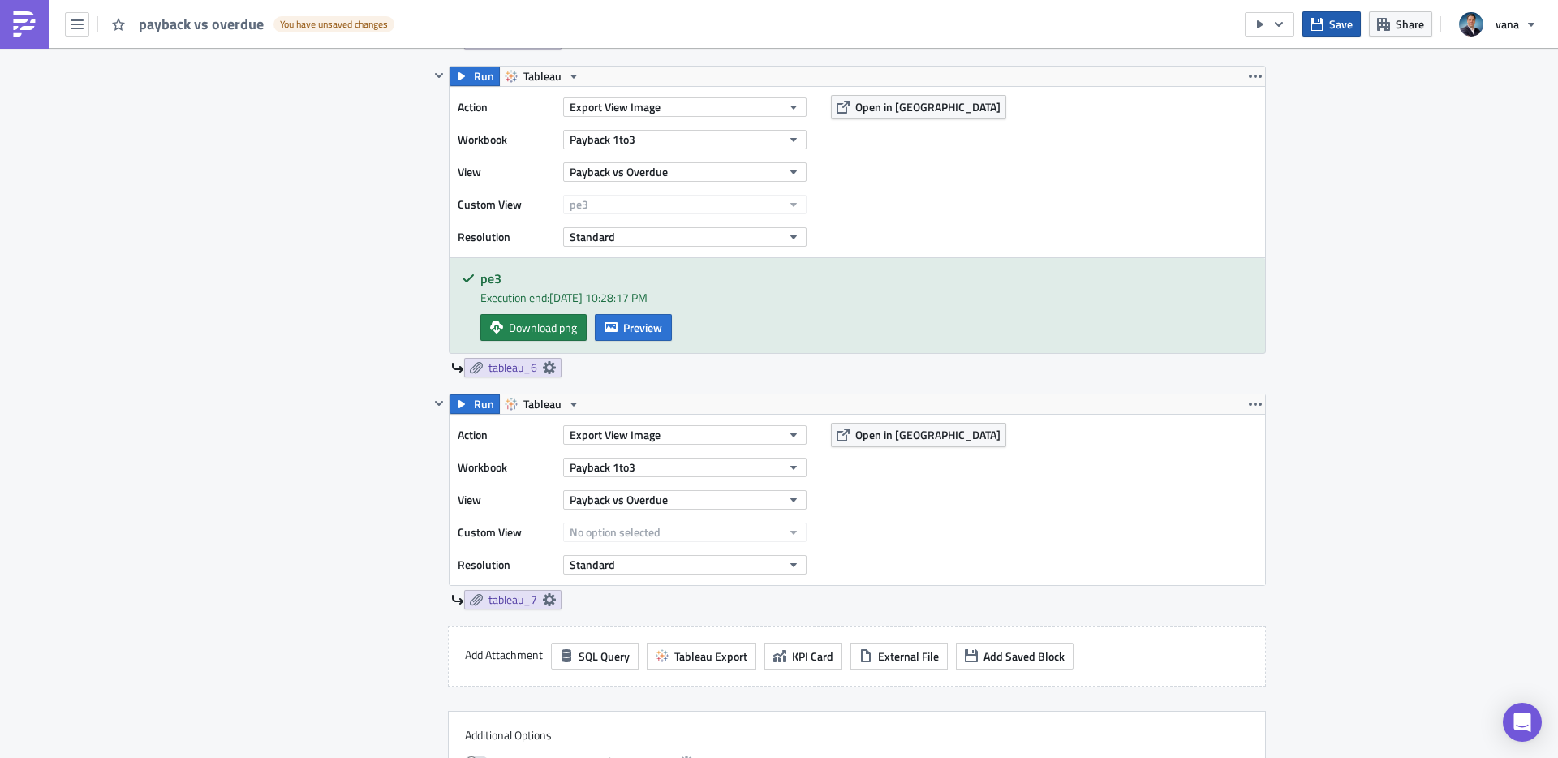
click at [1330, 32] on button "Save" at bounding box center [1331, 23] width 58 height 25
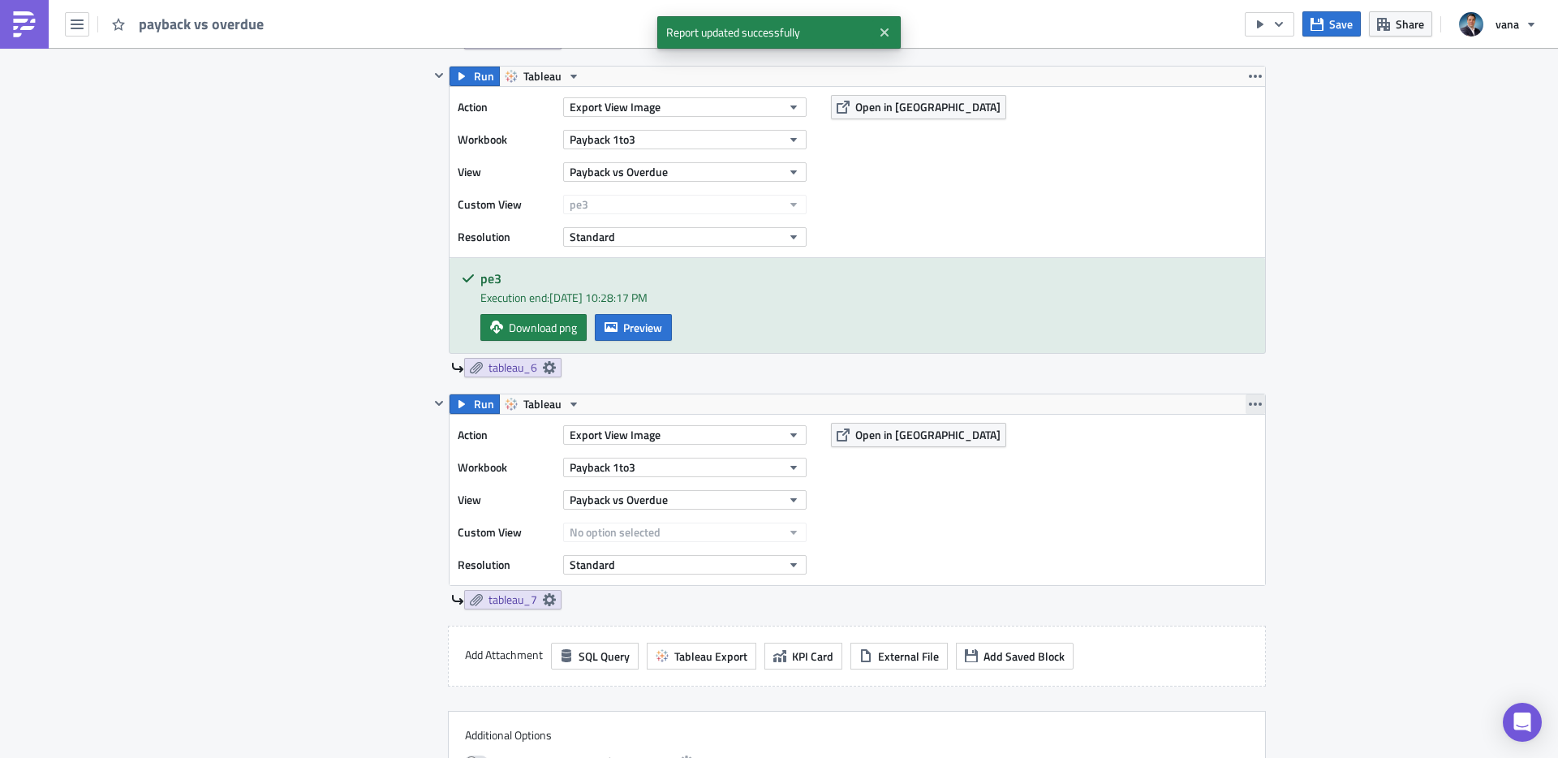
click at [1259, 406] on icon "button" at bounding box center [1255, 404] width 13 height 13
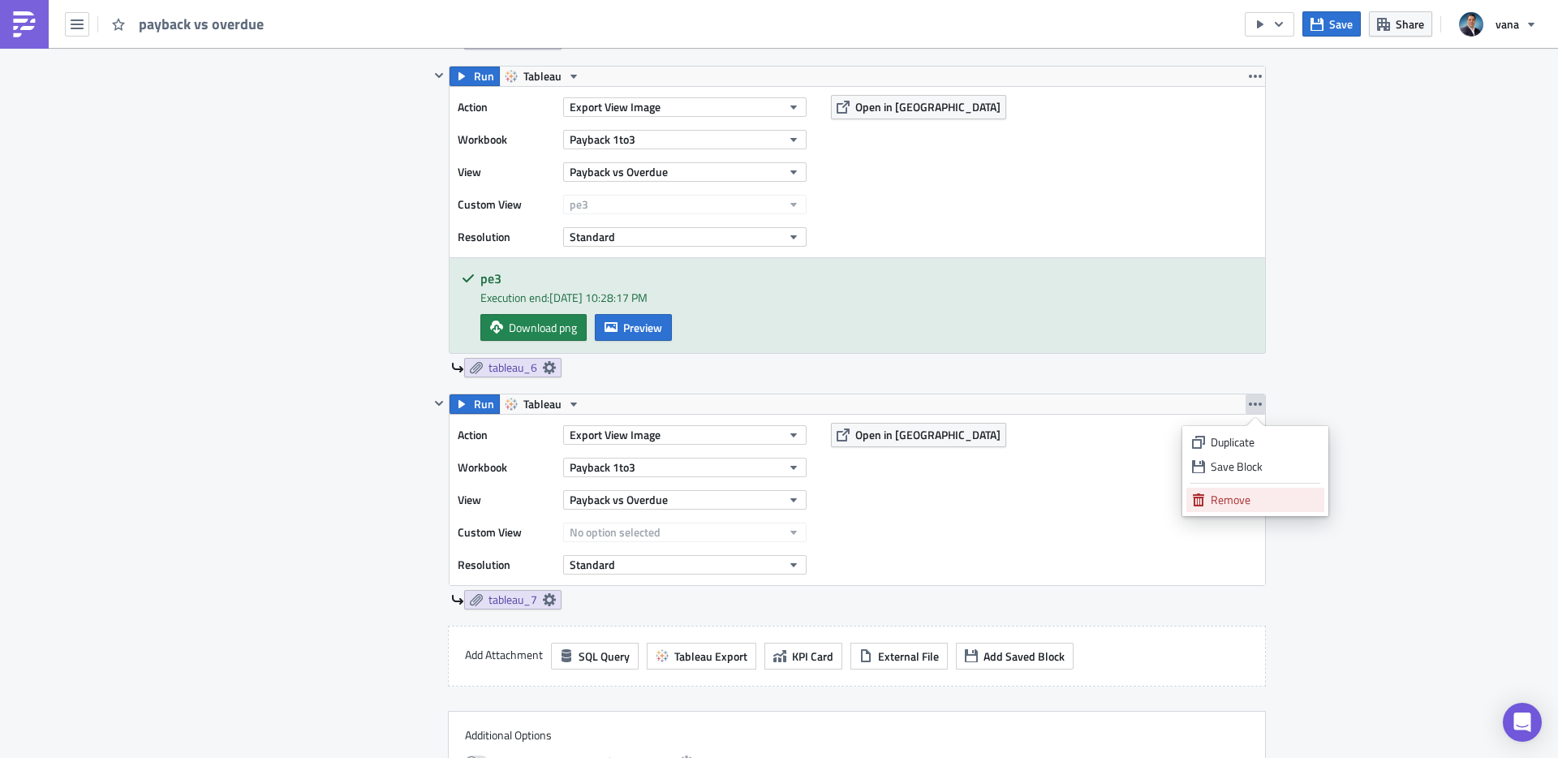
click at [1222, 501] on div "Remove" at bounding box center [1265, 500] width 108 height 16
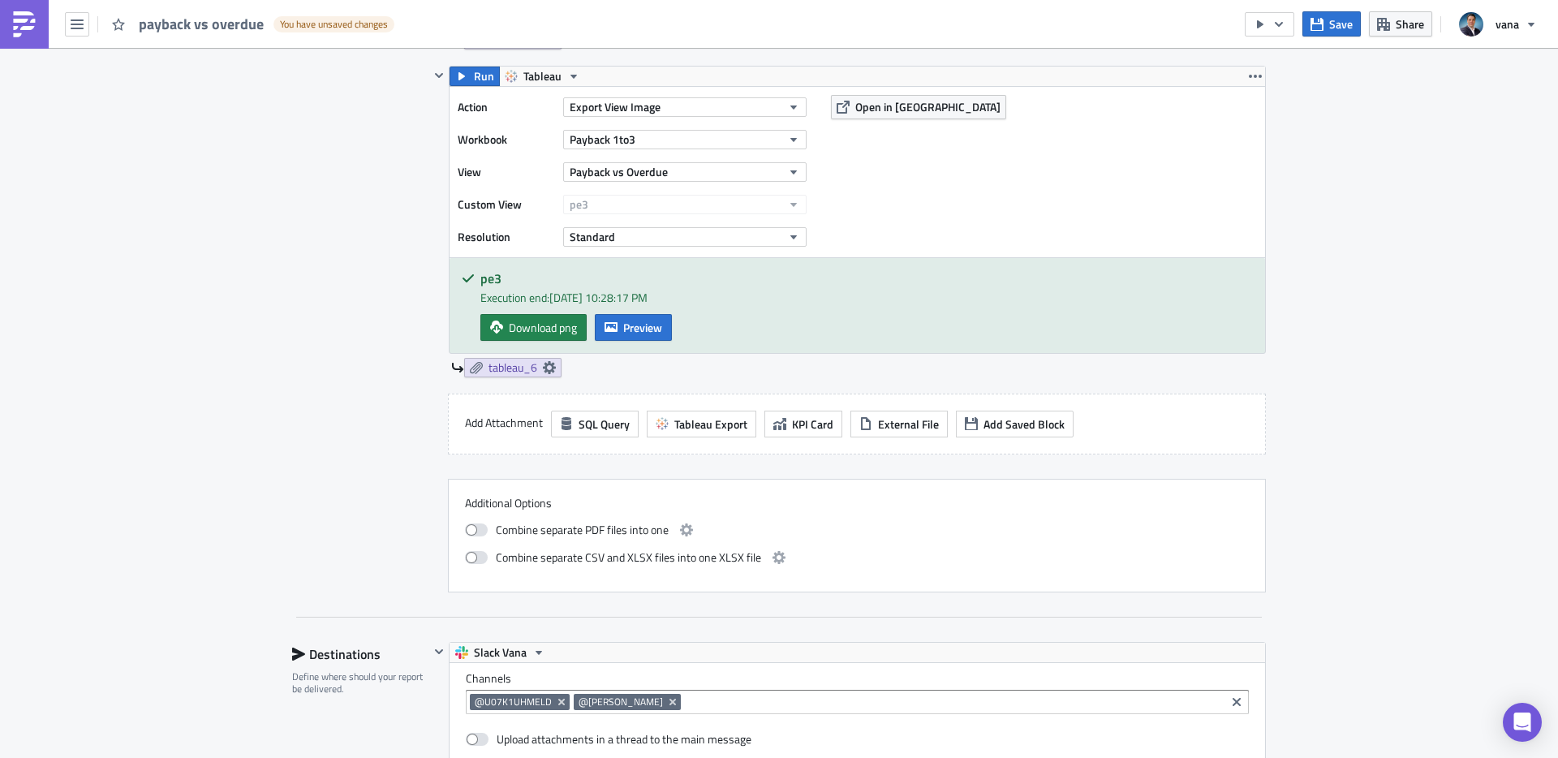
click at [23, 26] on img at bounding box center [24, 24] width 26 height 26
click at [1323, 28] on icon "button" at bounding box center [1316, 23] width 13 height 13
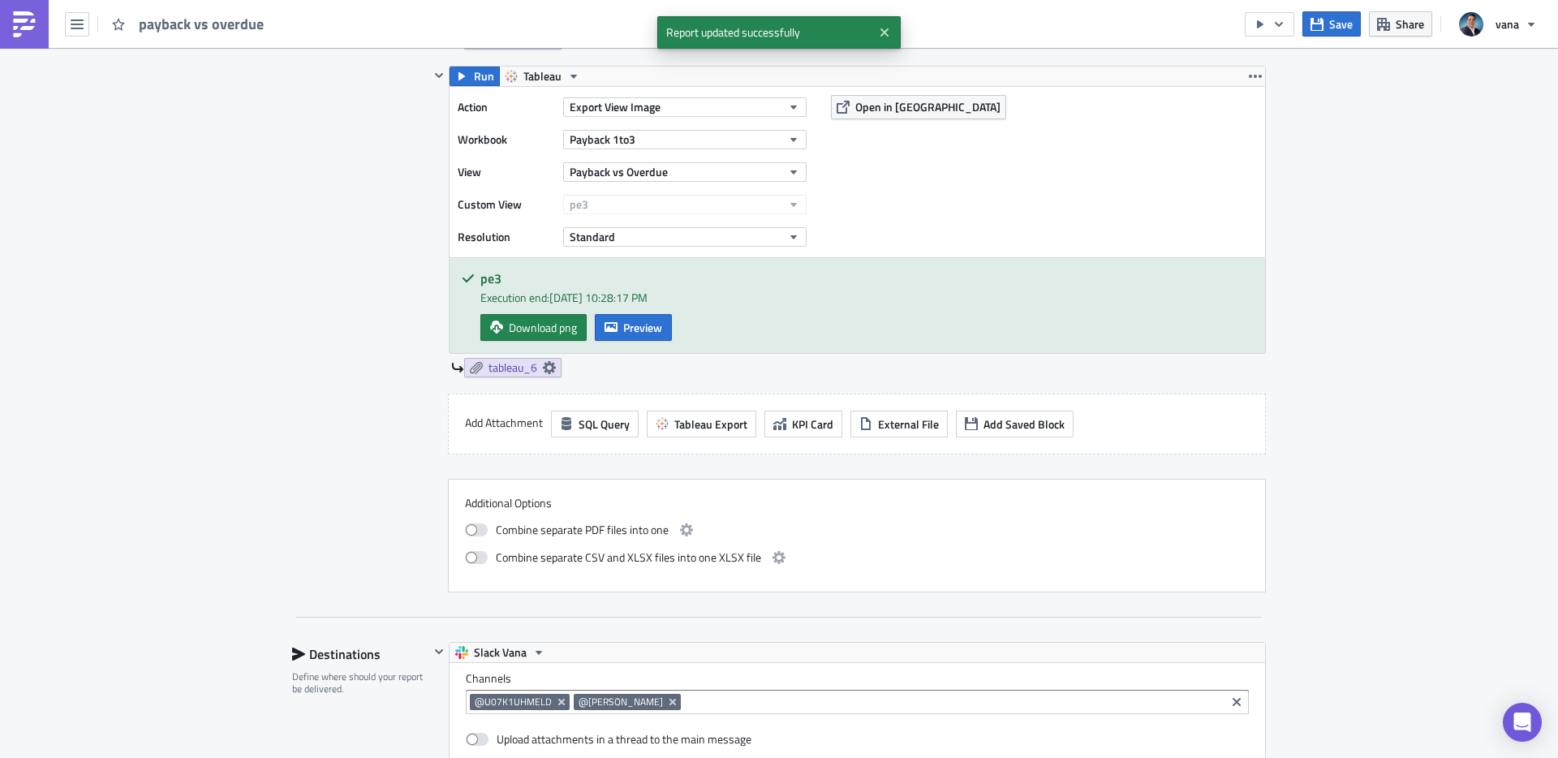
click at [19, 26] on img at bounding box center [24, 24] width 26 height 26
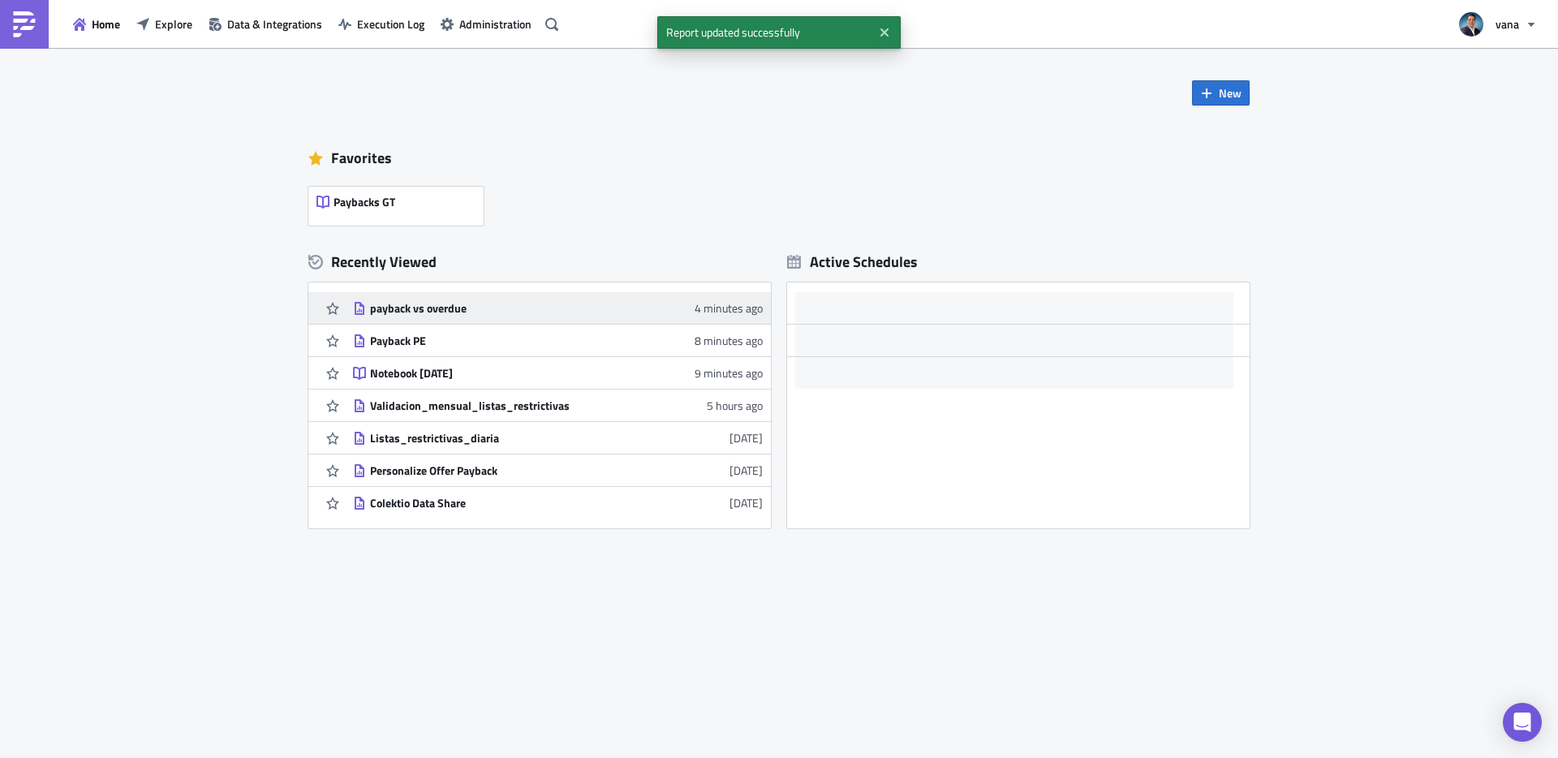
click at [431, 302] on div "payback vs overdue" at bounding box center [512, 308] width 284 height 15
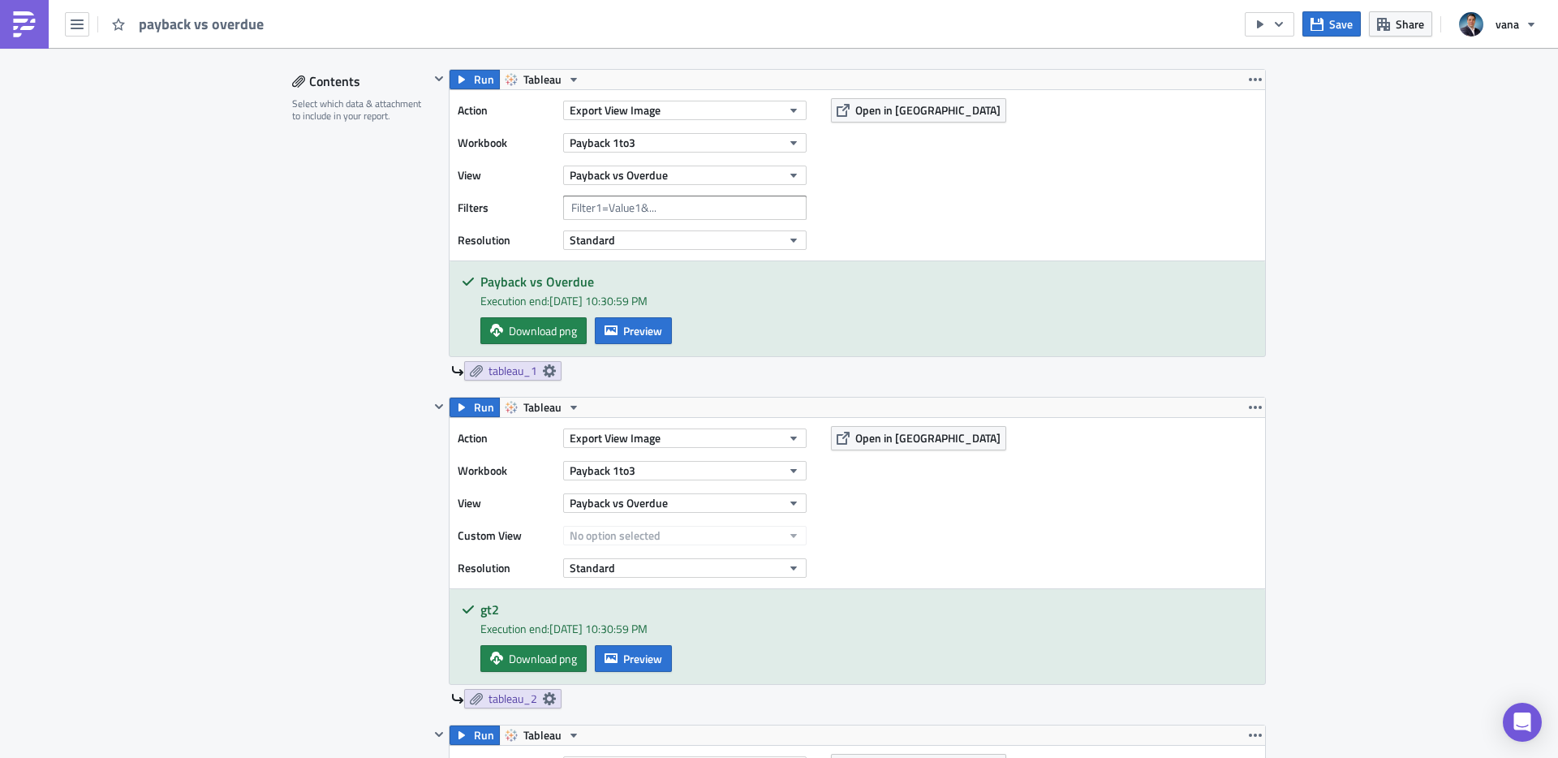
scroll to position [525, 0]
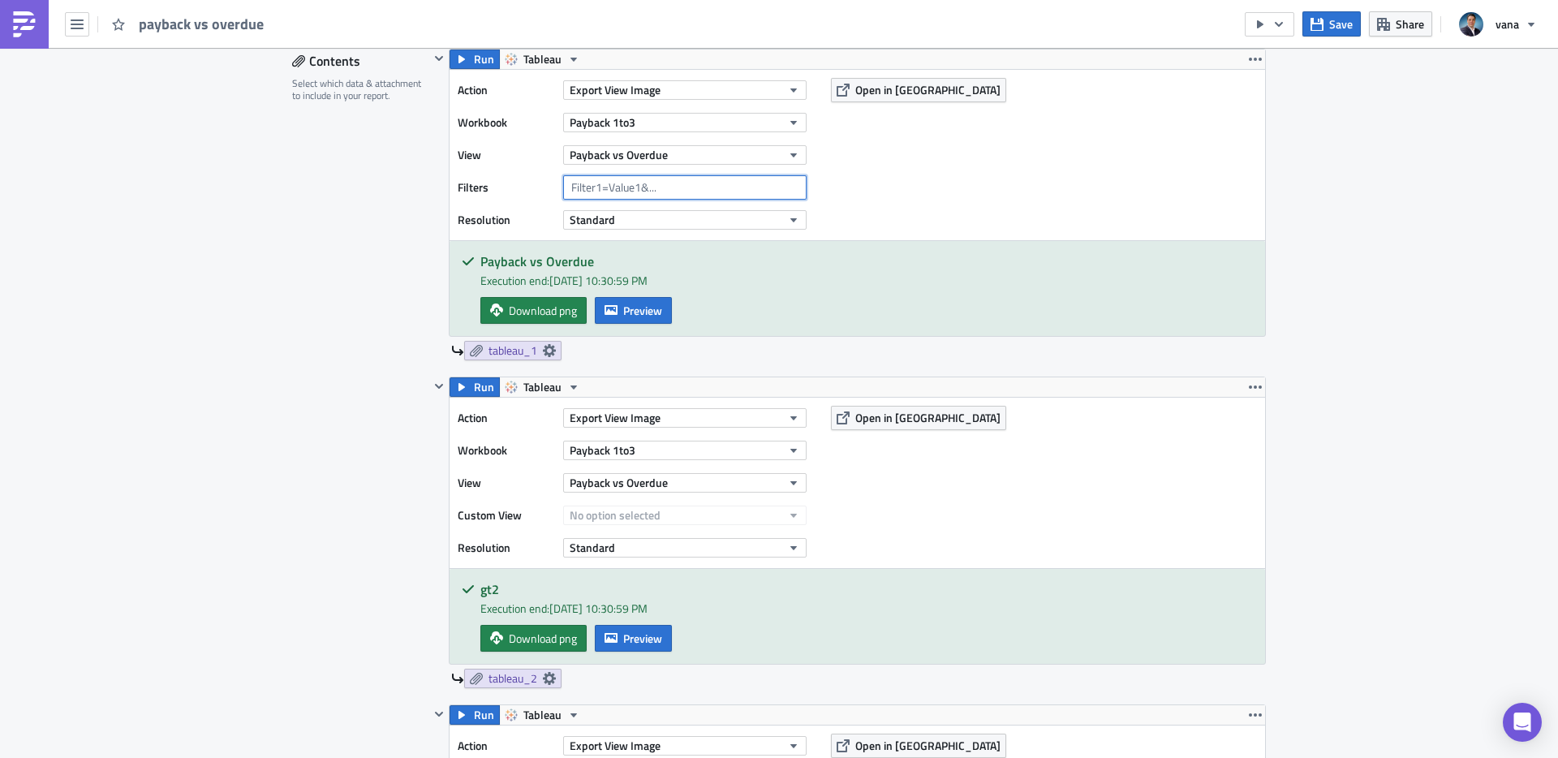
click at [609, 178] on input "text" at bounding box center [684, 187] width 243 height 24
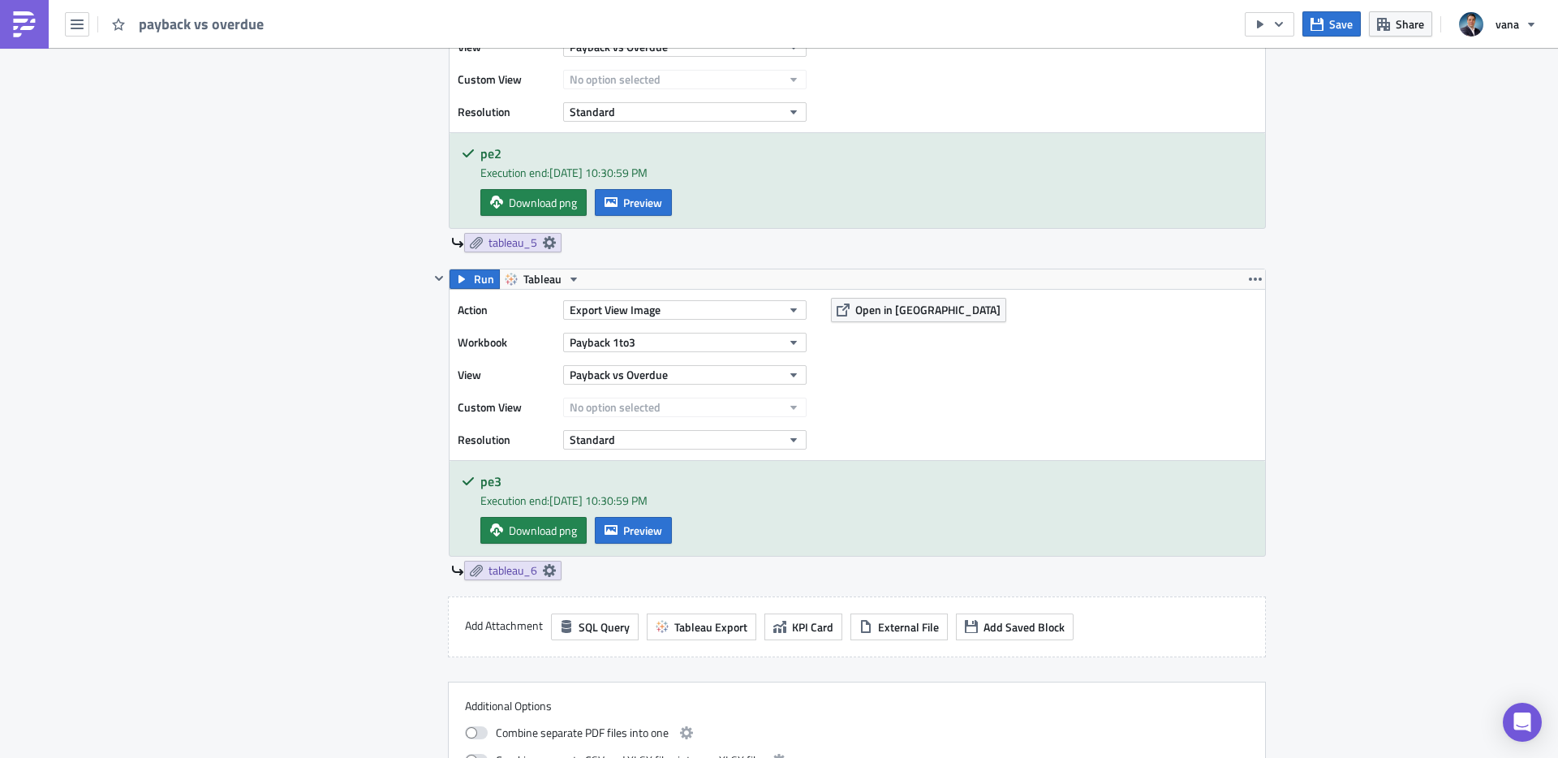
scroll to position [1999, 0]
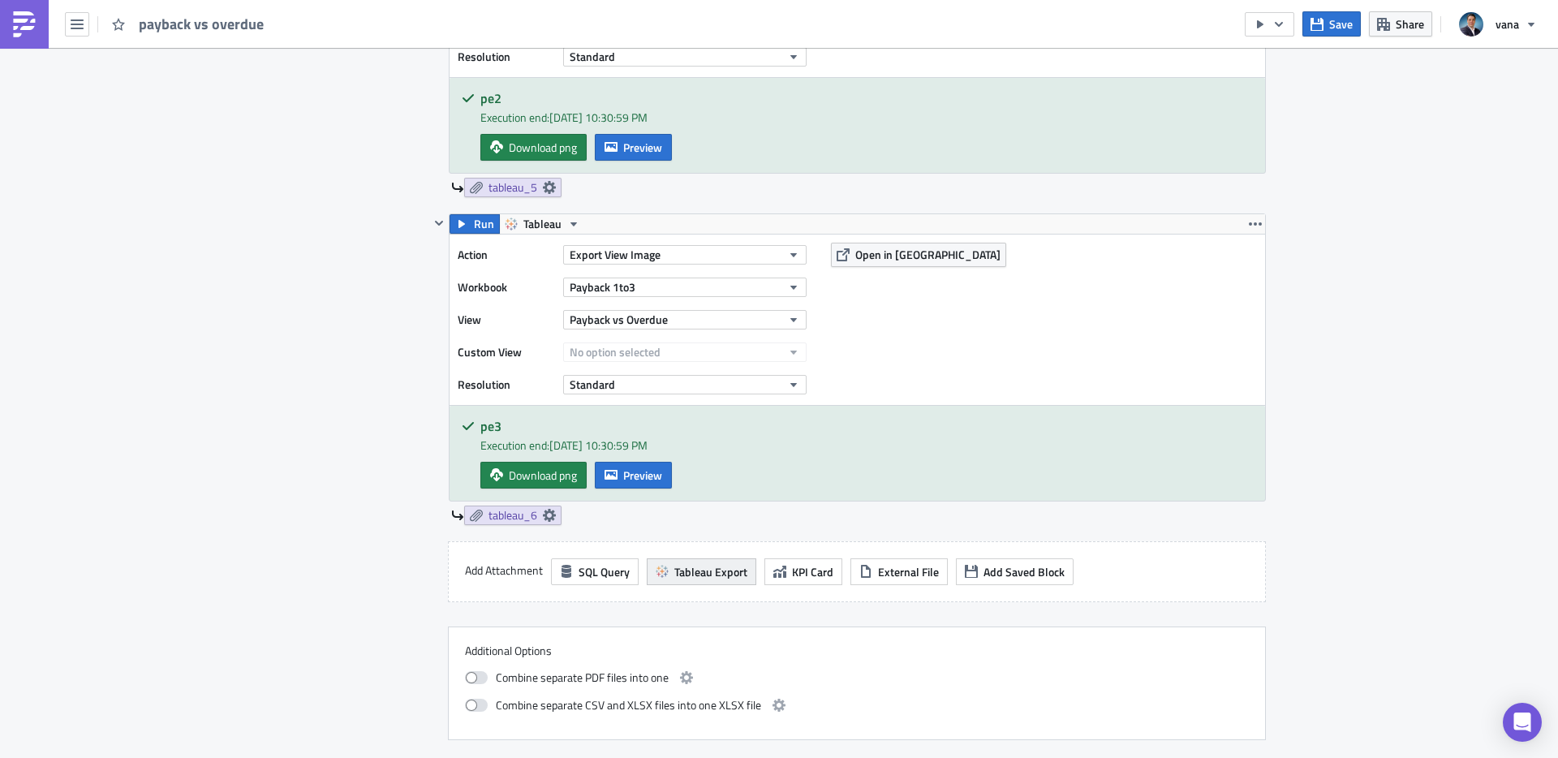
click at [712, 564] on span "Tableau Export" at bounding box center [710, 571] width 73 height 17
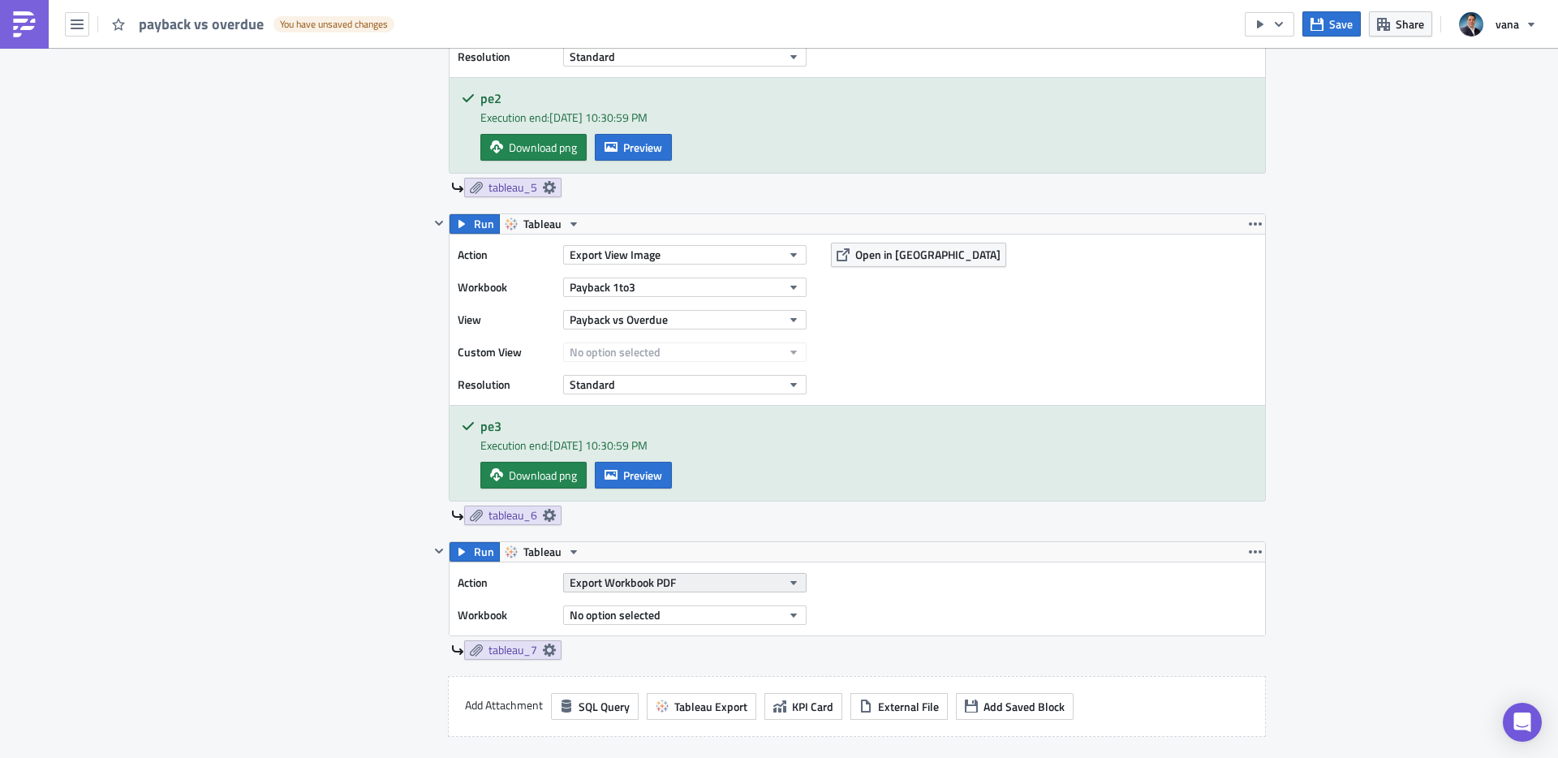
click at [706, 581] on button "Export Workbook PDF" at bounding box center [684, 582] width 243 height 19
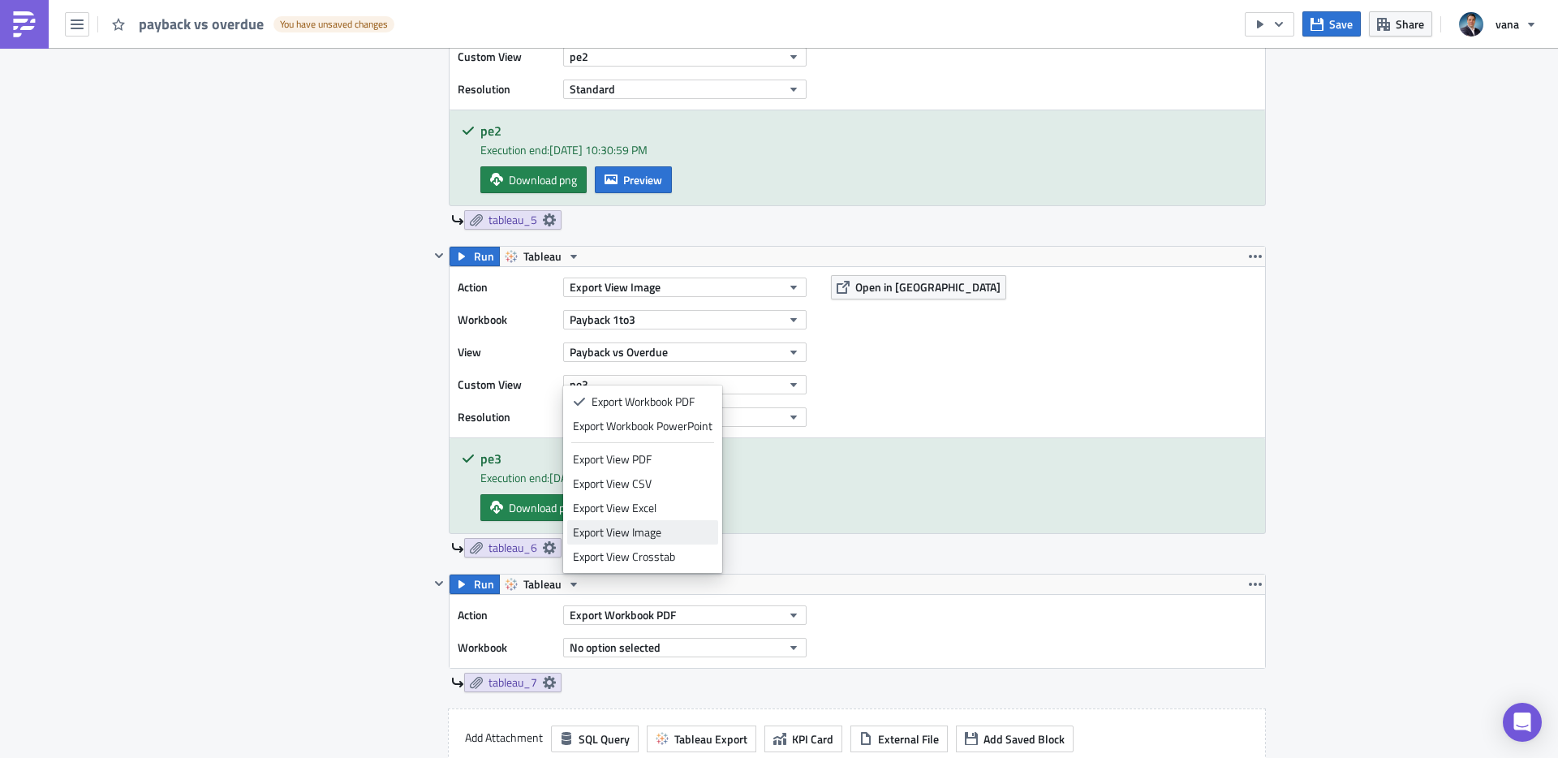
click at [645, 530] on div "Export View Image" at bounding box center [643, 532] width 140 height 16
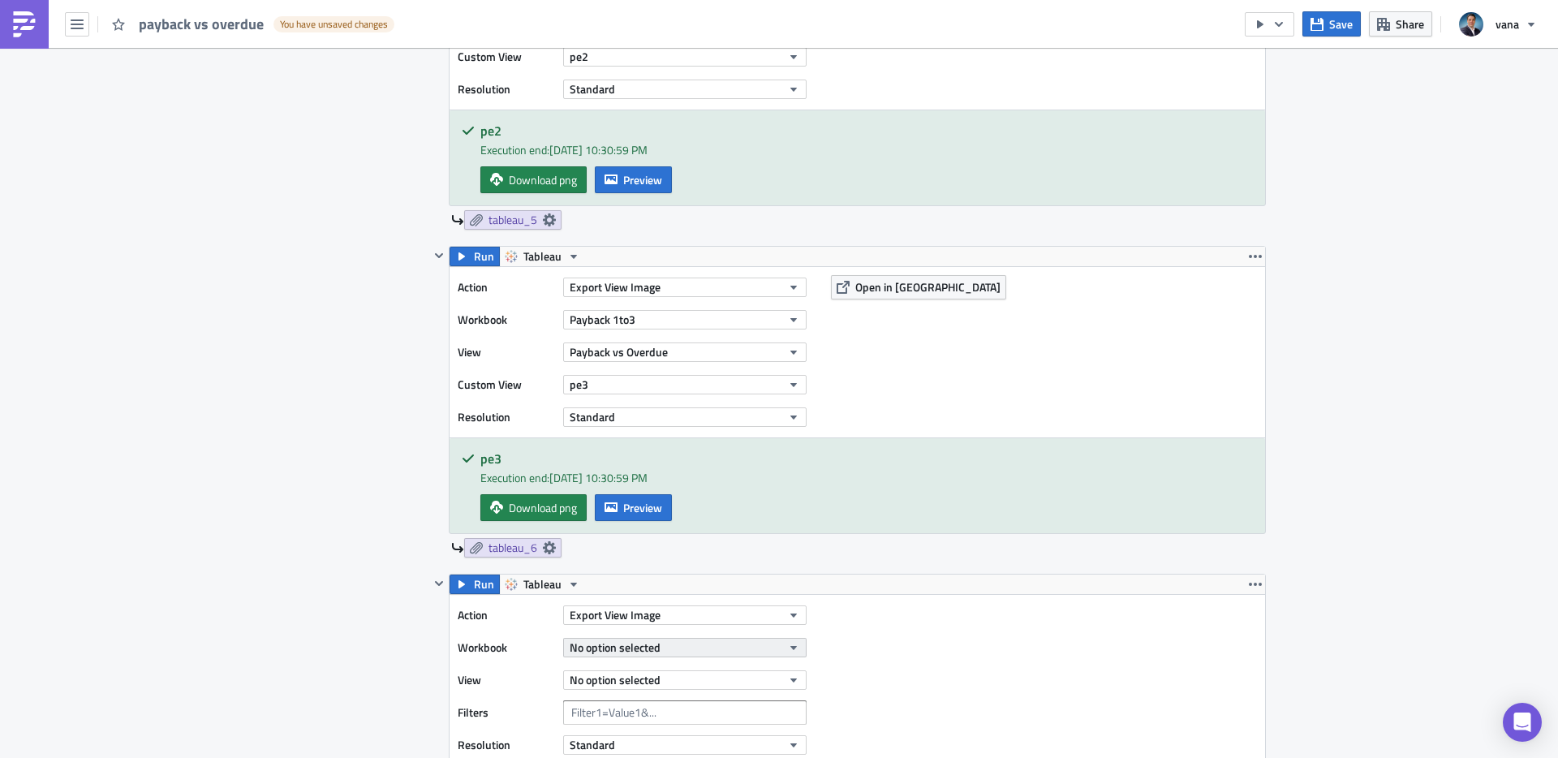
click at [687, 652] on button "No option selected" at bounding box center [684, 647] width 243 height 19
type input "payback 1"
click at [691, 699] on span "Vana Metrics" at bounding box center [684, 702] width 63 height 16
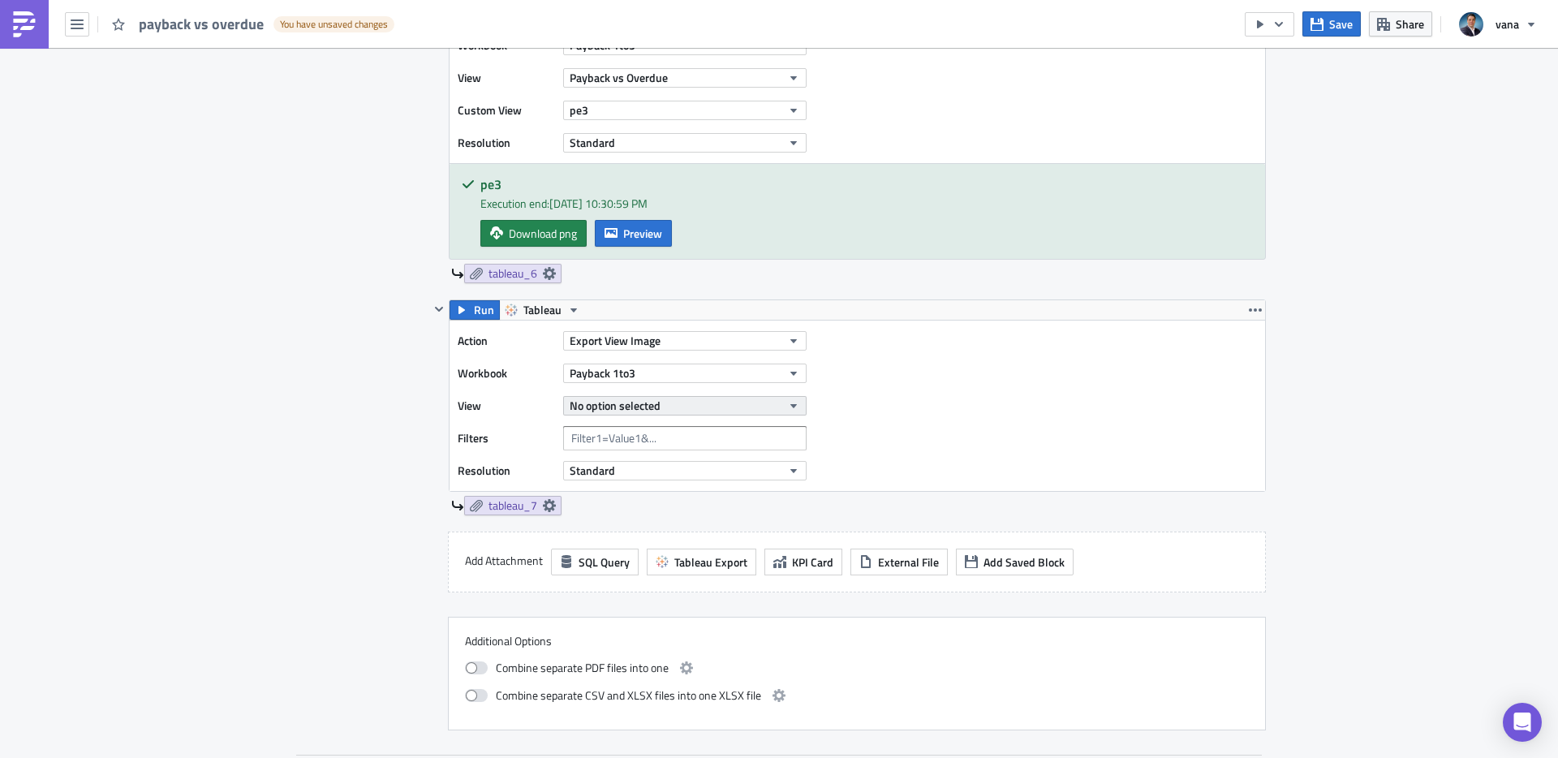
click at [702, 409] on button "No option selected" at bounding box center [684, 405] width 243 height 19
click at [665, 484] on div "Payback vs Overdue" at bounding box center [645, 484] width 144 height 16
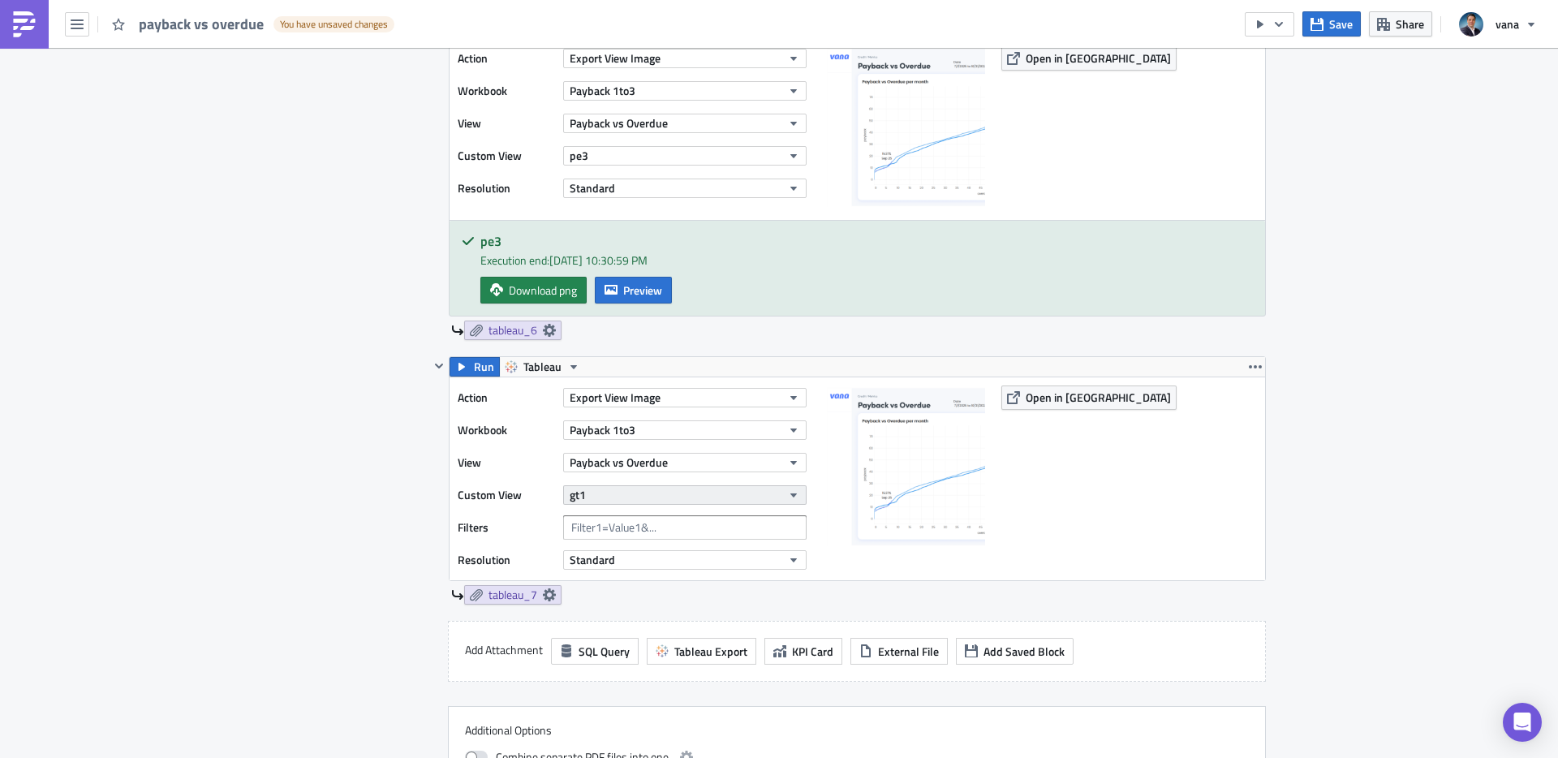
click at [660, 497] on button "gt1" at bounding box center [684, 494] width 243 height 19
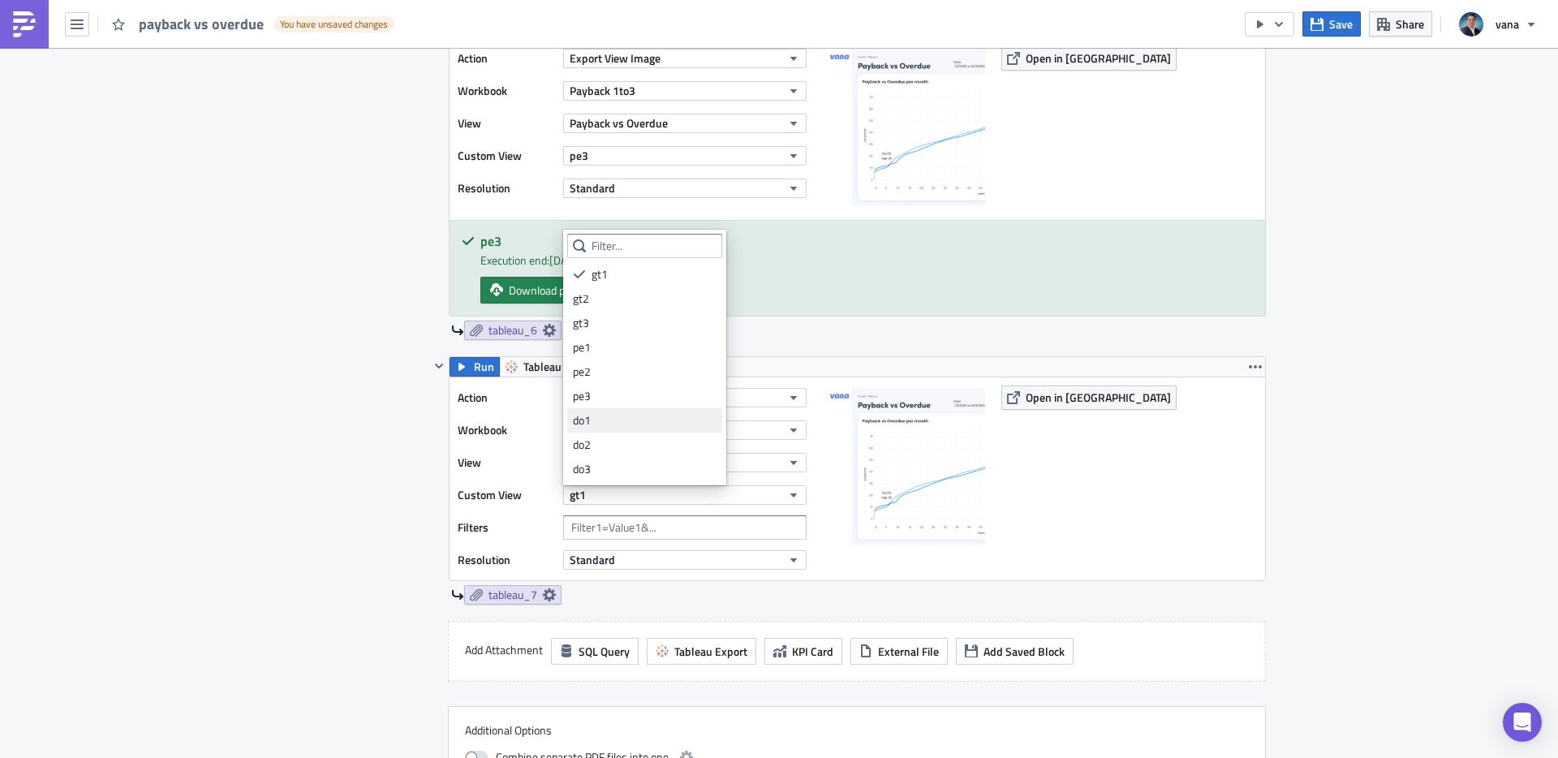
click at [634, 419] on div "do1" at bounding box center [645, 420] width 144 height 16
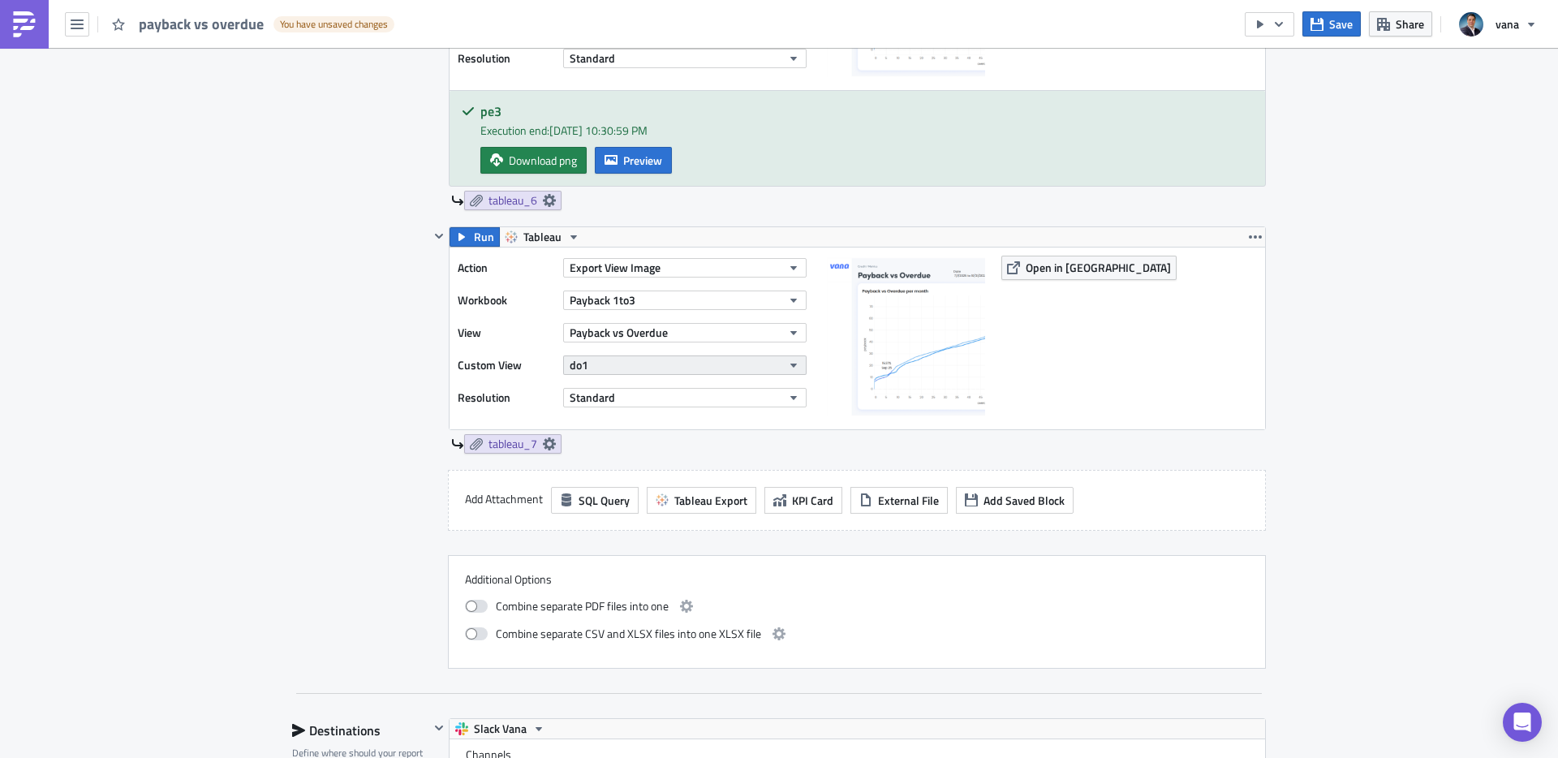
scroll to position [2432, 0]
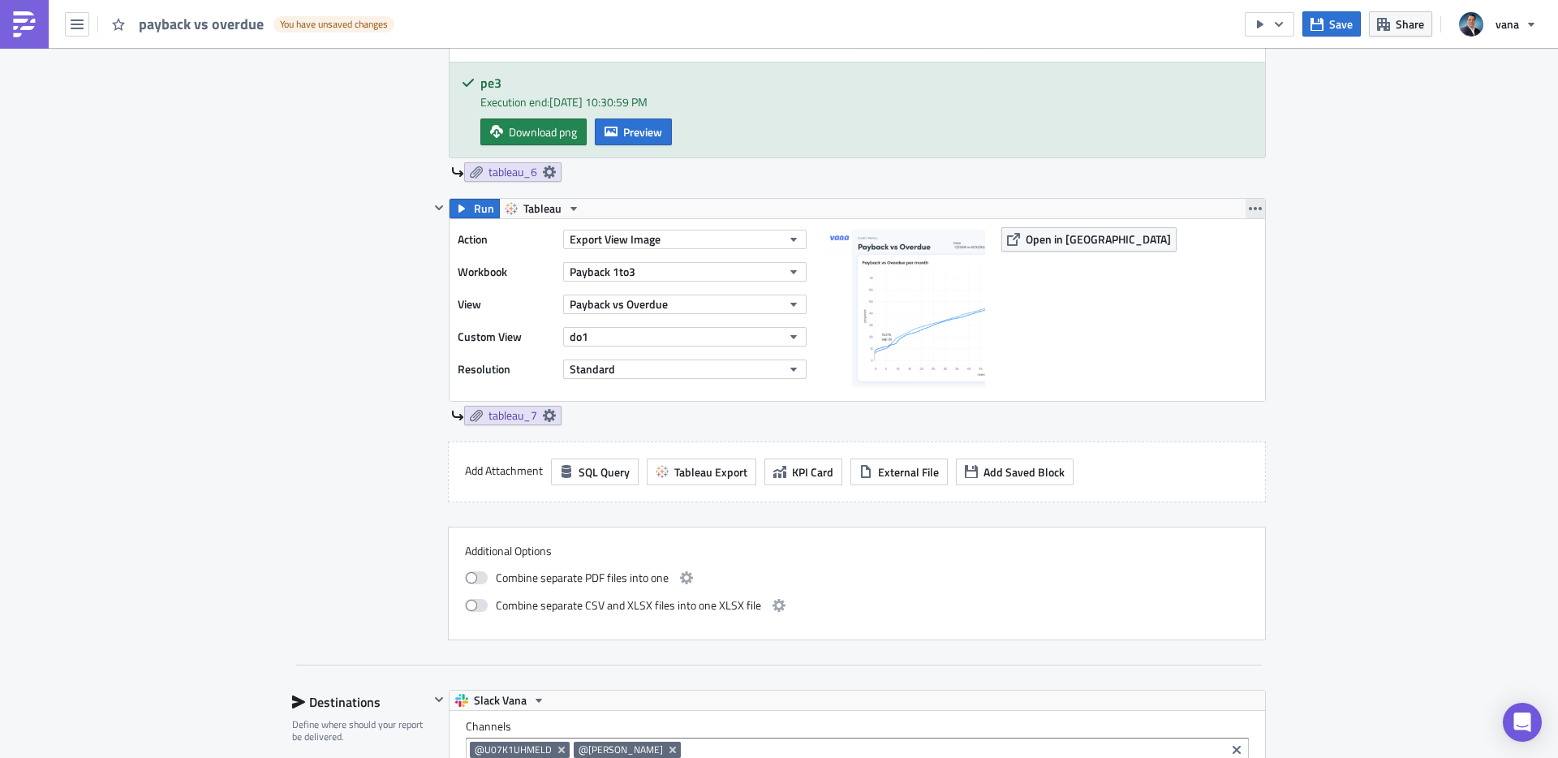
click at [1253, 207] on icon "button" at bounding box center [1255, 208] width 13 height 13
click at [1240, 243] on div "Duplicate" at bounding box center [1265, 247] width 108 height 16
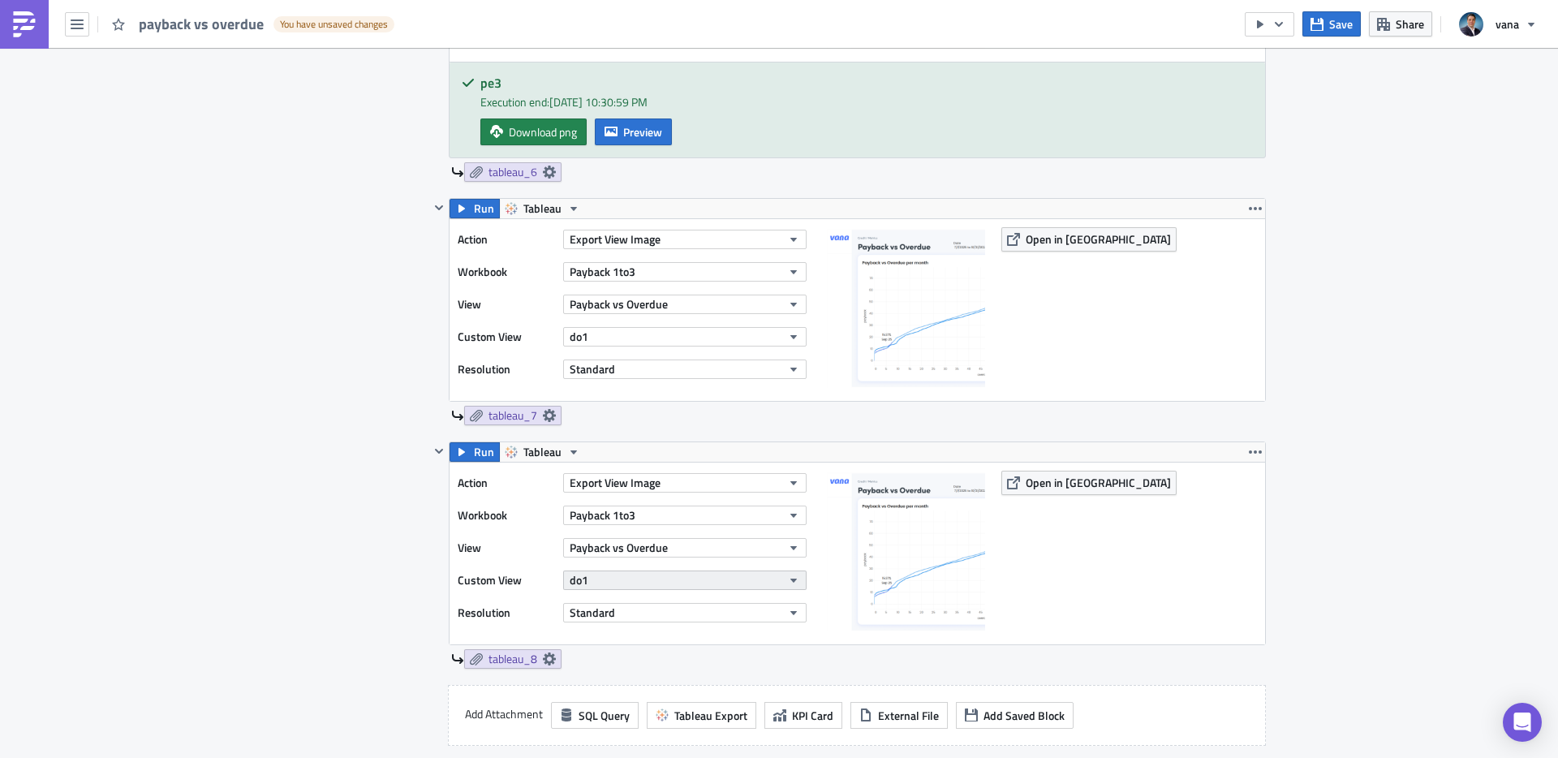
click at [679, 578] on button "do1" at bounding box center [684, 579] width 243 height 19
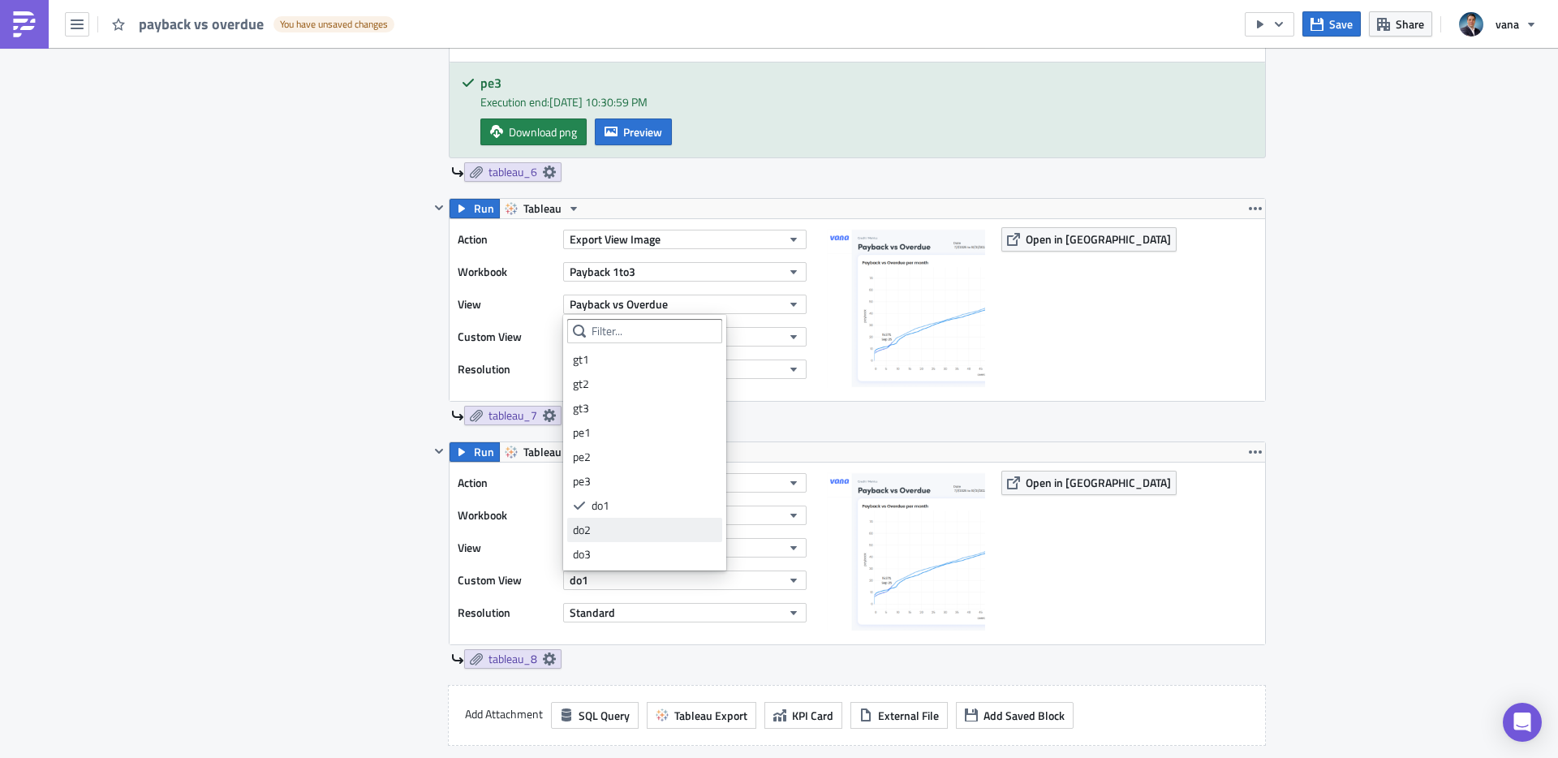
click at [579, 534] on div "do2" at bounding box center [645, 530] width 144 height 16
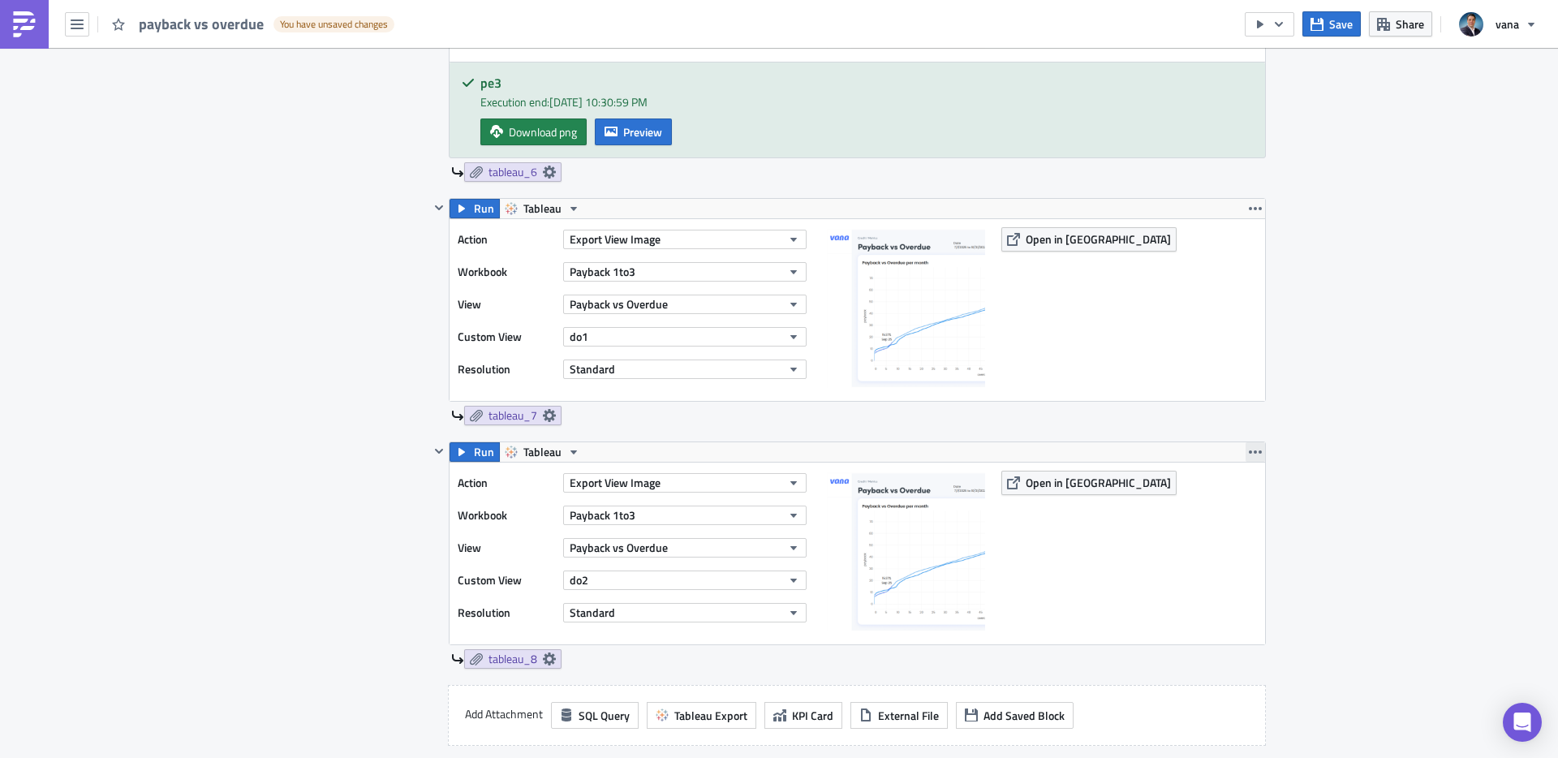
click at [1259, 453] on icon "button" at bounding box center [1255, 451] width 13 height 3
click at [1240, 490] on div "Duplicate" at bounding box center [1265, 490] width 108 height 16
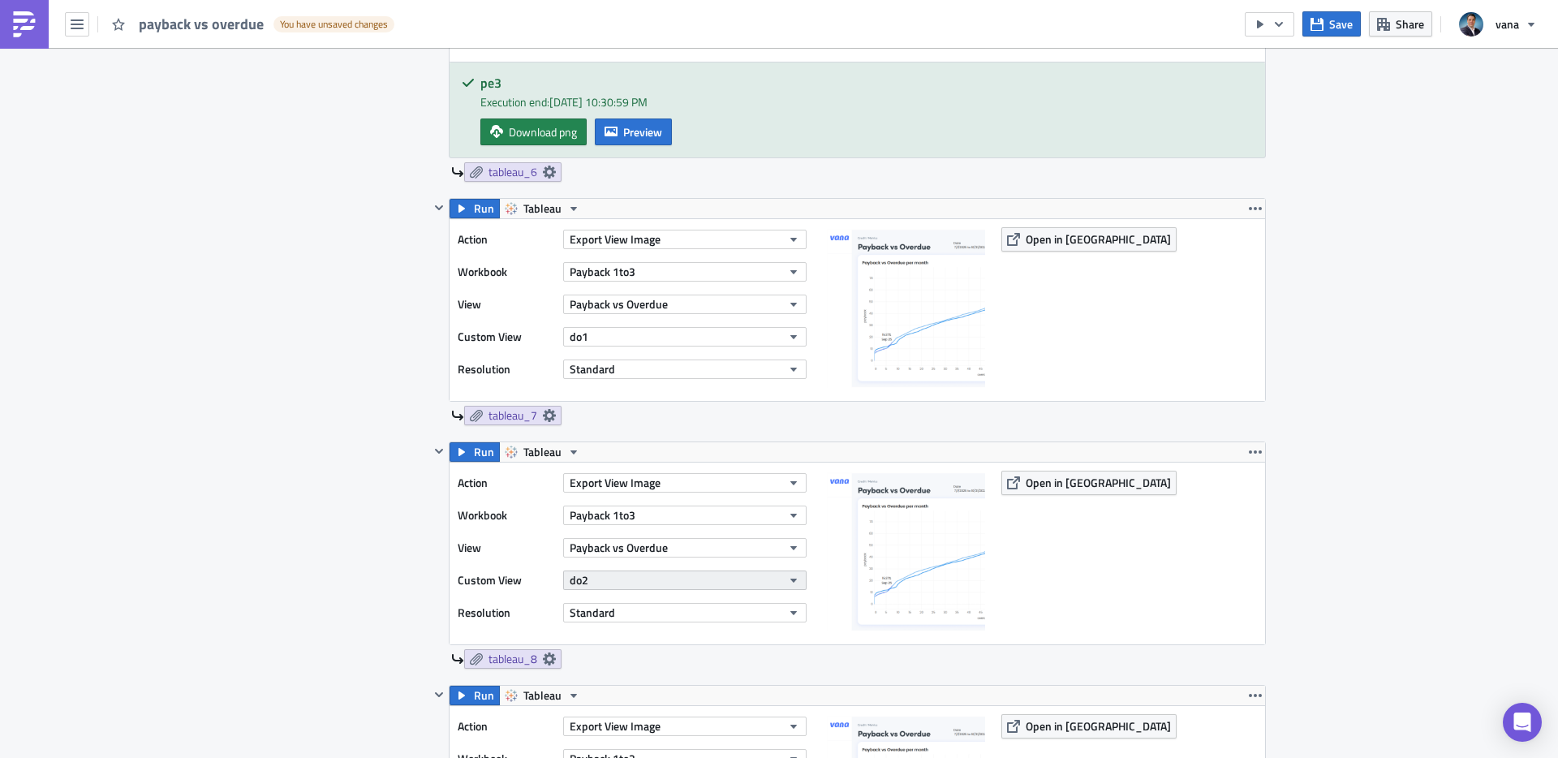
scroll to position [2692, 0]
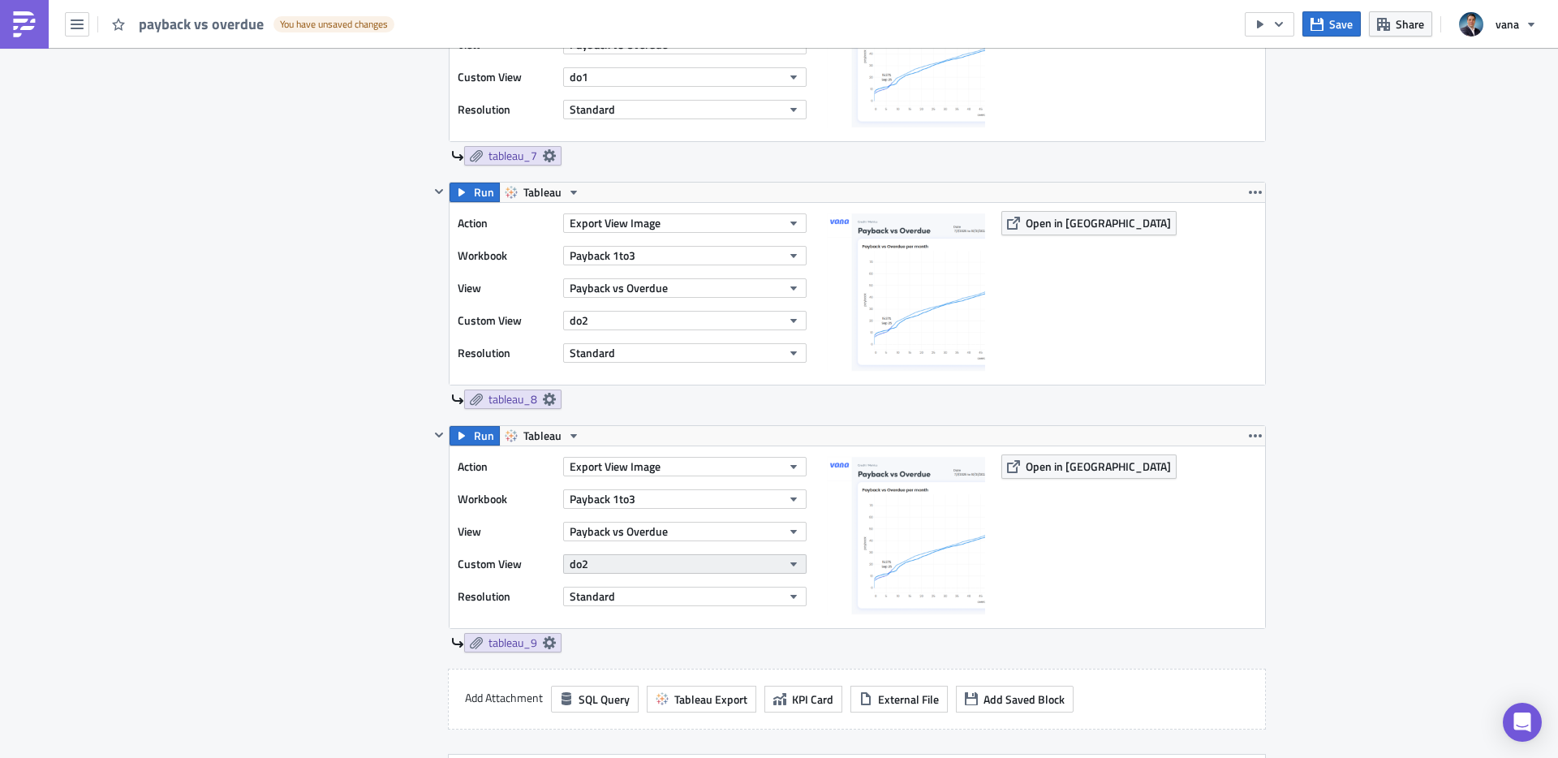
click at [790, 566] on icon "button" at bounding box center [793, 563] width 13 height 13
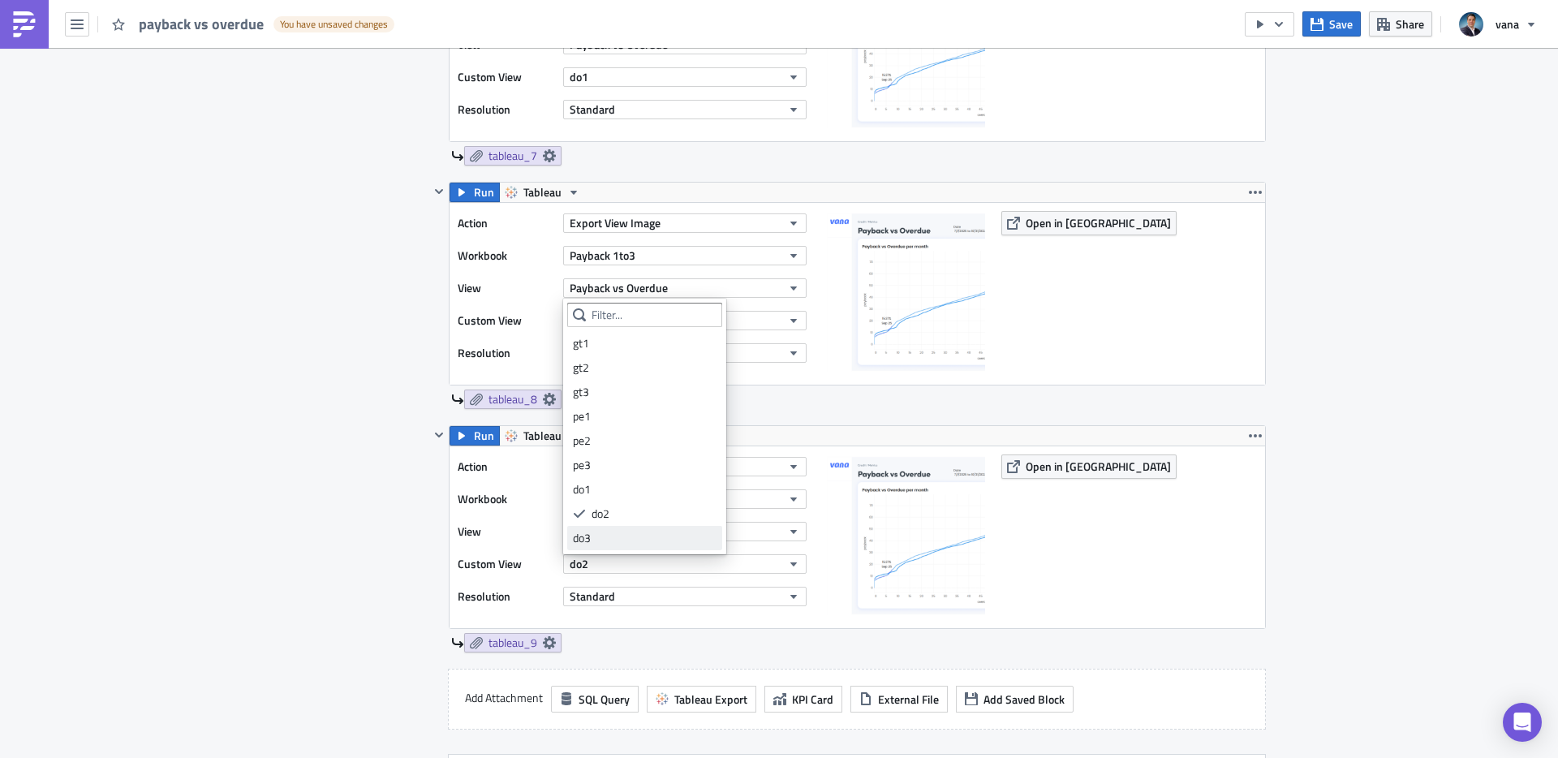
click at [594, 531] on div "do3" at bounding box center [645, 538] width 144 height 16
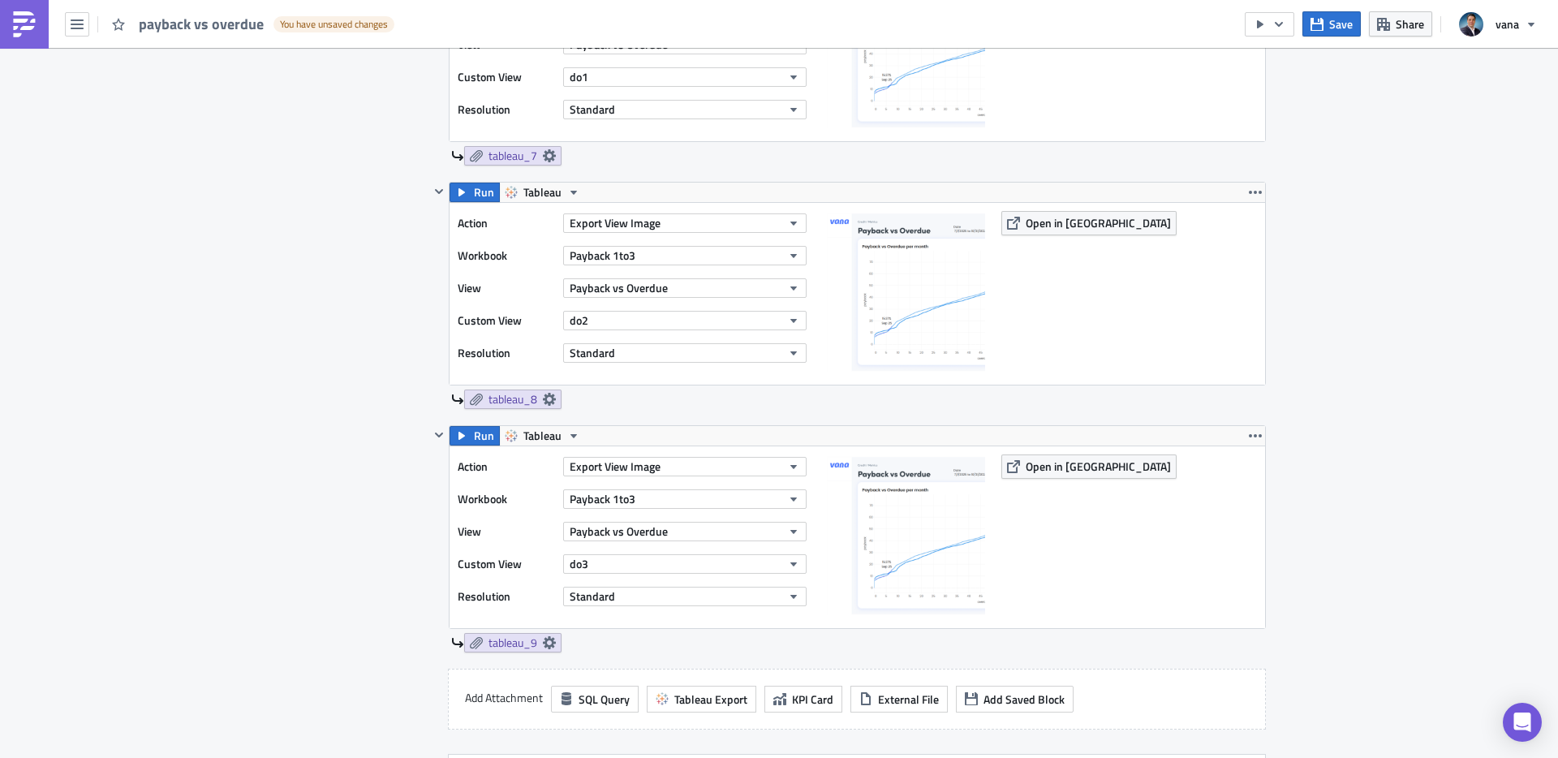
scroll to position [2961, 0]
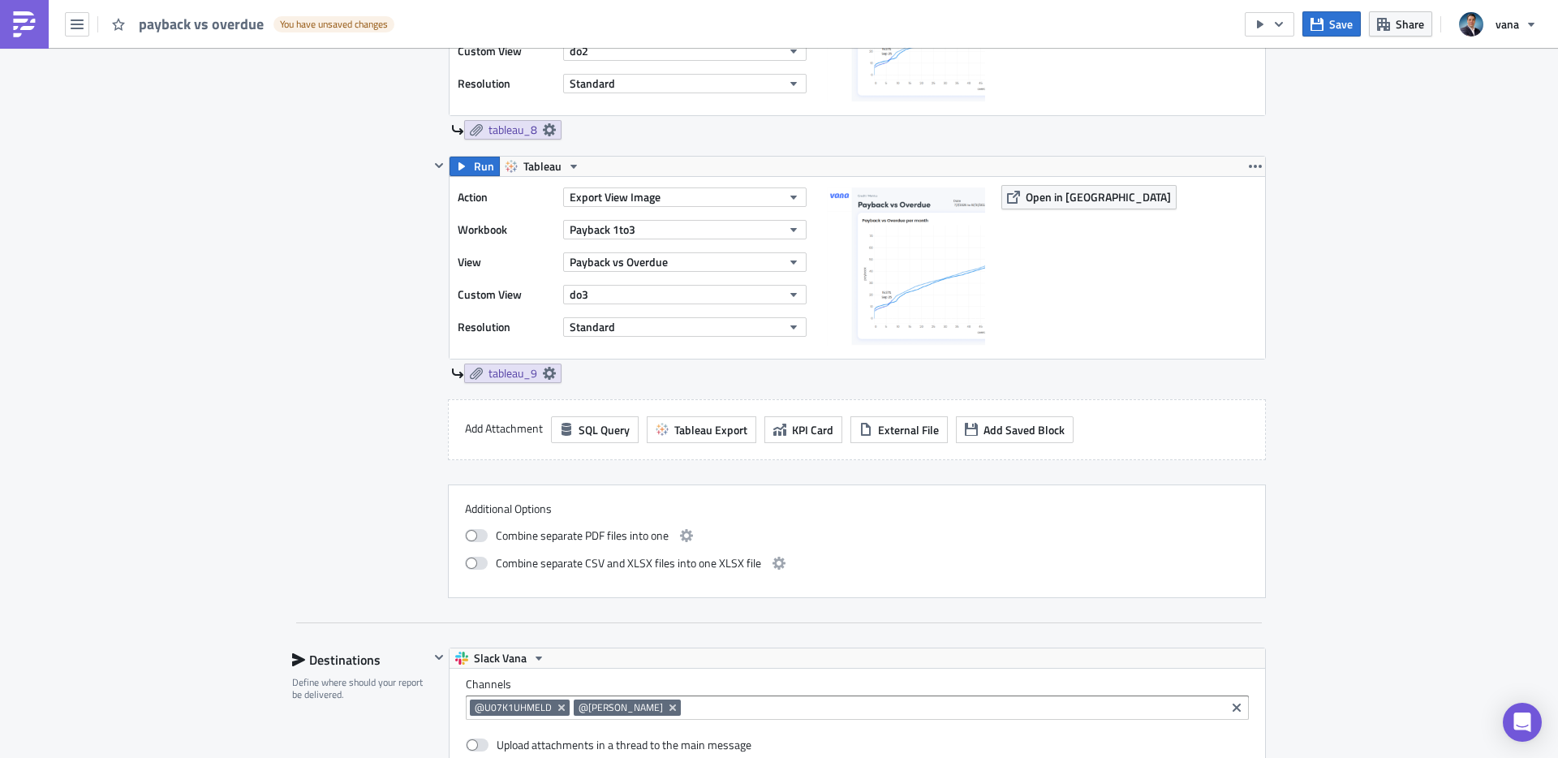
click at [1322, 28] on icon "button" at bounding box center [1316, 24] width 13 height 13
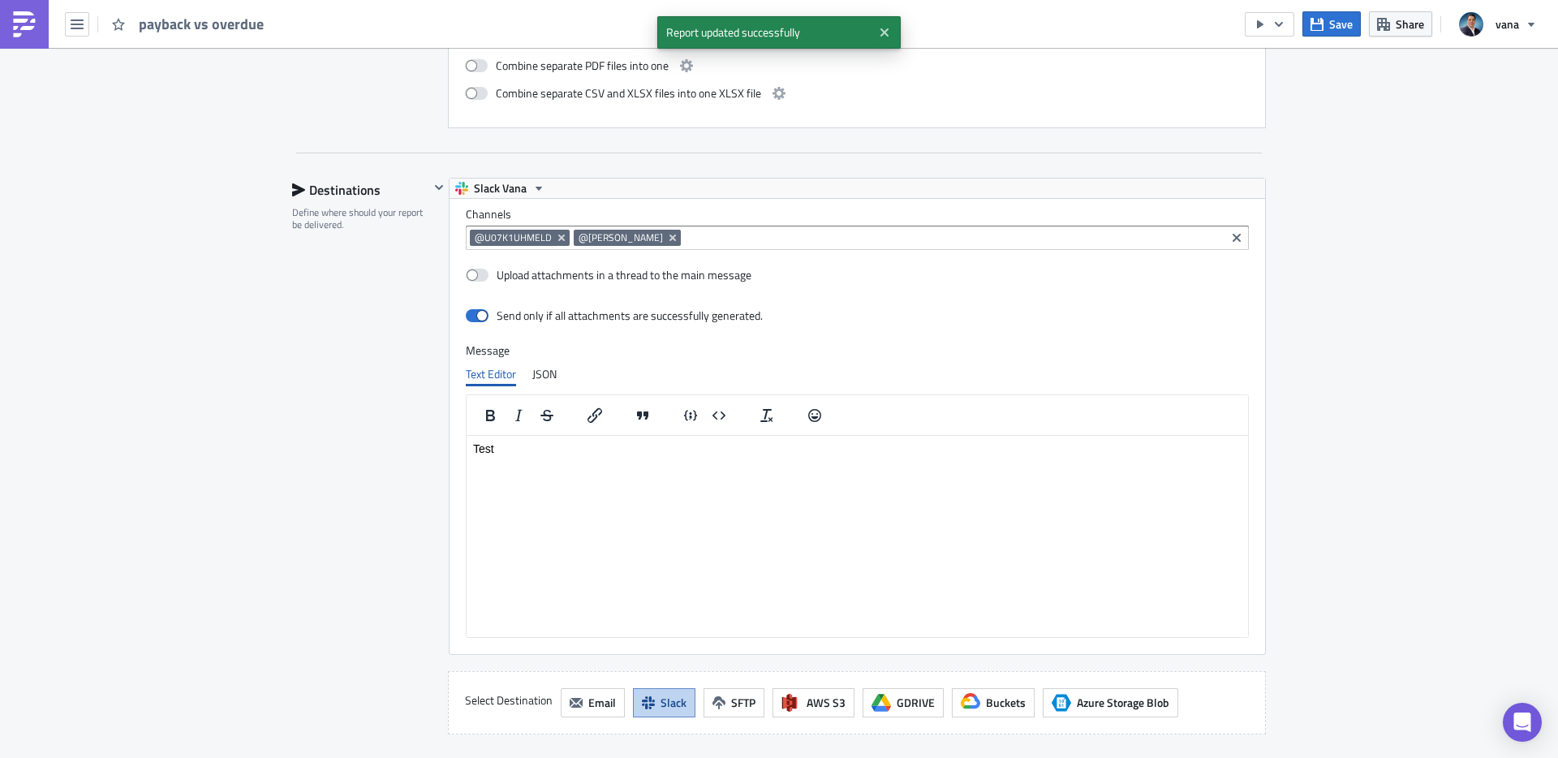
scroll to position [3482, 0]
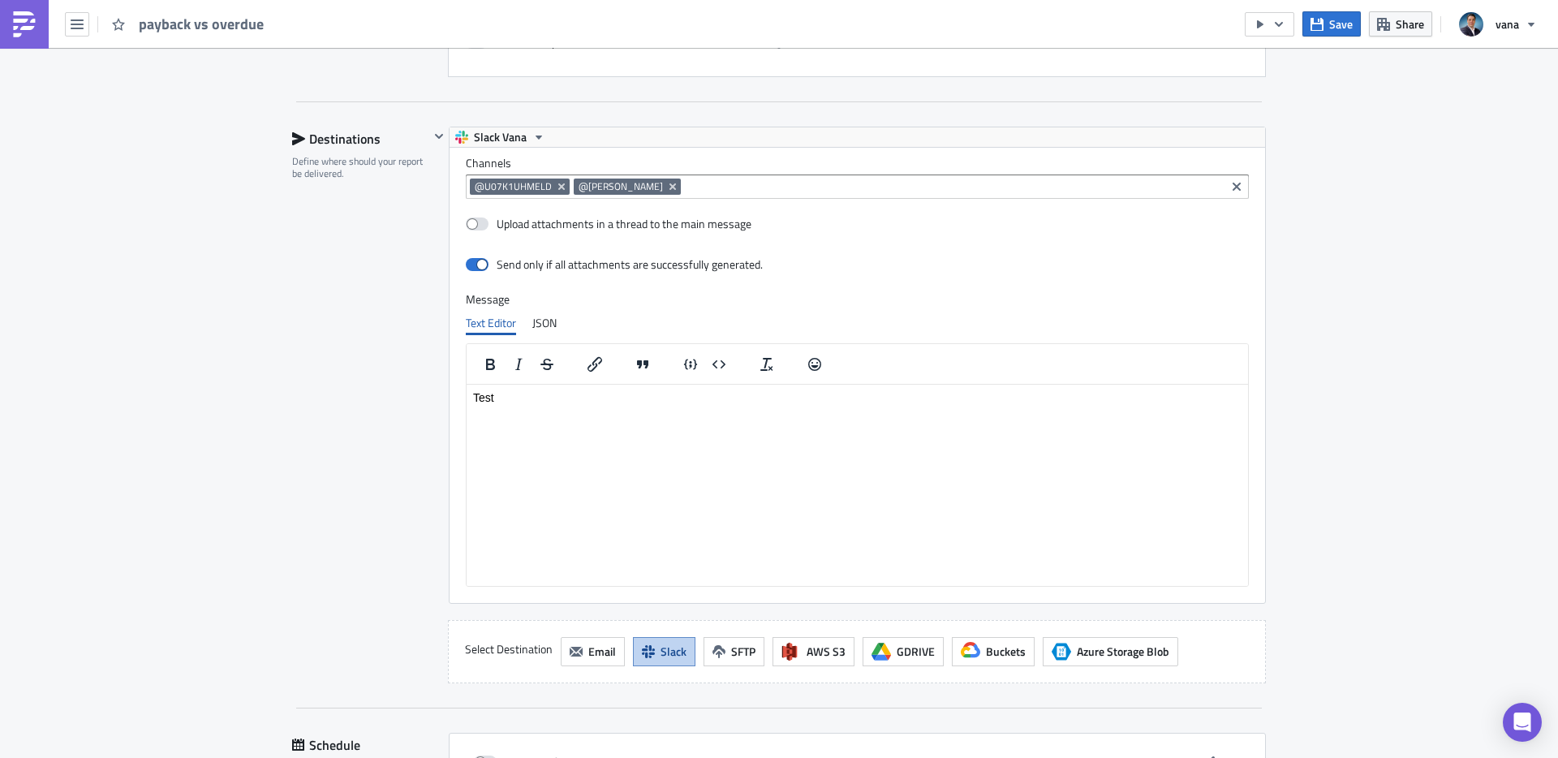
click at [506, 394] on p "Test" at bounding box center [857, 396] width 768 height 13
click at [493, 368] on icon "Bold" at bounding box center [490, 364] width 9 height 11
click at [381, 518] on div "Destinations Define where should your report be delivered." at bounding box center [360, 405] width 137 height 557
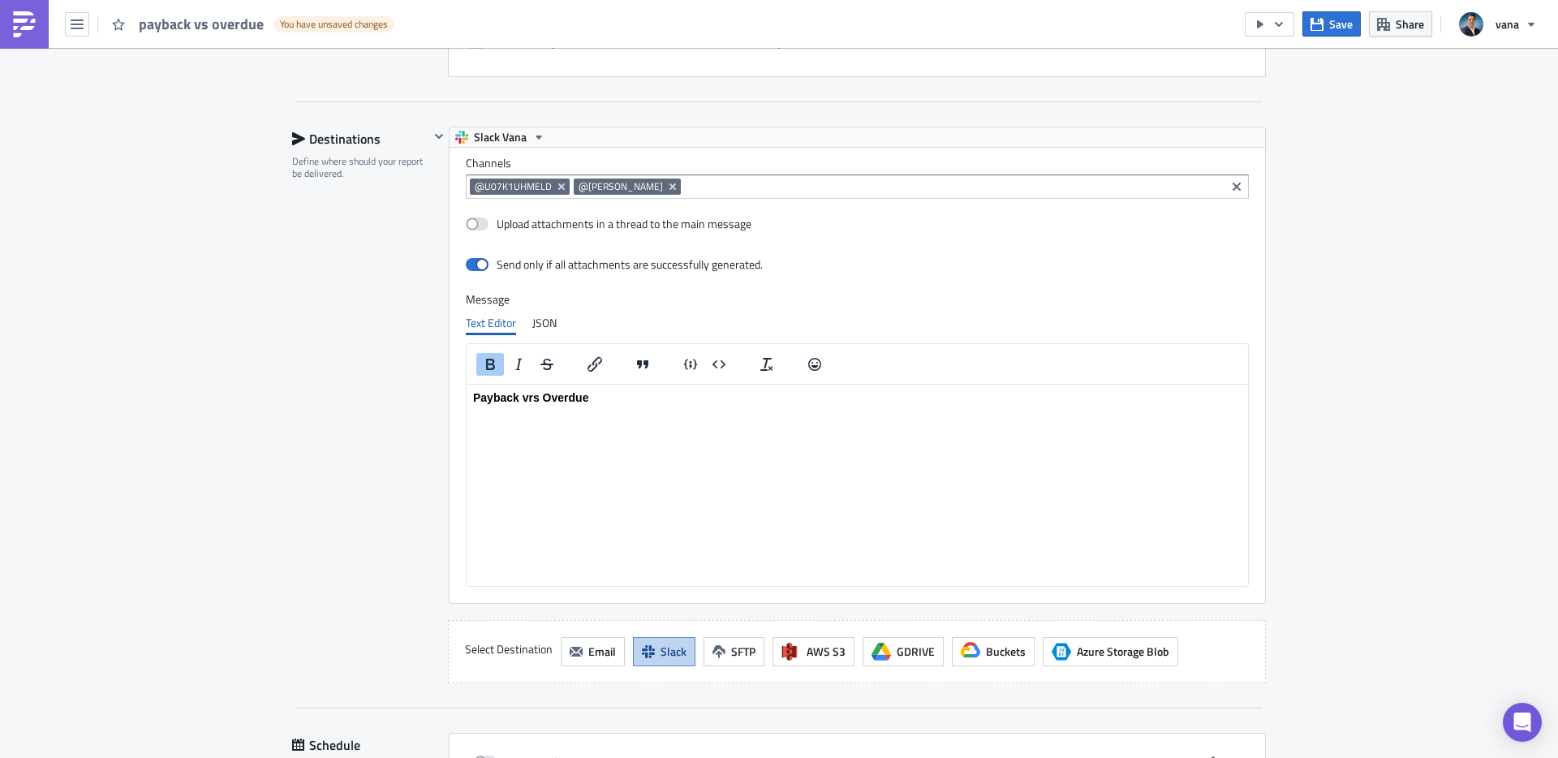
click at [350, 509] on div "Destinations Define where should your report be delivered." at bounding box center [360, 405] width 137 height 557
click at [1336, 22] on span "Save" at bounding box center [1341, 23] width 24 height 17
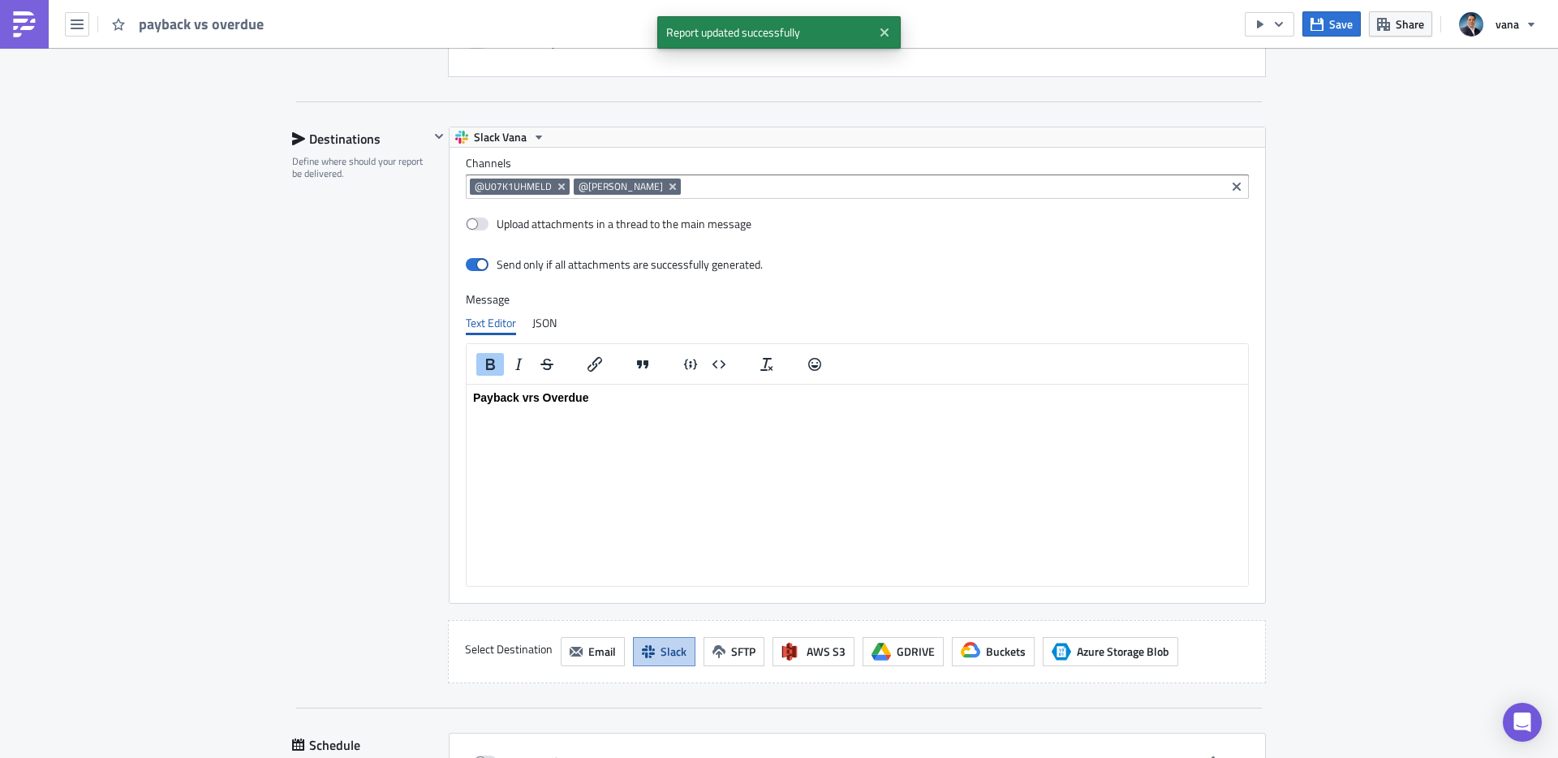
scroll to position [3704, 0]
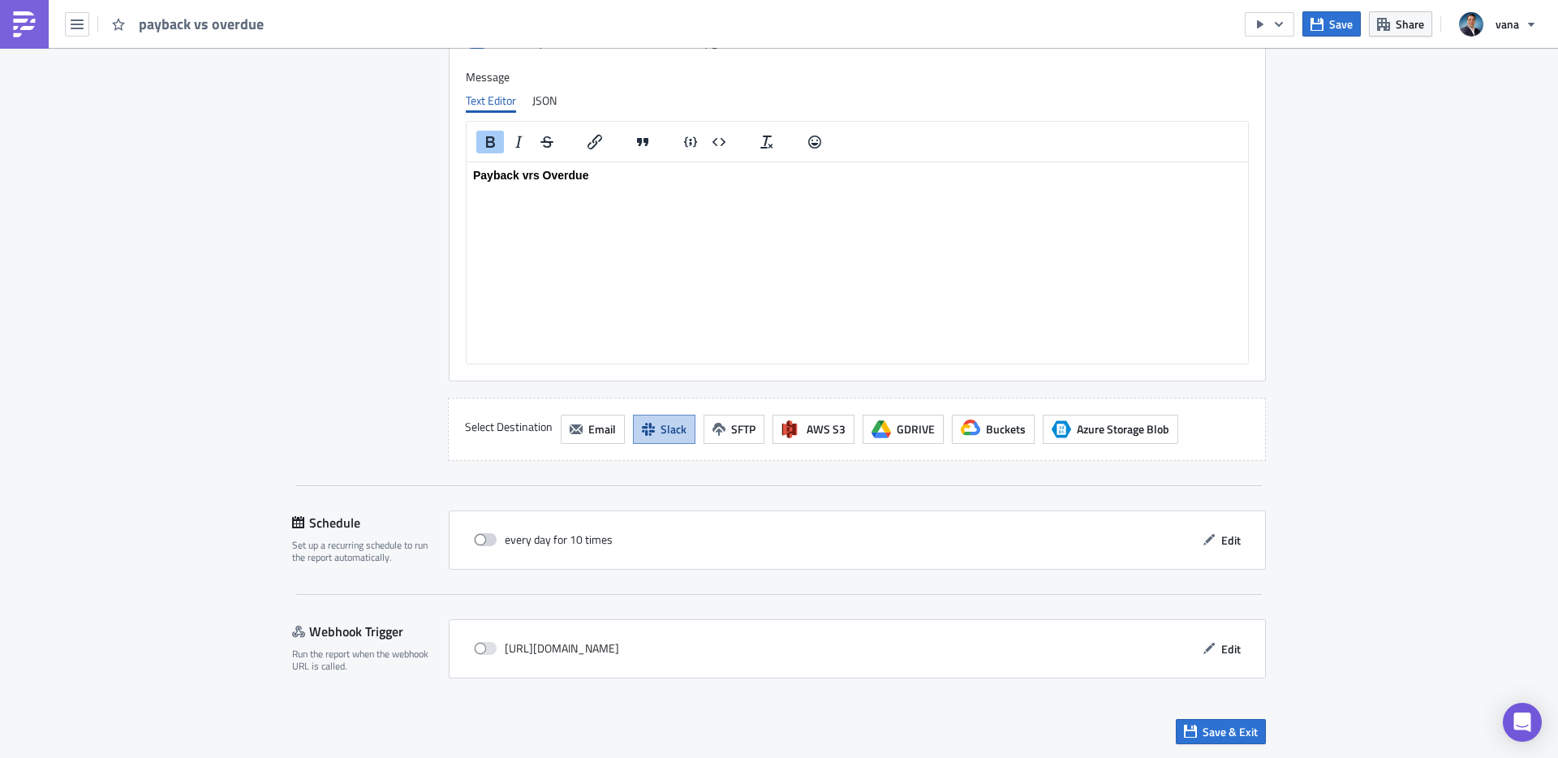
click at [493, 540] on span at bounding box center [485, 539] width 23 height 13
click at [488, 540] on input "checkbox" at bounding box center [482, 540] width 11 height 11
checkbox input "true"
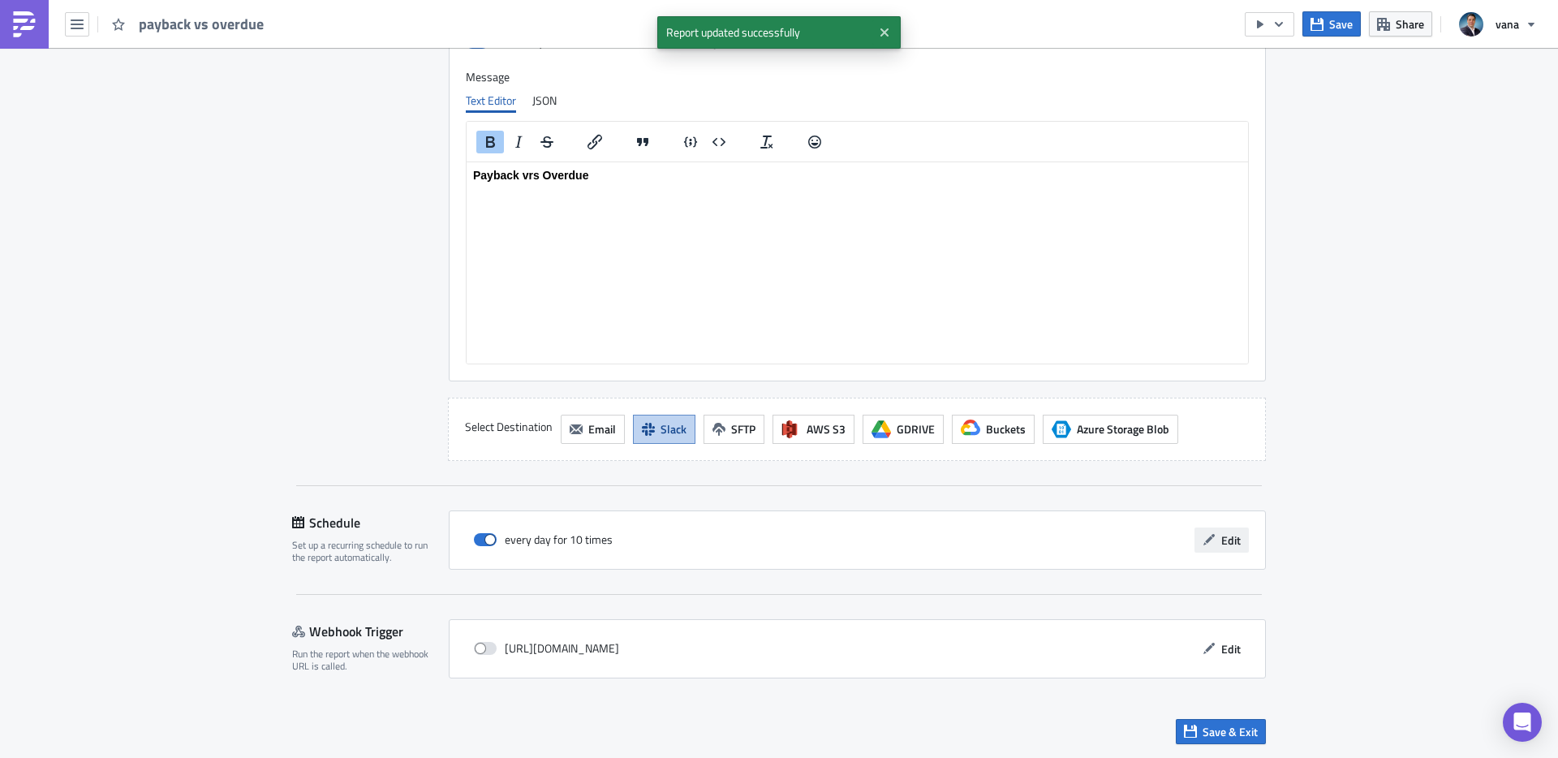
click at [1213, 531] on button "Edit" at bounding box center [1221, 539] width 54 height 25
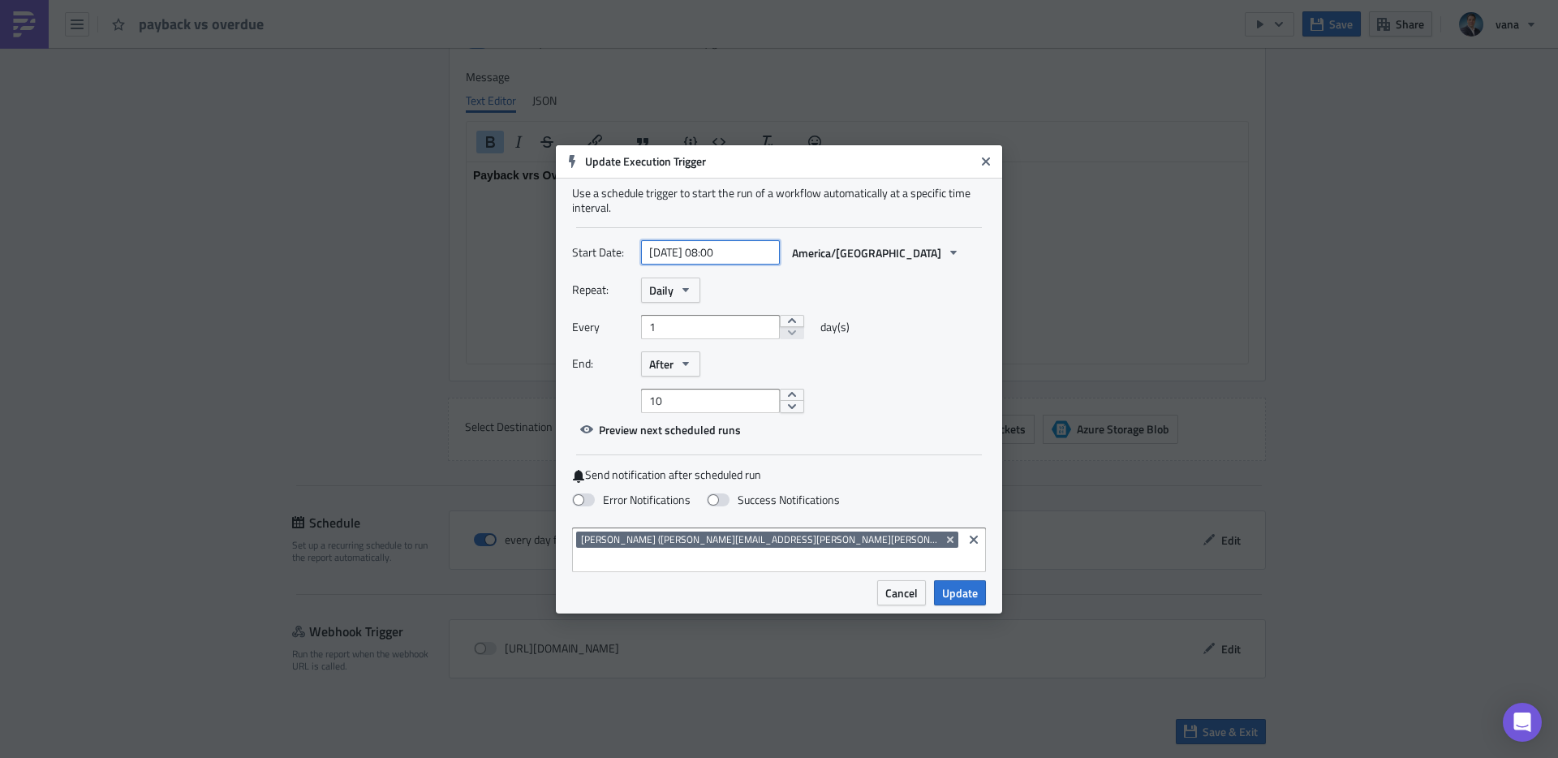
click at [738, 265] on input "2025-10-01 08:00" at bounding box center [710, 252] width 139 height 24
select select "9"
select select "2025"
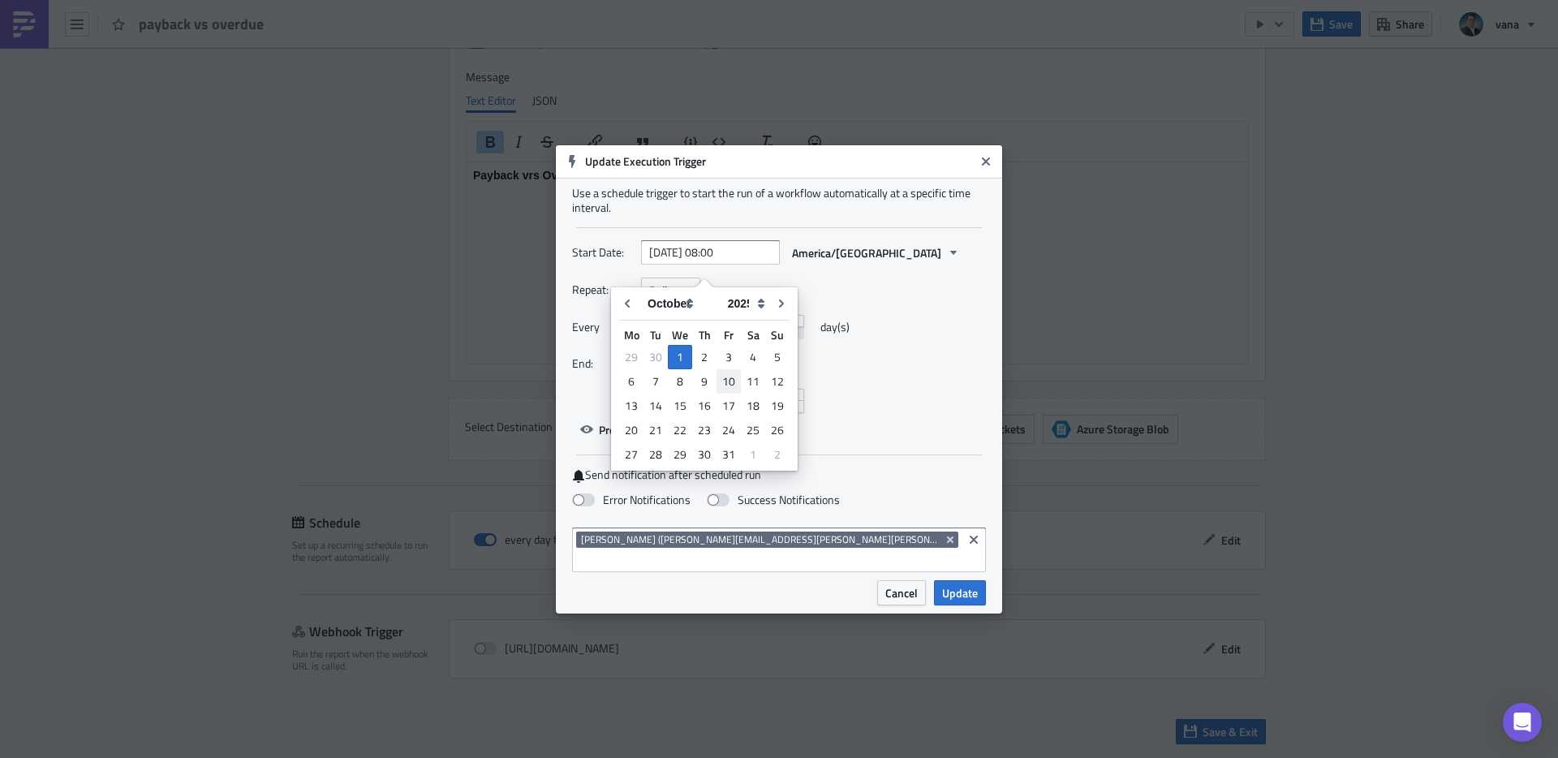
click at [733, 380] on div "10" at bounding box center [728, 381] width 24 height 23
type input "2025-10-10 08:00"
click at [659, 371] on span "After" at bounding box center [661, 363] width 24 height 17
click at [661, 405] on link "Never" at bounding box center [718, 393] width 146 height 24
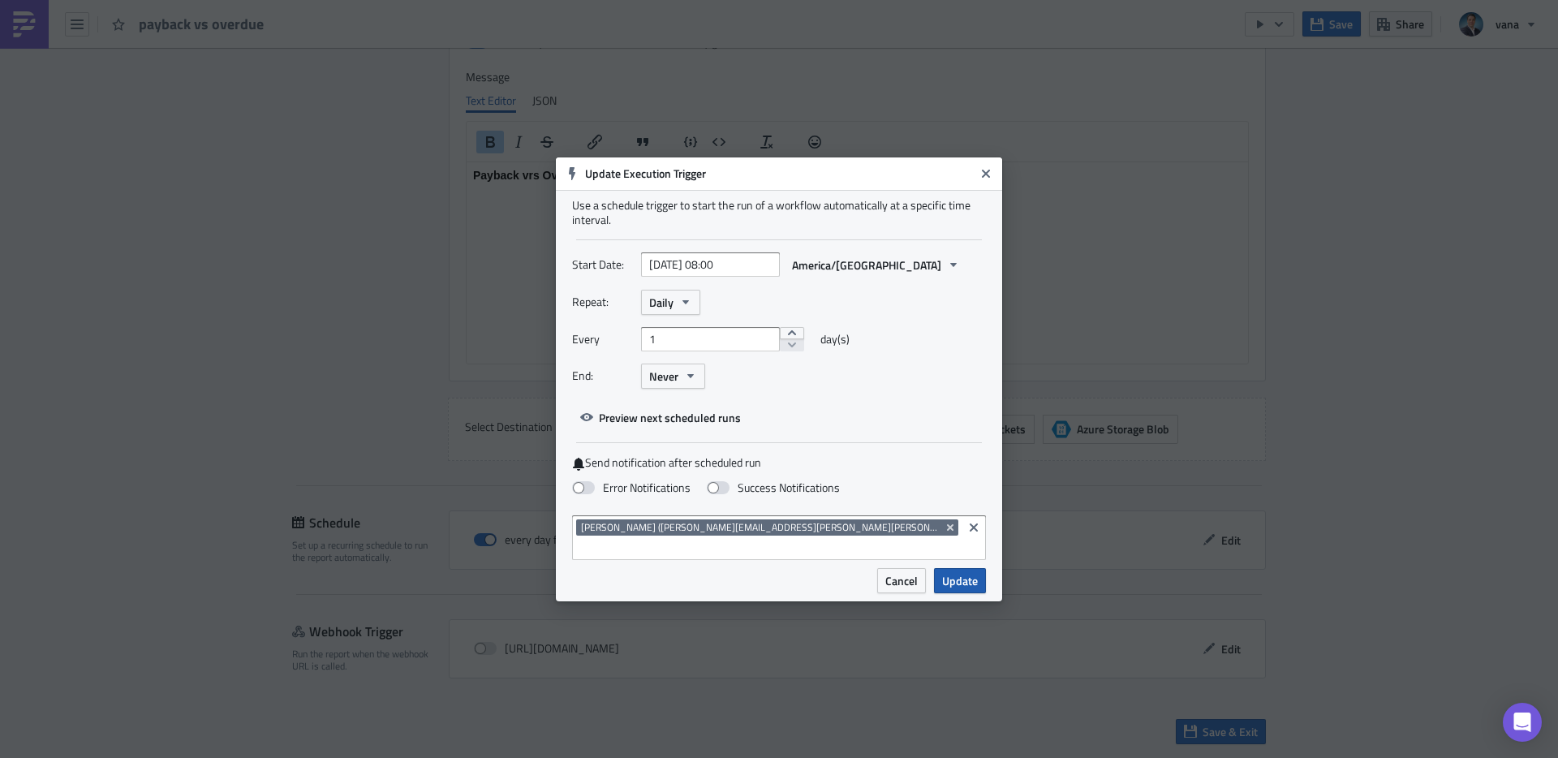
click at [972, 572] on span "Update" at bounding box center [960, 580] width 36 height 17
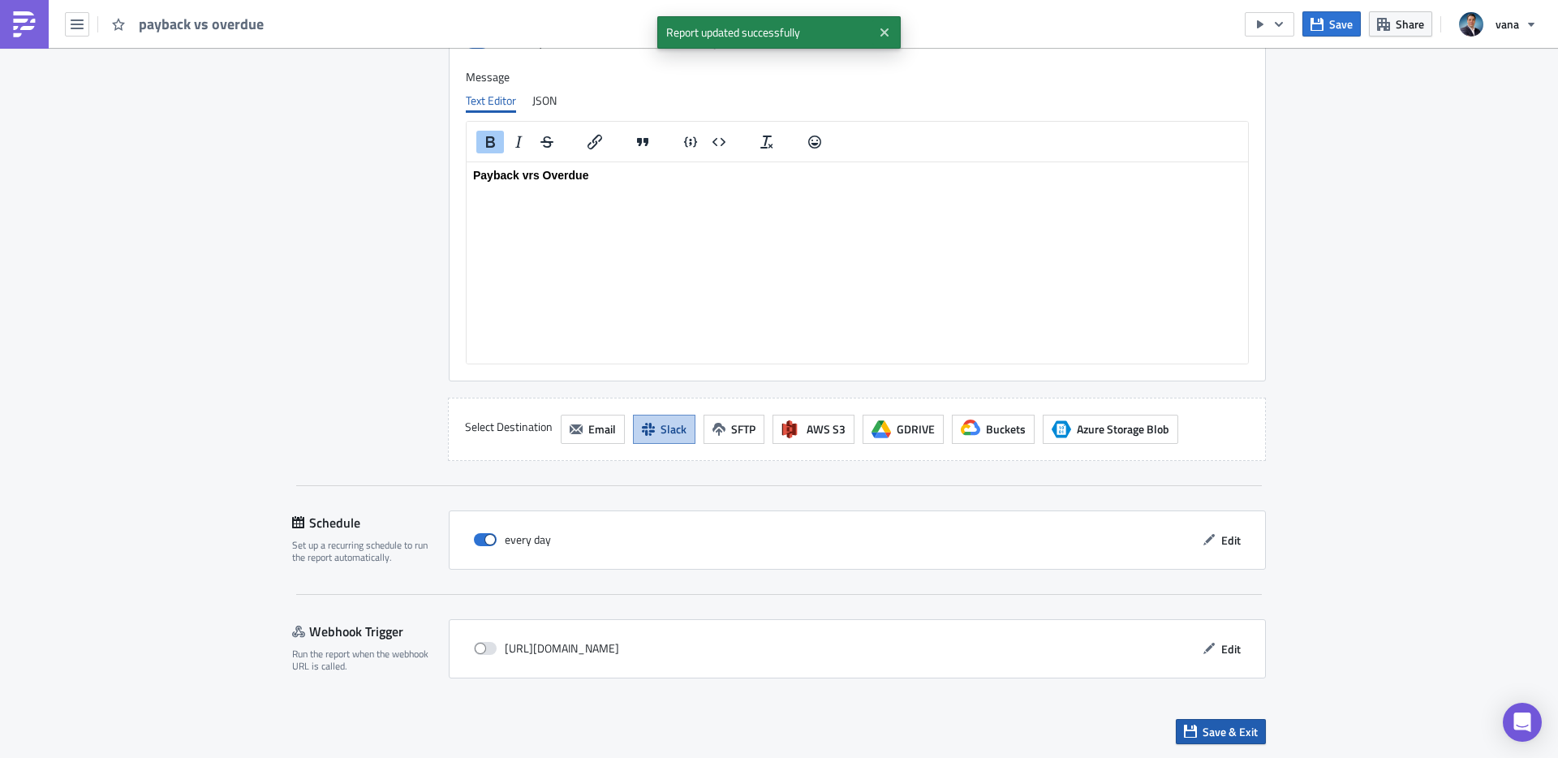
click at [1218, 735] on span "Save & Exit" at bounding box center [1230, 731] width 55 height 17
